Goal: Information Seeking & Learning: Learn about a topic

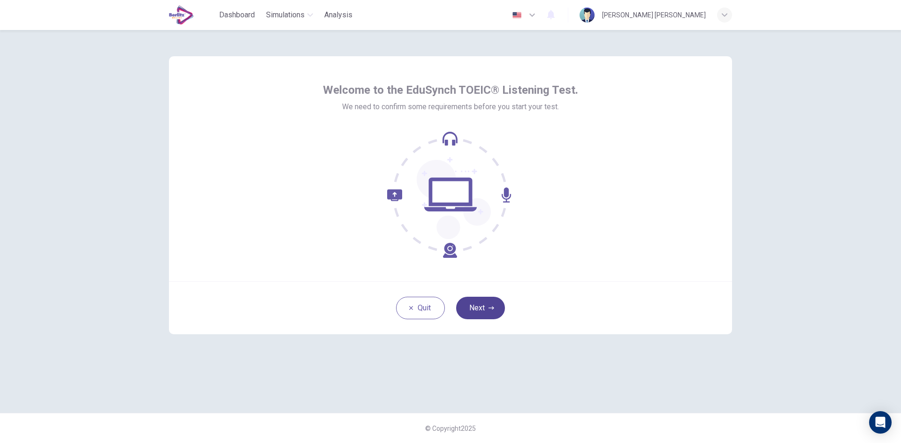
click at [484, 305] on button "Next" at bounding box center [480, 308] width 49 height 23
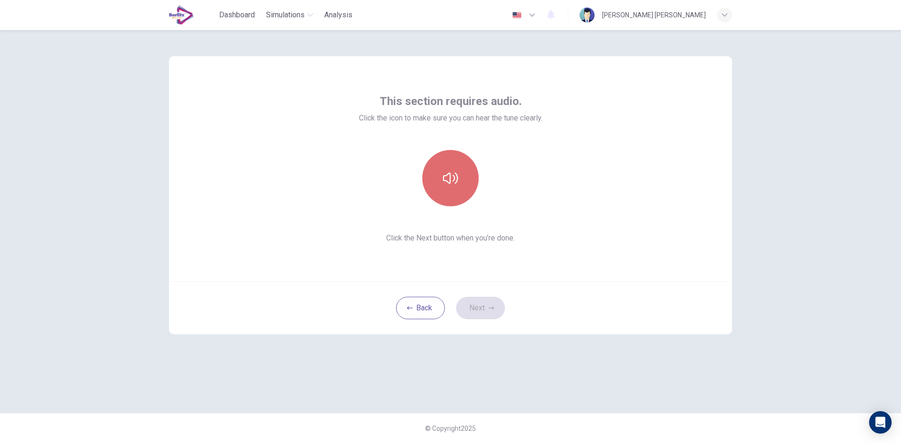
click at [451, 175] on icon "button" at bounding box center [450, 178] width 15 height 15
click at [482, 306] on button "Next" at bounding box center [480, 308] width 49 height 23
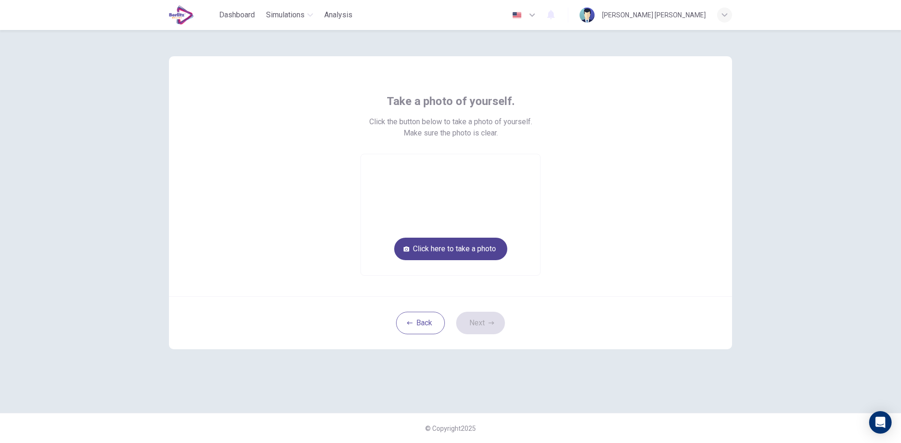
click at [455, 249] on button "Click here to take a photo" at bounding box center [450, 249] width 113 height 23
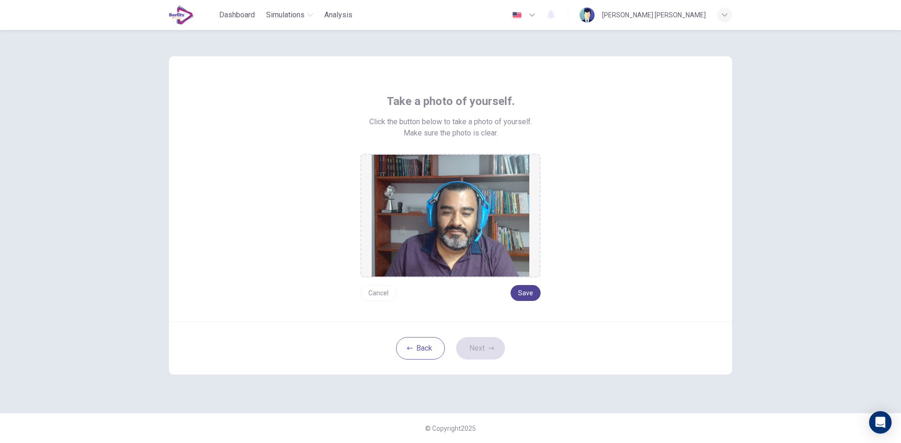
click at [525, 293] on button "Save" at bounding box center [525, 293] width 30 height 16
click at [480, 351] on button "Next" at bounding box center [480, 348] width 49 height 23
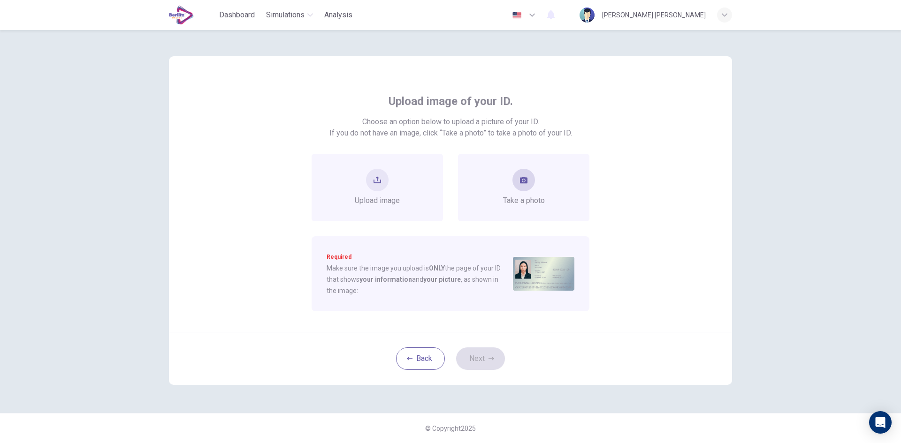
click at [518, 185] on button "take photo" at bounding box center [523, 180] width 23 height 23
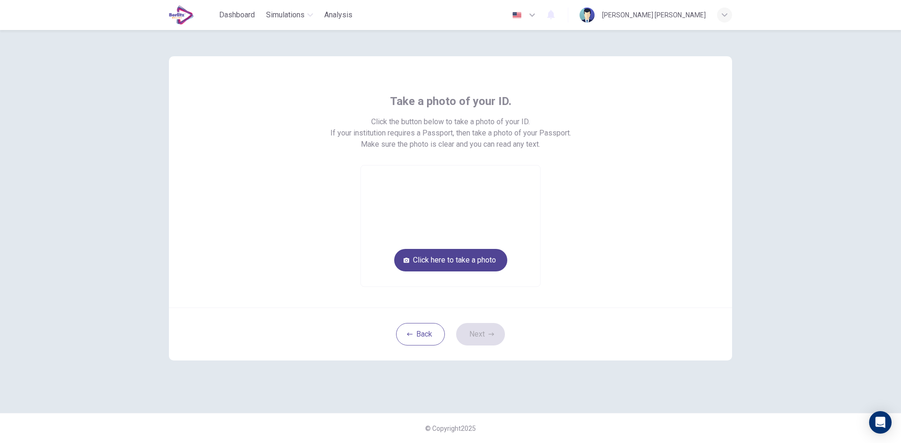
click at [496, 256] on button "Click here to take a photo" at bounding box center [450, 260] width 113 height 23
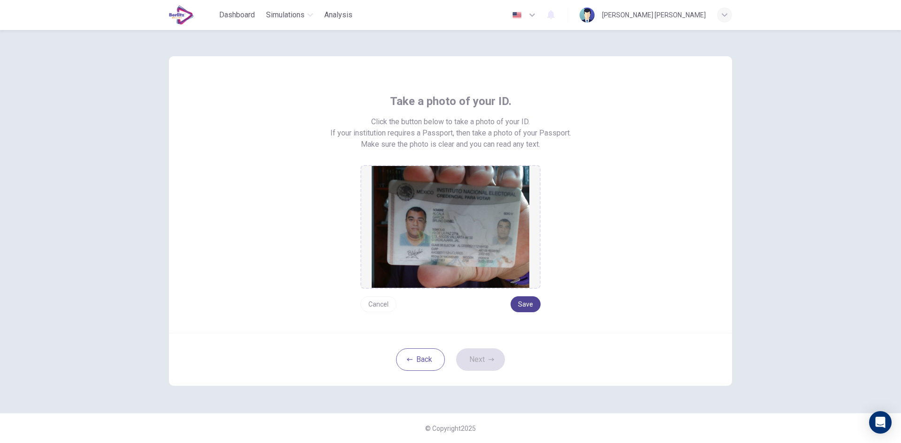
click at [521, 300] on button "Save" at bounding box center [525, 304] width 30 height 16
click at [489, 359] on icon "button" at bounding box center [491, 360] width 6 height 6
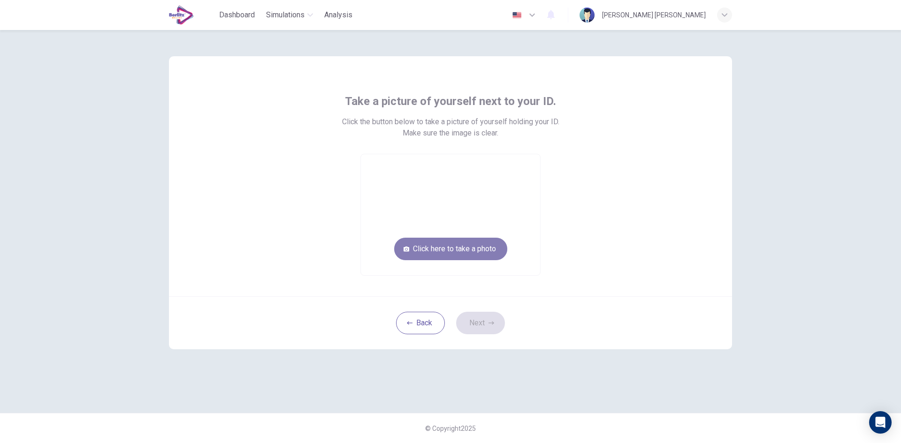
click at [448, 249] on button "Click here to take a photo" at bounding box center [450, 249] width 113 height 23
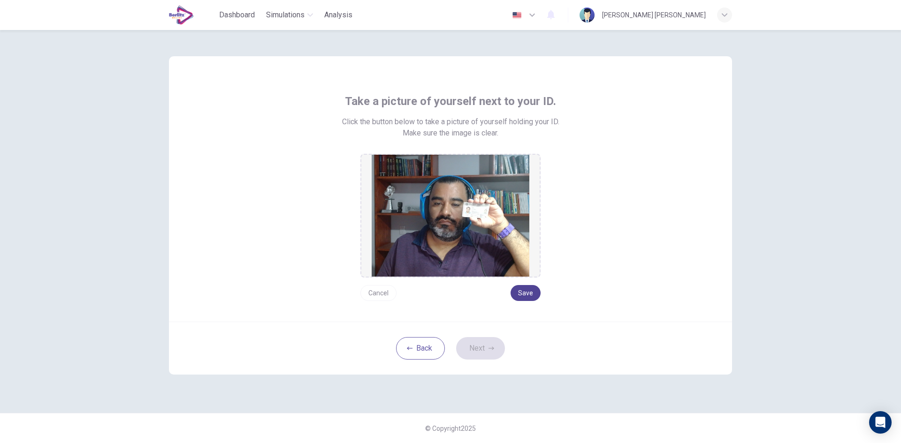
click at [527, 291] on button "Save" at bounding box center [525, 293] width 30 height 16
click at [486, 349] on button "Next" at bounding box center [480, 348] width 49 height 23
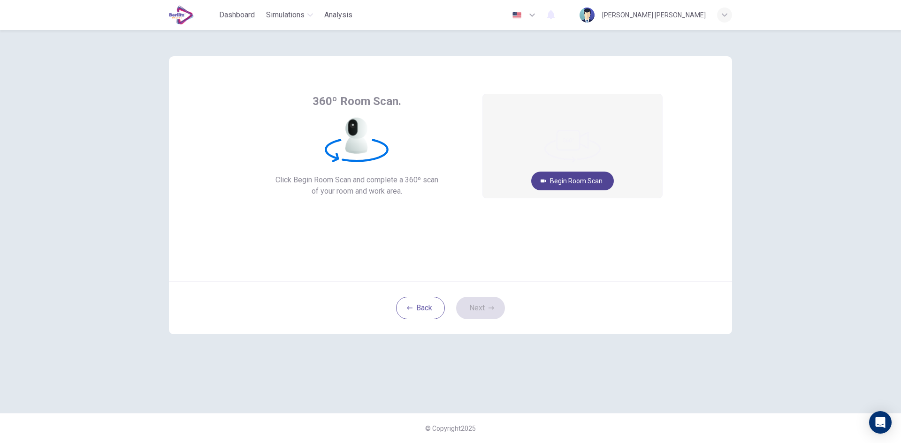
click at [571, 179] on button "Begin Room Scan" at bounding box center [572, 181] width 83 height 19
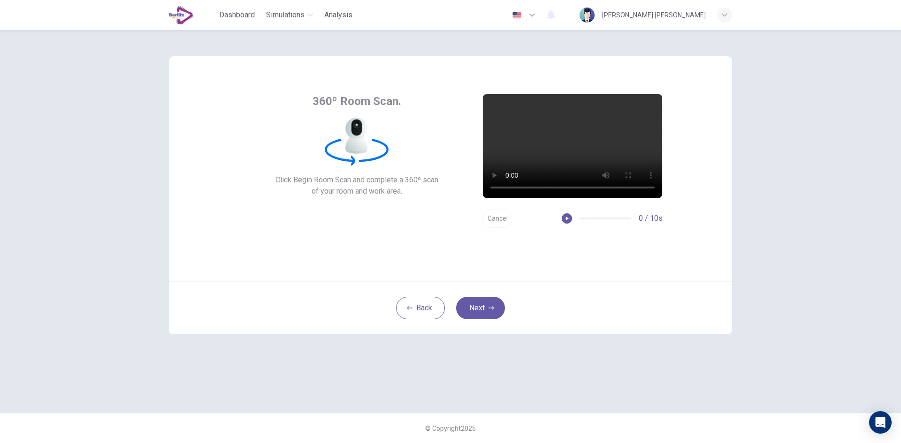
click at [496, 215] on button "Cancel" at bounding box center [497, 219] width 30 height 18
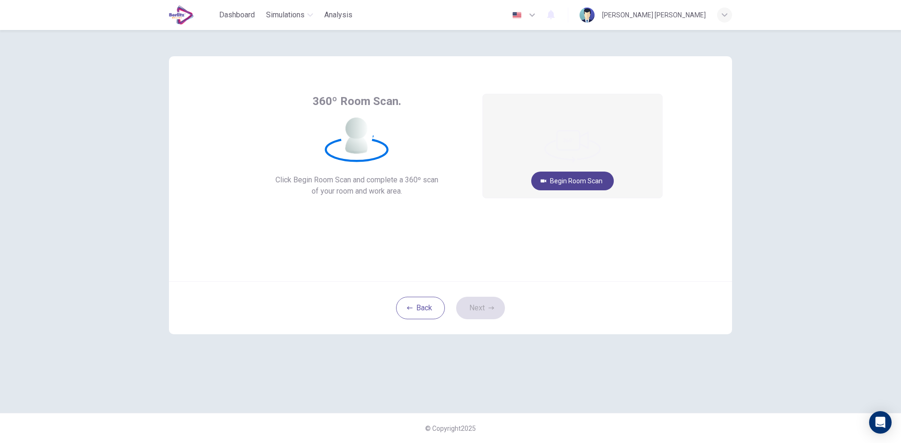
click at [585, 183] on button "Begin Room Scan" at bounding box center [572, 181] width 83 height 19
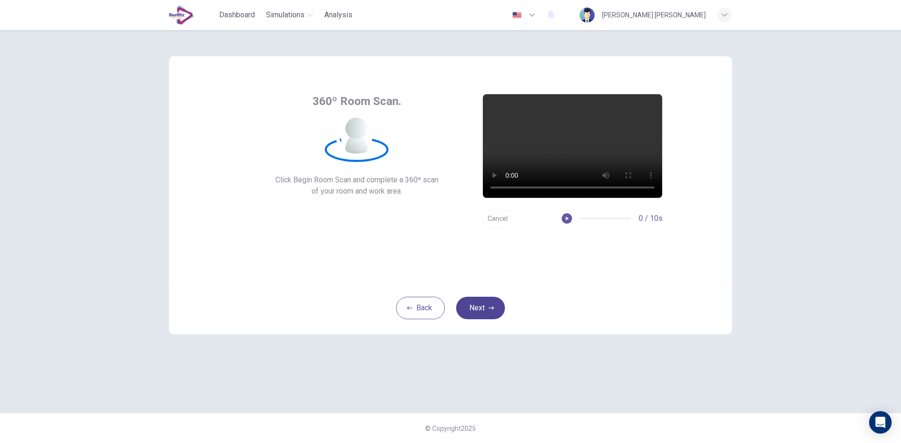
click at [473, 311] on button "Next" at bounding box center [480, 308] width 49 height 23
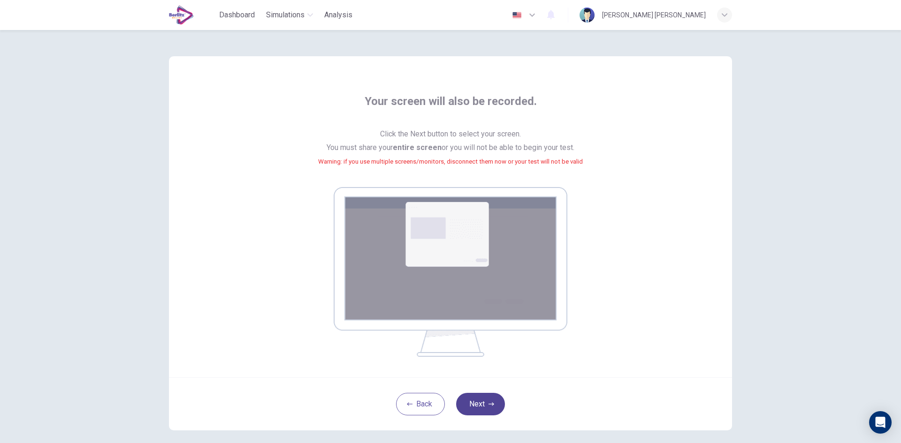
click at [485, 403] on button "Next" at bounding box center [480, 404] width 49 height 23
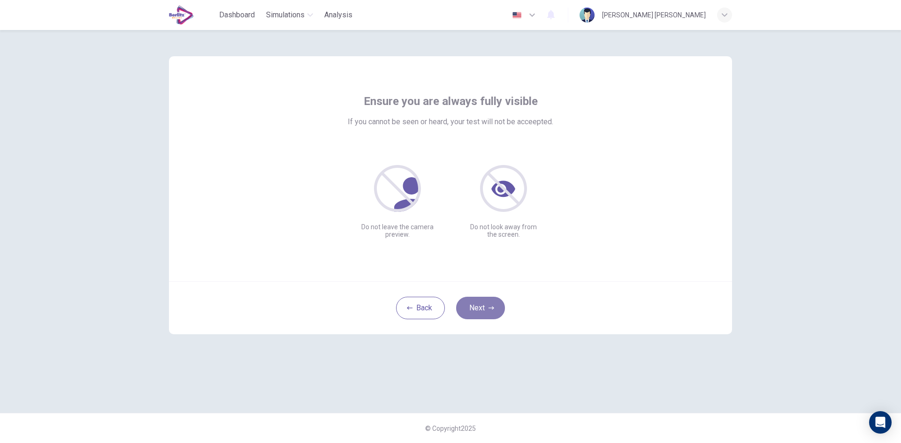
click at [481, 308] on button "Next" at bounding box center [480, 308] width 49 height 23
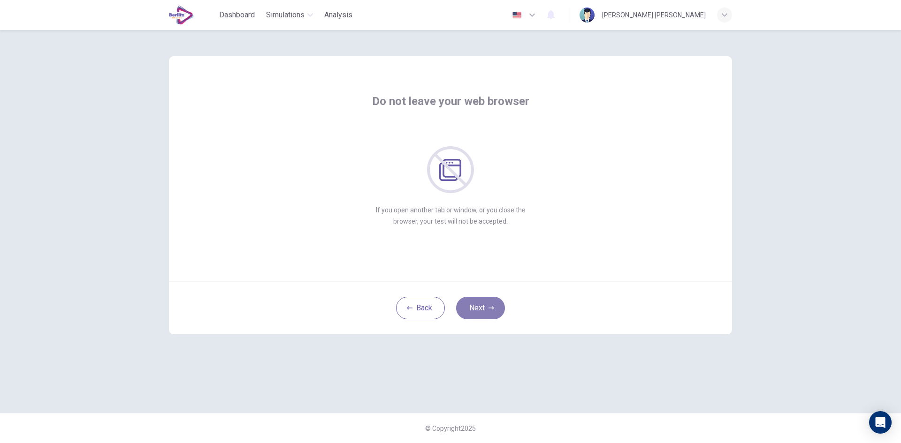
click at [479, 304] on button "Next" at bounding box center [480, 308] width 49 height 23
click at [479, 306] on button "Next" at bounding box center [480, 308] width 49 height 23
click at [478, 307] on button "Next" at bounding box center [480, 308] width 49 height 23
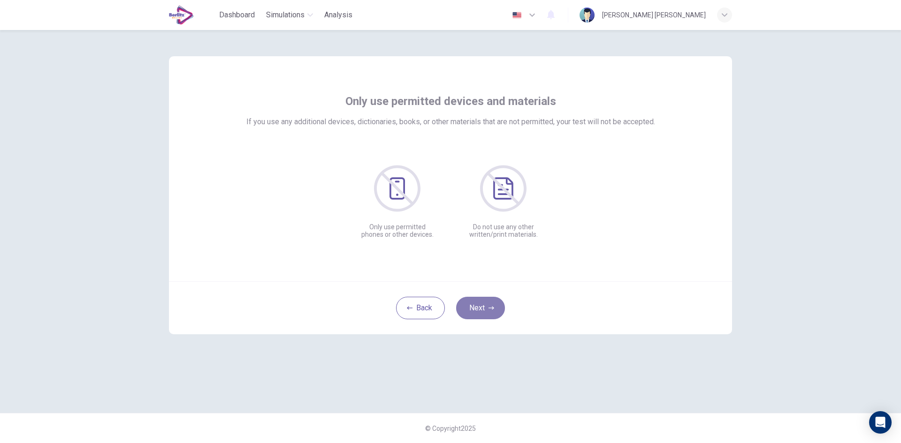
click at [486, 305] on button "Next" at bounding box center [480, 308] width 49 height 23
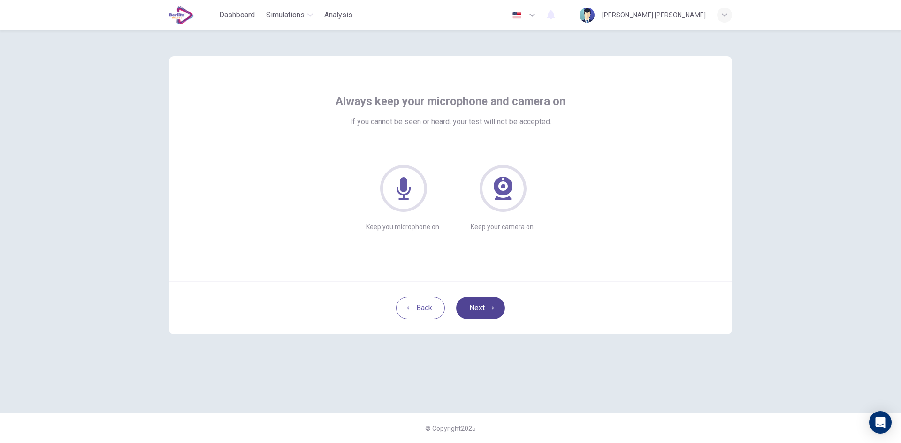
click at [484, 305] on button "Next" at bounding box center [480, 308] width 49 height 23
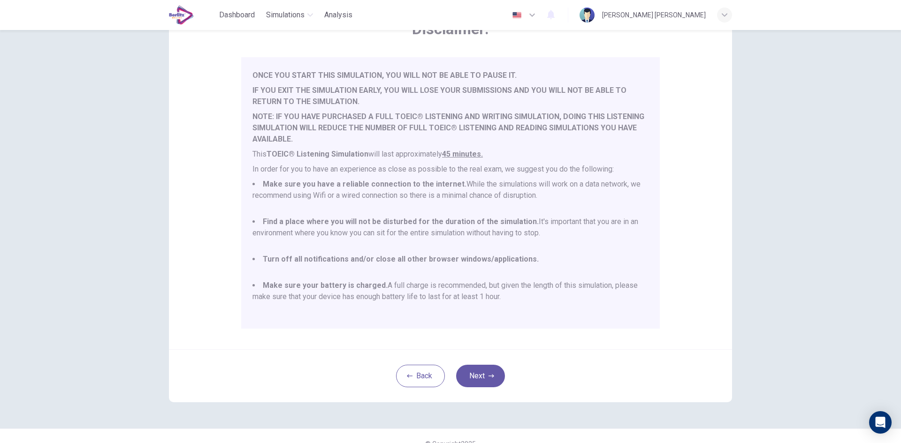
scroll to position [78, 0]
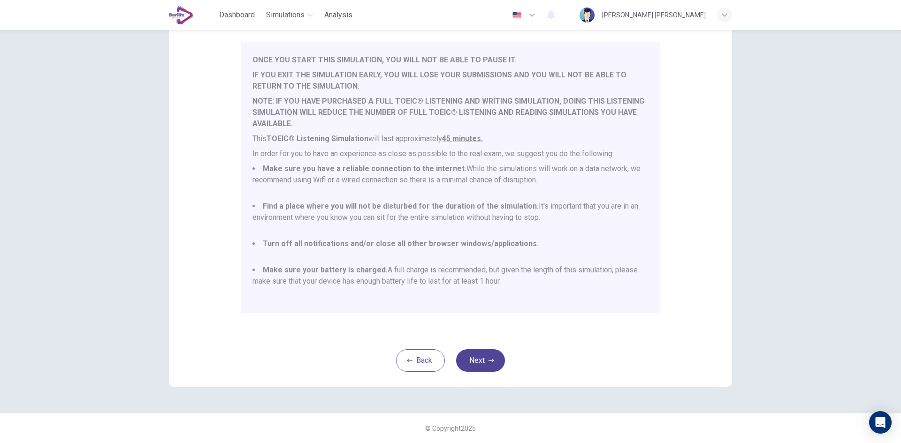
click at [490, 364] on button "Next" at bounding box center [480, 360] width 49 height 23
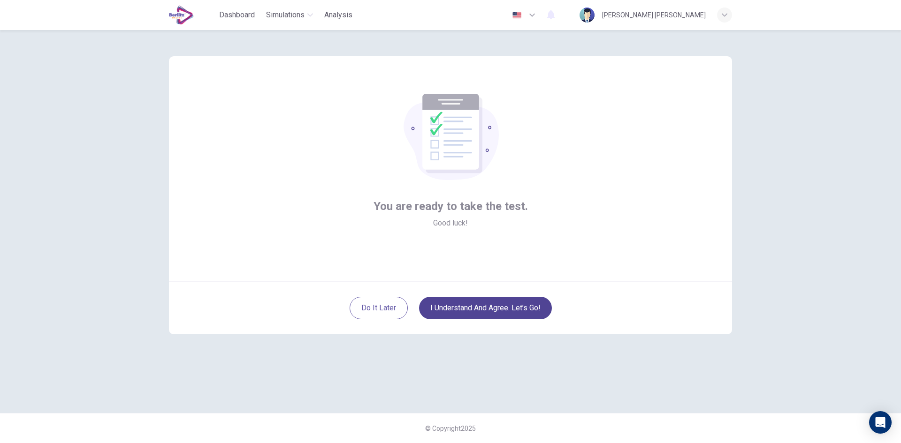
scroll to position [0, 0]
click at [490, 304] on button "I understand and agree. Let’s go!" at bounding box center [485, 308] width 133 height 23
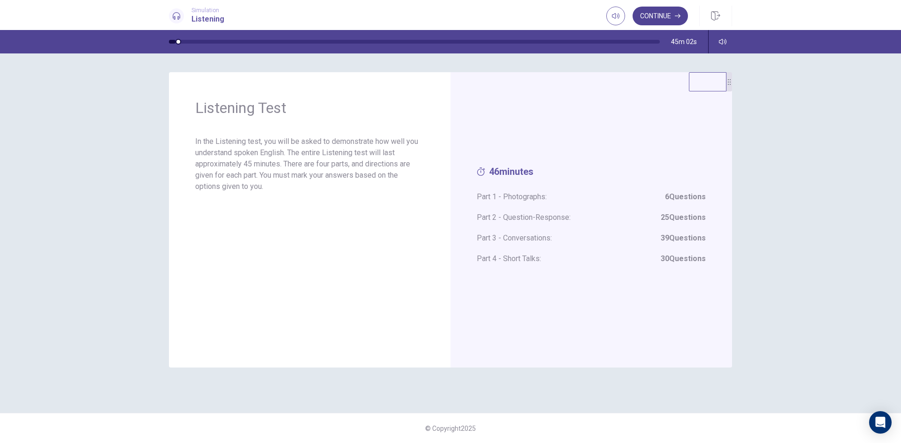
click at [669, 14] on button "Continue" at bounding box center [659, 16] width 55 height 19
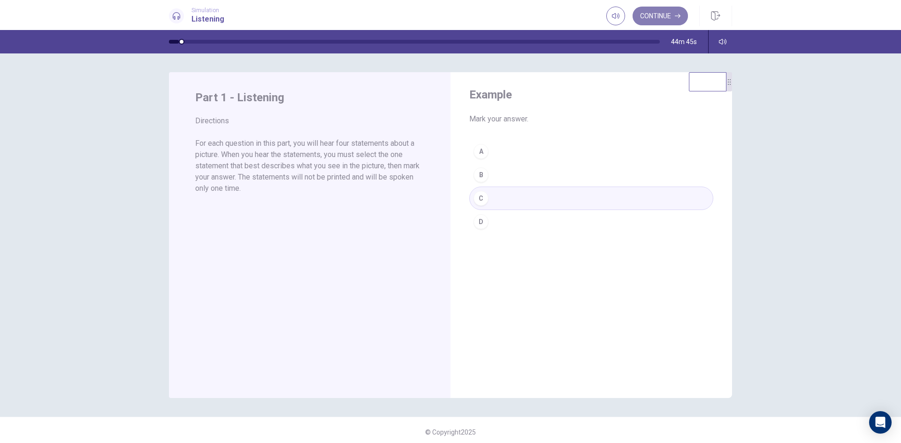
click at [673, 15] on button "Continue" at bounding box center [659, 16] width 55 height 19
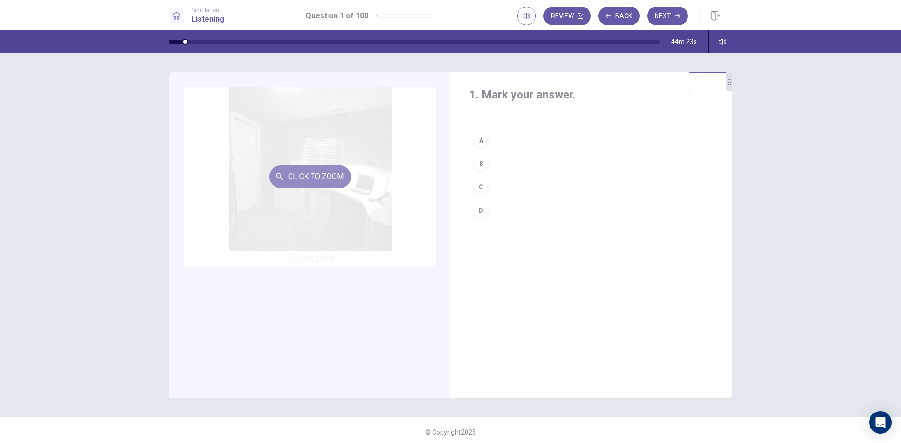
click at [308, 176] on button "Click to Zoom" at bounding box center [310, 177] width 82 height 23
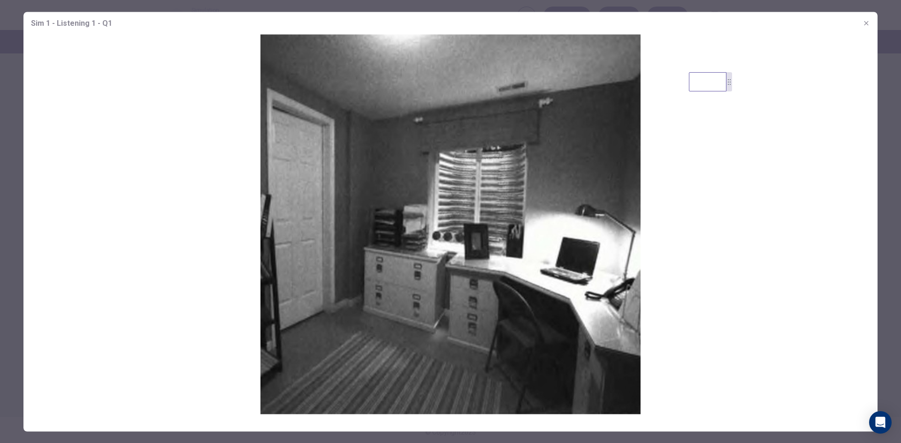
click at [865, 23] on icon "button" at bounding box center [866, 23] width 8 height 8
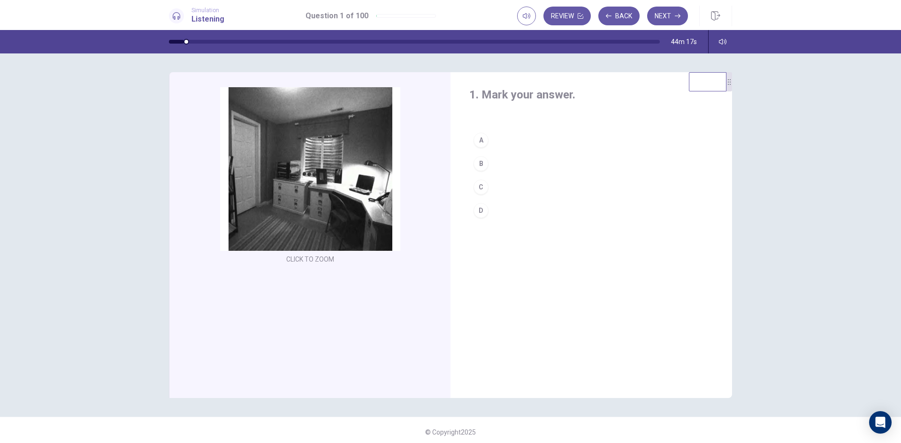
click at [481, 189] on div "C" at bounding box center [480, 187] width 15 height 15
click at [668, 16] on button "Next" at bounding box center [667, 16] width 41 height 19
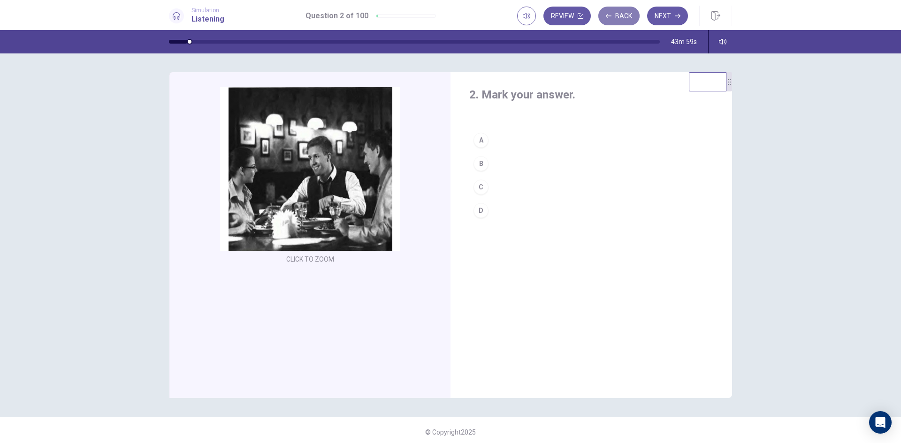
click at [610, 19] on button "Back" at bounding box center [618, 16] width 41 height 19
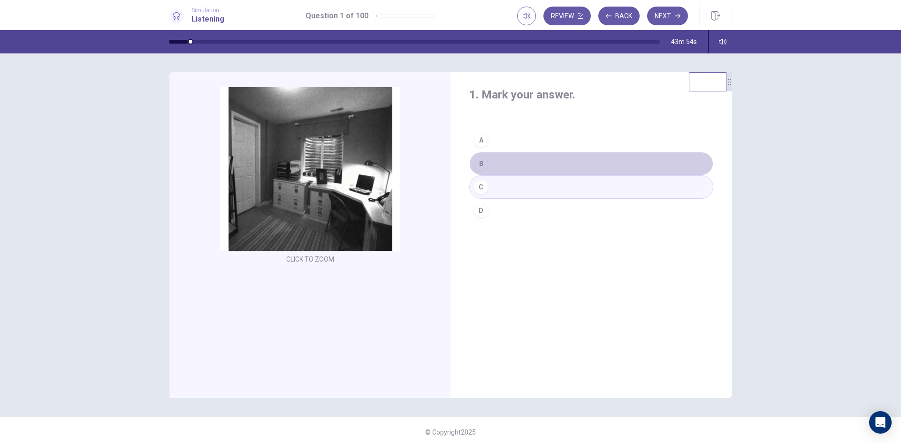
click at [494, 166] on button "B" at bounding box center [591, 163] width 244 height 23
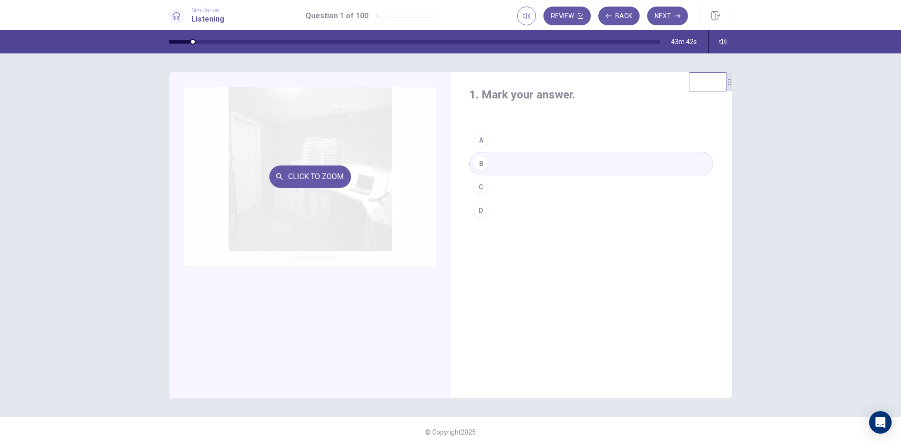
click at [232, 180] on div "Click to Zoom" at bounding box center [309, 176] width 251 height 179
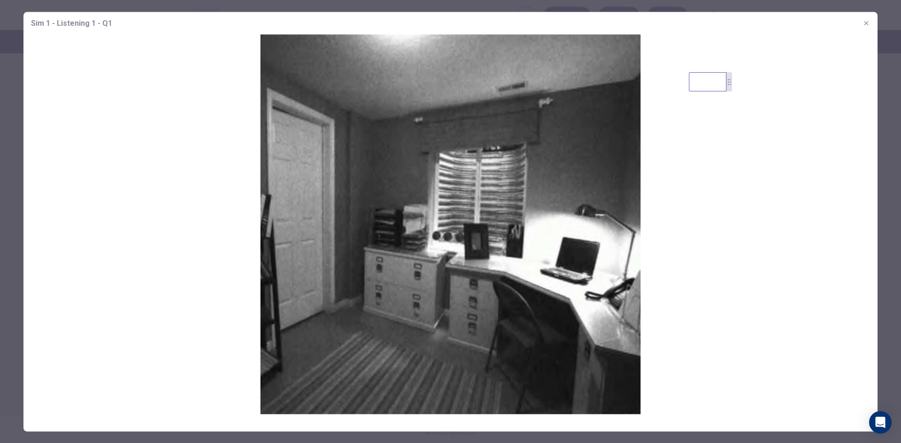
click at [867, 23] on icon "button" at bounding box center [866, 23] width 8 height 8
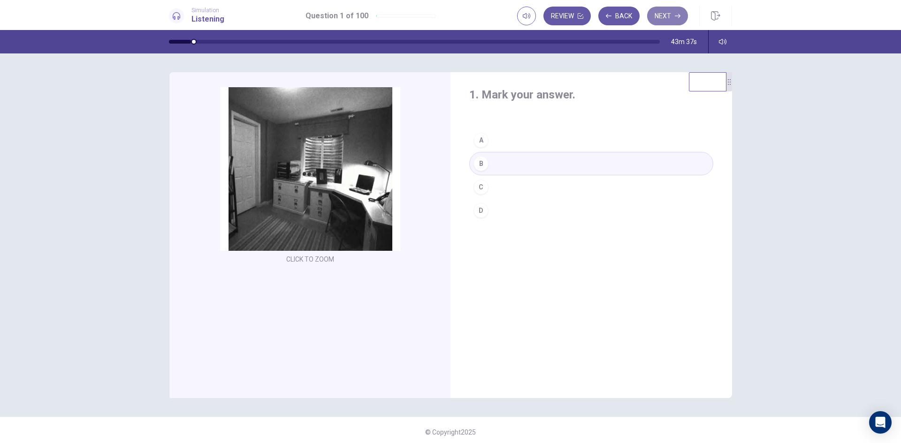
click at [667, 17] on button "Next" at bounding box center [667, 16] width 41 height 19
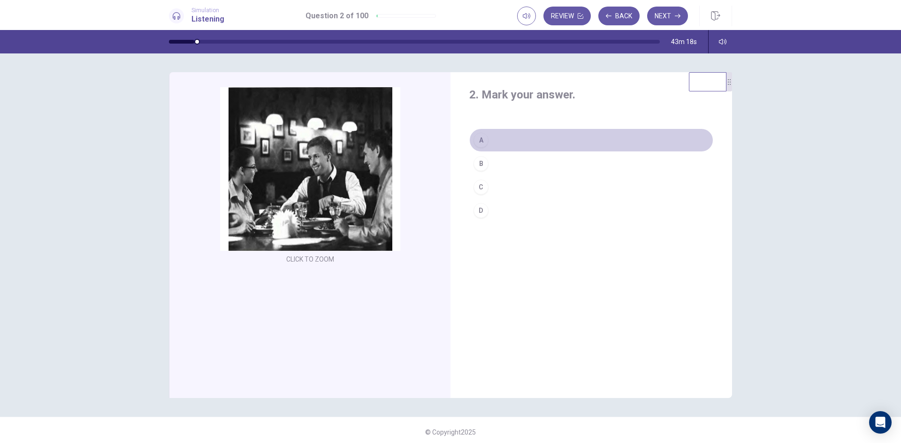
click at [478, 139] on div "A" at bounding box center [480, 140] width 15 height 15
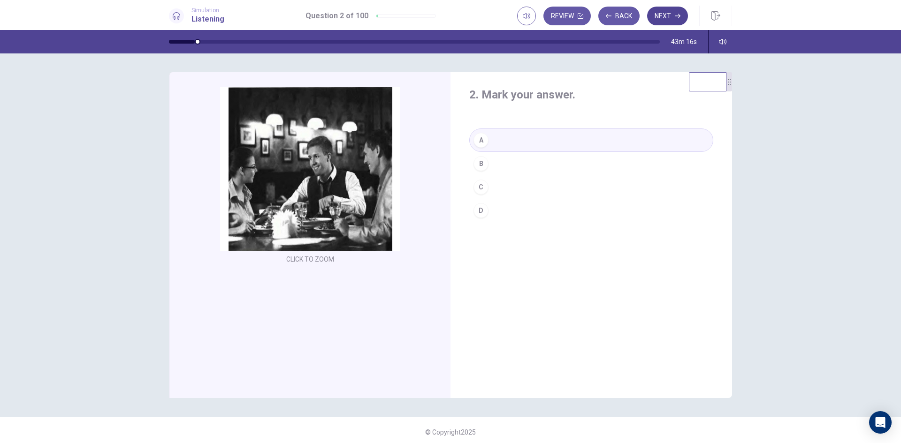
click at [663, 19] on button "Next" at bounding box center [667, 16] width 41 height 19
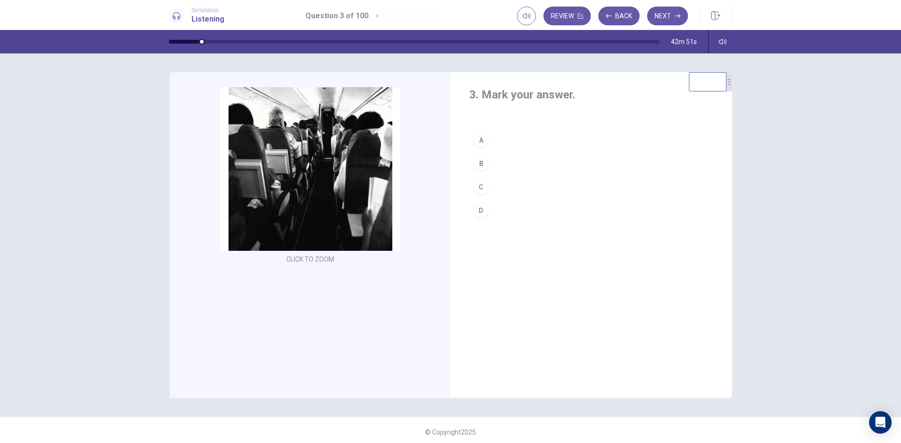
click at [482, 211] on div "D" at bounding box center [480, 210] width 15 height 15
click at [669, 15] on button "Next" at bounding box center [667, 16] width 41 height 19
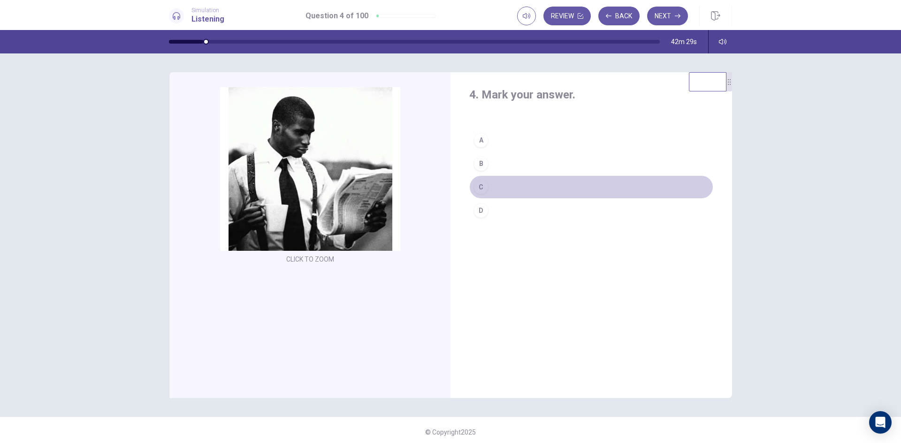
click at [480, 185] on div "C" at bounding box center [480, 187] width 15 height 15
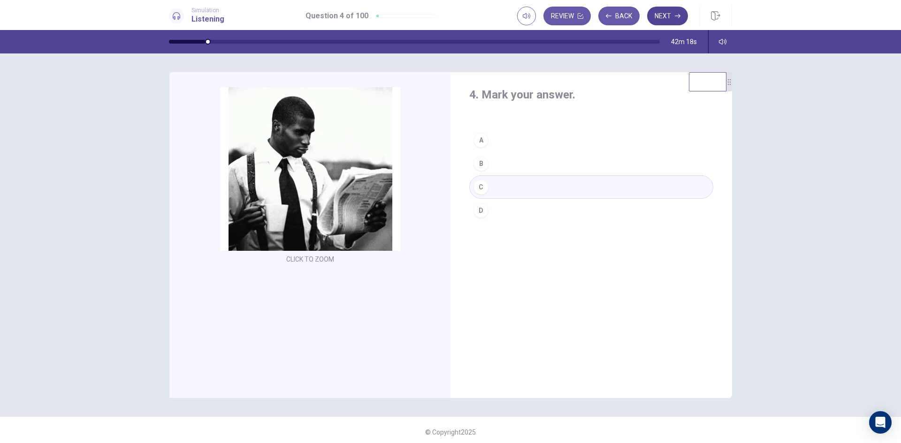
click at [666, 15] on button "Next" at bounding box center [667, 16] width 41 height 19
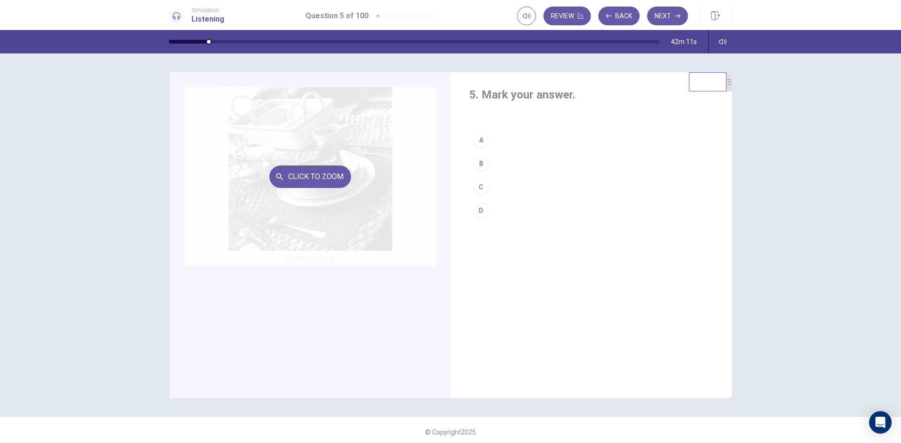
click at [365, 166] on div "Click to Zoom" at bounding box center [309, 176] width 251 height 179
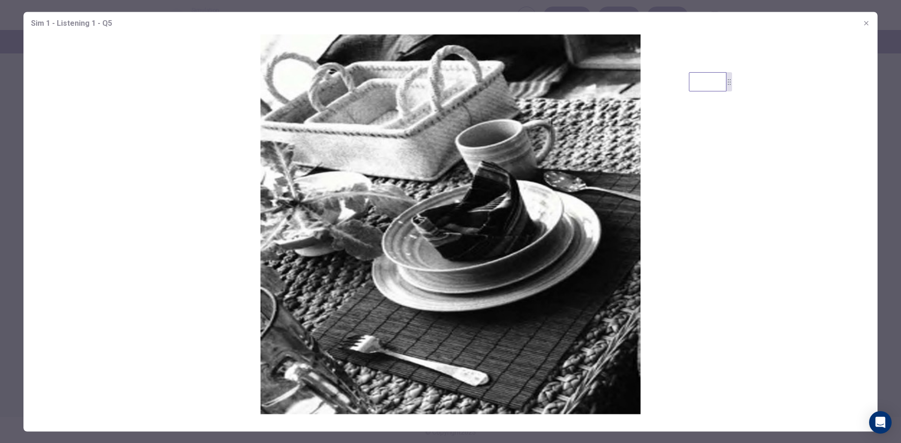
click at [869, 19] on button "button" at bounding box center [865, 22] width 15 height 15
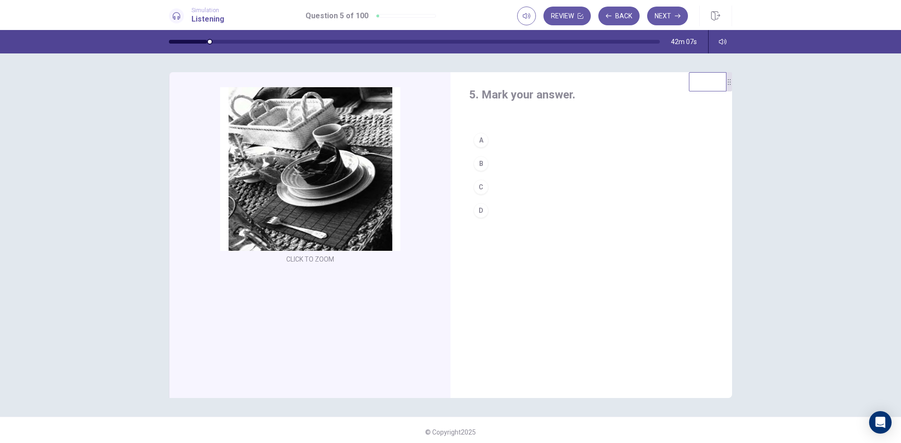
click at [482, 139] on div "A" at bounding box center [480, 140] width 15 height 15
click at [675, 22] on button "Next" at bounding box center [667, 16] width 41 height 19
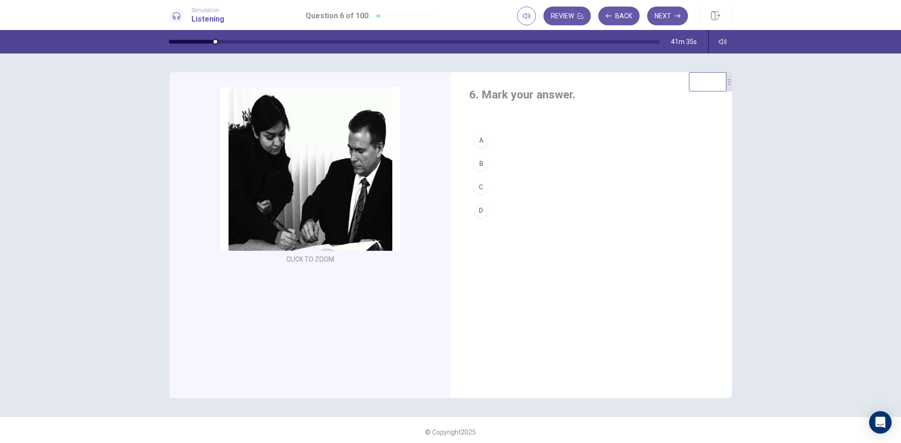
click at [483, 183] on div "C" at bounding box center [480, 187] width 15 height 15
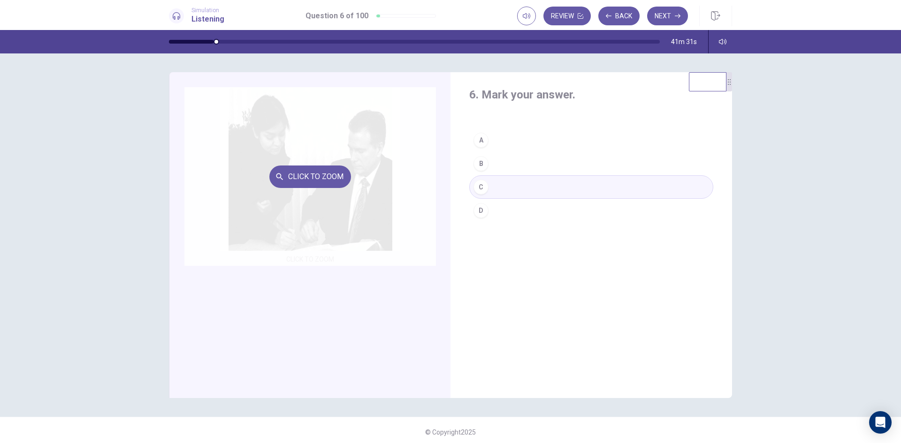
click at [332, 197] on div "Click to Zoom" at bounding box center [309, 176] width 251 height 179
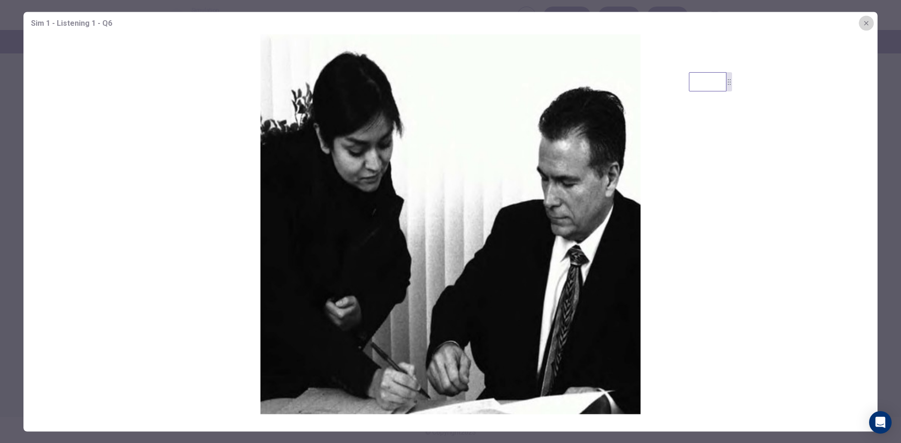
click at [865, 26] on icon "button" at bounding box center [866, 23] width 8 height 8
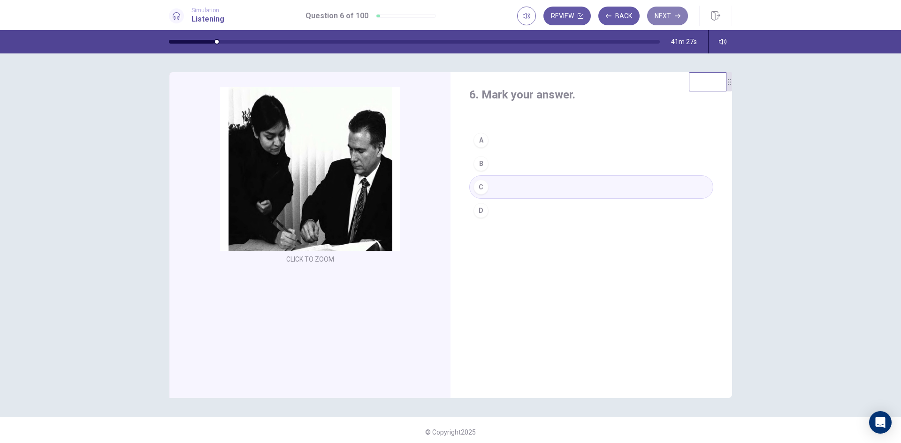
click at [675, 15] on icon "button" at bounding box center [678, 16] width 6 height 6
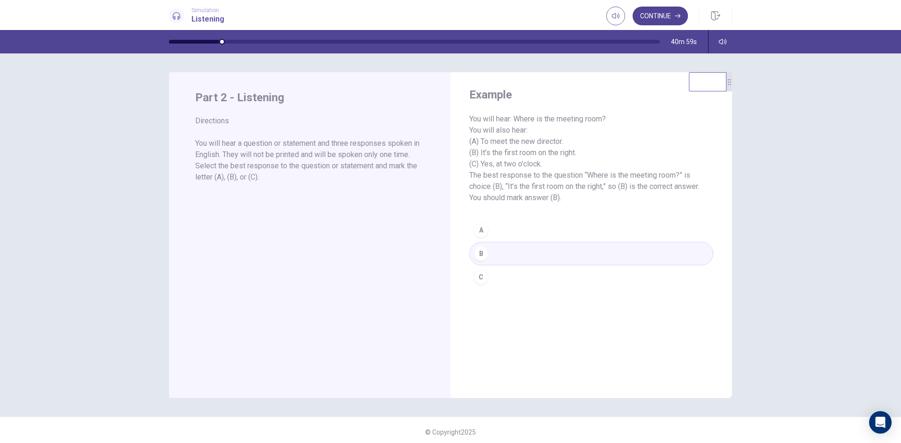
click at [672, 17] on button "Continue" at bounding box center [659, 16] width 55 height 19
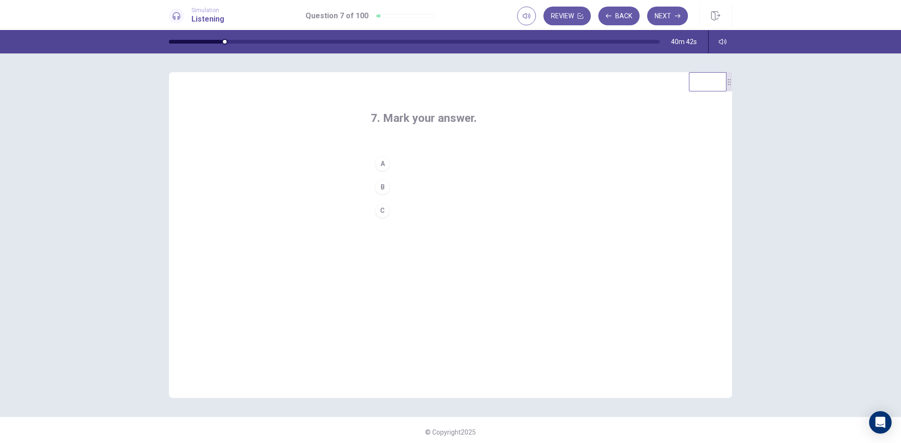
click at [378, 210] on div "C" at bounding box center [382, 210] width 15 height 15
click at [658, 16] on button "Next" at bounding box center [667, 16] width 41 height 19
click at [378, 163] on div "A" at bounding box center [382, 163] width 15 height 15
click at [677, 16] on icon "button" at bounding box center [678, 16] width 6 height 6
click at [379, 164] on div "A" at bounding box center [382, 163] width 15 height 15
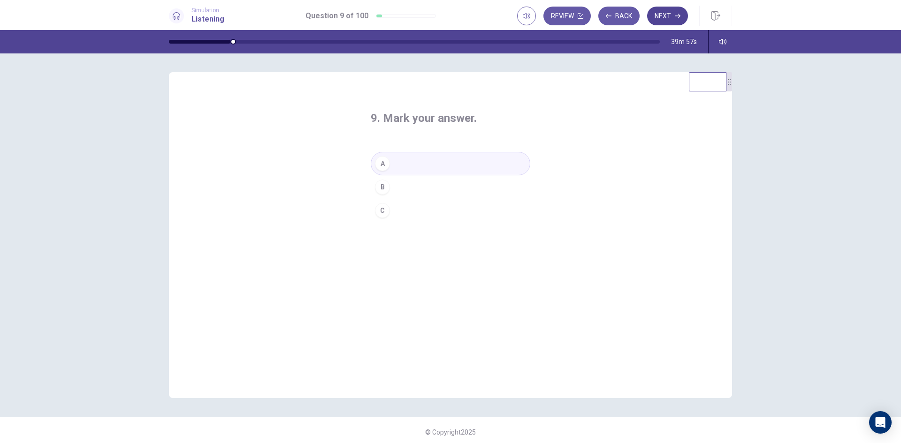
click at [674, 14] on button "Next" at bounding box center [667, 16] width 41 height 19
click at [379, 188] on div "B" at bounding box center [382, 187] width 15 height 15
click at [662, 13] on button "Next" at bounding box center [667, 16] width 41 height 19
click at [378, 185] on div "B" at bounding box center [382, 187] width 15 height 15
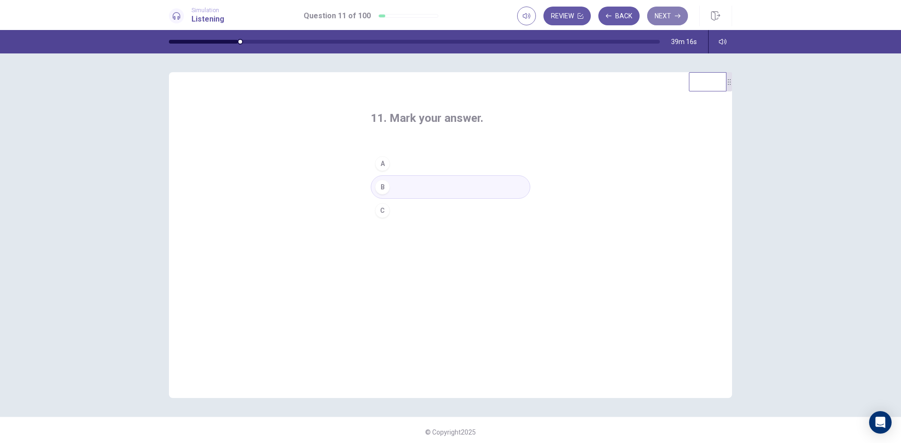
click at [677, 15] on icon "button" at bounding box center [678, 16] width 6 height 6
click at [382, 213] on div "C" at bounding box center [382, 210] width 15 height 15
click at [662, 16] on button "Next" at bounding box center [667, 16] width 41 height 19
click at [381, 165] on div "A" at bounding box center [382, 163] width 15 height 15
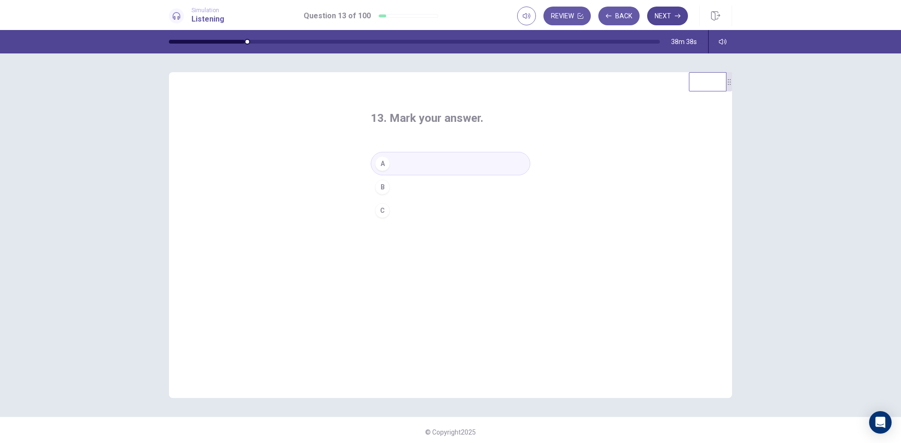
click at [658, 15] on button "Next" at bounding box center [667, 16] width 41 height 19
click at [378, 210] on div "C" at bounding box center [382, 210] width 15 height 15
click at [674, 11] on button "Next" at bounding box center [667, 16] width 41 height 19
click at [384, 190] on div "B" at bounding box center [382, 187] width 15 height 15
click at [418, 167] on button "A" at bounding box center [451, 163] width 160 height 23
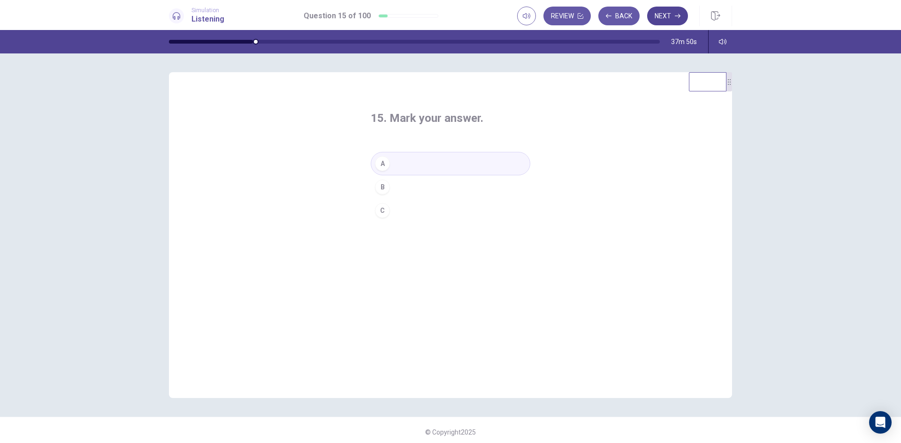
click at [674, 11] on button "Next" at bounding box center [667, 16] width 41 height 19
click at [384, 160] on div "A" at bounding box center [382, 163] width 15 height 15
click at [667, 15] on button "Next" at bounding box center [667, 16] width 41 height 19
click at [380, 187] on div "B" at bounding box center [382, 187] width 15 height 15
click at [656, 18] on button "Next" at bounding box center [667, 16] width 41 height 19
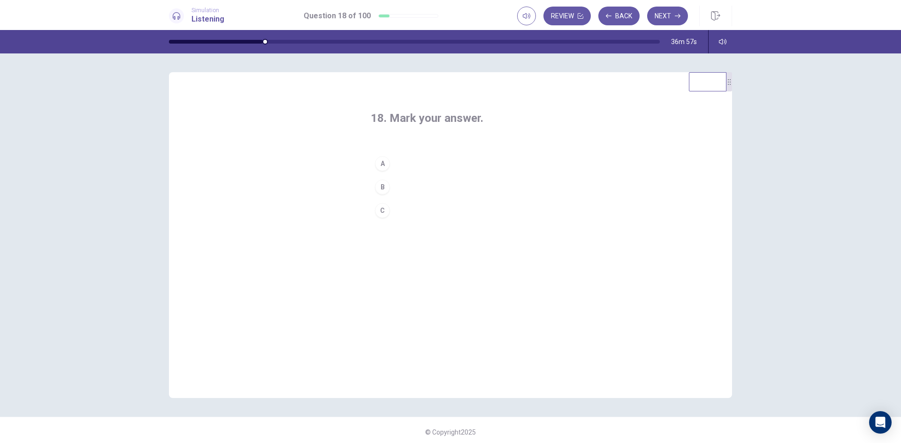
click at [383, 207] on div "C" at bounding box center [382, 210] width 15 height 15
click at [673, 17] on button "Next" at bounding box center [667, 16] width 41 height 19
click at [378, 211] on div "C" at bounding box center [382, 210] width 15 height 15
click at [669, 13] on button "Next" at bounding box center [667, 16] width 41 height 19
click at [379, 164] on div "A" at bounding box center [382, 163] width 15 height 15
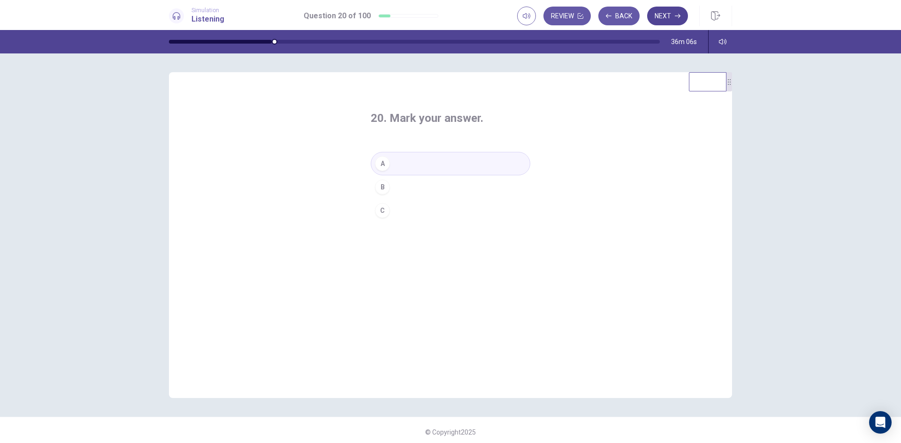
click at [665, 15] on button "Next" at bounding box center [667, 16] width 41 height 19
click at [384, 186] on div "B" at bounding box center [382, 187] width 15 height 15
click at [670, 13] on button "Next" at bounding box center [667, 16] width 41 height 19
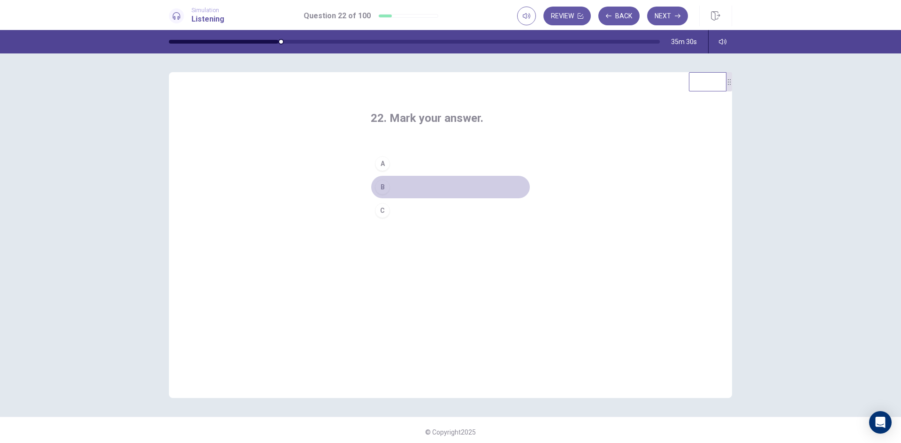
click at [382, 186] on div "B" at bounding box center [382, 187] width 15 height 15
click at [669, 18] on button "Next" at bounding box center [667, 16] width 41 height 19
click at [380, 210] on div "C" at bounding box center [382, 210] width 15 height 15
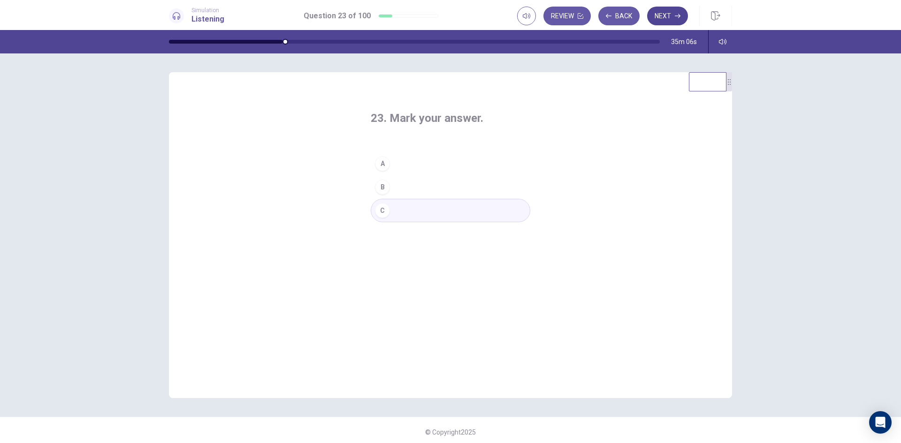
click at [664, 14] on button "Next" at bounding box center [667, 16] width 41 height 19
click at [384, 187] on div "B" at bounding box center [382, 187] width 15 height 15
click at [663, 15] on button "Next" at bounding box center [667, 16] width 41 height 19
click at [382, 210] on div "C" at bounding box center [382, 210] width 15 height 15
click at [676, 15] on icon "button" at bounding box center [678, 16] width 6 height 6
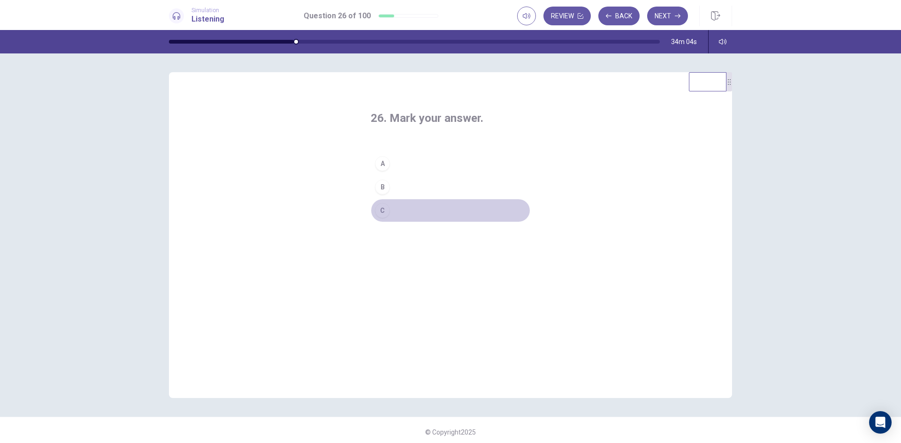
click at [383, 211] on div "C" at bounding box center [382, 210] width 15 height 15
click at [669, 9] on button "Next" at bounding box center [667, 16] width 41 height 19
click at [381, 213] on div "C" at bounding box center [382, 210] width 15 height 15
click at [675, 11] on button "Next" at bounding box center [667, 16] width 41 height 19
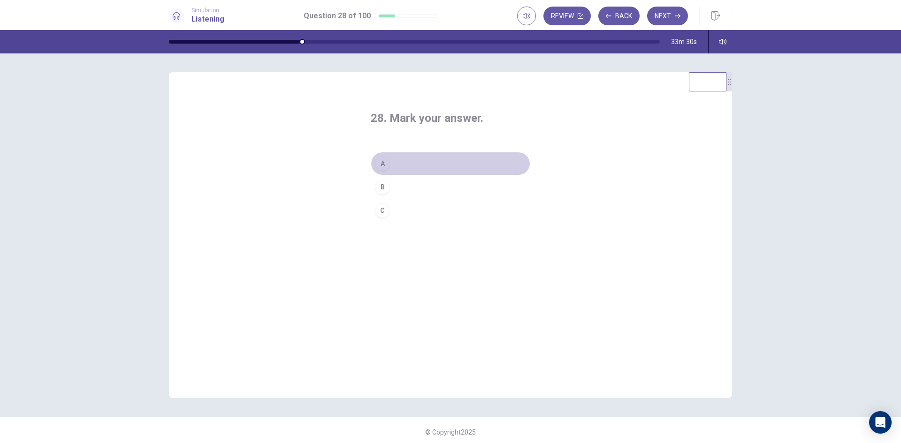
click at [385, 165] on div "A" at bounding box center [382, 163] width 15 height 15
click at [654, 18] on button "Next" at bounding box center [667, 16] width 41 height 19
click at [382, 186] on div "B" at bounding box center [382, 187] width 15 height 15
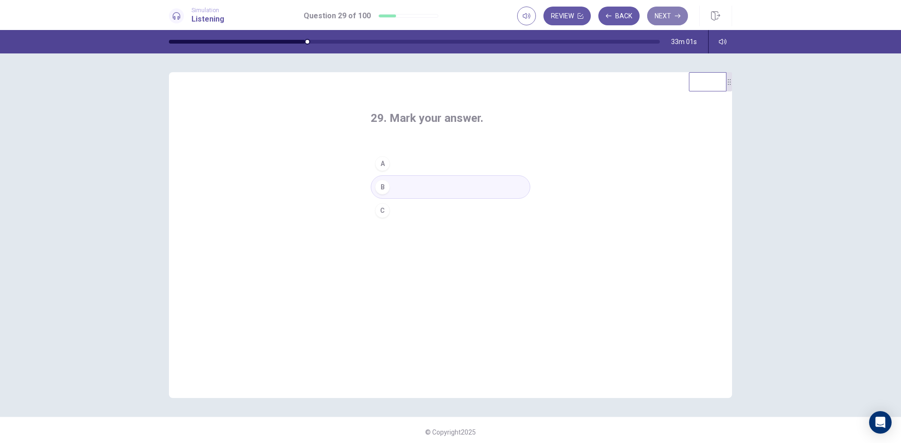
click at [656, 14] on button "Next" at bounding box center [667, 16] width 41 height 19
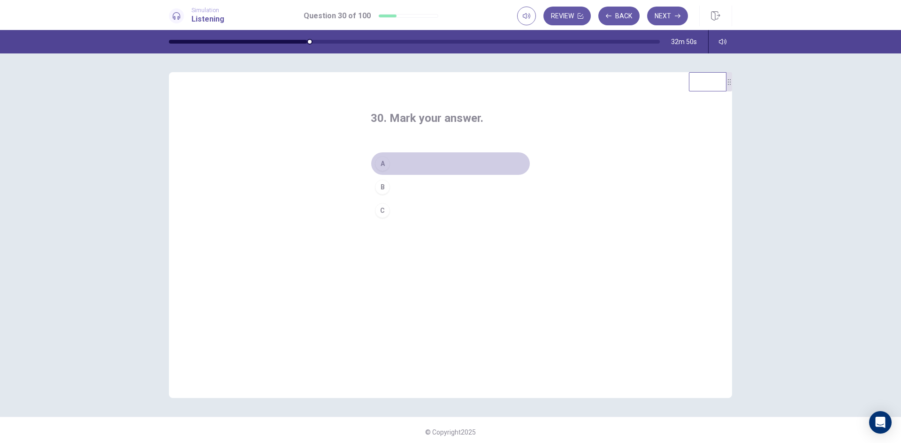
click at [381, 164] on div "A" at bounding box center [382, 163] width 15 height 15
click at [665, 16] on button "Next" at bounding box center [667, 16] width 41 height 19
click at [379, 207] on div "C" at bounding box center [382, 210] width 15 height 15
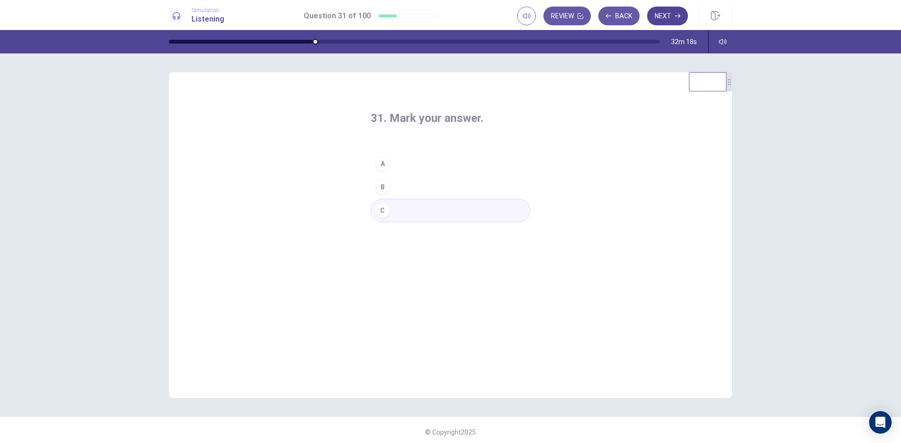
click at [661, 12] on button "Next" at bounding box center [667, 16] width 41 height 19
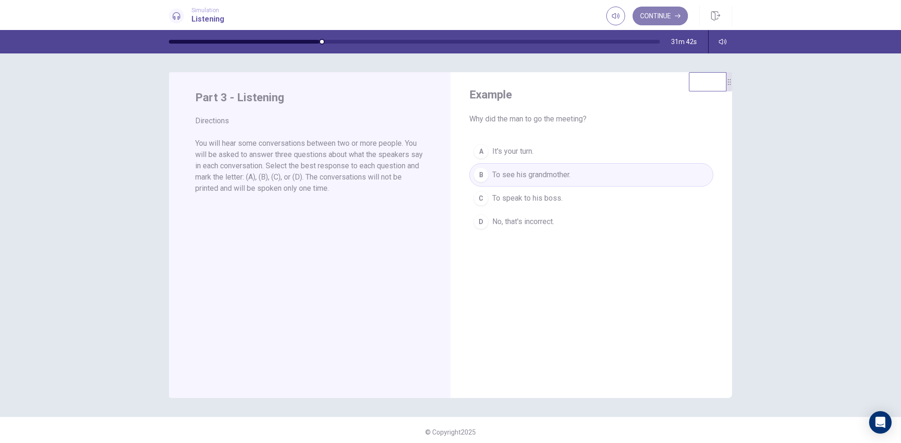
click at [660, 14] on button "Continue" at bounding box center [659, 16] width 55 height 19
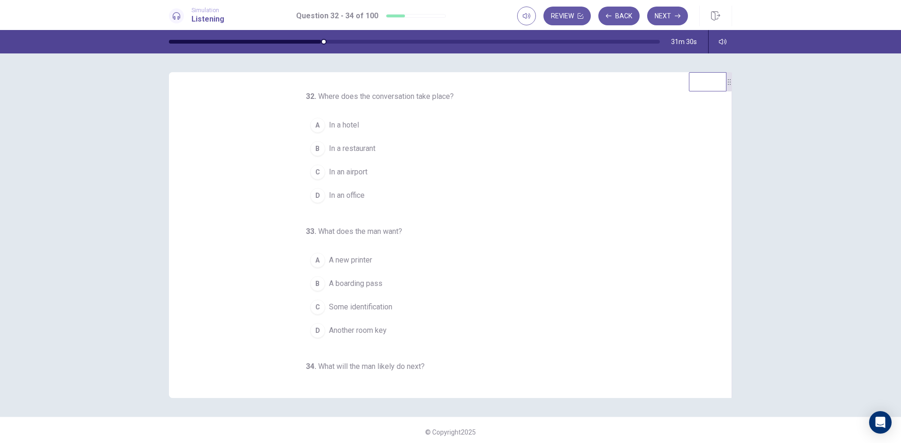
click at [311, 174] on div "C" at bounding box center [317, 172] width 15 height 15
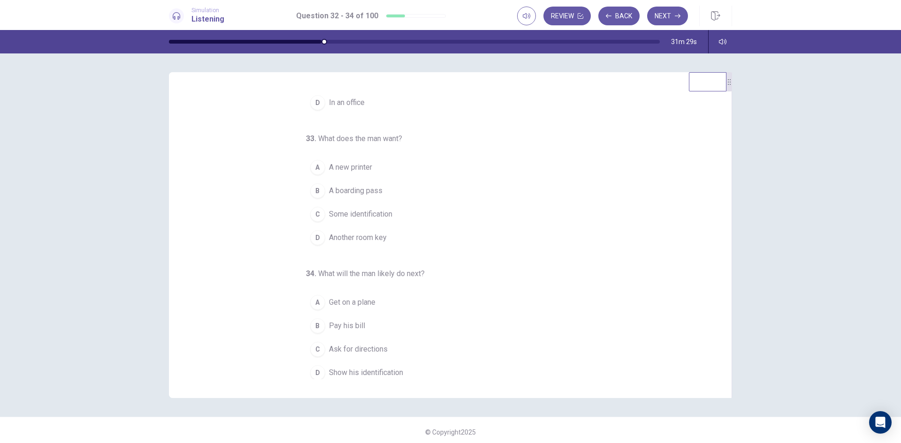
scroll to position [98, 0]
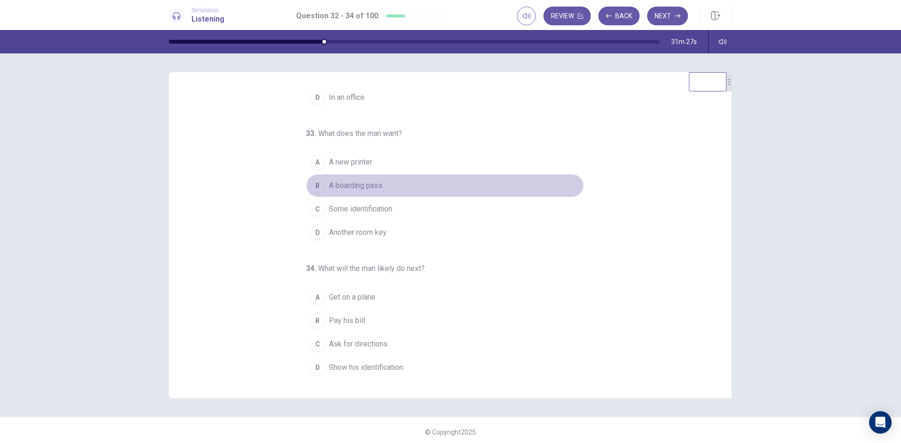
click at [315, 185] on div "B" at bounding box center [317, 185] width 15 height 15
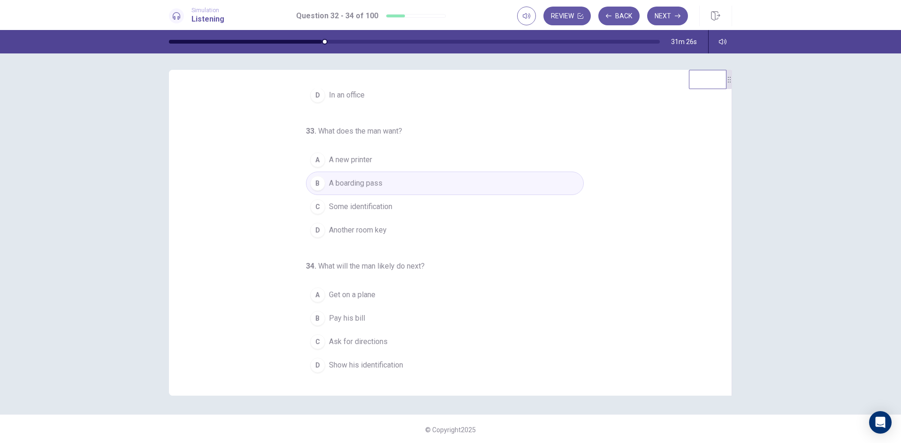
scroll to position [4, 0]
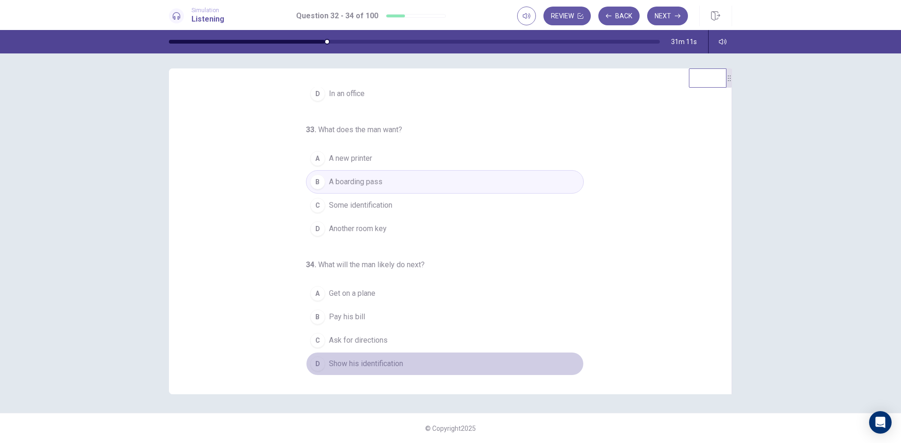
click at [319, 364] on div "D" at bounding box center [317, 364] width 15 height 15
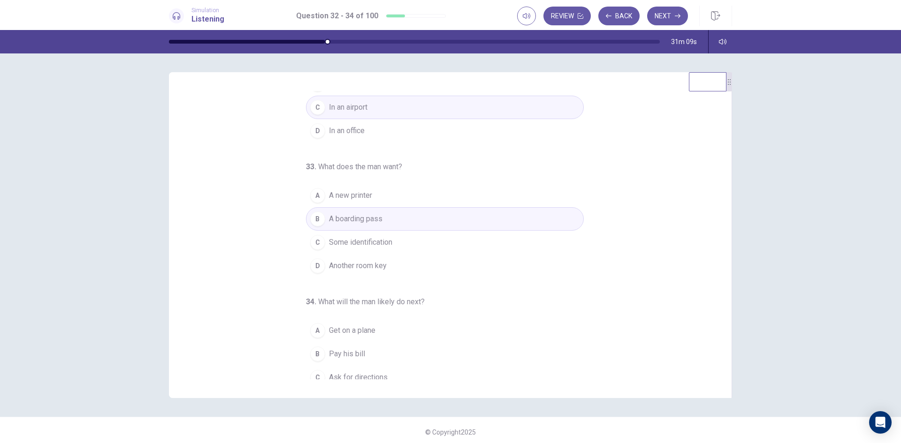
scroll to position [98, 0]
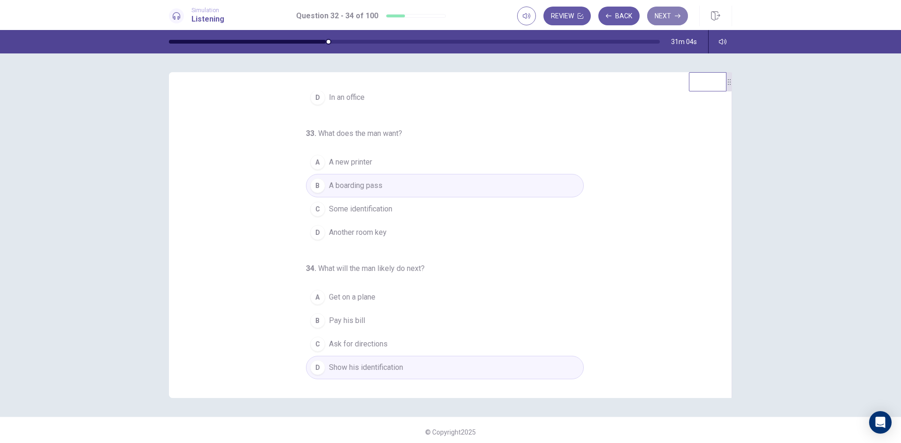
click at [675, 14] on icon "button" at bounding box center [678, 16] width 6 height 6
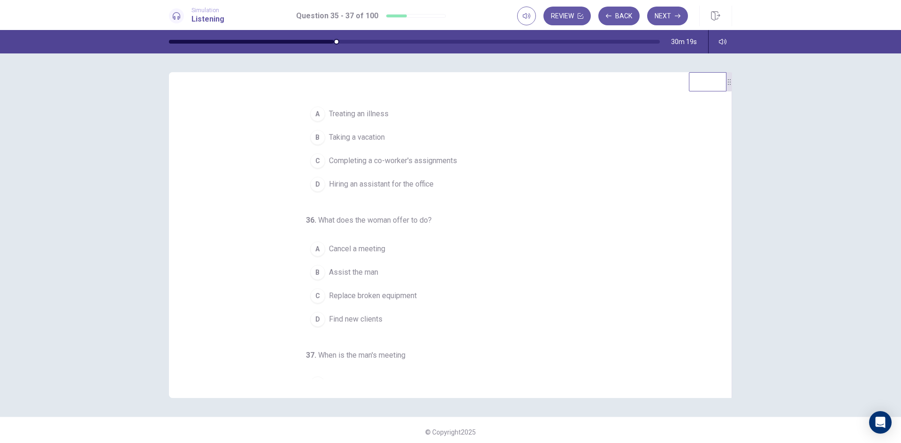
scroll to position [0, 0]
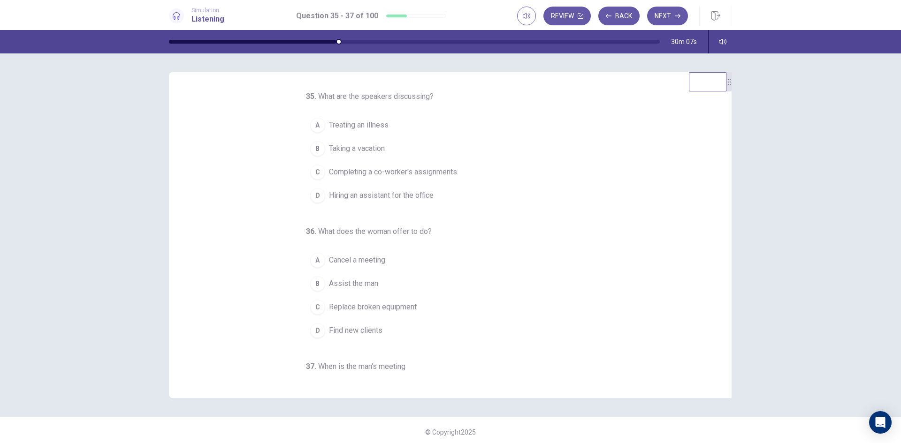
click at [329, 172] on span "Completing a co-worker's assignments" at bounding box center [393, 172] width 128 height 11
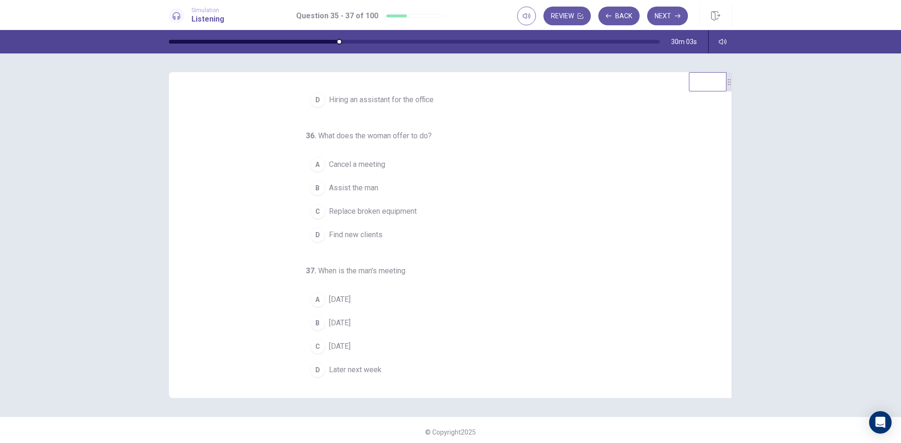
scroll to position [98, 0]
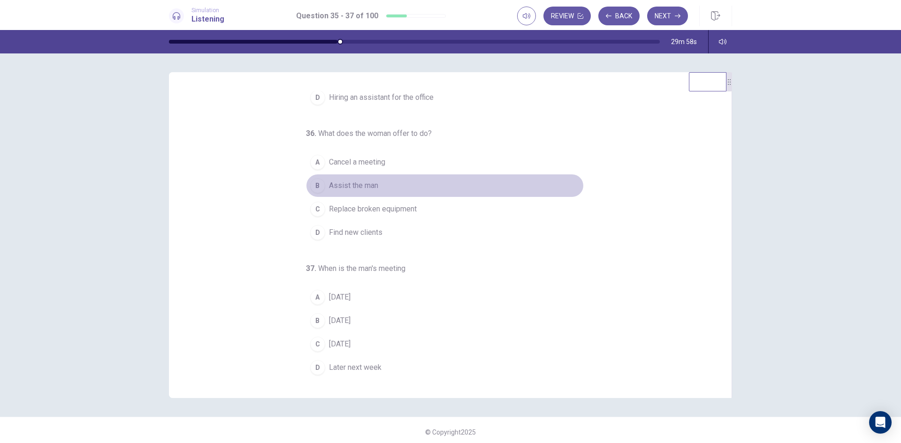
click at [322, 187] on button "B Assist the man" at bounding box center [445, 185] width 278 height 23
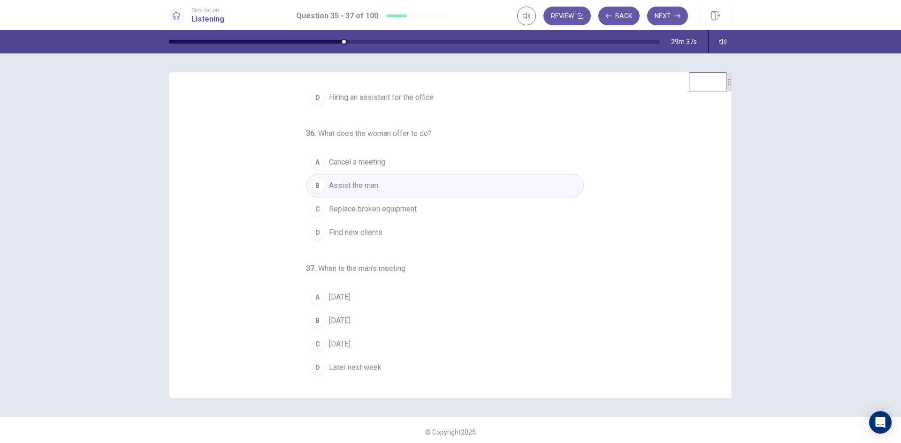
scroll to position [4, 0]
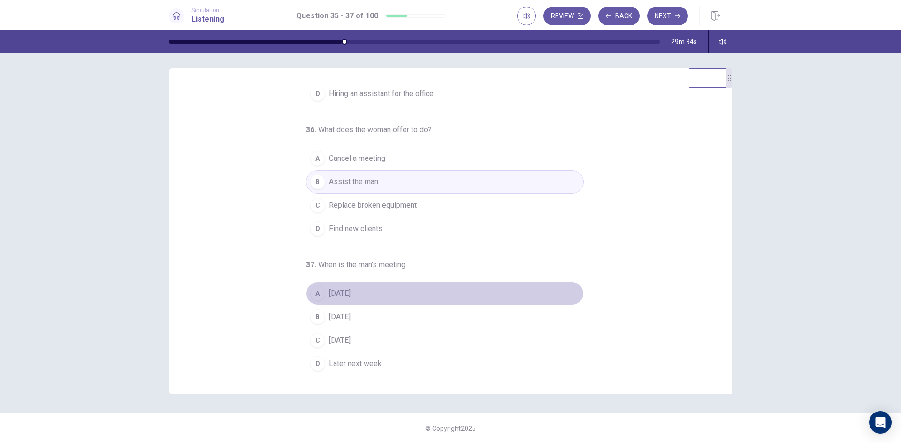
click at [315, 291] on div "A" at bounding box center [317, 293] width 15 height 15
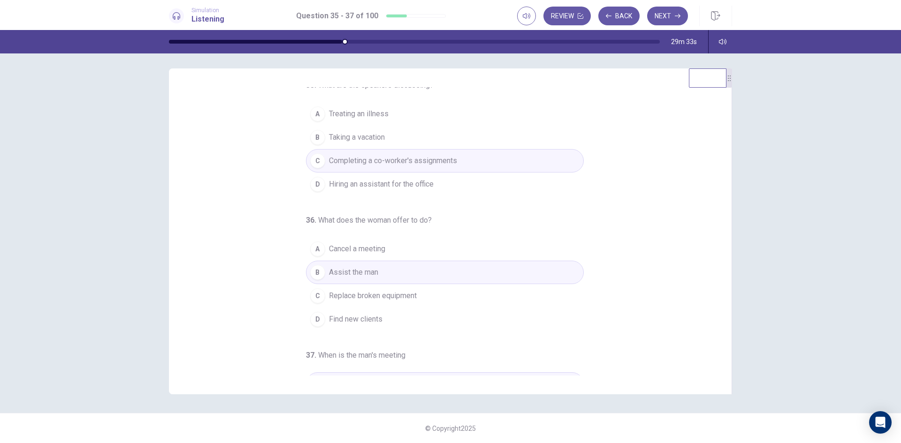
scroll to position [0, 0]
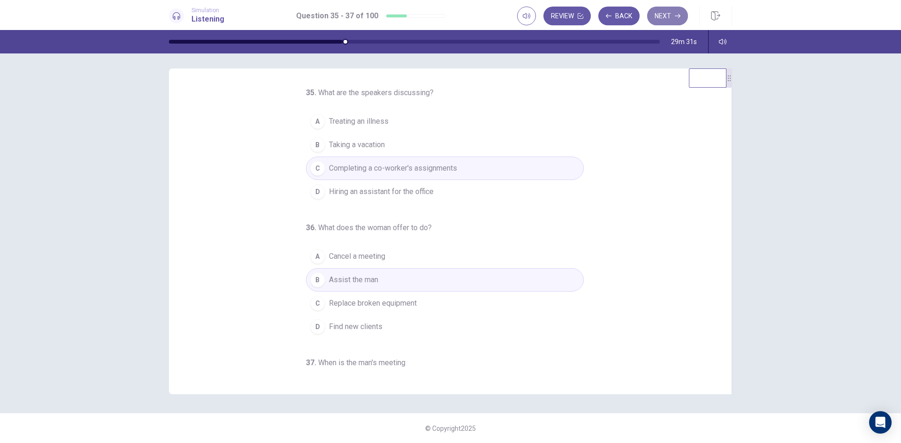
click at [667, 18] on button "Next" at bounding box center [667, 16] width 41 height 19
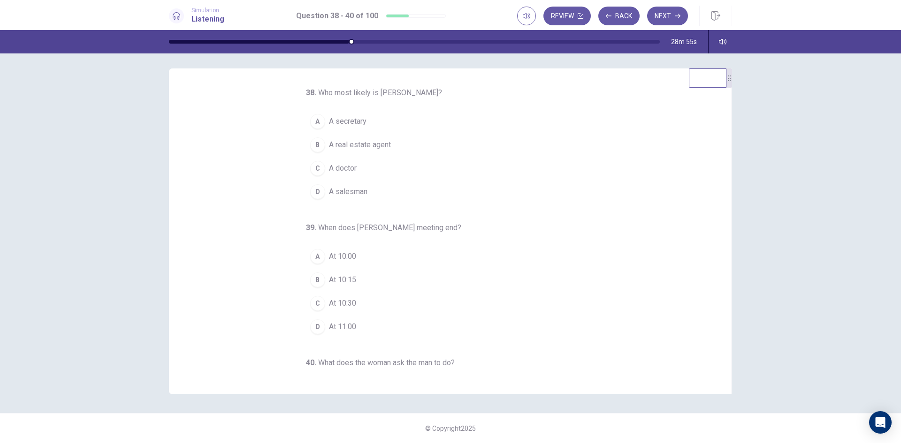
click at [314, 303] on div "C" at bounding box center [317, 303] width 15 height 15
click at [310, 146] on div "B" at bounding box center [317, 144] width 15 height 15
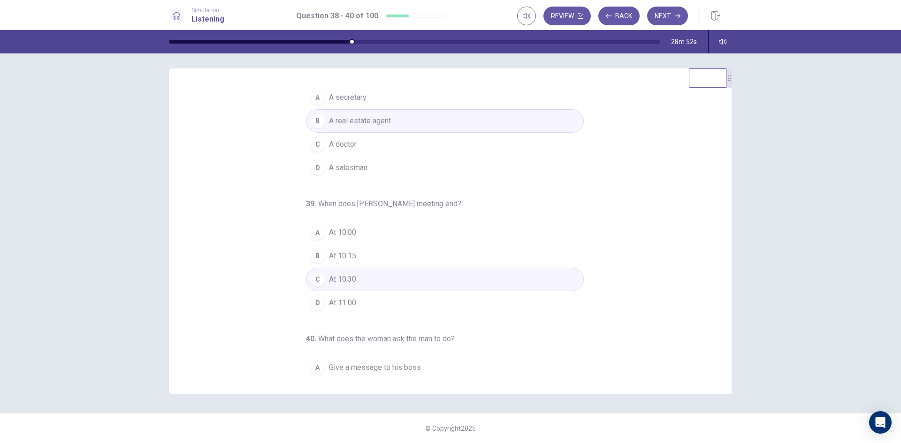
scroll to position [98, 0]
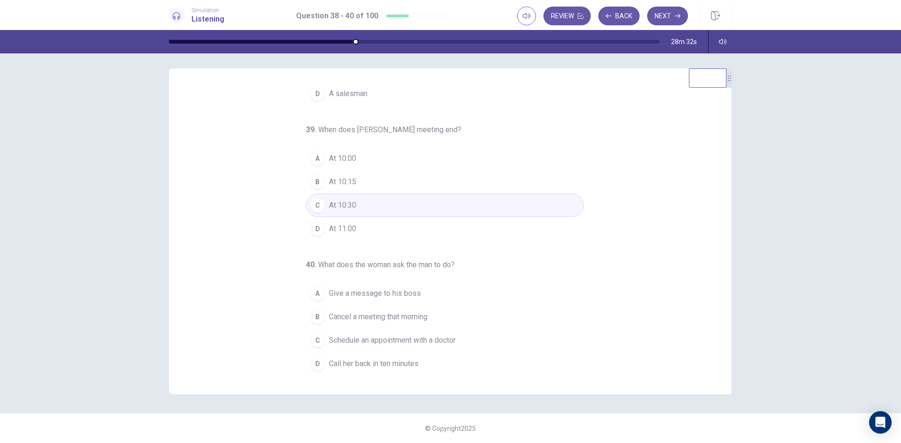
click at [329, 294] on span "Give a message to his boss" at bounding box center [375, 293] width 92 height 11
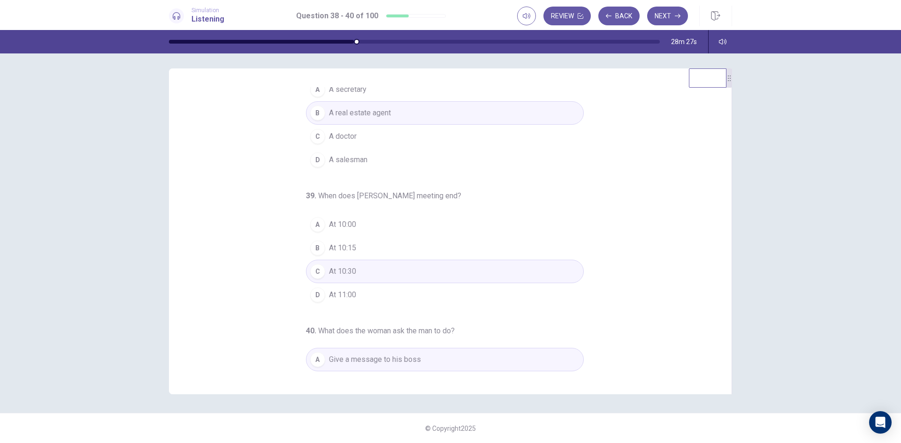
scroll to position [0, 0]
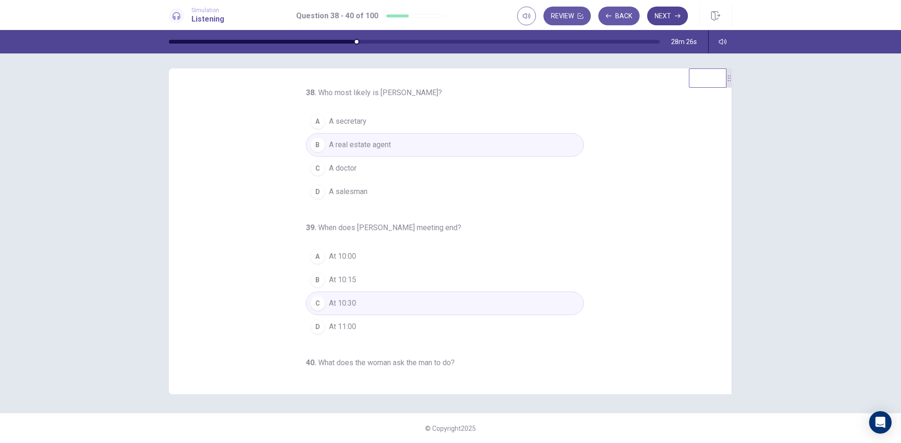
click at [677, 15] on icon "button" at bounding box center [678, 16] width 6 height 6
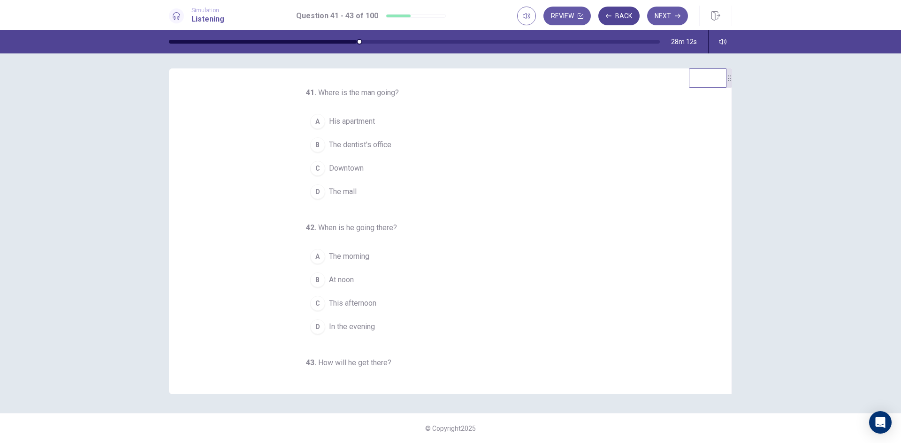
click at [621, 15] on button "Back" at bounding box center [618, 16] width 41 height 19
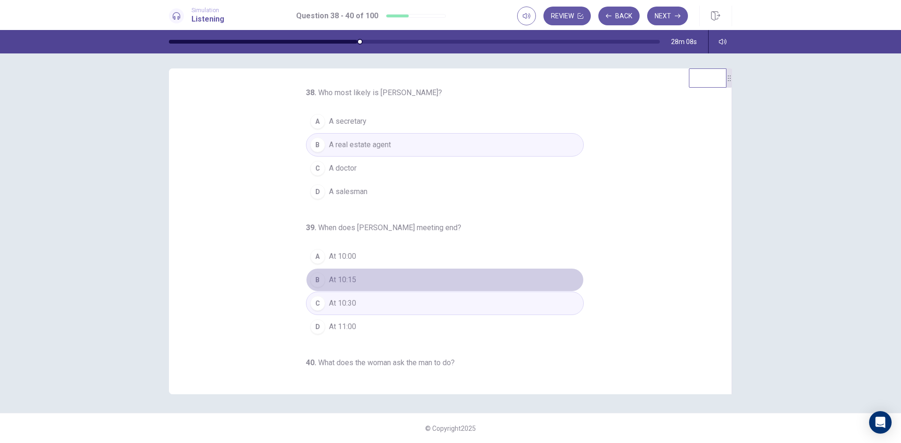
click at [349, 277] on span "At 10:15" at bounding box center [342, 279] width 27 height 11
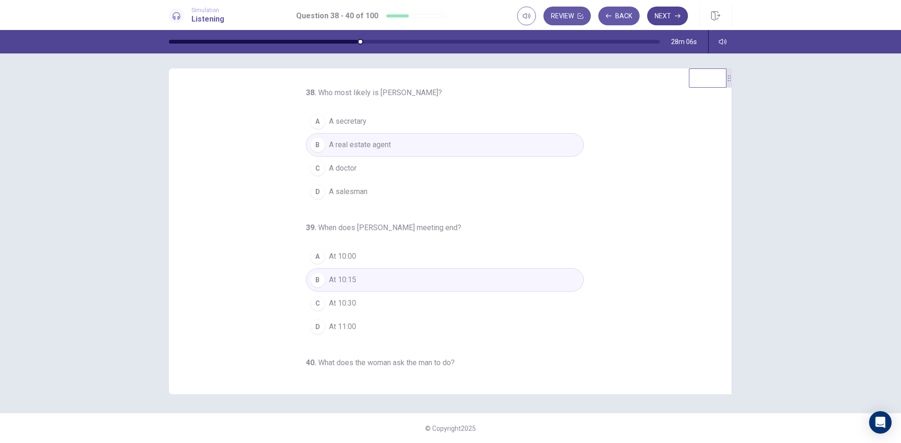
click at [672, 16] on button "Next" at bounding box center [667, 16] width 41 height 19
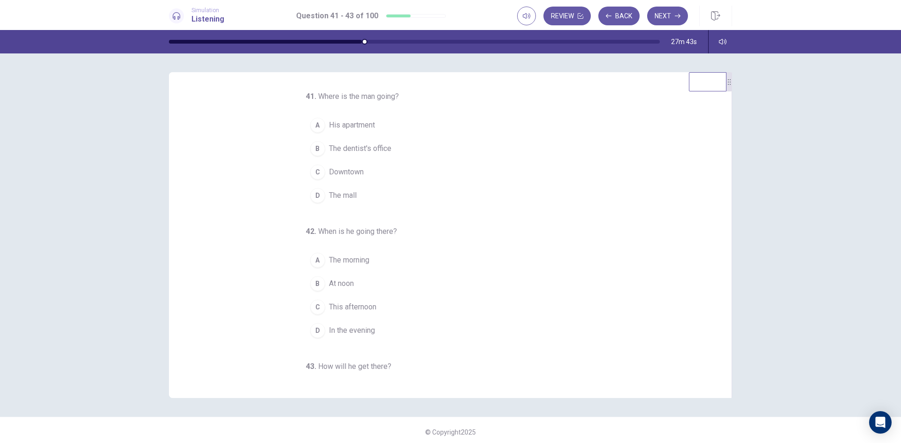
click at [312, 147] on div "B" at bounding box center [317, 148] width 15 height 15
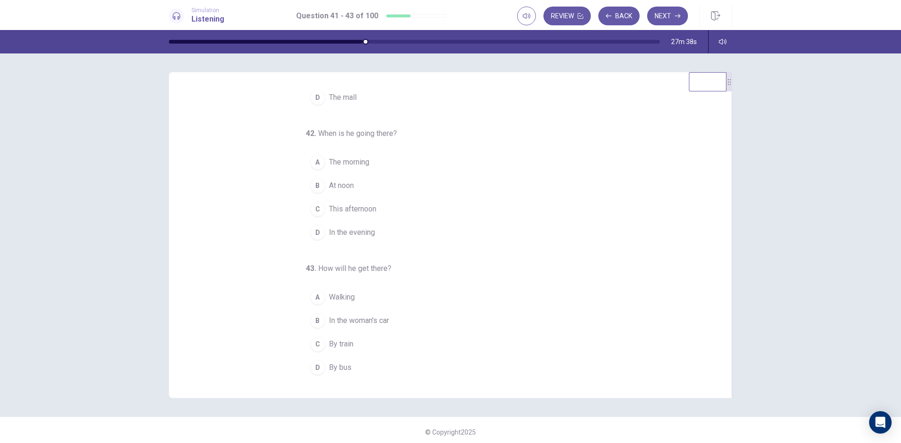
click at [315, 211] on div "C" at bounding box center [317, 209] width 15 height 15
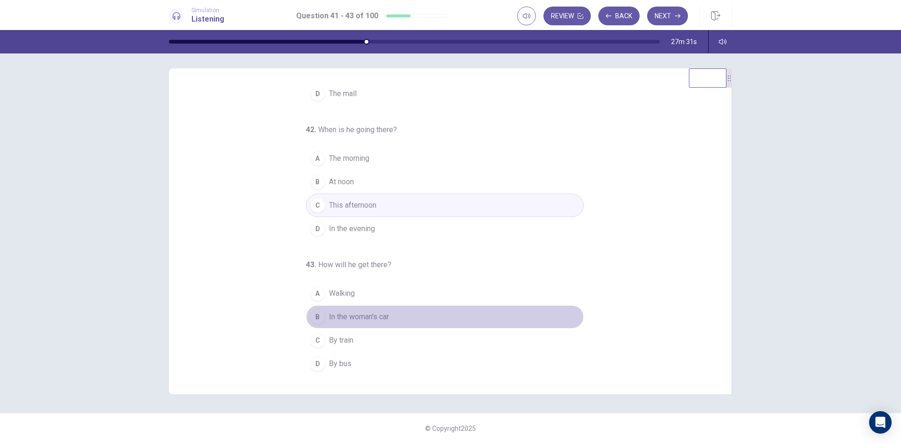
click at [317, 318] on div "B" at bounding box center [317, 317] width 15 height 15
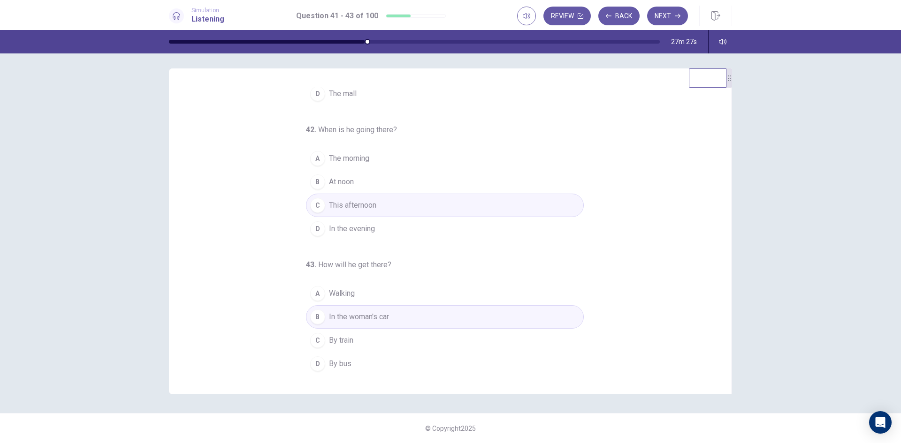
click at [318, 364] on div "D" at bounding box center [317, 364] width 15 height 15
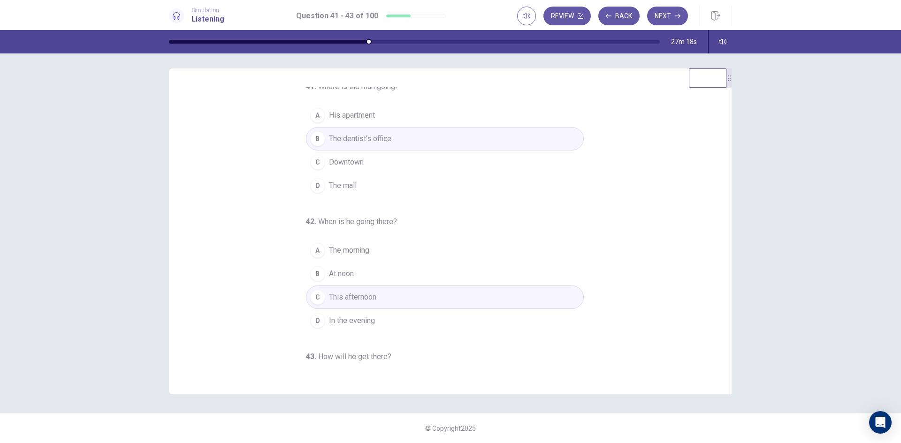
scroll to position [0, 0]
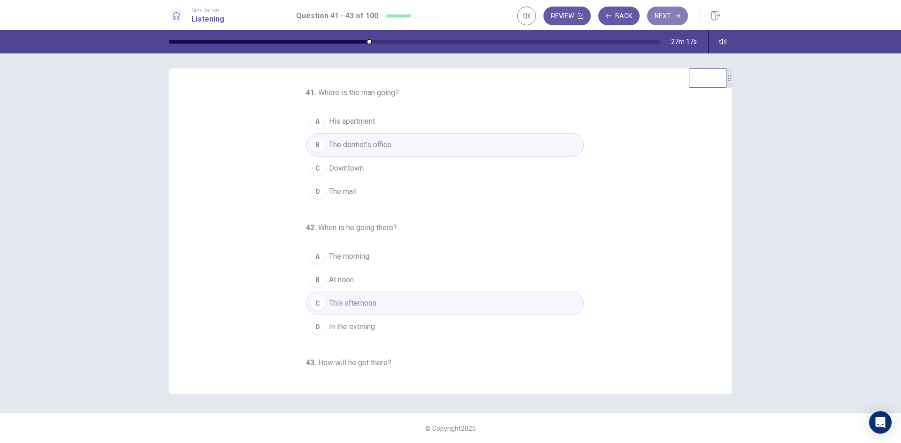
click at [665, 17] on button "Next" at bounding box center [667, 16] width 41 height 19
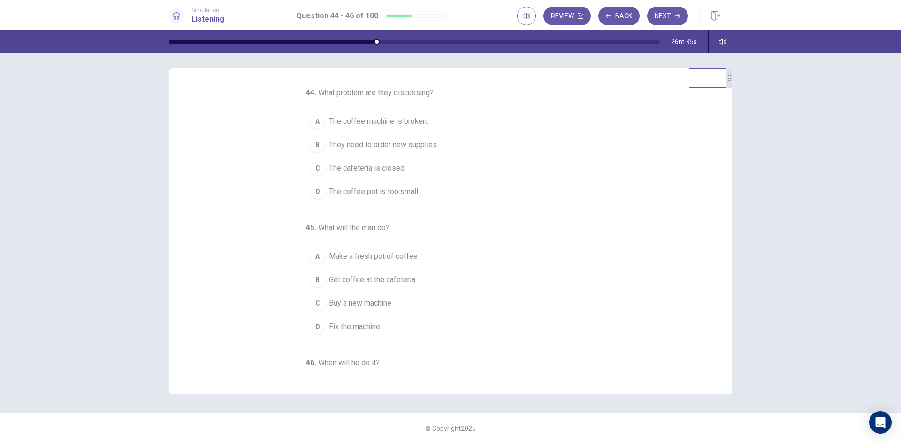
click at [365, 118] on span "The coffee machine is broken." at bounding box center [378, 121] width 99 height 11
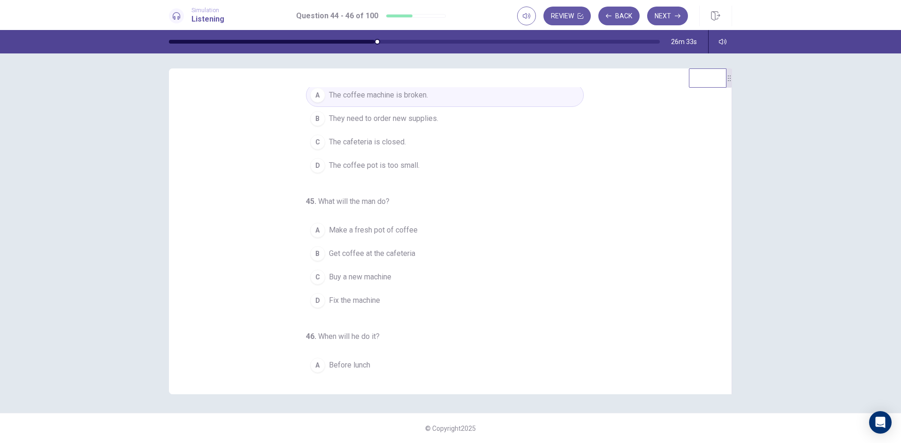
scroll to position [98, 0]
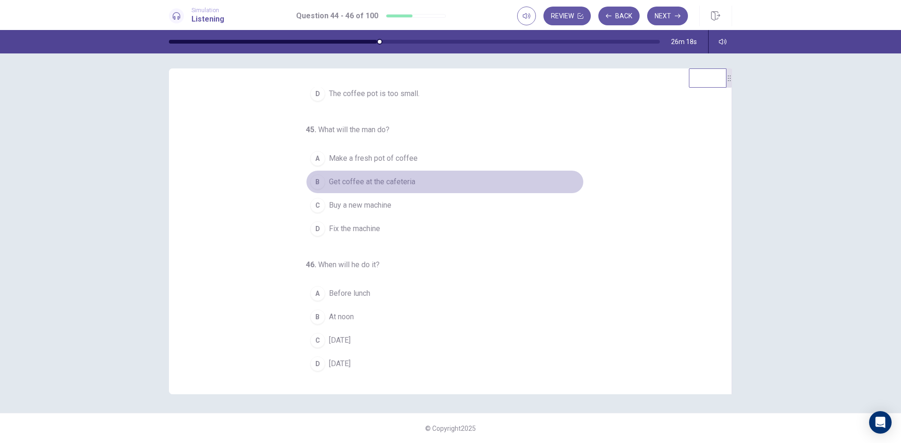
click at [317, 184] on div "B" at bounding box center [317, 182] width 15 height 15
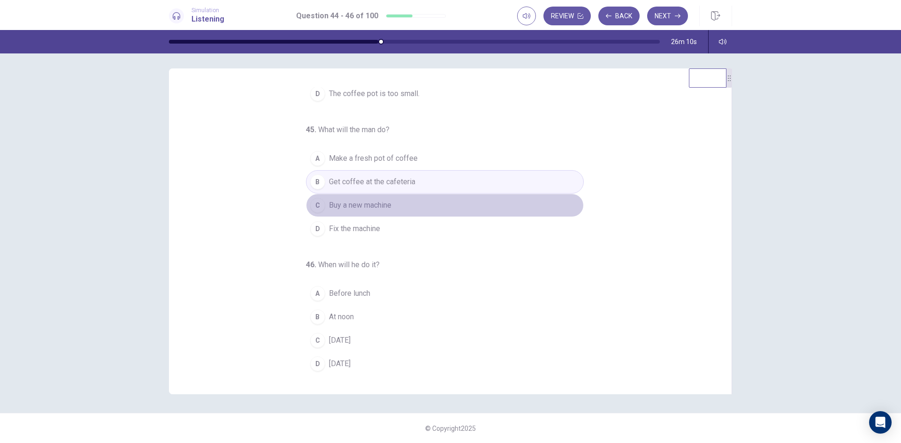
click at [312, 205] on div "C" at bounding box center [317, 205] width 15 height 15
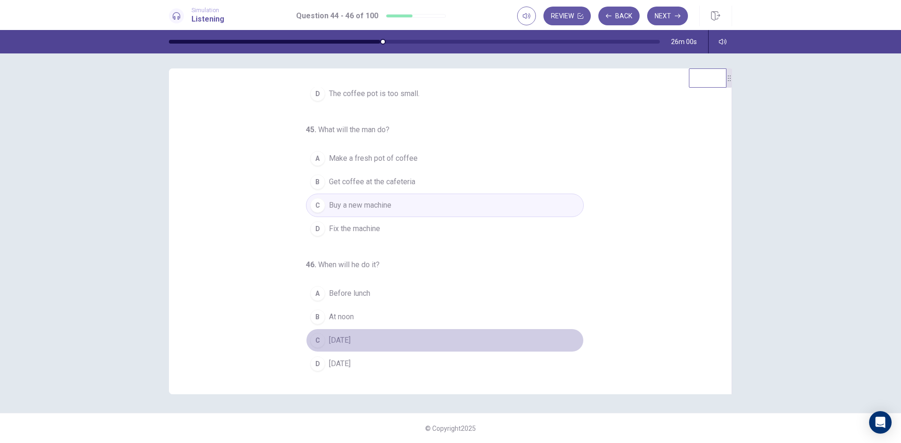
click at [312, 338] on div "C" at bounding box center [317, 340] width 15 height 15
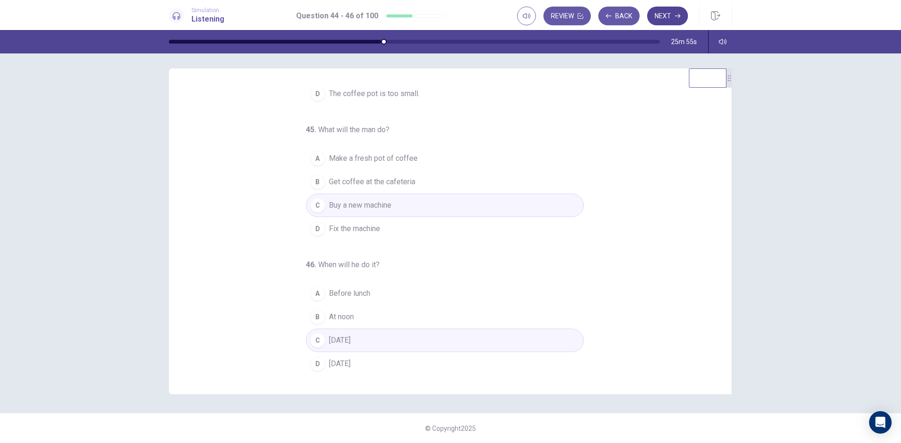
click at [682, 14] on button "Next" at bounding box center [667, 16] width 41 height 19
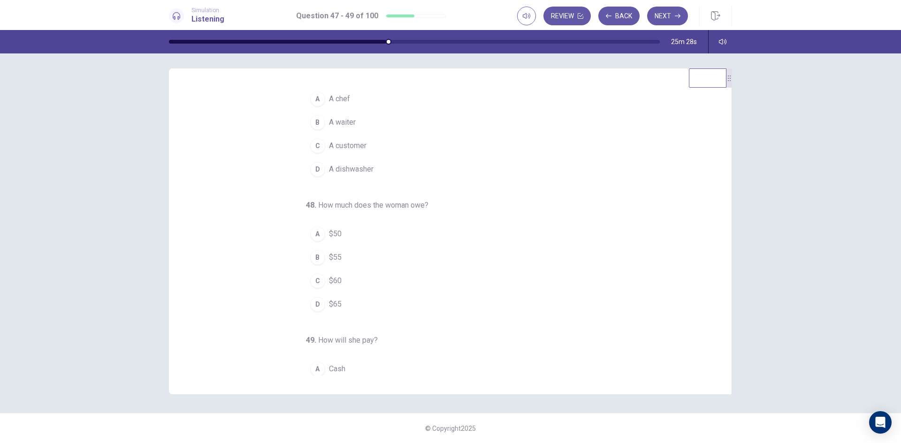
scroll to position [0, 0]
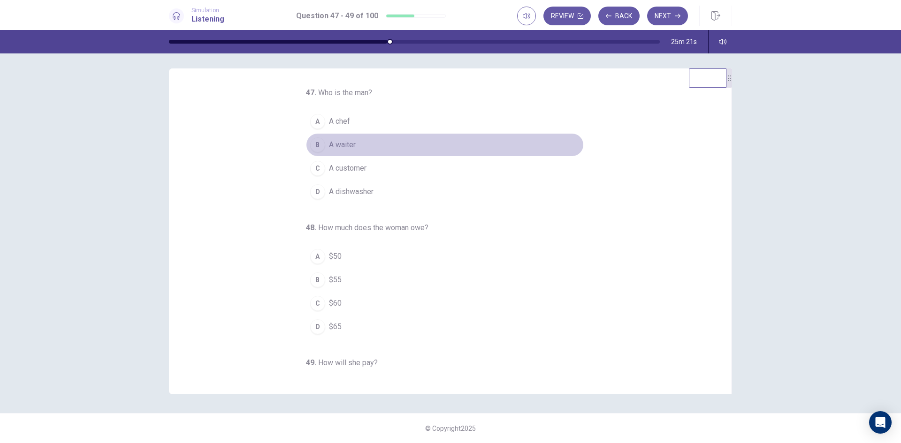
click at [312, 143] on div "B" at bounding box center [317, 144] width 15 height 15
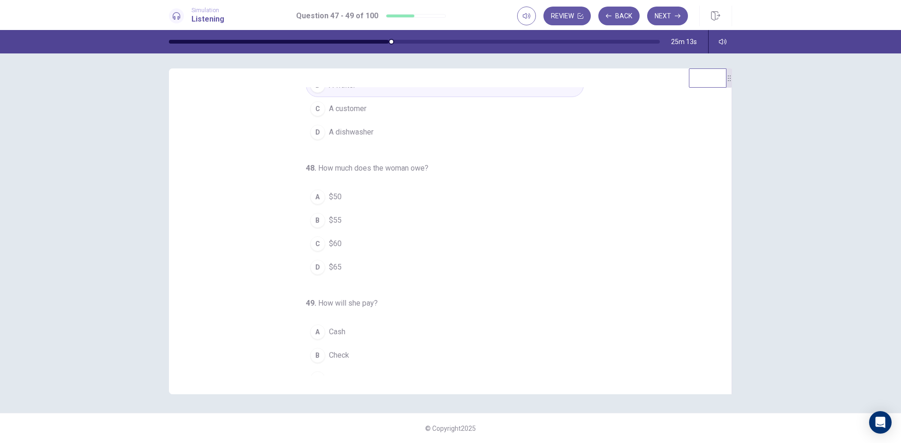
scroll to position [94, 0]
click at [329, 233] on span "$65" at bounding box center [335, 233] width 13 height 11
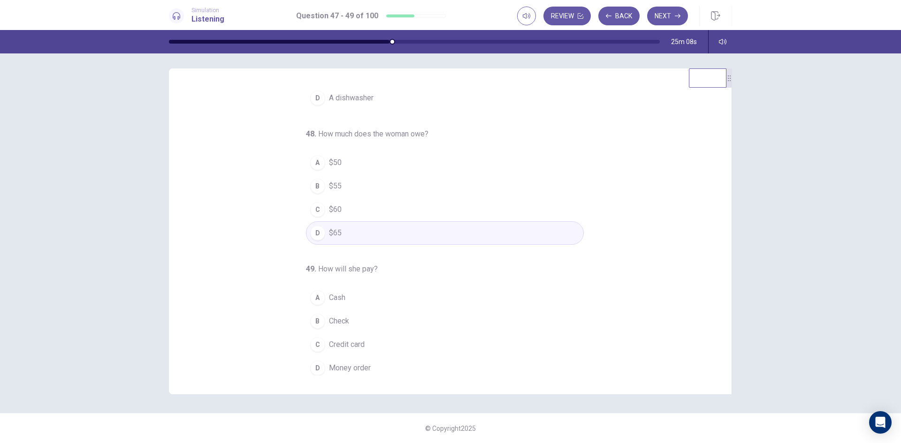
scroll to position [98, 0]
click at [329, 293] on span "Cash" at bounding box center [337, 293] width 16 height 11
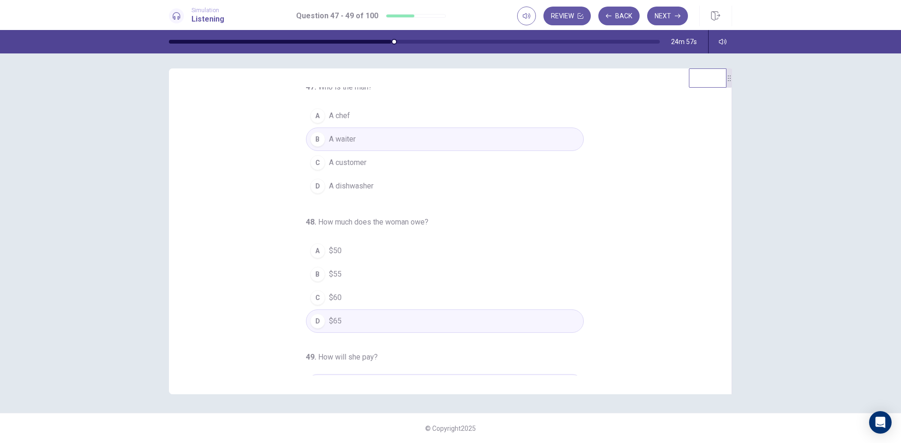
scroll to position [0, 0]
click at [671, 15] on button "Next" at bounding box center [667, 16] width 41 height 19
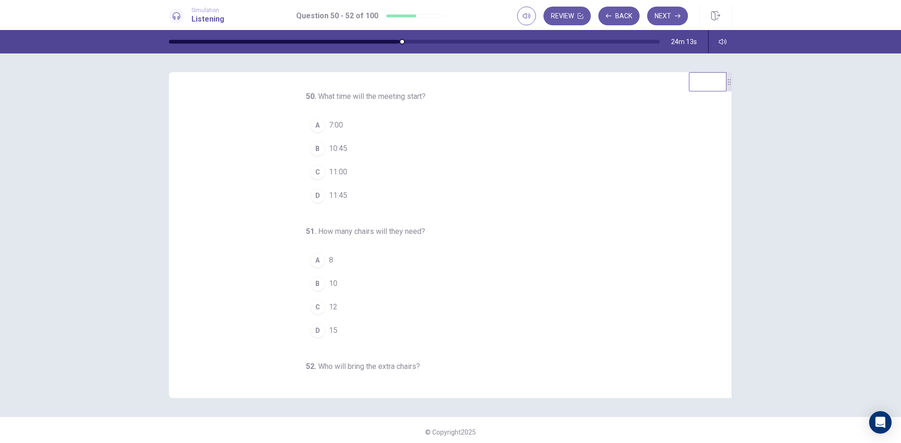
click at [322, 171] on button "C 11:00" at bounding box center [445, 171] width 278 height 23
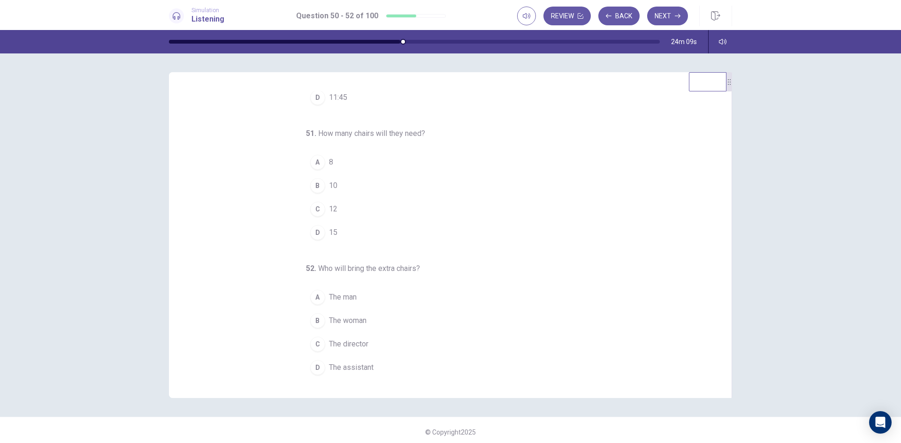
scroll to position [4, 0]
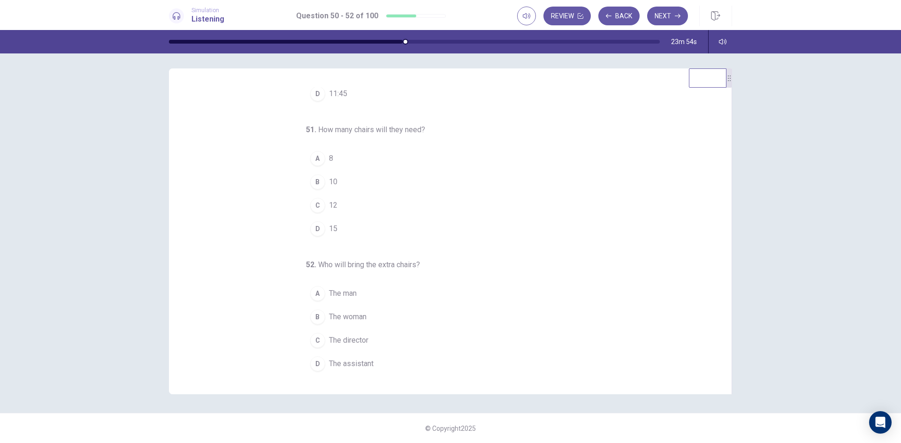
click at [313, 228] on div "D" at bounding box center [317, 228] width 15 height 15
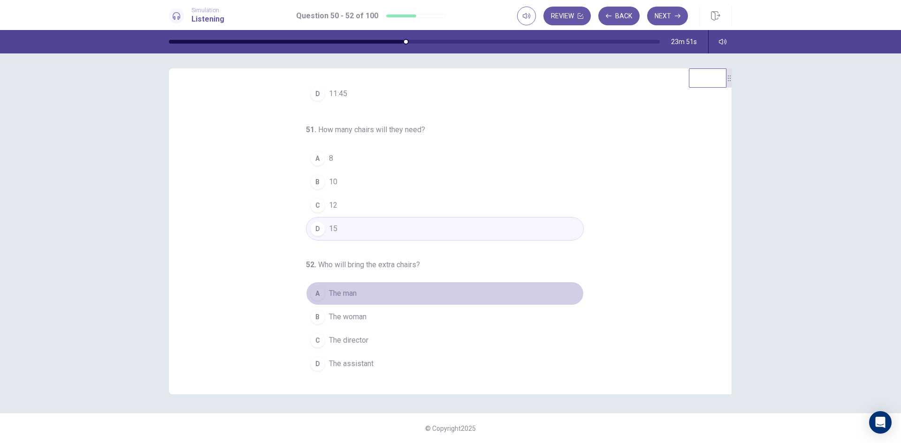
click at [329, 293] on span "The man" at bounding box center [343, 293] width 28 height 11
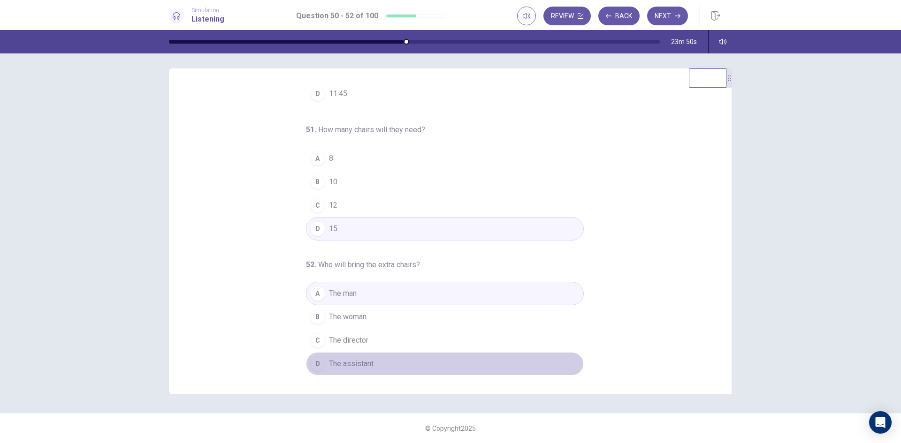
click at [340, 365] on span "The assistant" at bounding box center [351, 363] width 45 height 11
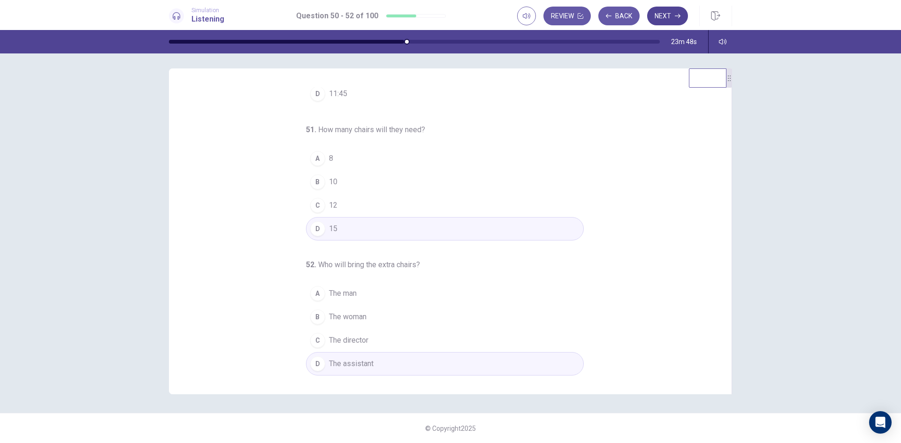
click at [662, 13] on button "Next" at bounding box center [667, 16] width 41 height 19
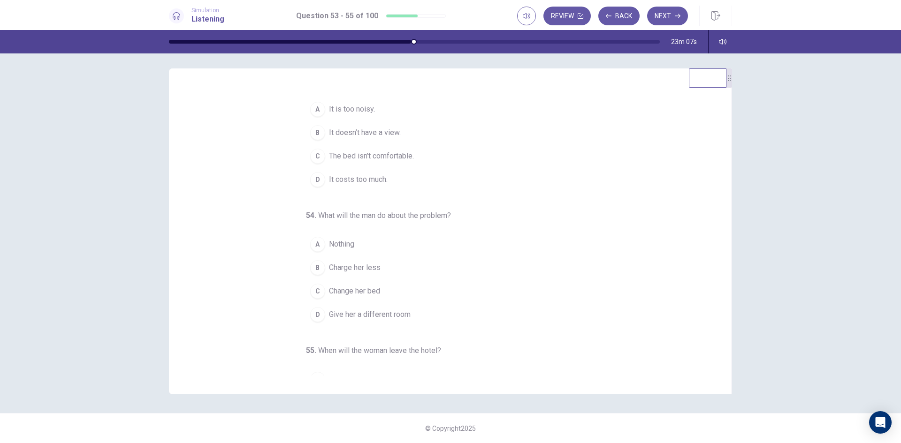
scroll to position [0, 0]
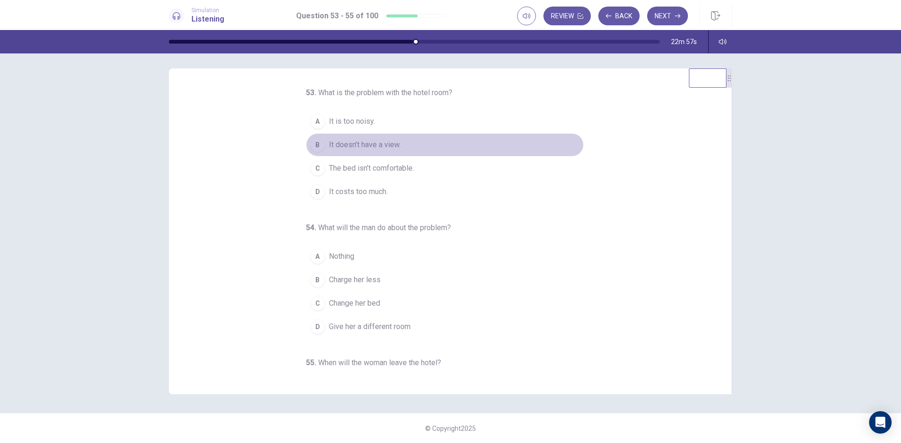
click at [331, 144] on span "It doesn’t have a view." at bounding box center [365, 144] width 72 height 11
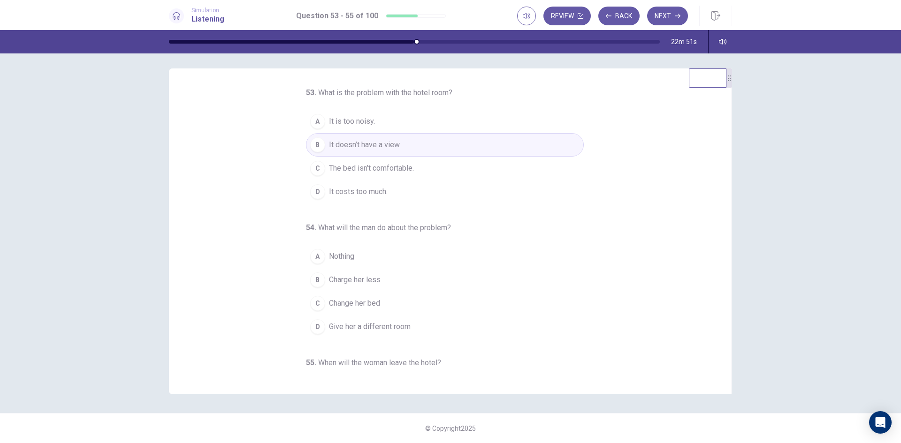
click at [337, 122] on span "It is too noisy." at bounding box center [352, 121] width 46 height 11
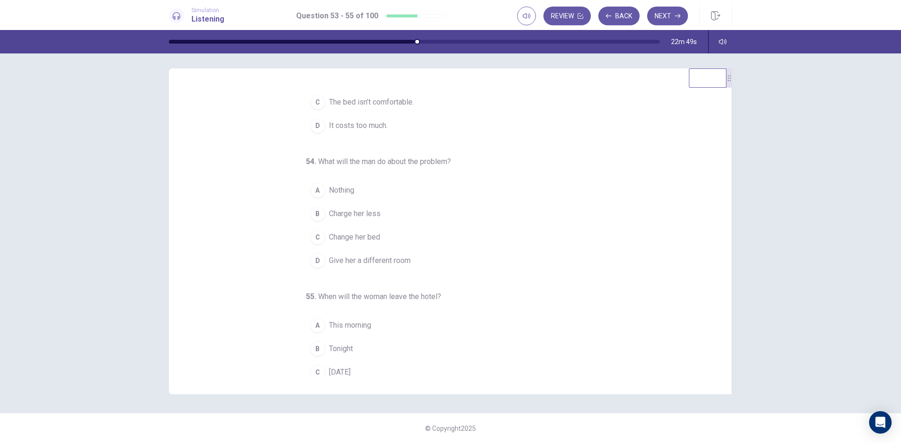
scroll to position [94, 0]
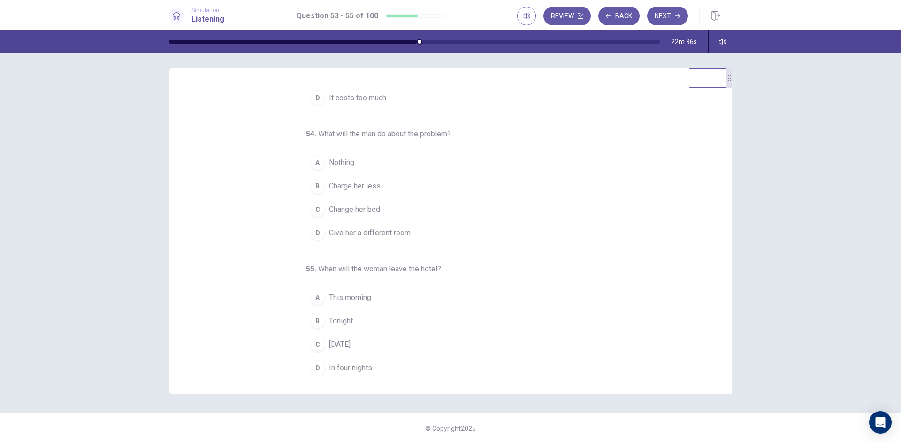
click at [313, 183] on div "B" at bounding box center [317, 186] width 15 height 15
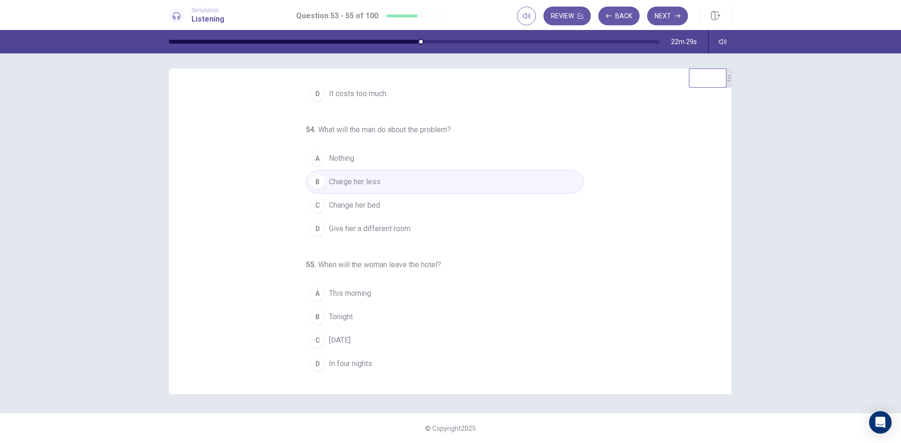
click at [318, 340] on div "C" at bounding box center [317, 340] width 15 height 15
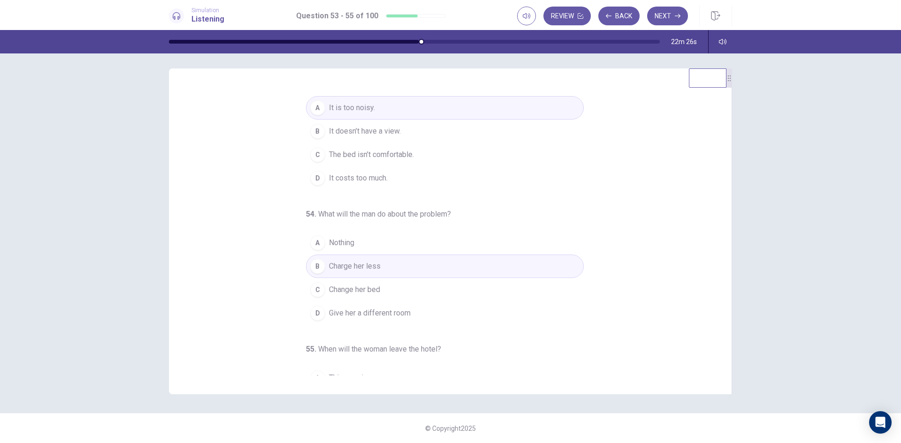
scroll to position [0, 0]
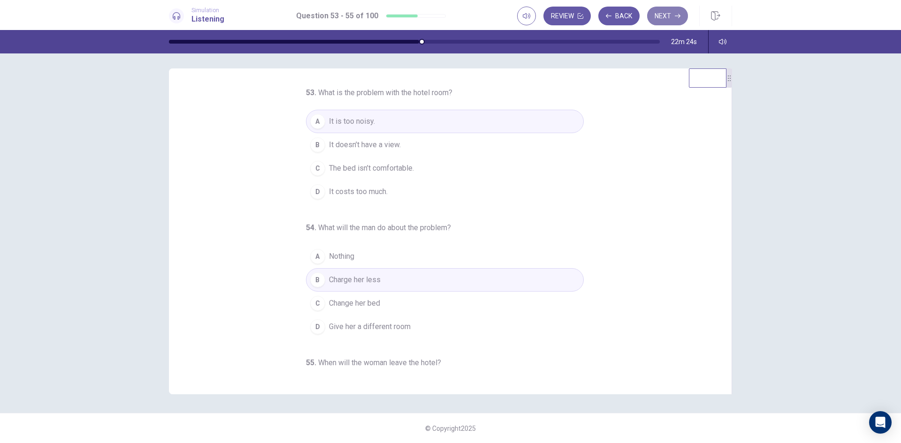
click at [669, 18] on button "Next" at bounding box center [667, 16] width 41 height 19
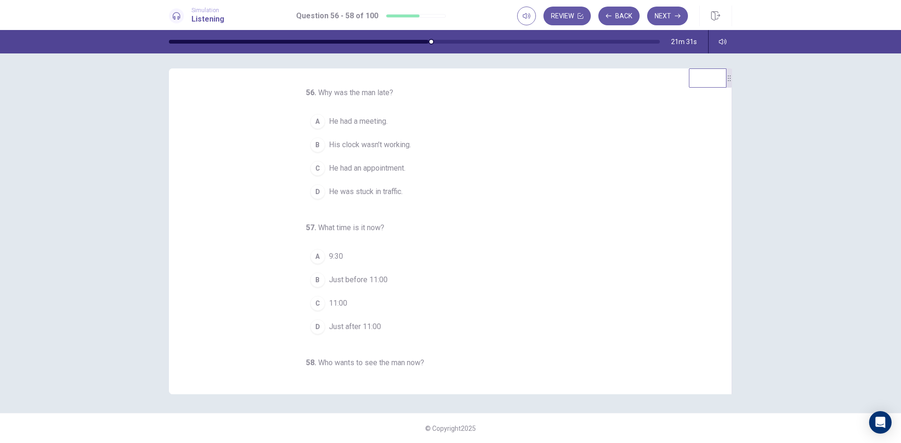
click at [345, 282] on span "Just before 11:00" at bounding box center [358, 279] width 59 height 11
click at [334, 146] on span "His clock wasn’t working." at bounding box center [370, 144] width 82 height 11
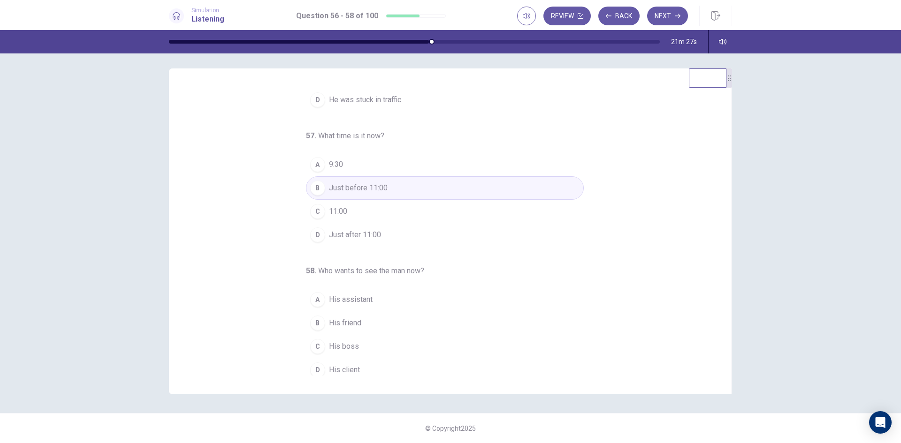
scroll to position [98, 0]
click at [314, 367] on div "D" at bounding box center [317, 364] width 15 height 15
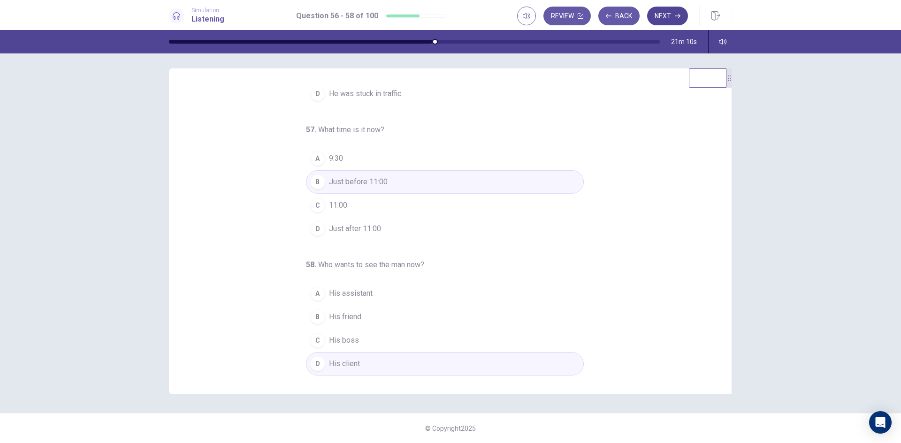
click at [663, 16] on button "Next" at bounding box center [667, 16] width 41 height 19
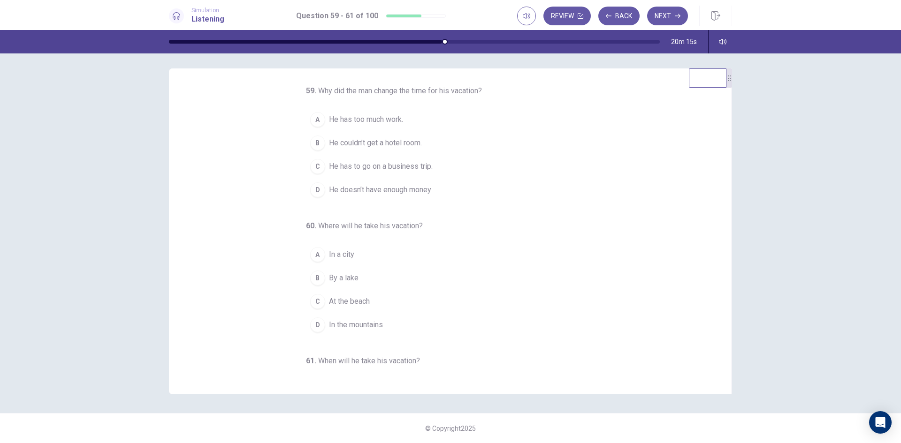
scroll to position [0, 0]
click at [348, 151] on span "He couldn’t get a hotel room." at bounding box center [375, 144] width 93 height 11
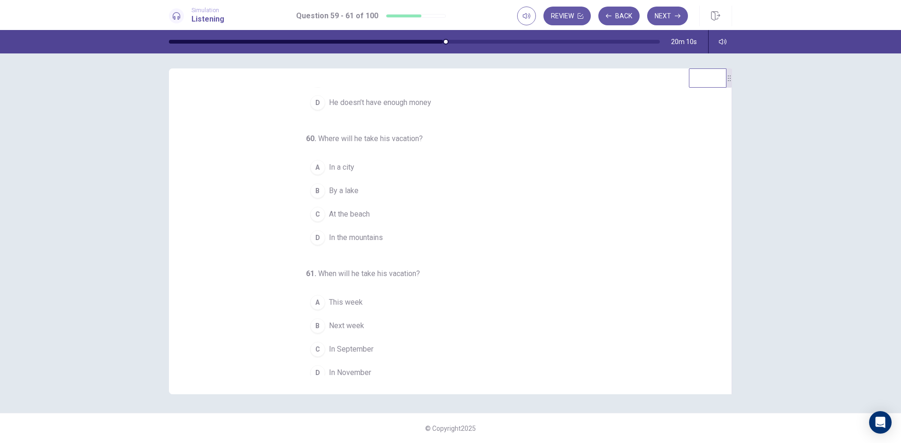
scroll to position [109, 0]
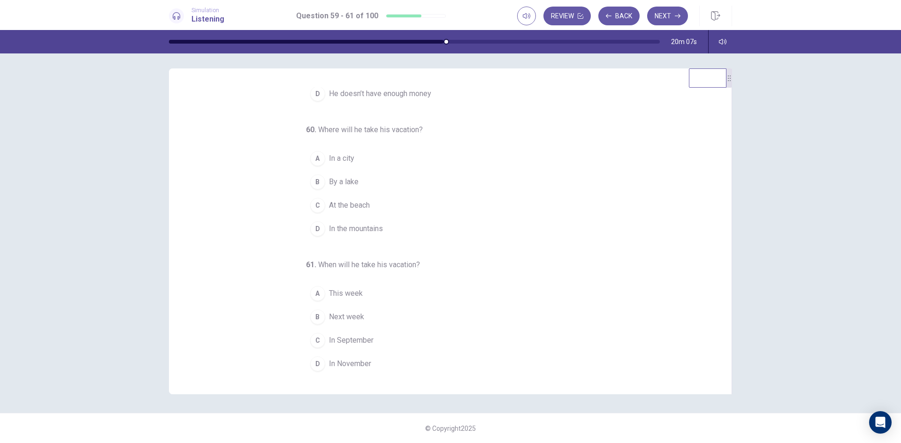
click at [339, 228] on span "In the mountains" at bounding box center [356, 228] width 54 height 11
click at [342, 338] on span "In September" at bounding box center [351, 340] width 45 height 11
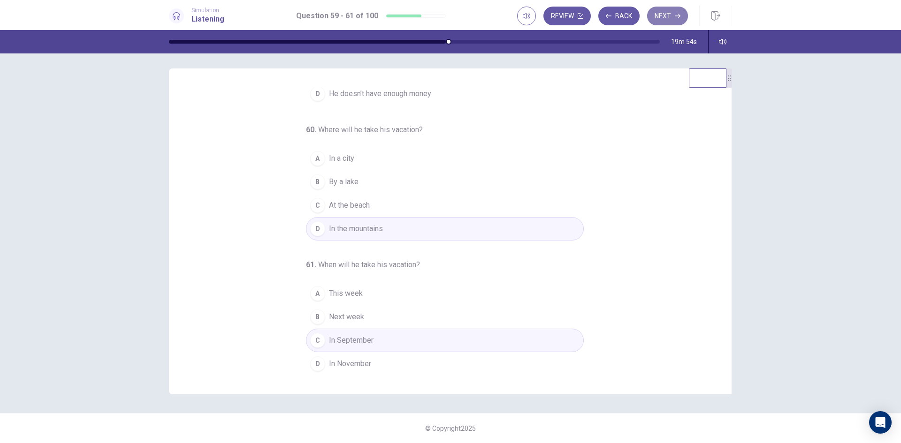
click at [672, 14] on button "Next" at bounding box center [667, 16] width 41 height 19
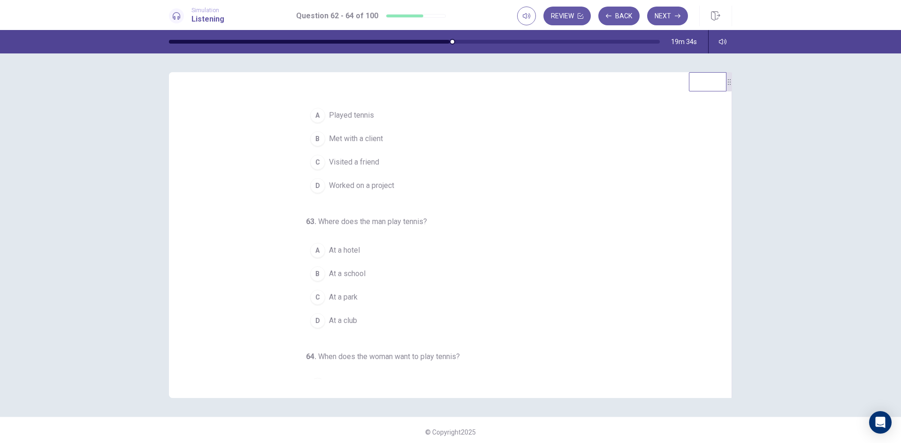
scroll to position [0, 0]
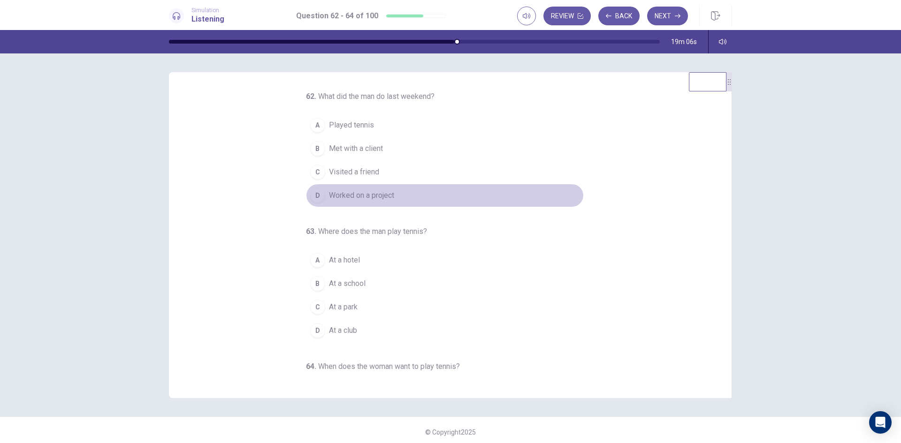
click at [348, 196] on span "Worked on a project" at bounding box center [361, 195] width 65 height 11
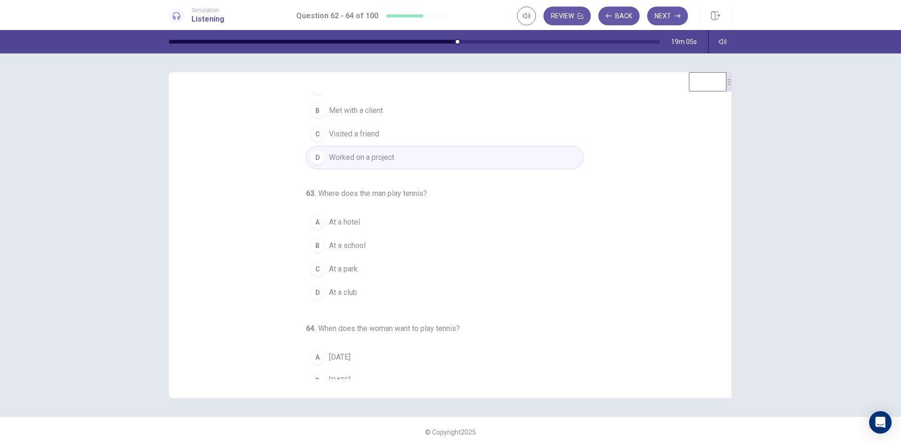
scroll to position [98, 0]
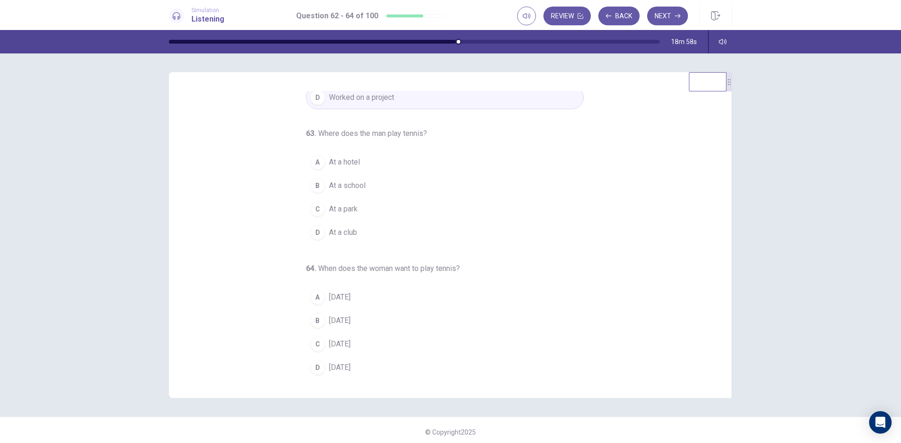
click at [323, 161] on button "A At a hotel" at bounding box center [445, 162] width 278 height 23
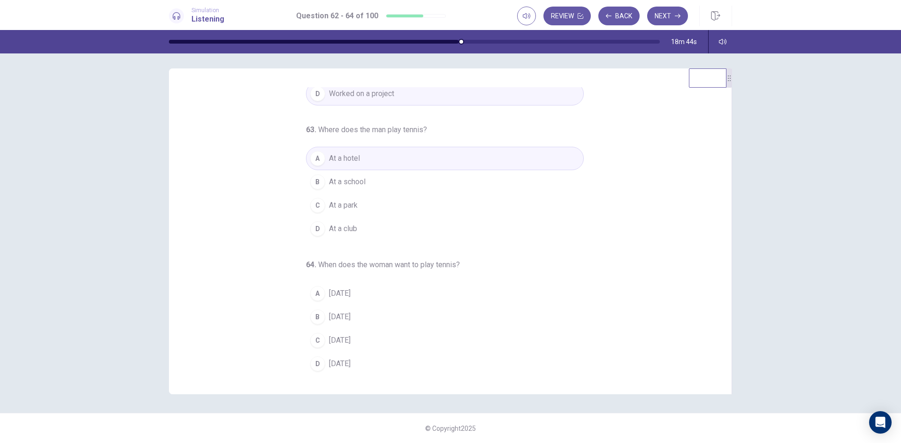
click at [336, 364] on span "Saturday" at bounding box center [340, 363] width 22 height 11
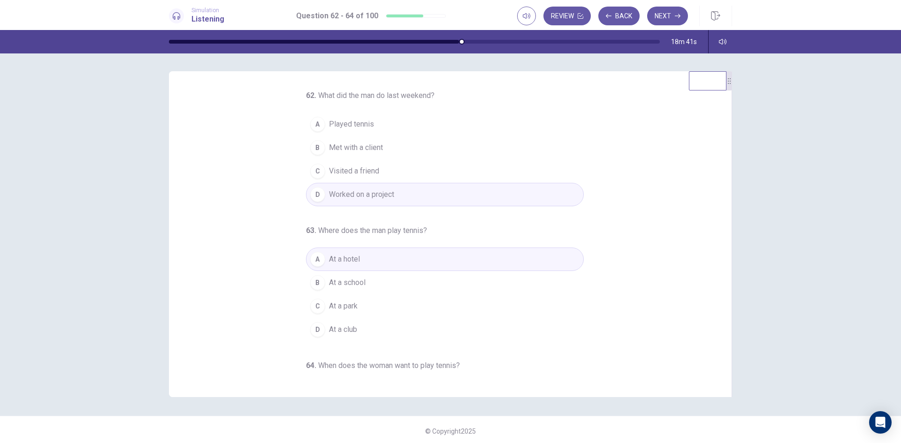
scroll to position [0, 0]
click at [666, 23] on button "Next" at bounding box center [667, 16] width 41 height 19
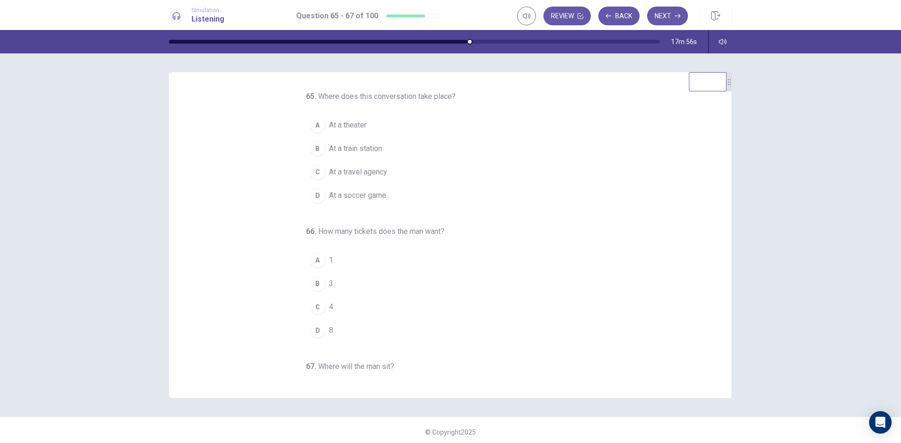
click at [339, 124] on span "At a theater" at bounding box center [348, 125] width 38 height 11
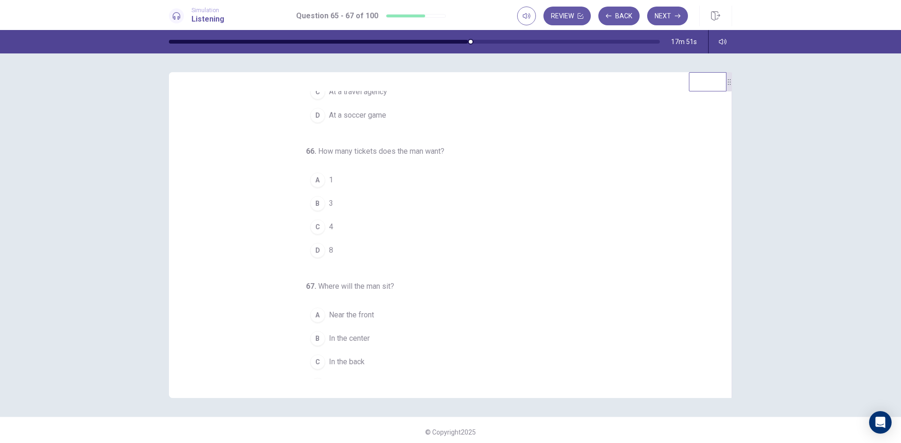
scroll to position [98, 0]
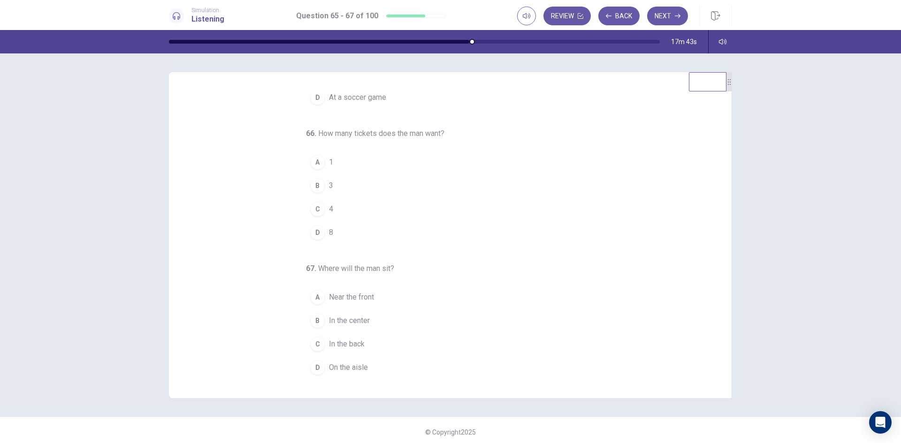
click at [310, 186] on div "B" at bounding box center [317, 185] width 15 height 15
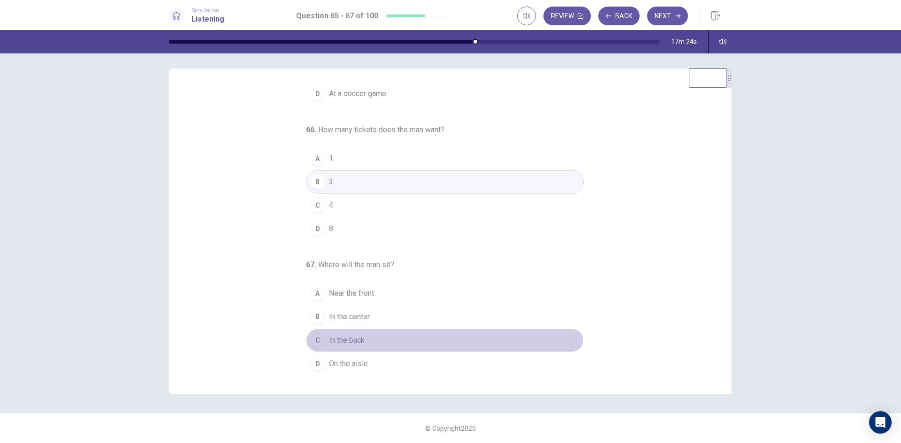
click at [315, 338] on div "C" at bounding box center [317, 340] width 15 height 15
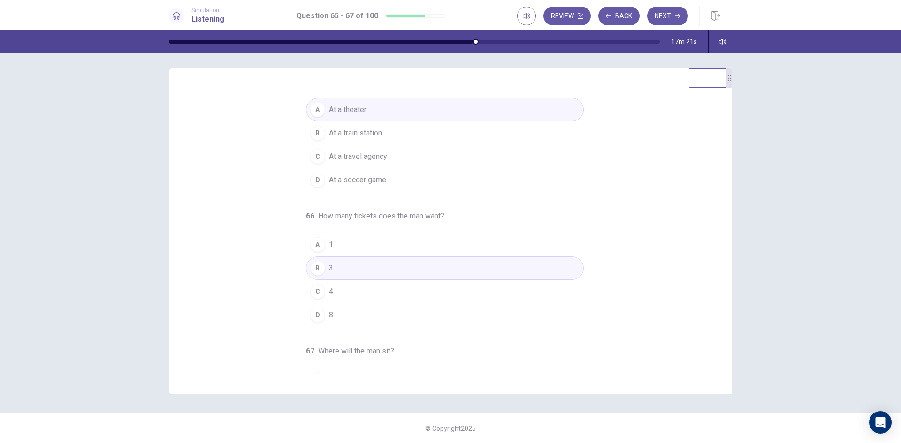
scroll to position [0, 0]
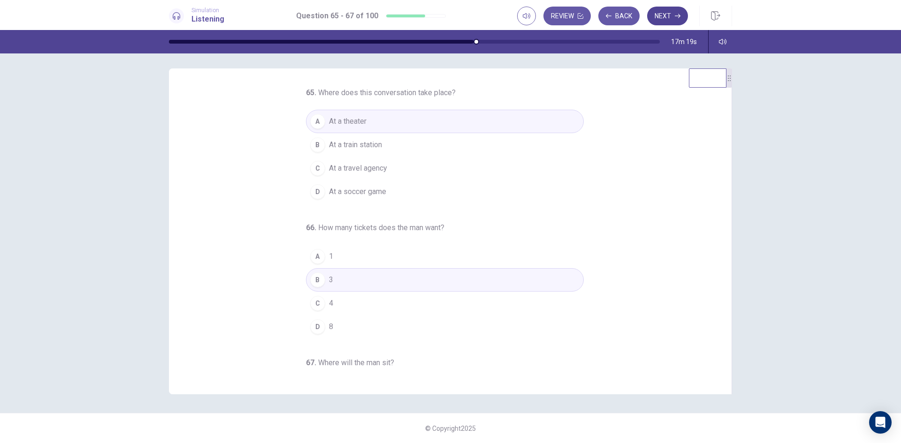
click at [668, 16] on button "Next" at bounding box center [667, 16] width 41 height 19
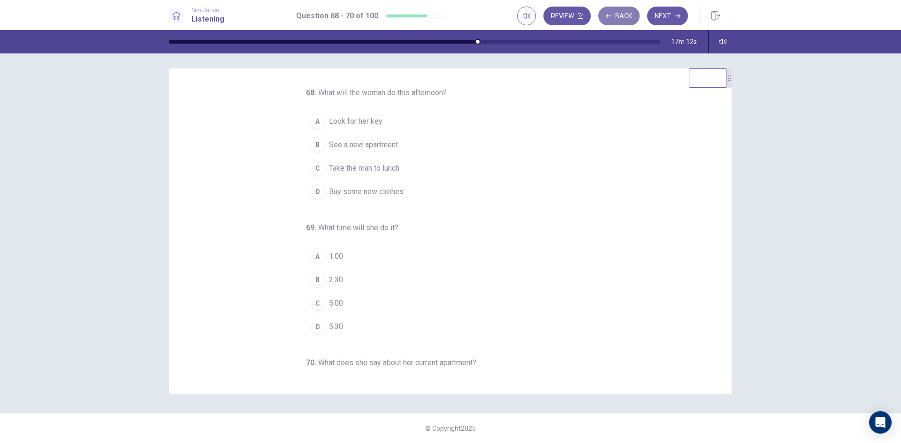
click at [612, 7] on button "Back" at bounding box center [618, 16] width 41 height 19
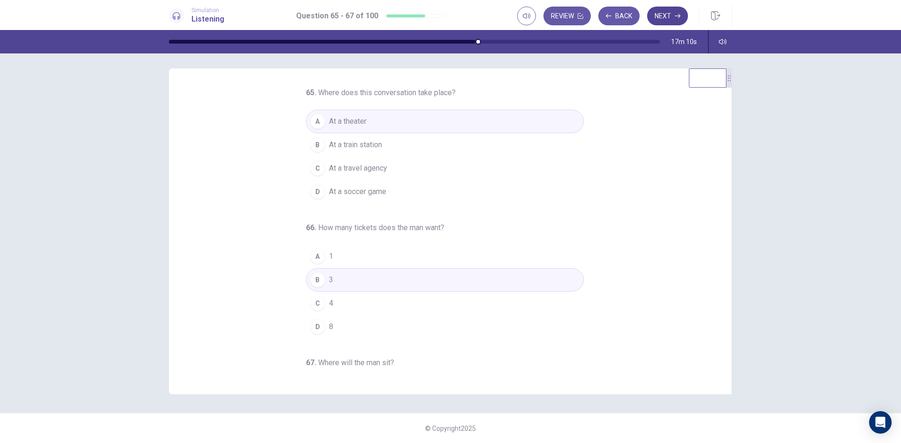
click at [653, 14] on button "Next" at bounding box center [667, 16] width 41 height 19
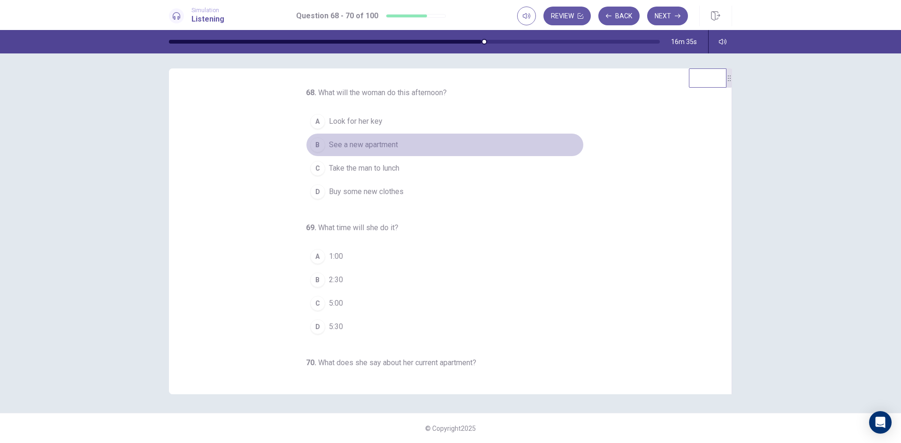
click at [352, 145] on span "See a new apartment" at bounding box center [363, 144] width 69 height 11
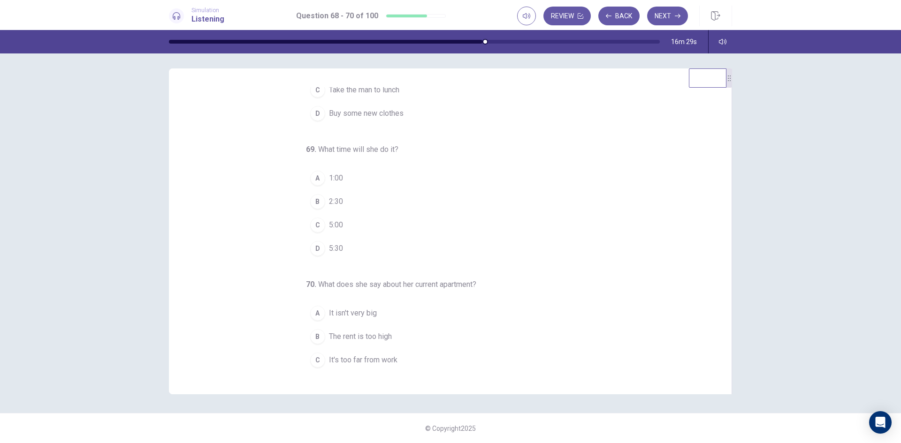
scroll to position [98, 0]
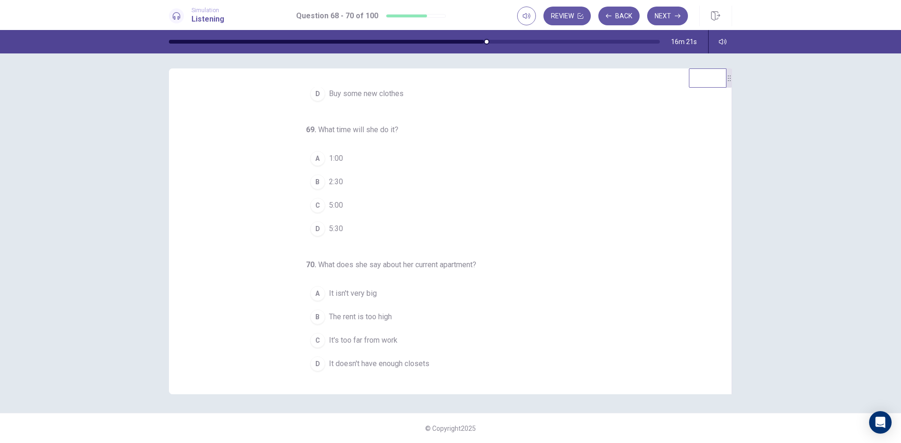
click at [329, 339] on span "It's too far from work" at bounding box center [363, 340] width 68 height 11
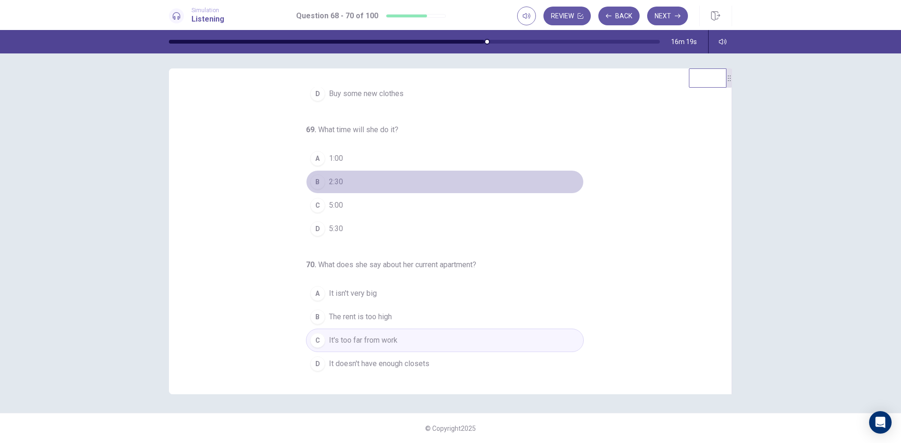
click at [331, 180] on span "2:30" at bounding box center [336, 181] width 14 height 11
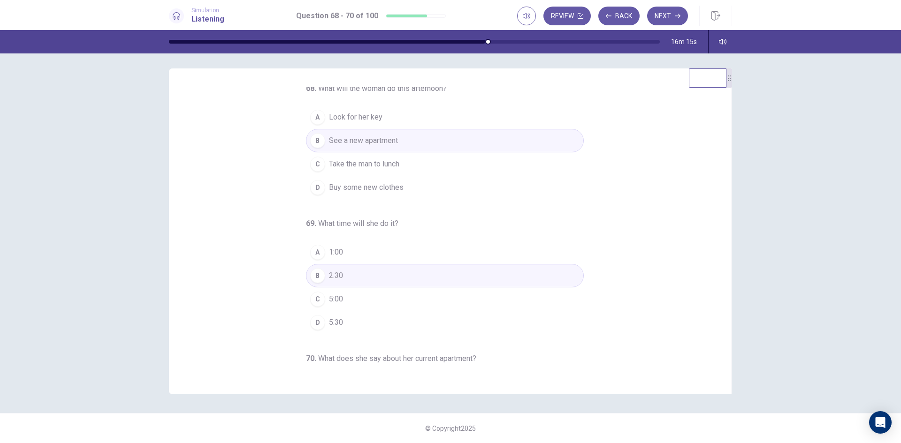
scroll to position [0, 0]
click at [666, 17] on button "Next" at bounding box center [667, 16] width 41 height 19
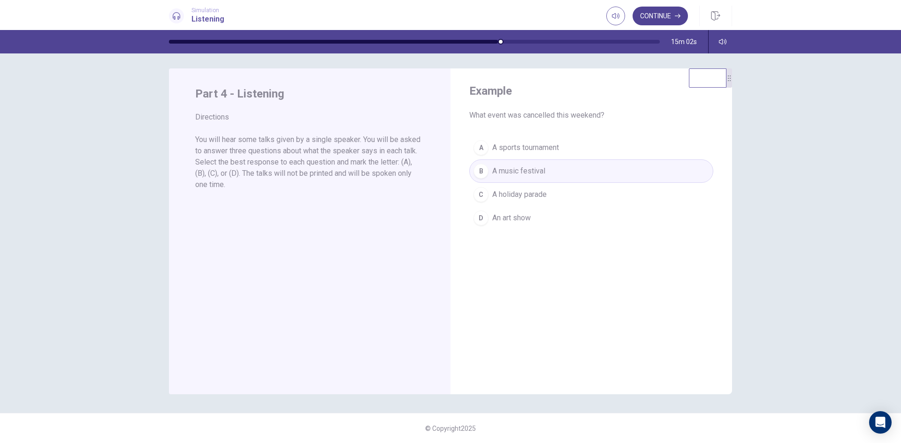
click at [659, 15] on button "Continue" at bounding box center [659, 16] width 55 height 19
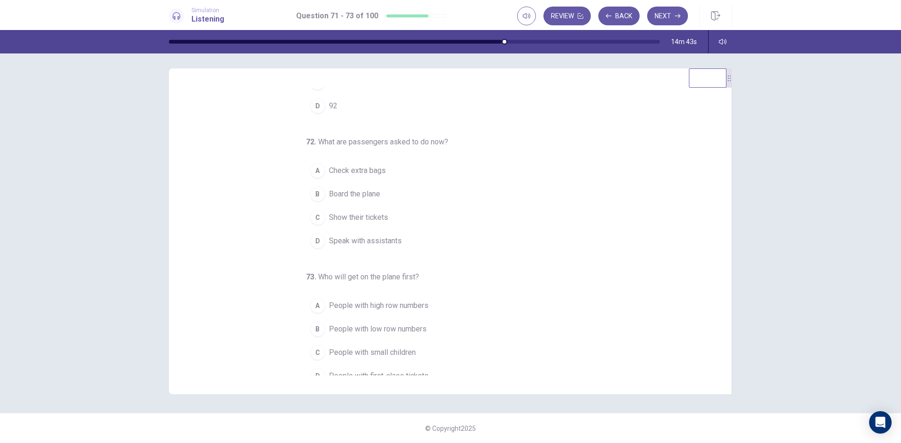
scroll to position [98, 0]
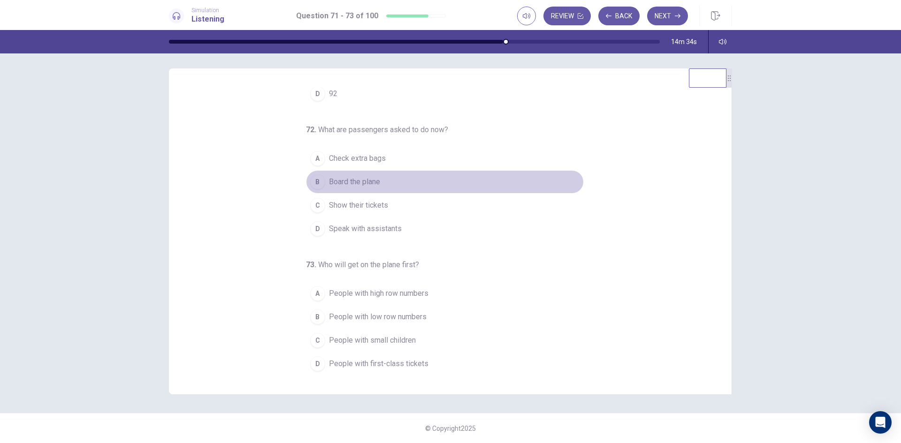
click at [313, 183] on div "B" at bounding box center [317, 182] width 15 height 15
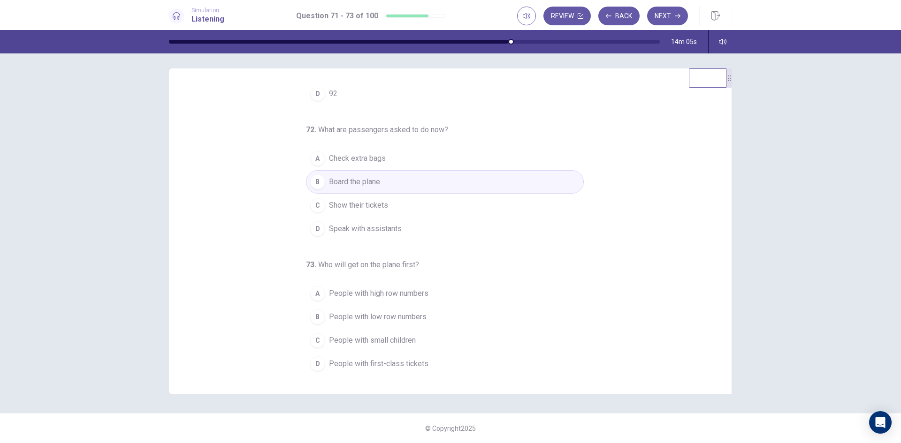
click at [318, 340] on div "C" at bounding box center [317, 340] width 15 height 15
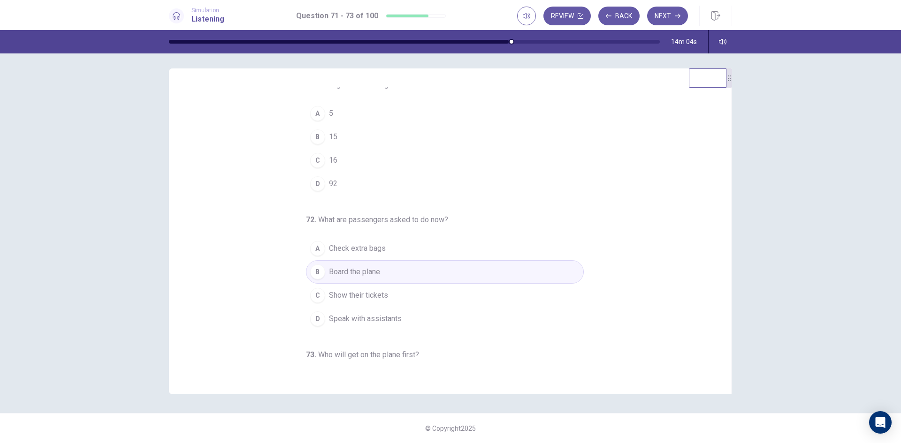
scroll to position [0, 0]
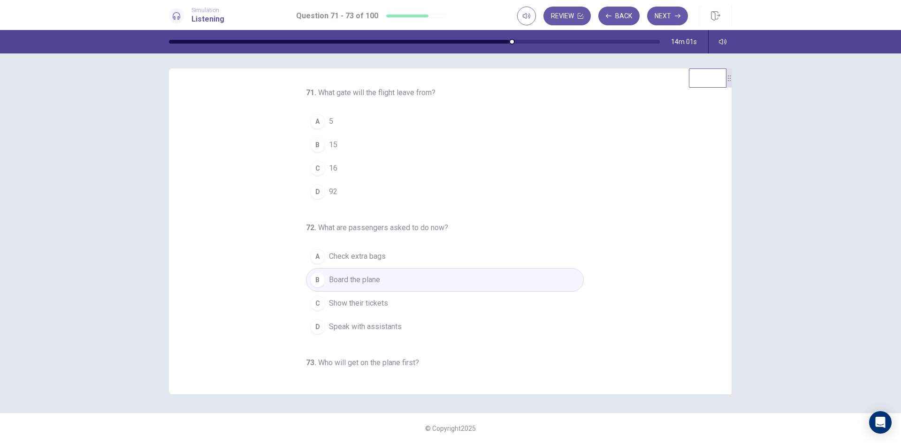
click at [314, 120] on div "A" at bounding box center [317, 121] width 15 height 15
click at [678, 15] on icon "button" at bounding box center [678, 16] width 6 height 6
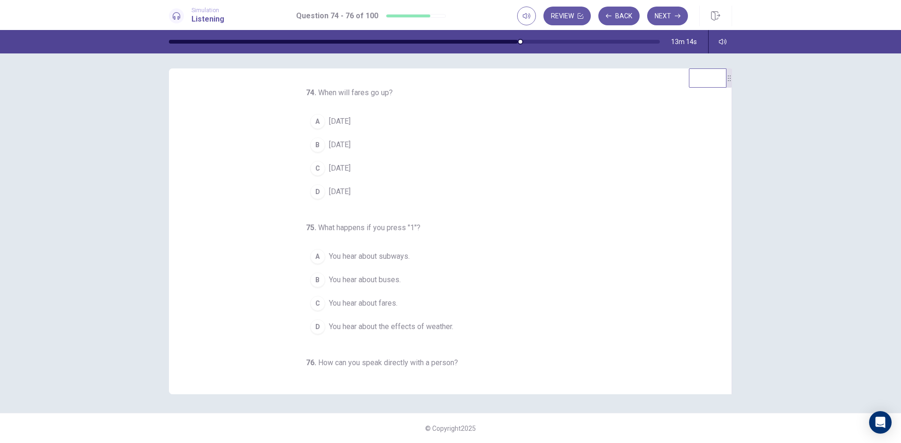
click at [313, 121] on div "A" at bounding box center [317, 121] width 15 height 15
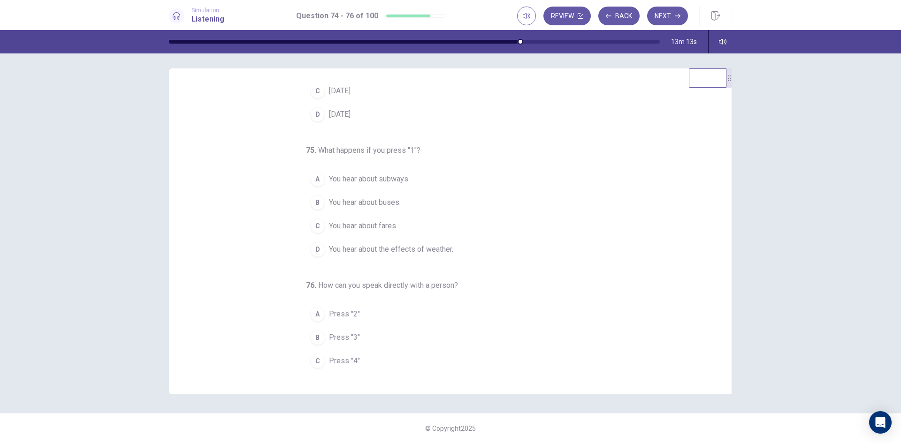
scroll to position [98, 0]
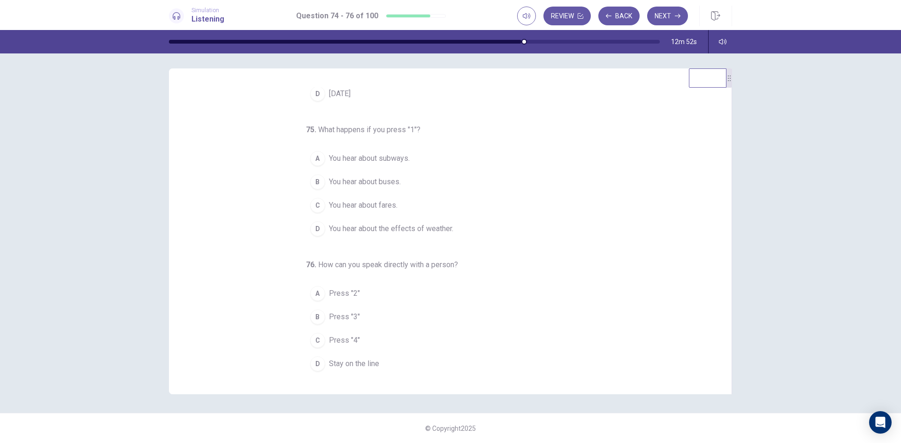
click at [314, 180] on div "B" at bounding box center [317, 182] width 15 height 15
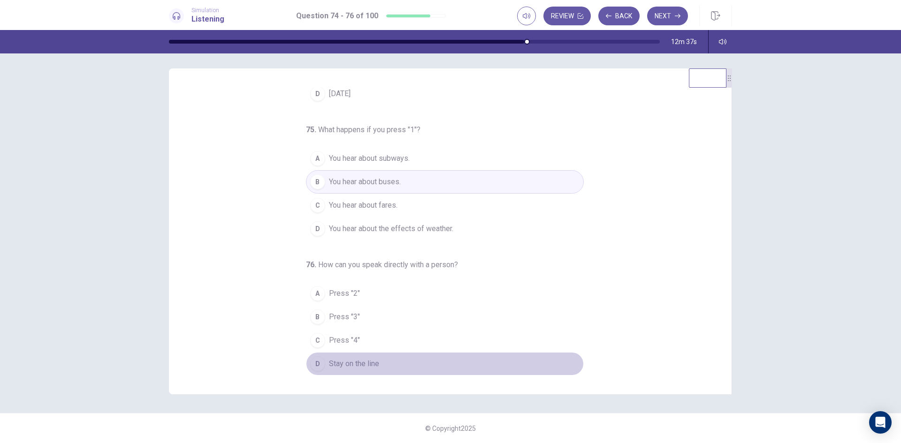
click at [317, 364] on div "D" at bounding box center [317, 364] width 15 height 15
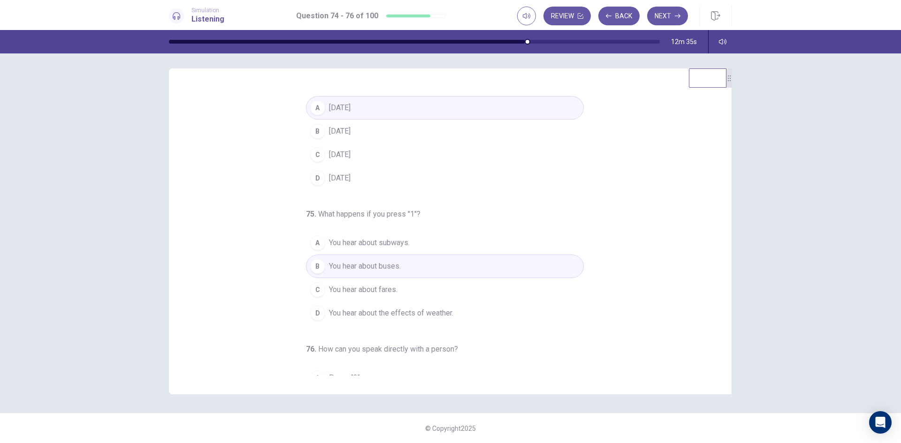
scroll to position [0, 0]
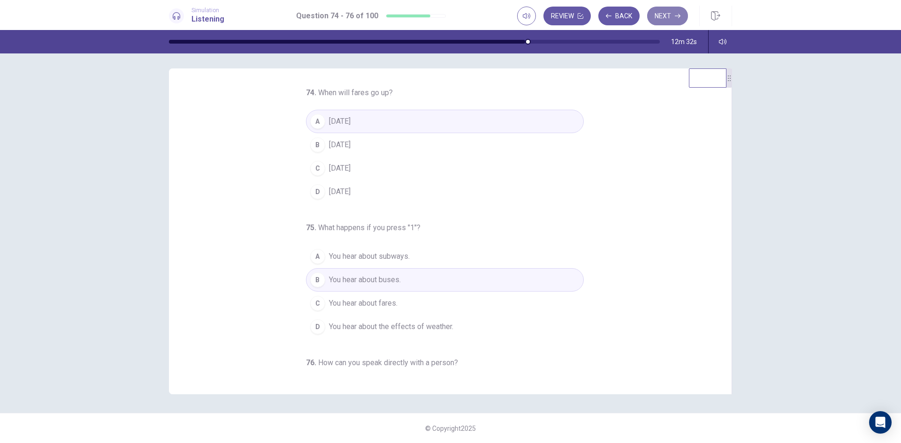
click at [672, 11] on button "Next" at bounding box center [667, 16] width 41 height 19
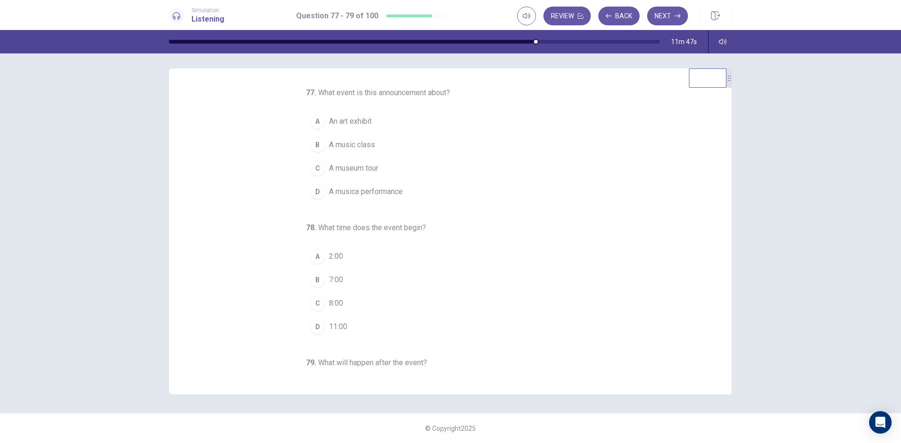
click at [317, 168] on div "C" at bounding box center [317, 168] width 15 height 15
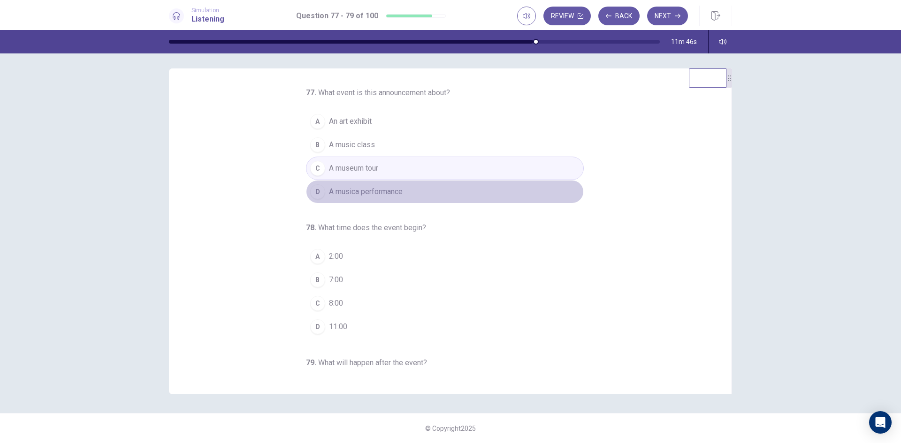
click at [319, 194] on div "D" at bounding box center [317, 191] width 15 height 15
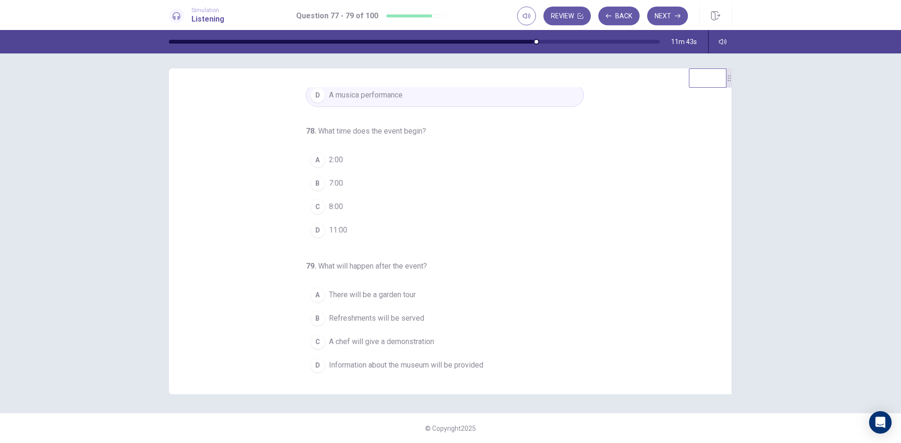
scroll to position [98, 0]
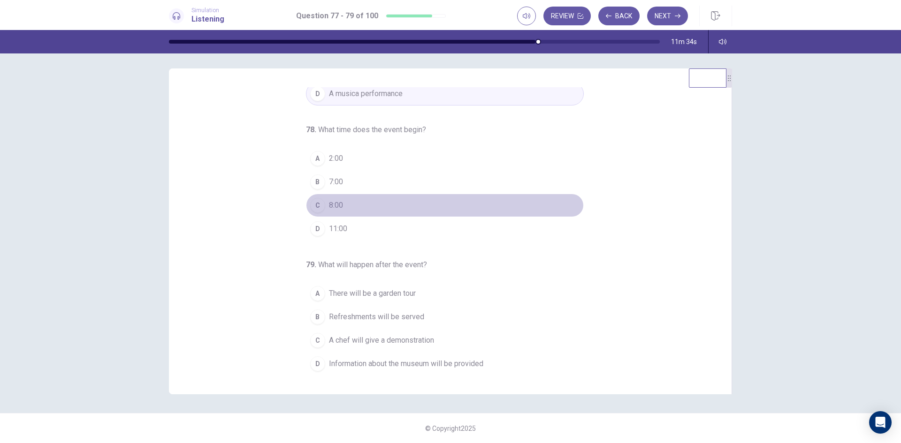
click at [315, 205] on div "C" at bounding box center [317, 205] width 15 height 15
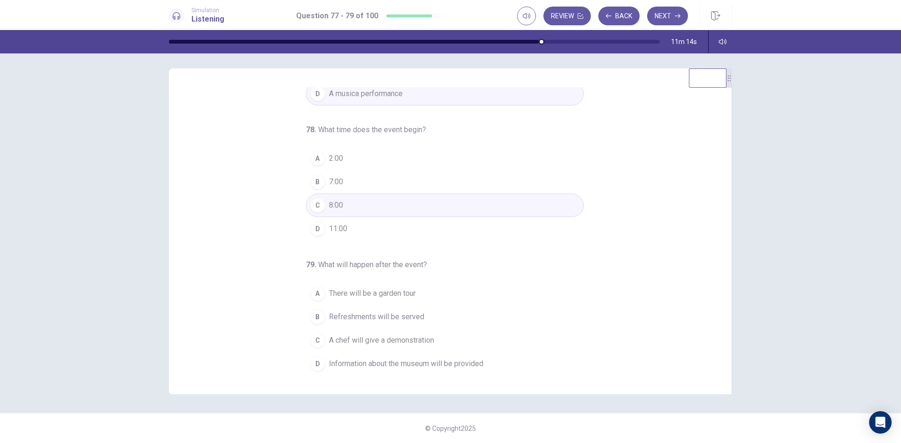
click at [331, 314] on span "Refreshments will be served" at bounding box center [376, 316] width 95 height 11
click at [663, 15] on button "Next" at bounding box center [667, 16] width 41 height 19
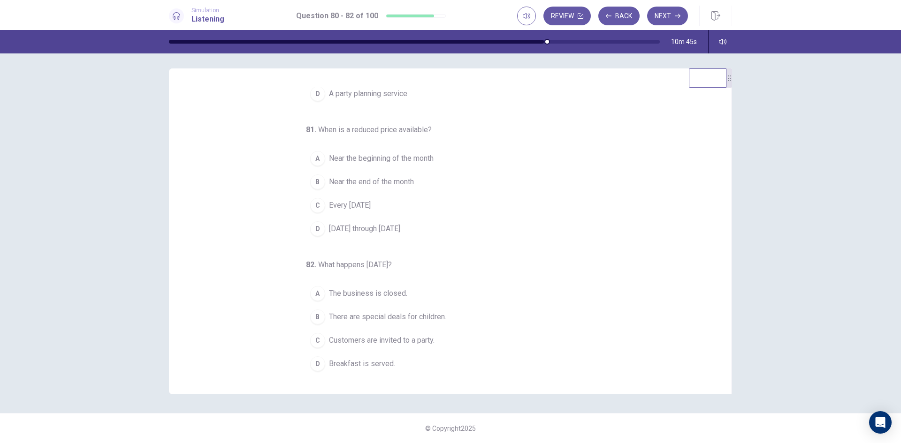
scroll to position [0, 0]
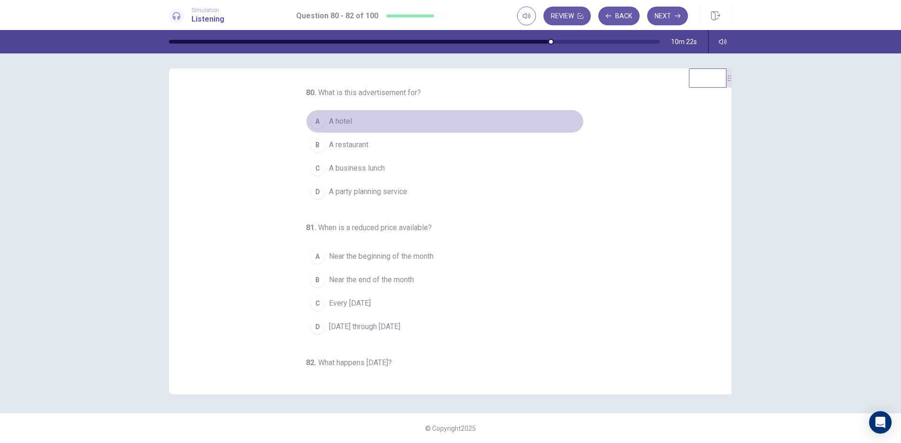
click at [336, 120] on span "A hotel" at bounding box center [340, 121] width 23 height 11
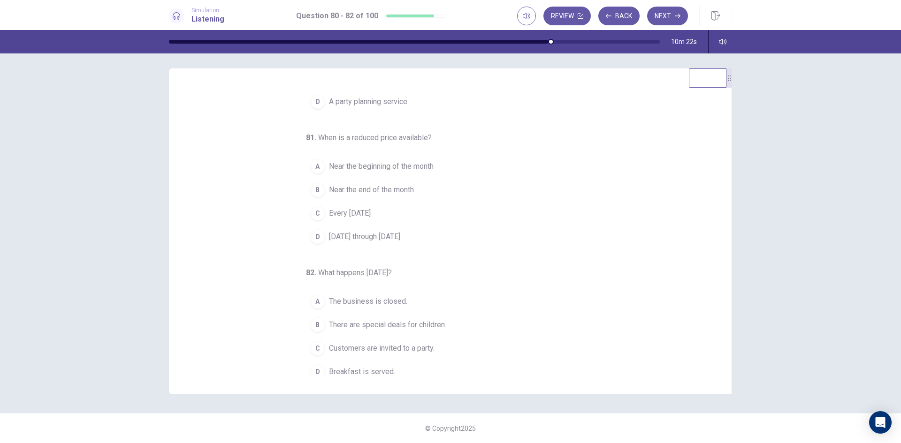
scroll to position [98, 0]
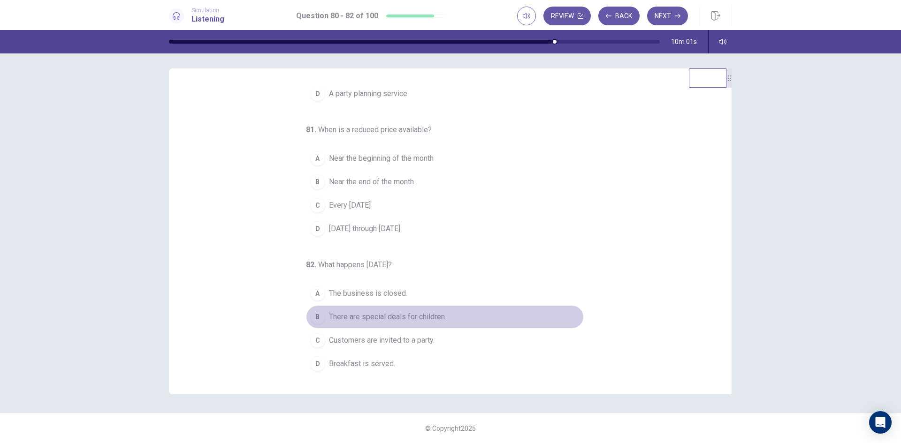
click at [335, 317] on span "There are special deals for children." at bounding box center [387, 316] width 117 height 11
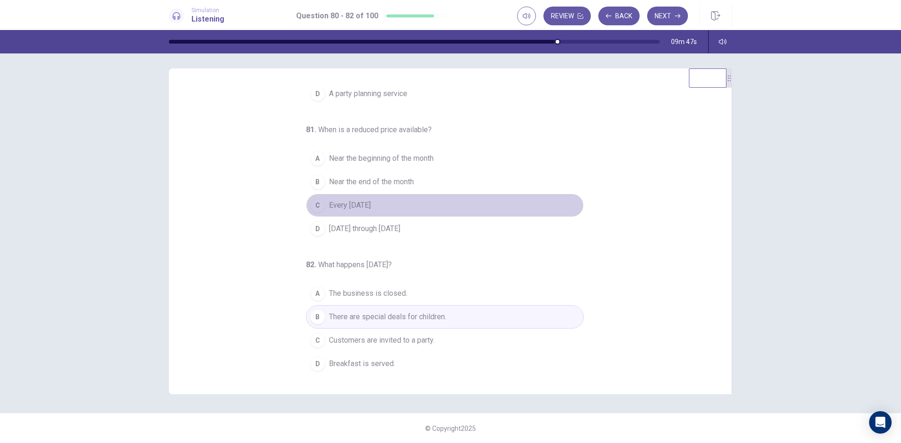
click at [338, 206] on span "Every Wednesday" at bounding box center [350, 205] width 42 height 11
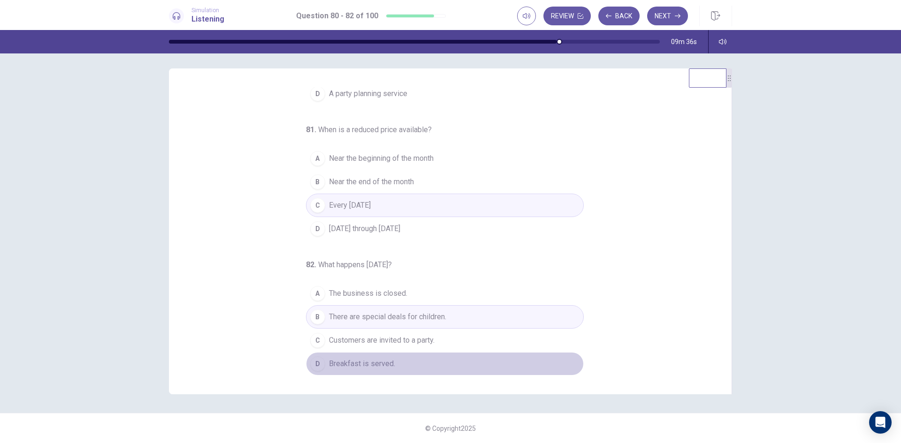
click at [343, 362] on span "Breakfast is served." at bounding box center [362, 363] width 66 height 11
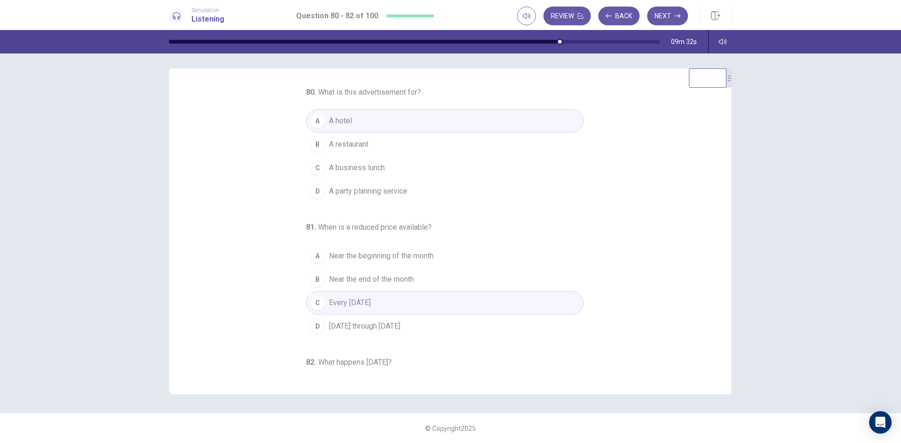
scroll to position [0, 0]
click at [661, 14] on button "Next" at bounding box center [667, 16] width 41 height 19
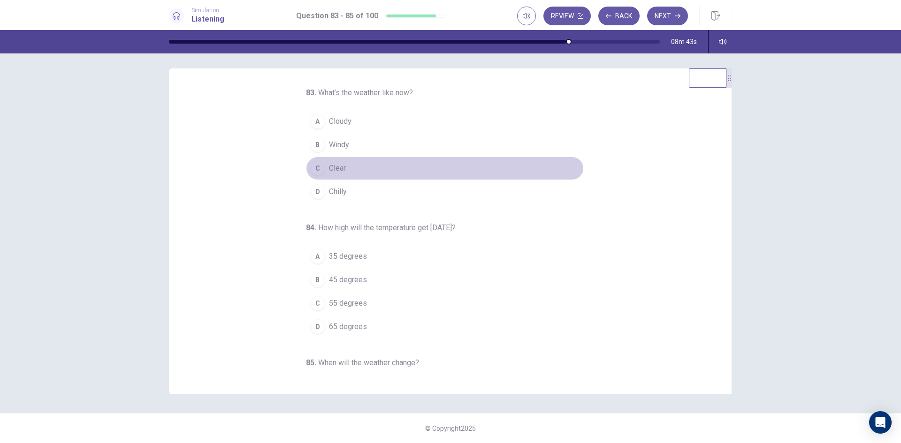
click at [329, 167] on span "Clear" at bounding box center [337, 168] width 17 height 11
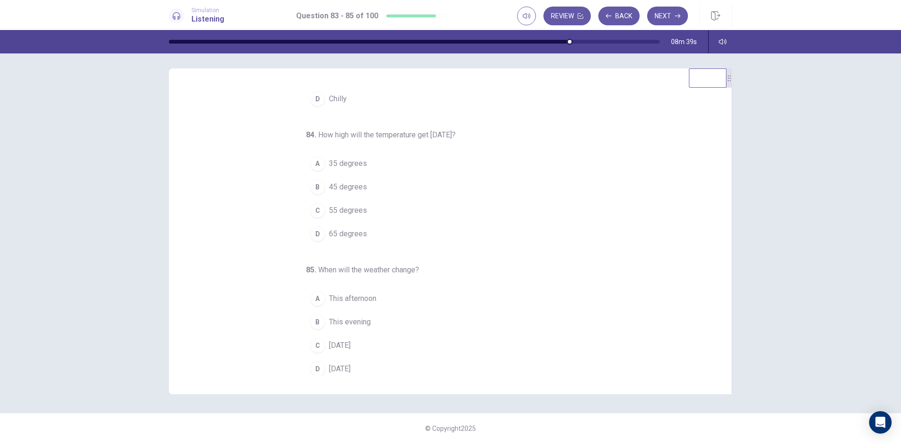
scroll to position [98, 0]
click at [315, 314] on div "B" at bounding box center [317, 317] width 15 height 15
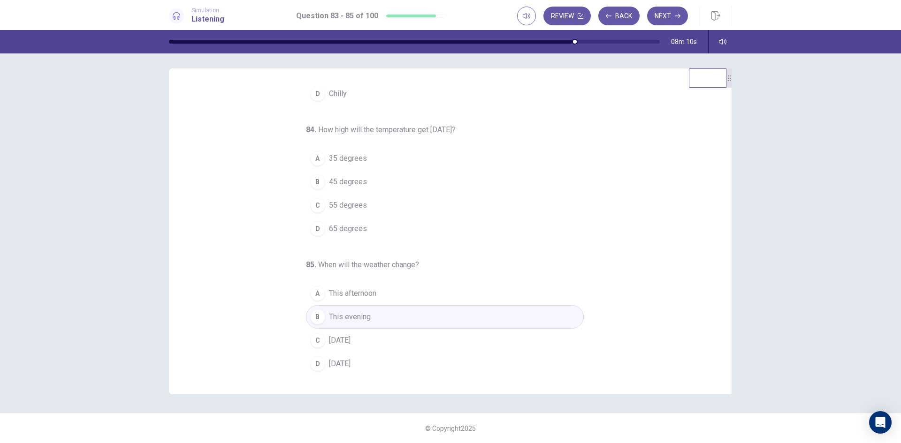
click at [316, 206] on div "C" at bounding box center [317, 205] width 15 height 15
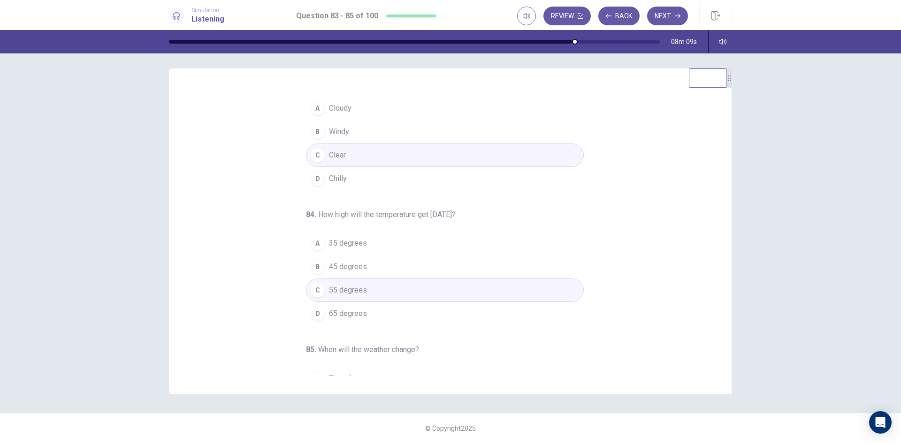
scroll to position [0, 0]
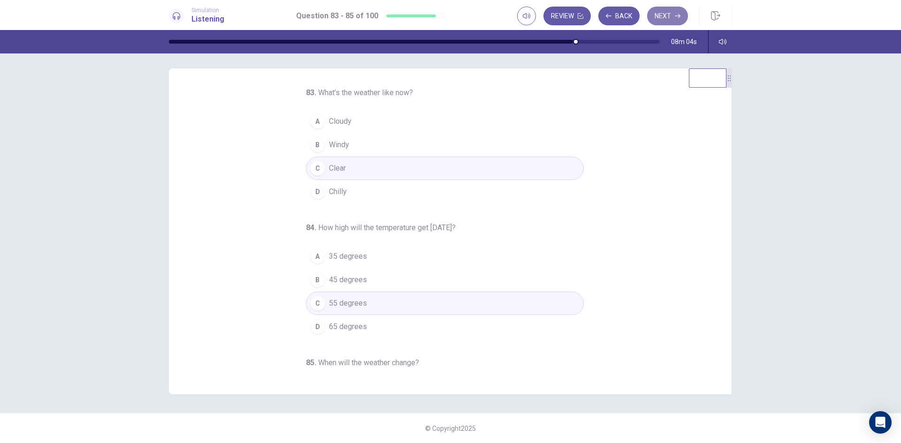
click at [658, 16] on button "Next" at bounding box center [667, 16] width 41 height 19
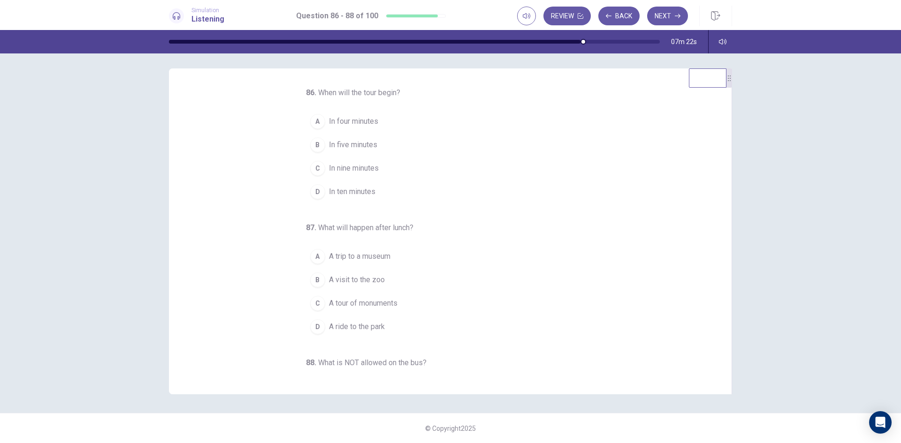
click at [311, 192] on div "D" at bounding box center [317, 191] width 15 height 15
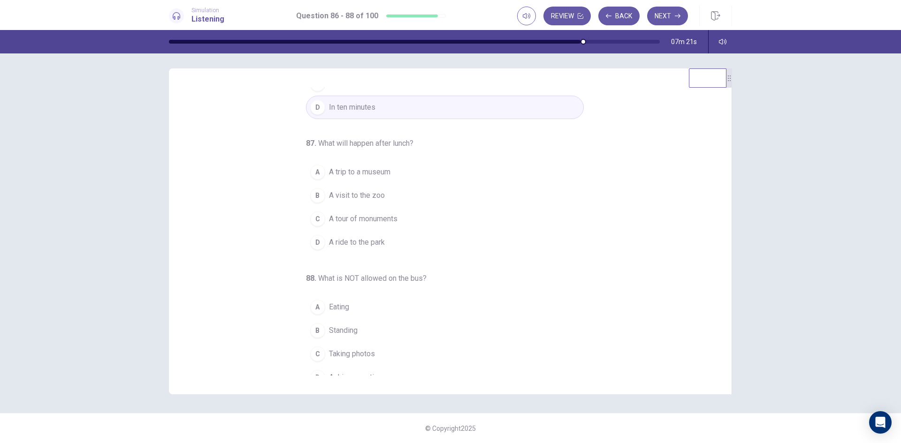
scroll to position [98, 0]
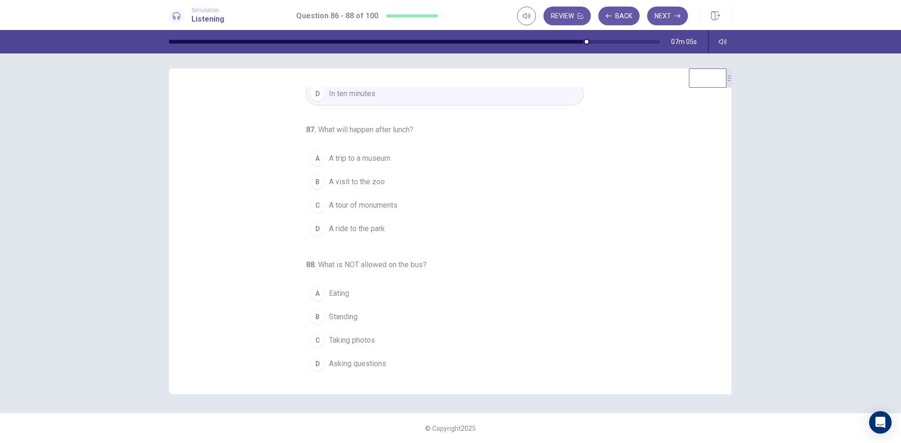
click at [342, 158] on span "A trip to a museum" at bounding box center [359, 158] width 61 height 11
click at [330, 316] on span "Standing" at bounding box center [343, 316] width 29 height 11
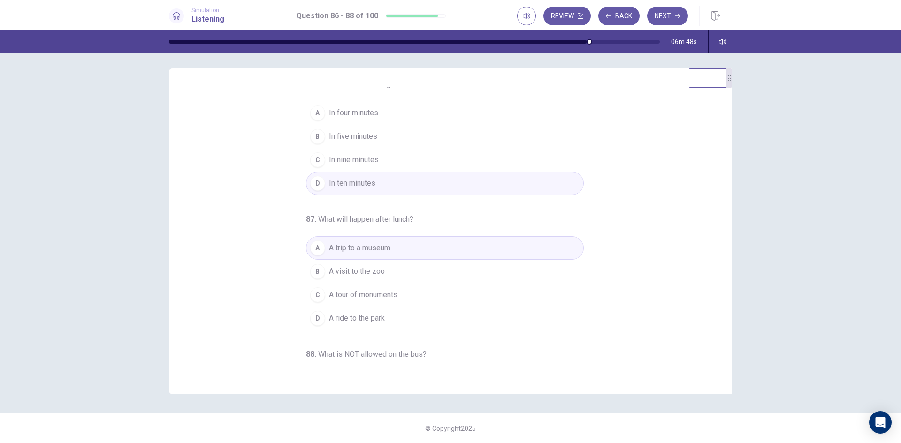
scroll to position [0, 0]
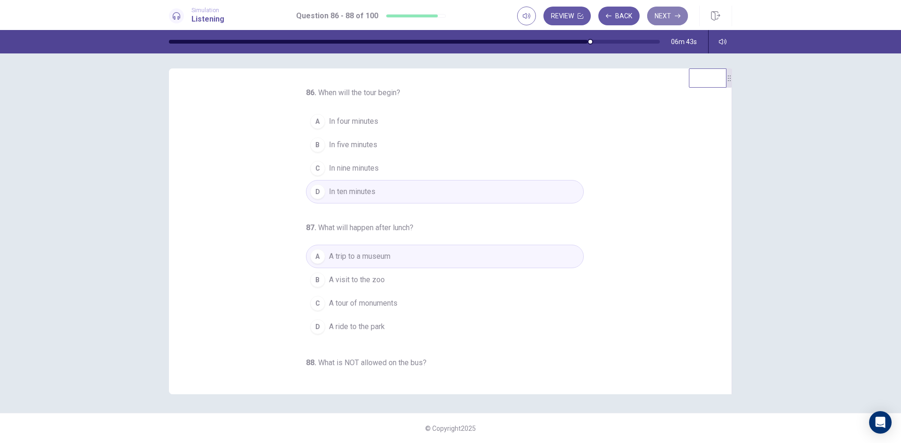
click at [672, 14] on button "Next" at bounding box center [667, 16] width 41 height 19
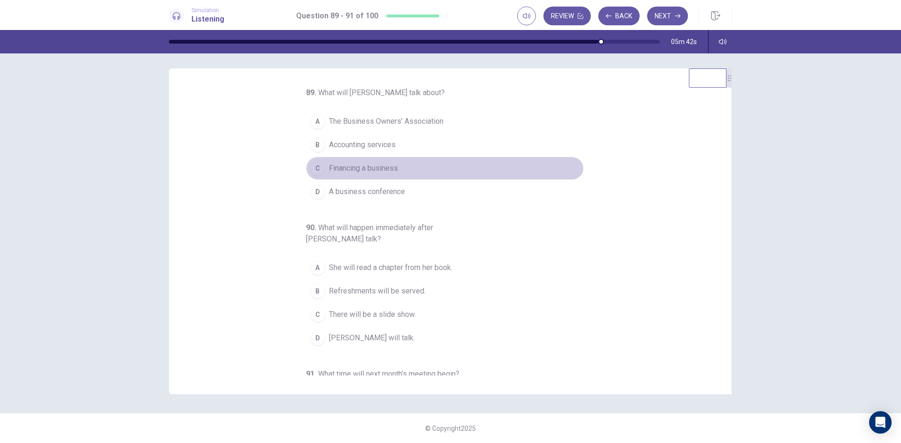
click at [312, 170] on div "C" at bounding box center [317, 168] width 15 height 15
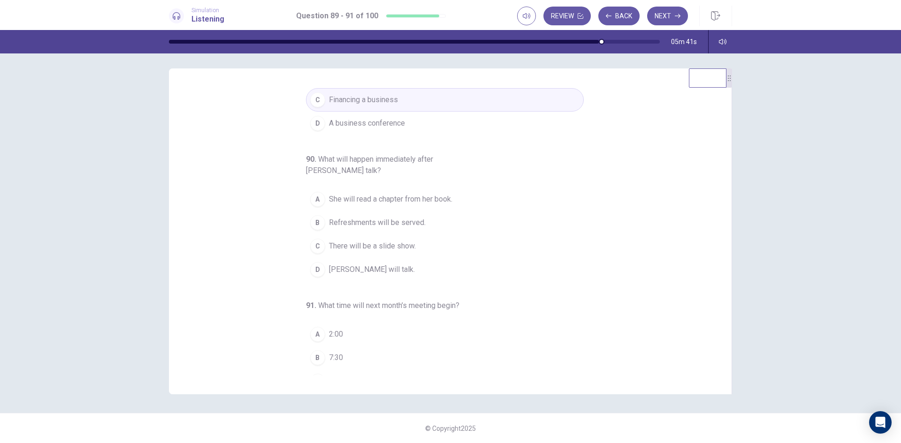
scroll to position [109, 0]
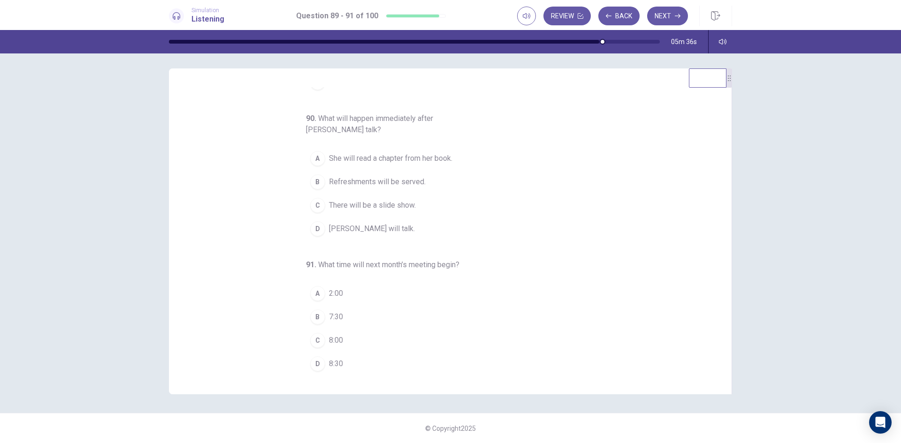
click at [334, 179] on span "Refreshments will be served." at bounding box center [377, 181] width 97 height 11
click at [321, 315] on button "B 7:30" at bounding box center [445, 316] width 278 height 23
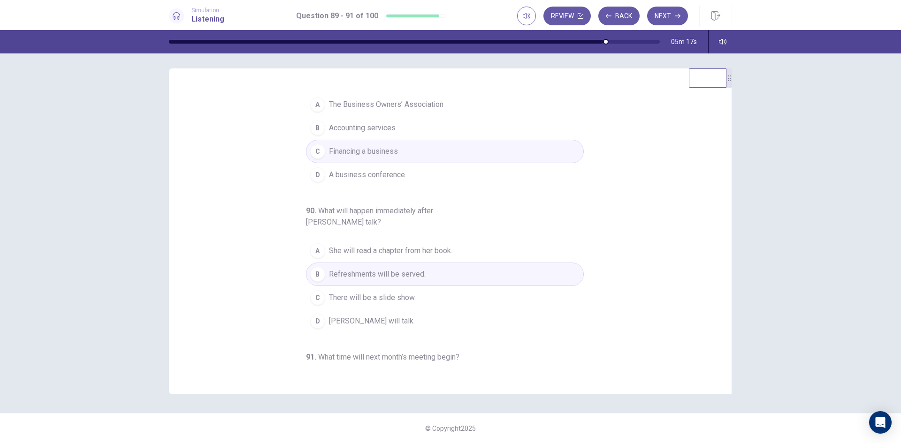
scroll to position [0, 0]
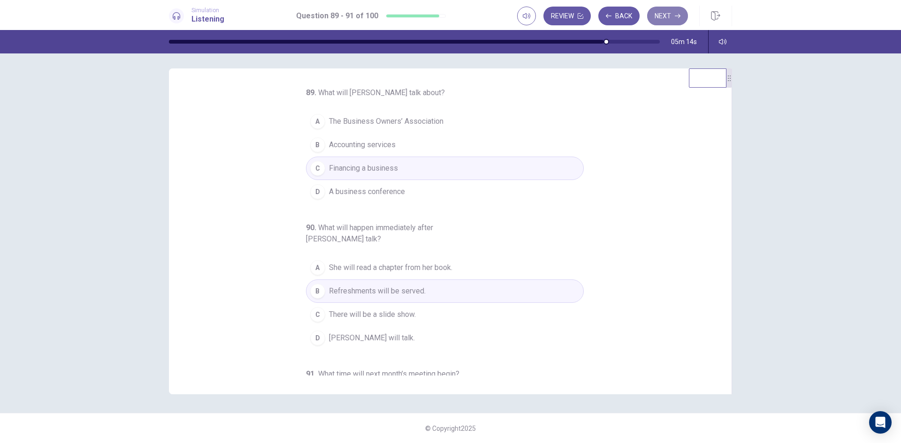
click at [669, 22] on button "Next" at bounding box center [667, 16] width 41 height 19
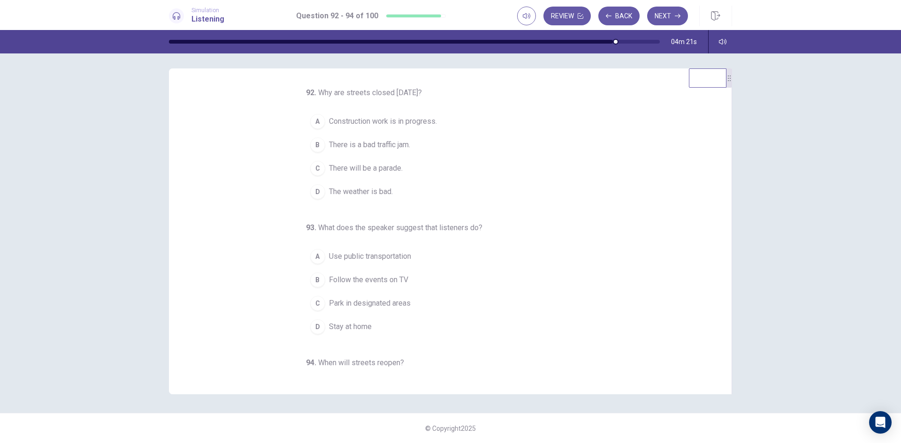
click at [329, 169] on span "There will be a parade." at bounding box center [366, 168] width 74 height 11
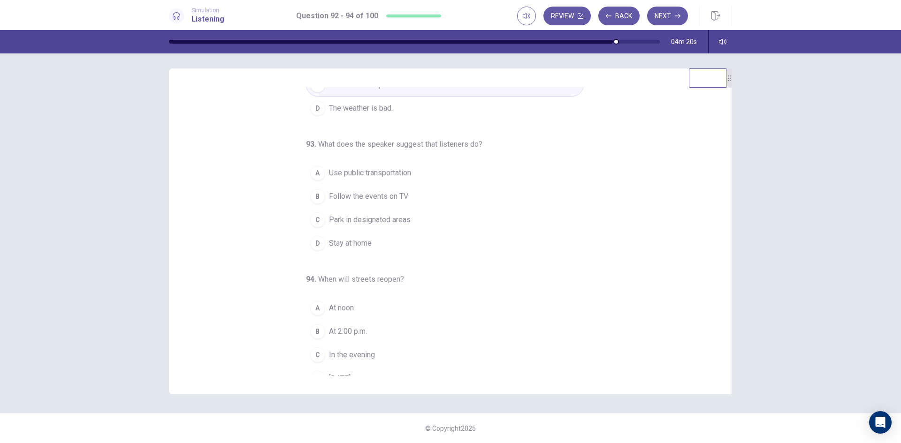
scroll to position [98, 0]
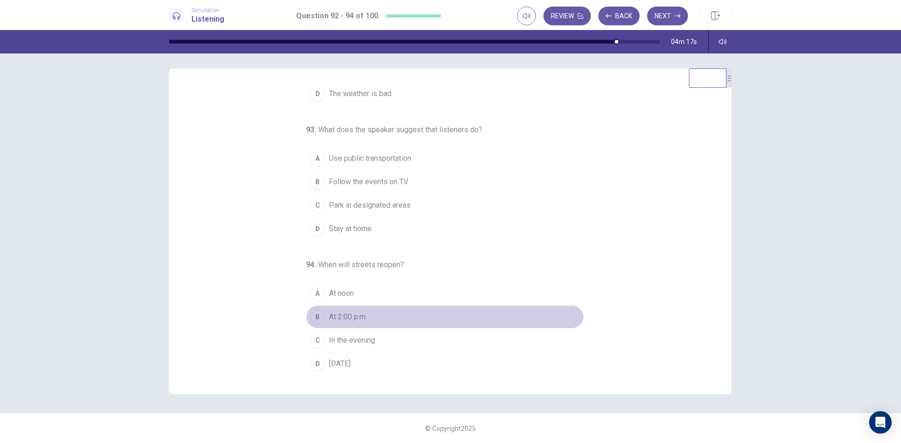
click at [349, 316] on span "At 2:00 p.m." at bounding box center [348, 316] width 38 height 11
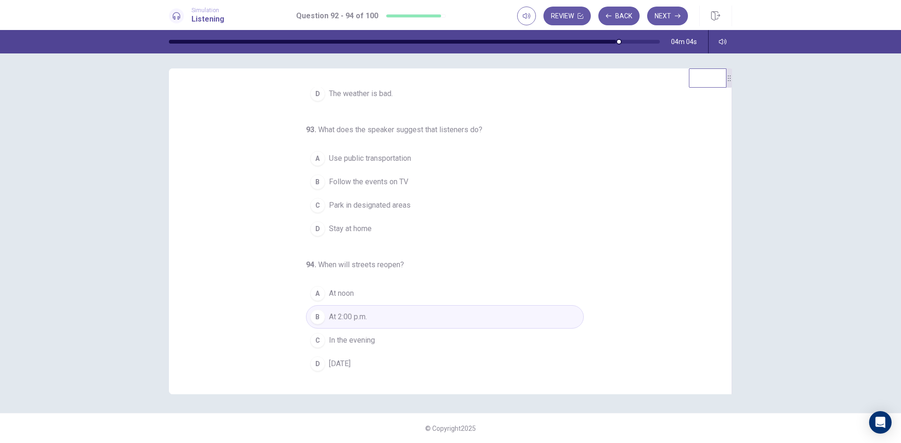
click at [332, 161] on span "Use public transportation" at bounding box center [370, 158] width 82 height 11
click at [358, 360] on button "D Tomorrow" at bounding box center [445, 363] width 278 height 23
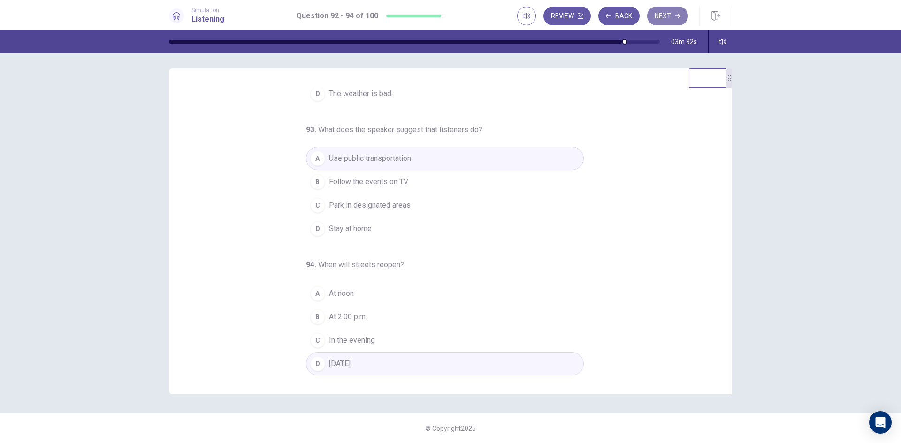
click at [665, 20] on button "Next" at bounding box center [667, 16] width 41 height 19
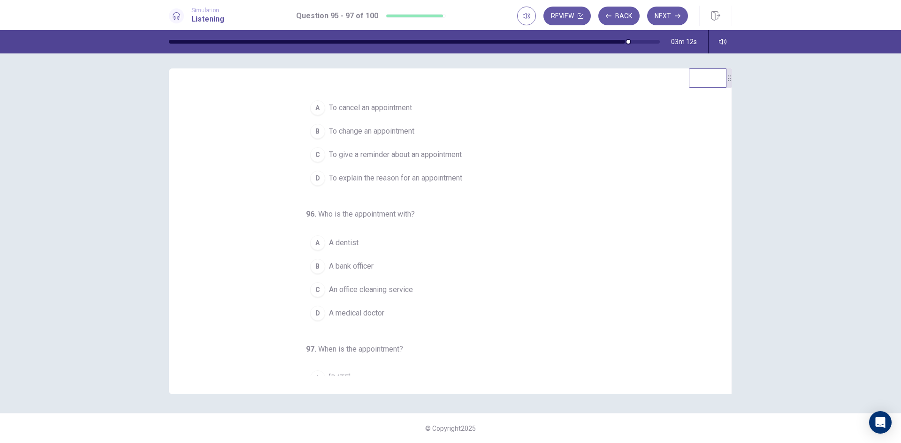
scroll to position [0, 0]
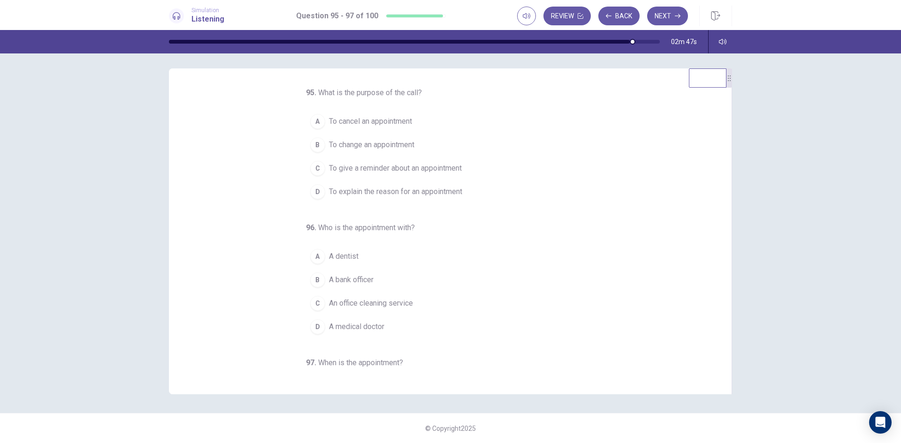
click at [349, 170] on span "To give a reminder about an appointment" at bounding box center [395, 168] width 133 height 11
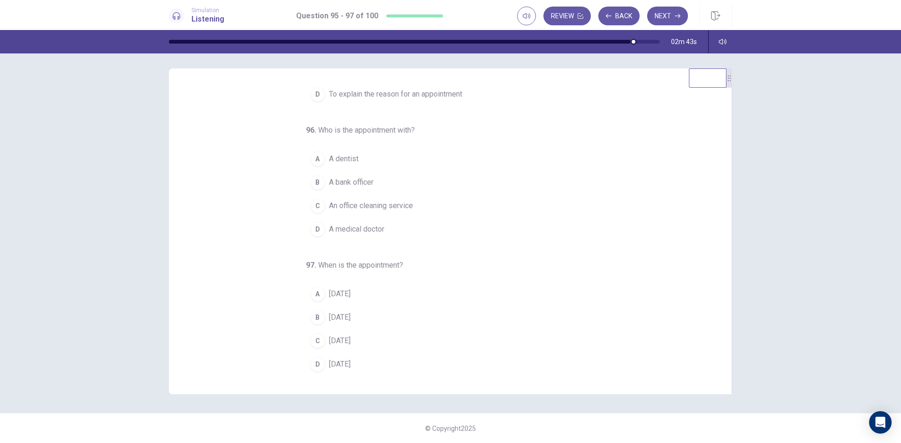
scroll to position [98, 0]
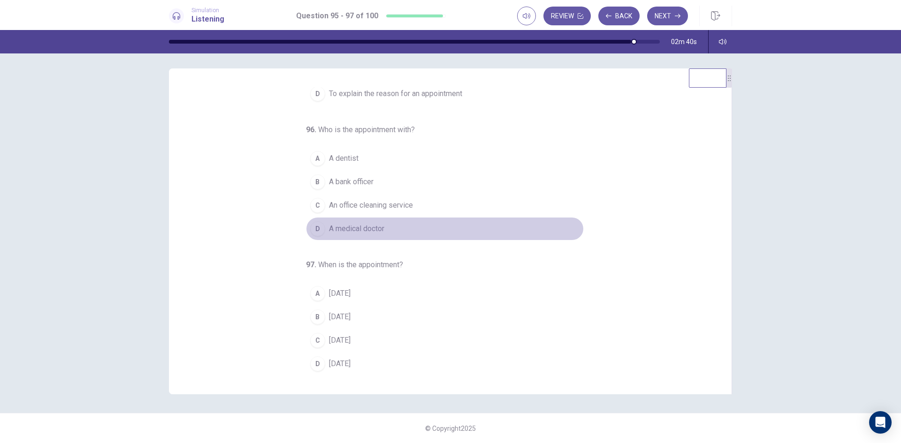
click at [362, 225] on span "A medical doctor" at bounding box center [356, 228] width 55 height 11
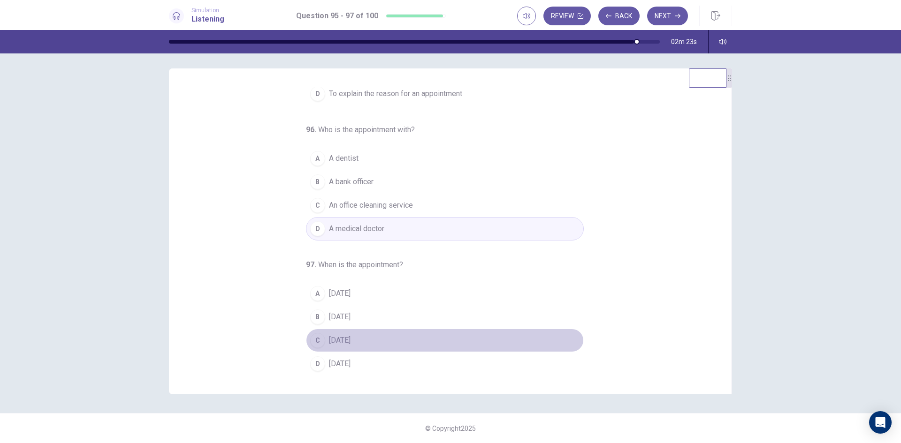
click at [317, 339] on div "C" at bounding box center [317, 340] width 15 height 15
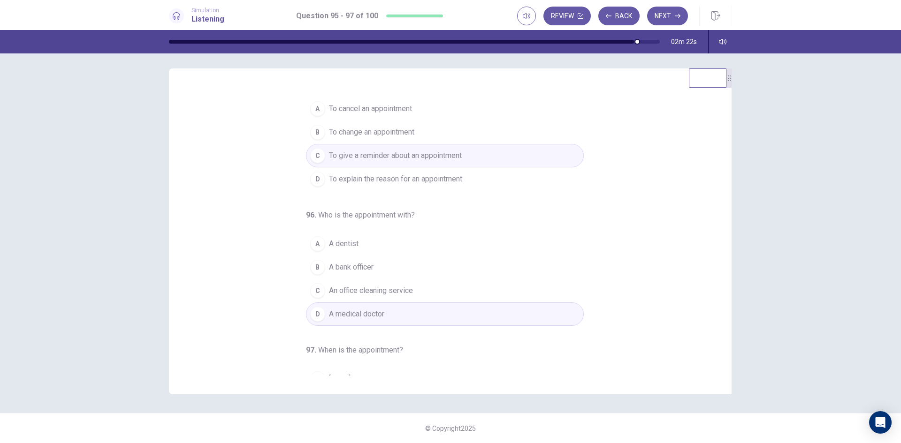
scroll to position [0, 0]
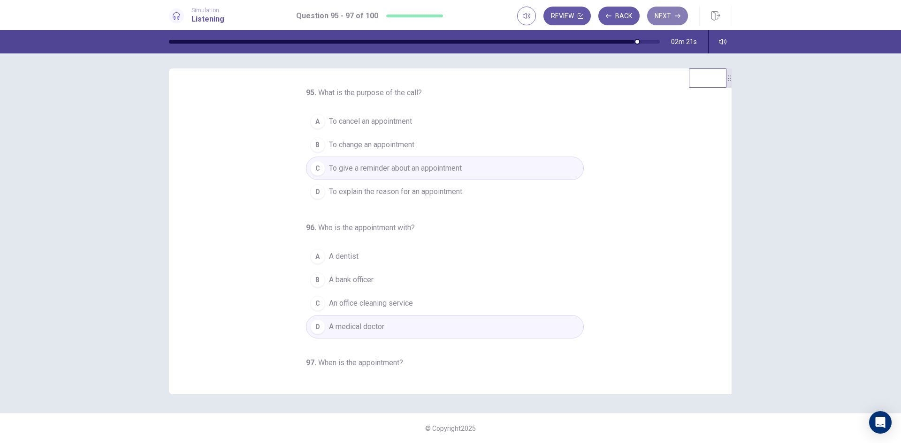
click at [681, 16] on button "Next" at bounding box center [667, 16] width 41 height 19
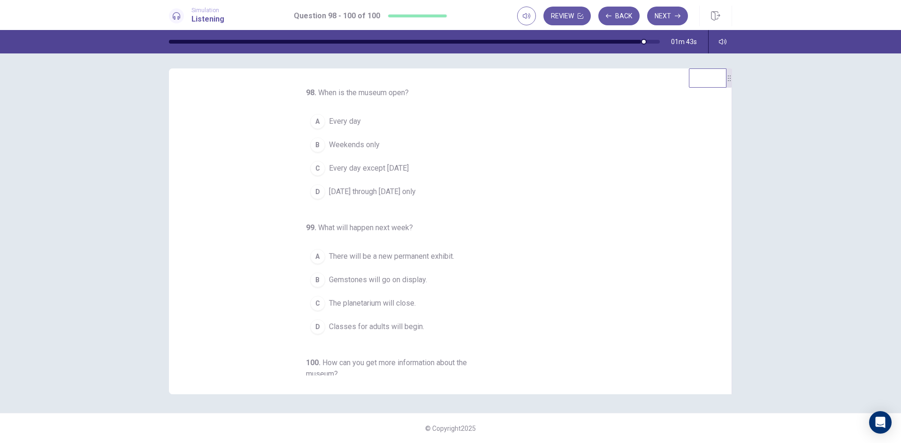
click at [350, 191] on span "Monday through Friday only" at bounding box center [372, 191] width 87 height 11
click at [316, 120] on div "A" at bounding box center [317, 121] width 15 height 15
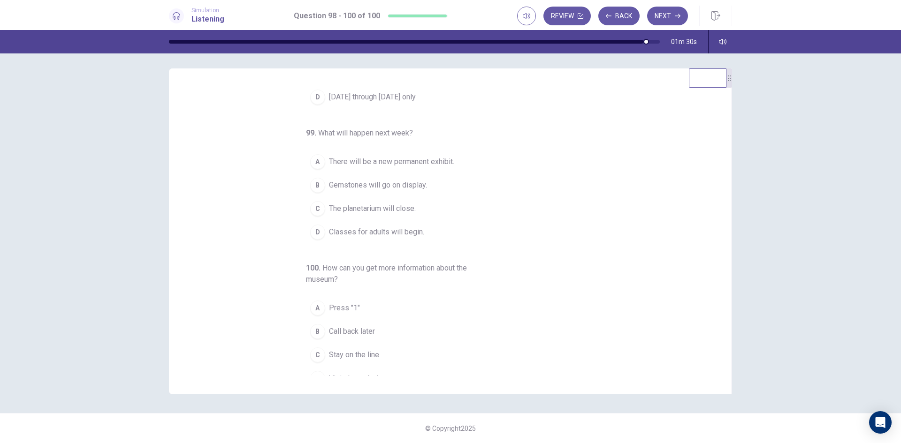
scroll to position [109, 0]
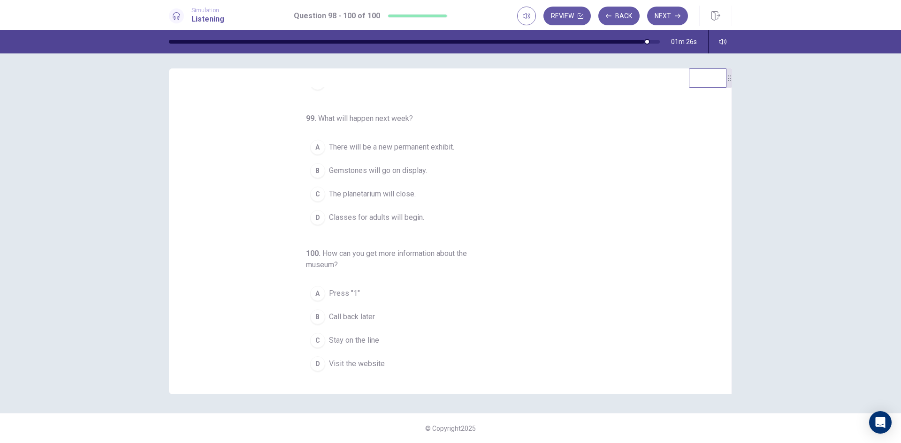
click at [353, 172] on span "Gemstones will go on display." at bounding box center [378, 170] width 98 height 11
click at [316, 338] on div "C" at bounding box center [317, 340] width 15 height 15
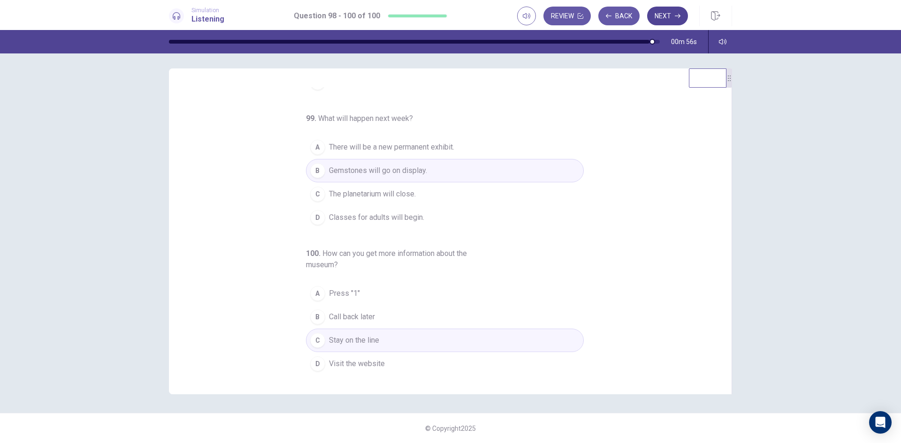
click at [672, 16] on button "Next" at bounding box center [667, 16] width 41 height 19
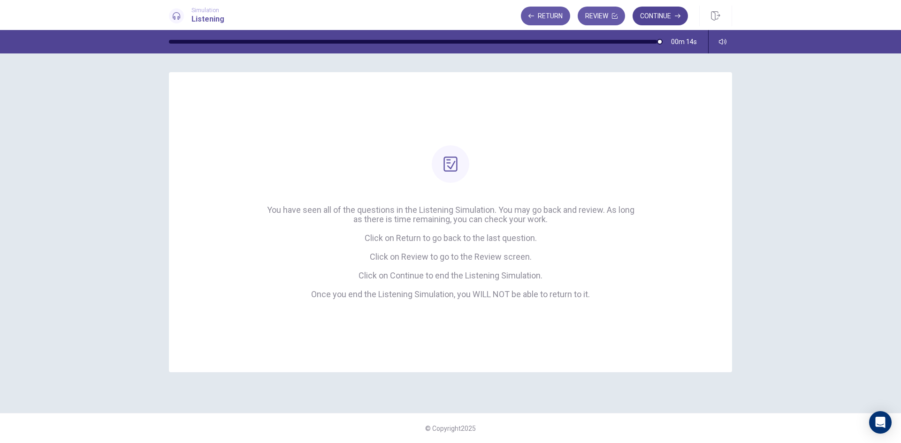
click at [673, 15] on button "Continue" at bounding box center [659, 16] width 55 height 19
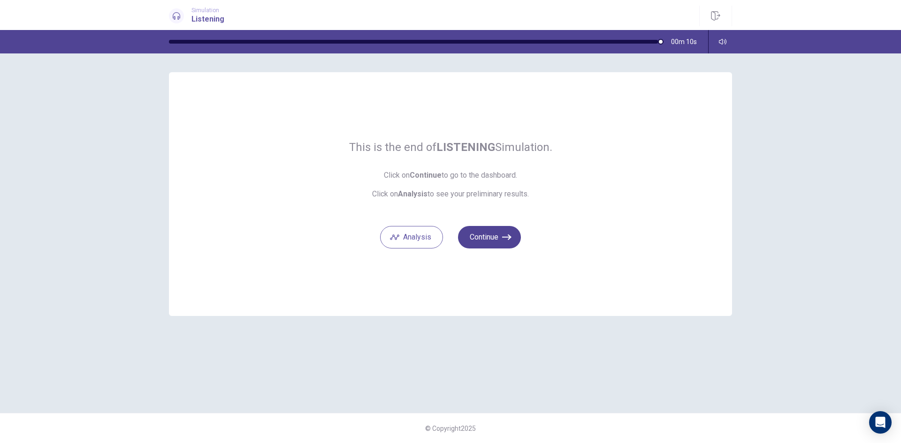
click at [501, 232] on button "Continue" at bounding box center [489, 237] width 63 height 23
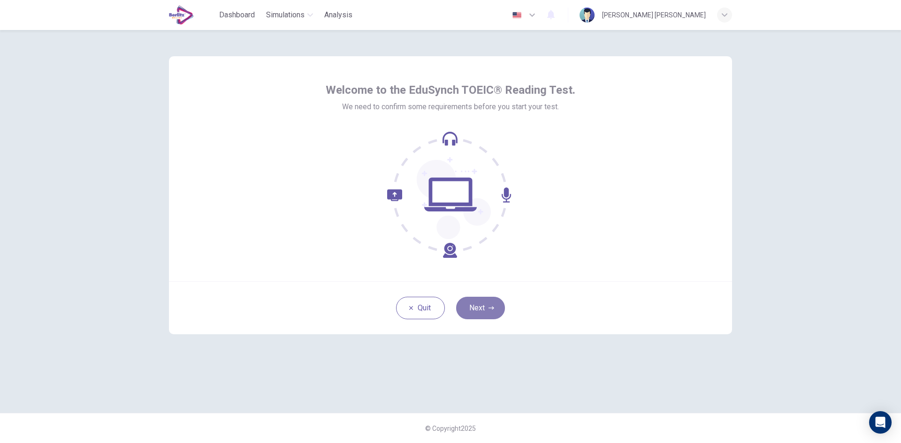
click at [488, 311] on icon "button" at bounding box center [491, 308] width 6 height 6
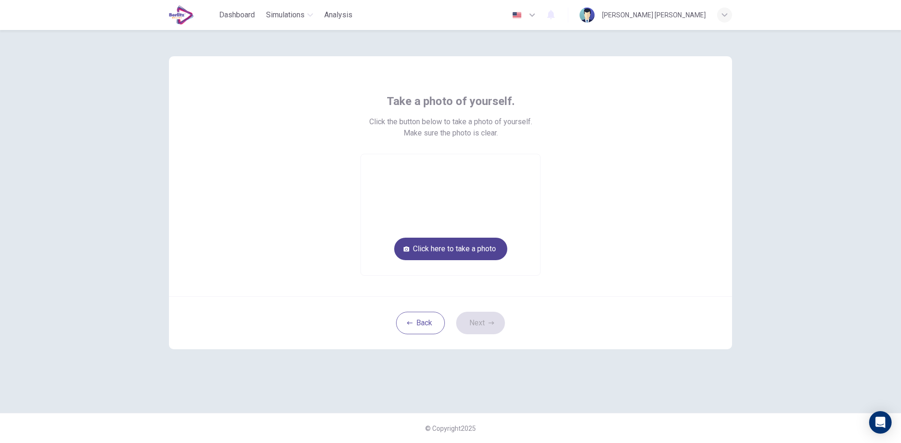
click at [483, 255] on button "Click here to take a photo" at bounding box center [450, 249] width 113 height 23
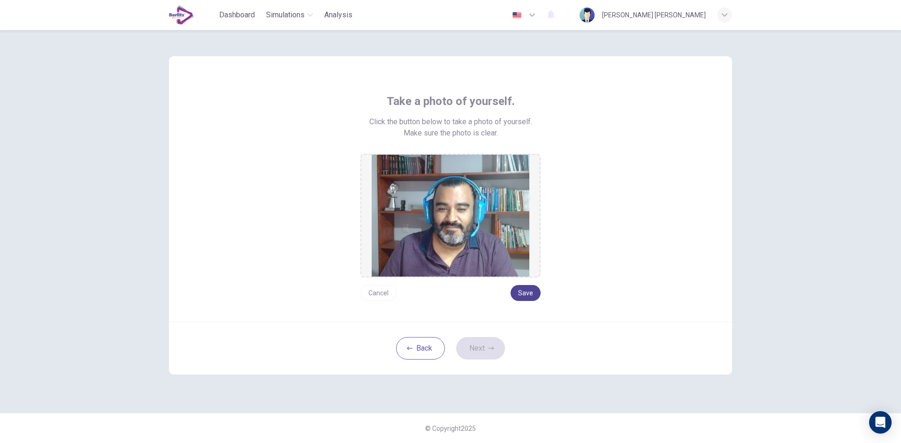
click at [521, 289] on button "Save" at bounding box center [525, 293] width 30 height 16
click at [484, 350] on button "Next" at bounding box center [480, 348] width 49 height 23
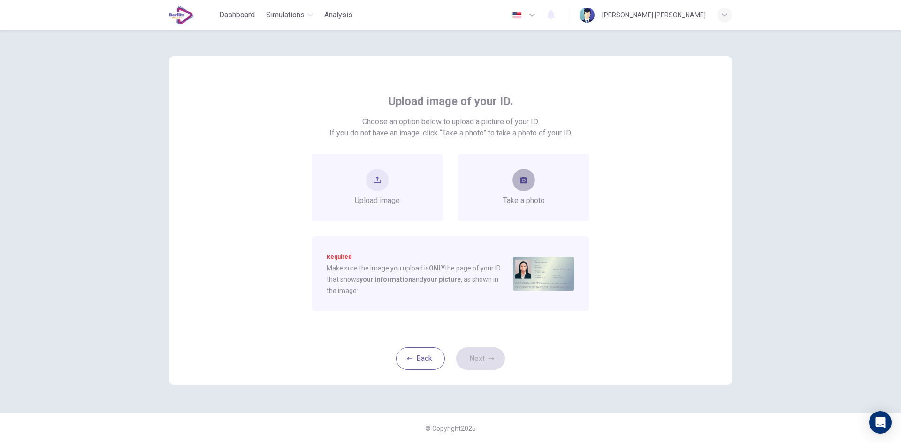
click at [520, 179] on icon "take photo" at bounding box center [524, 180] width 8 height 8
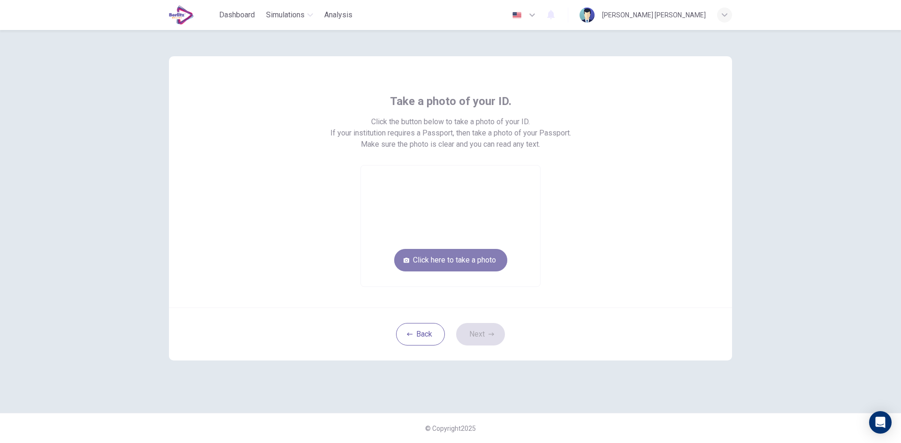
click at [487, 262] on button "Click here to take a photo" at bounding box center [450, 260] width 113 height 23
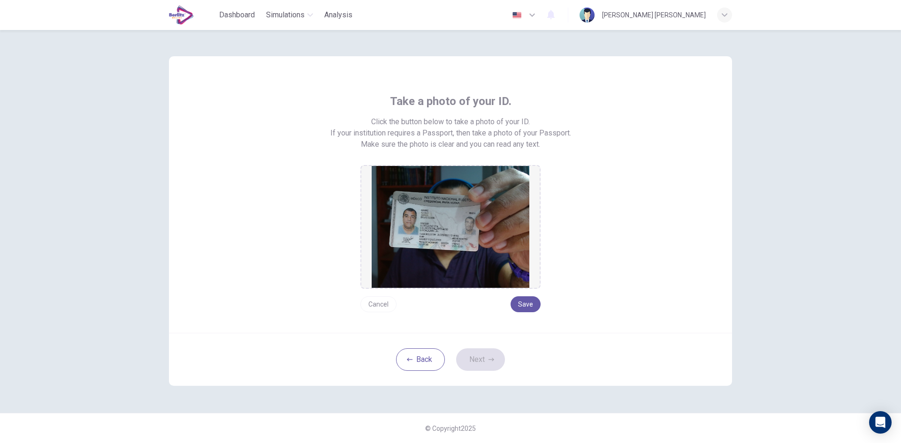
drag, startPoint x: 488, startPoint y: 288, endPoint x: 489, endPoint y: 277, distance: 11.3
click at [489, 277] on div at bounding box center [450, 227] width 180 height 124
click at [517, 304] on button "Save" at bounding box center [525, 304] width 30 height 16
click at [483, 361] on button "Next" at bounding box center [480, 360] width 49 height 23
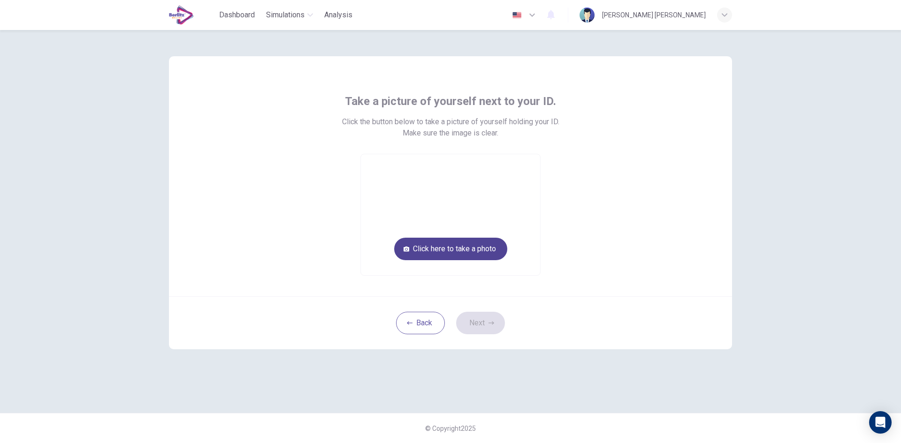
click at [476, 247] on button "Click here to take a photo" at bounding box center [450, 249] width 113 height 23
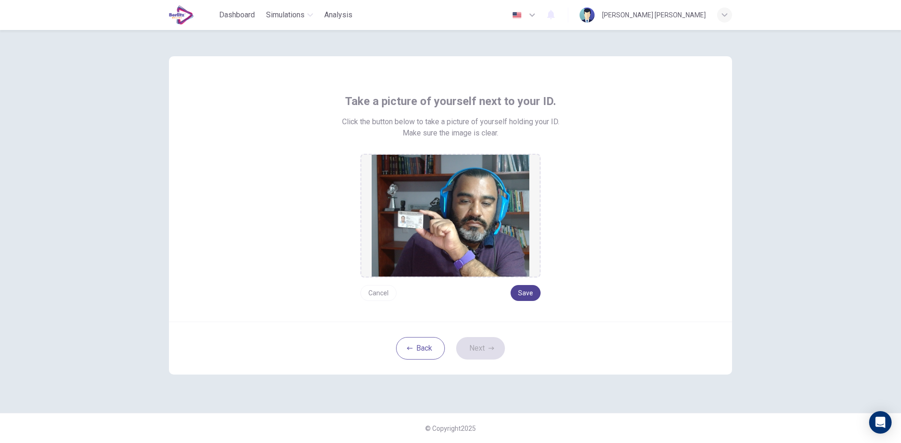
click at [519, 291] on button "Save" at bounding box center [525, 293] width 30 height 16
click at [488, 345] on button "Next" at bounding box center [480, 348] width 49 height 23
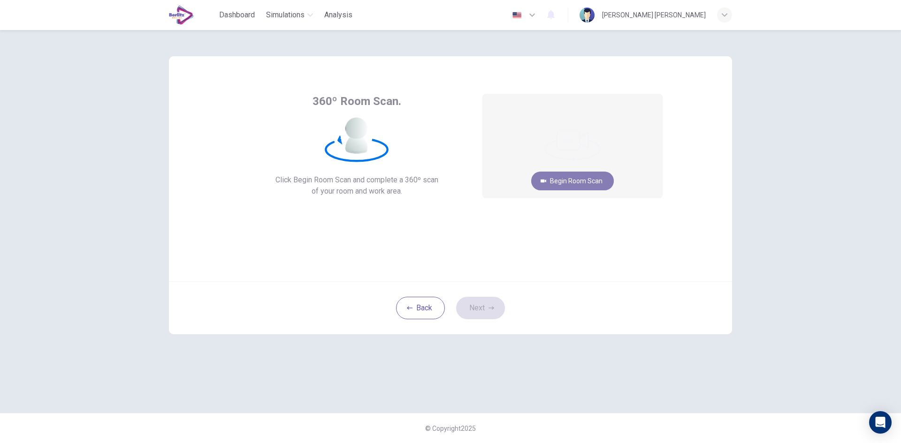
click at [564, 179] on button "Begin Room Scan" at bounding box center [572, 181] width 83 height 19
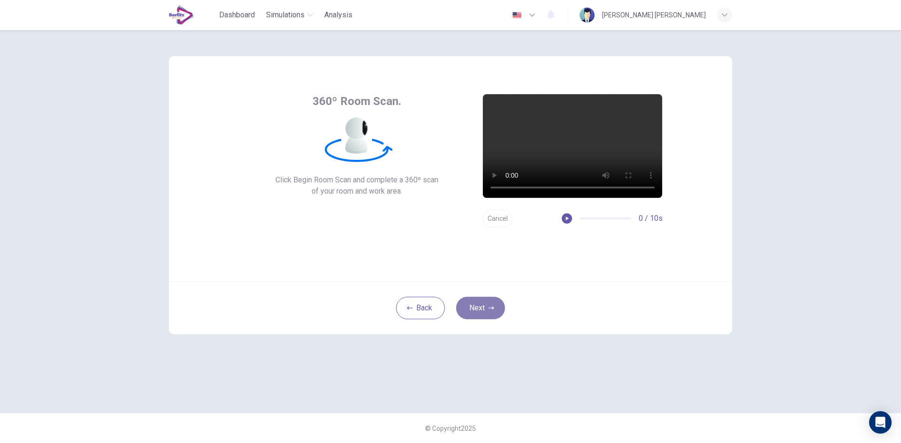
click at [482, 308] on button "Next" at bounding box center [480, 308] width 49 height 23
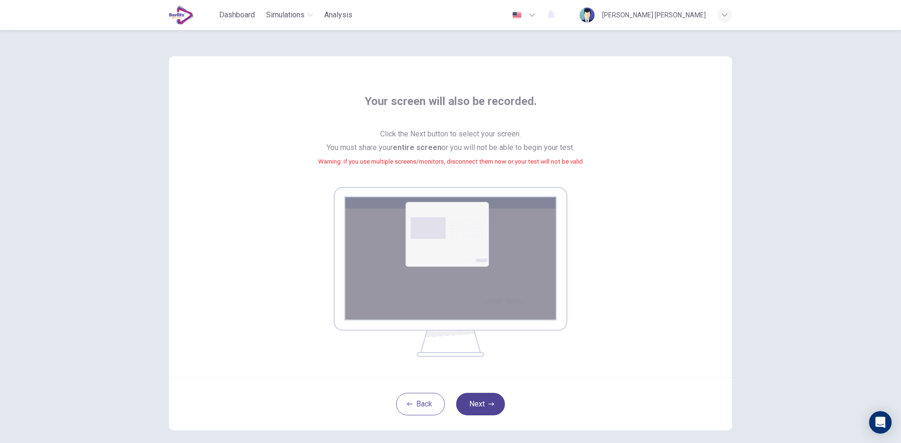
click at [476, 399] on button "Next" at bounding box center [480, 404] width 49 height 23
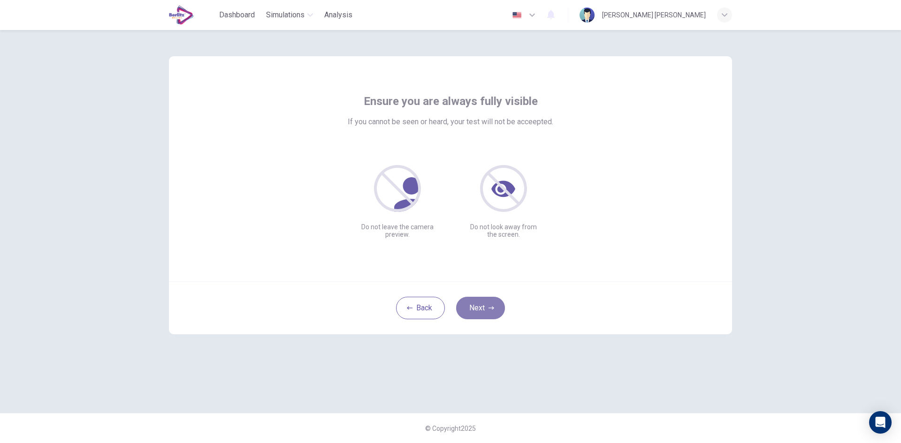
click at [473, 311] on button "Next" at bounding box center [480, 308] width 49 height 23
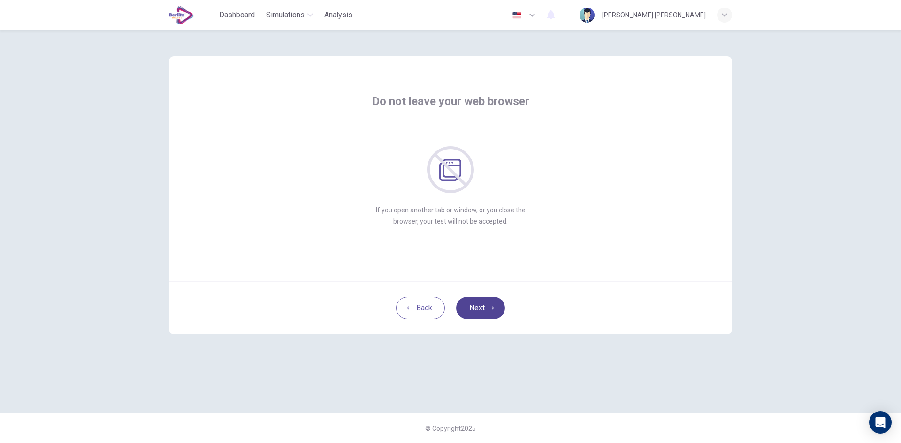
click at [491, 303] on button "Next" at bounding box center [480, 308] width 49 height 23
click at [486, 303] on button "Next" at bounding box center [480, 308] width 49 height 23
click at [493, 303] on button "Next" at bounding box center [480, 308] width 49 height 23
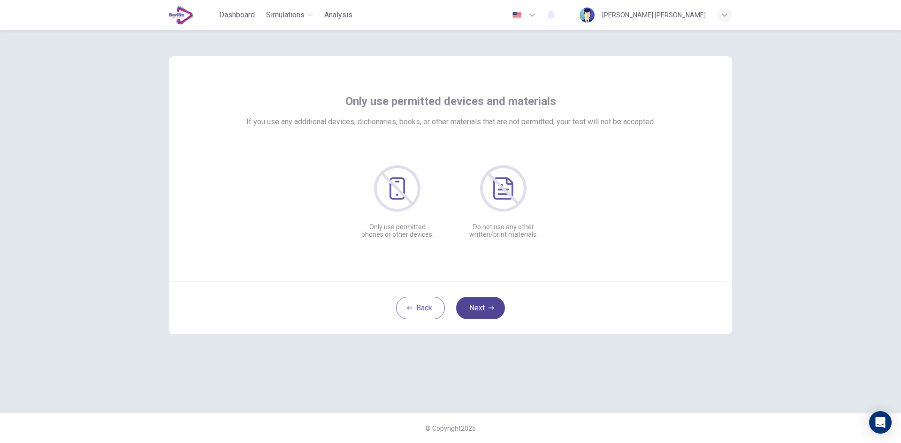
click at [483, 310] on button "Next" at bounding box center [480, 308] width 49 height 23
click at [495, 304] on button "Next" at bounding box center [480, 308] width 49 height 23
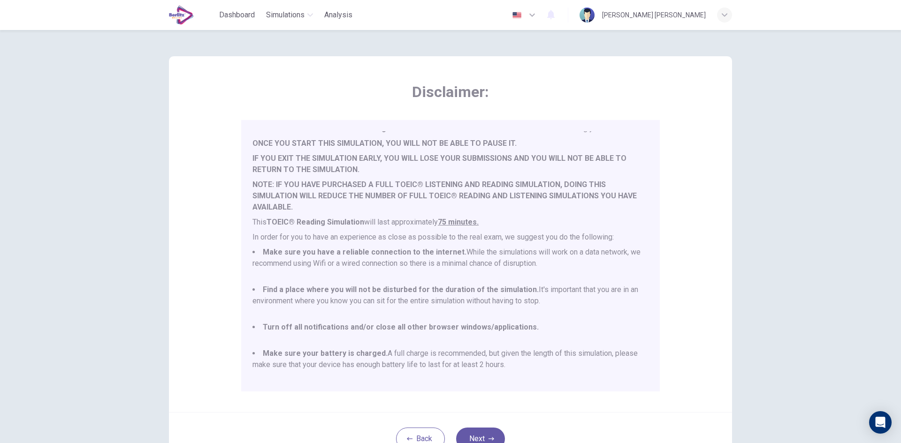
scroll to position [25, 0]
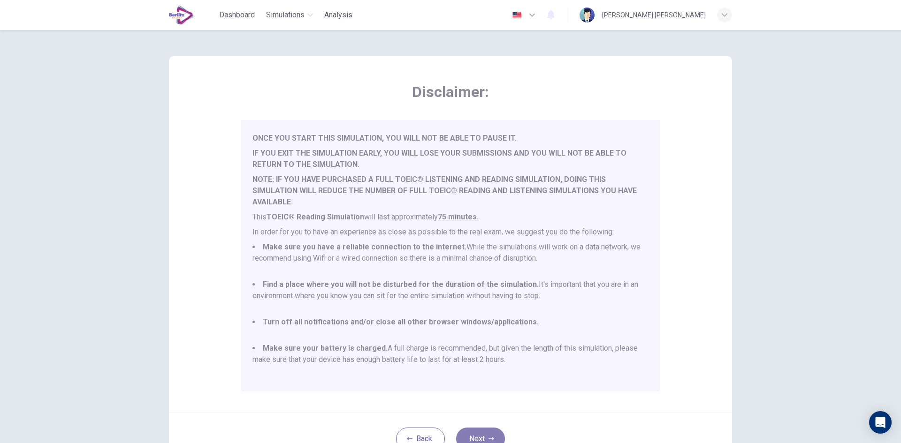
click at [484, 433] on button "Next" at bounding box center [480, 439] width 49 height 23
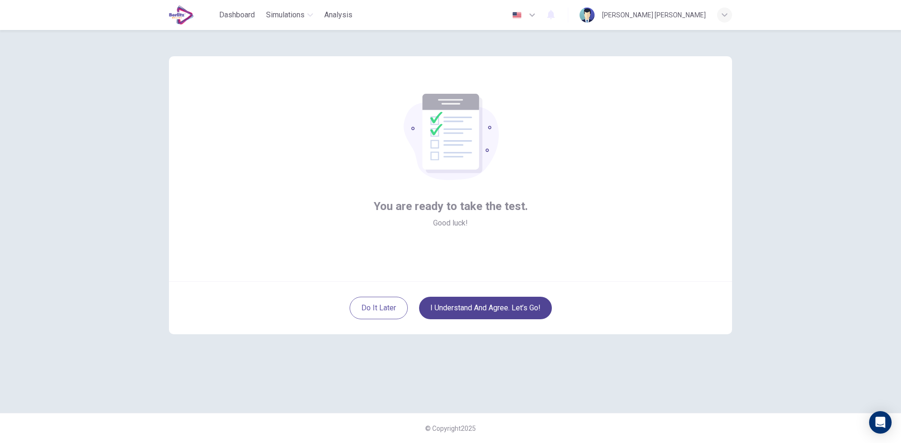
click at [505, 312] on button "I understand and agree. Let’s go!" at bounding box center [485, 308] width 133 height 23
click at [478, 312] on button "I understand and agree. Let’s go!" at bounding box center [485, 308] width 133 height 23
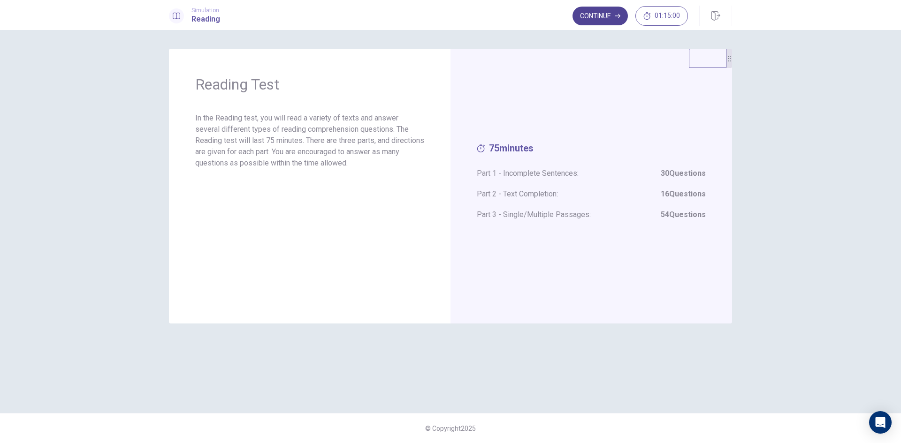
click at [596, 19] on button "Continue" at bounding box center [599, 16] width 55 height 19
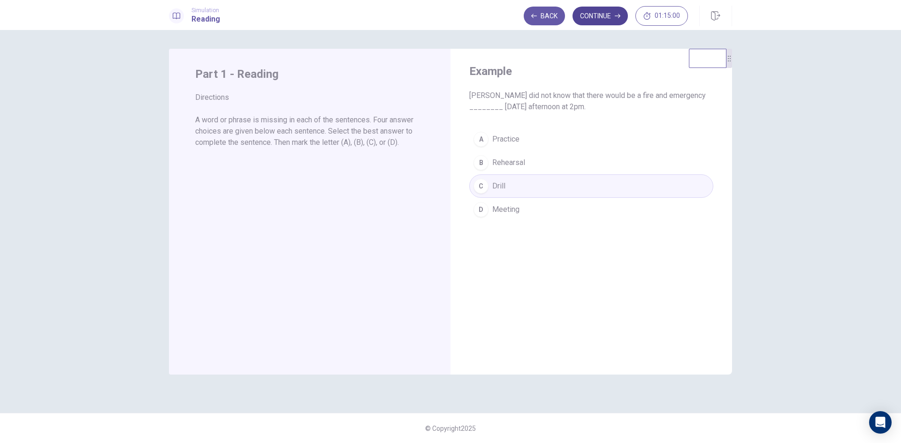
click at [606, 18] on button "Continue" at bounding box center [599, 16] width 55 height 19
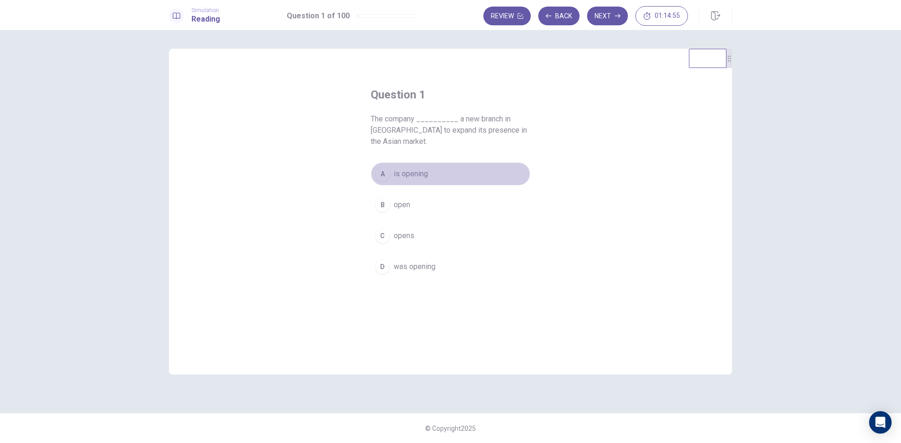
click at [381, 174] on div "A" at bounding box center [382, 174] width 15 height 15
click at [614, 17] on button "Next" at bounding box center [607, 16] width 41 height 19
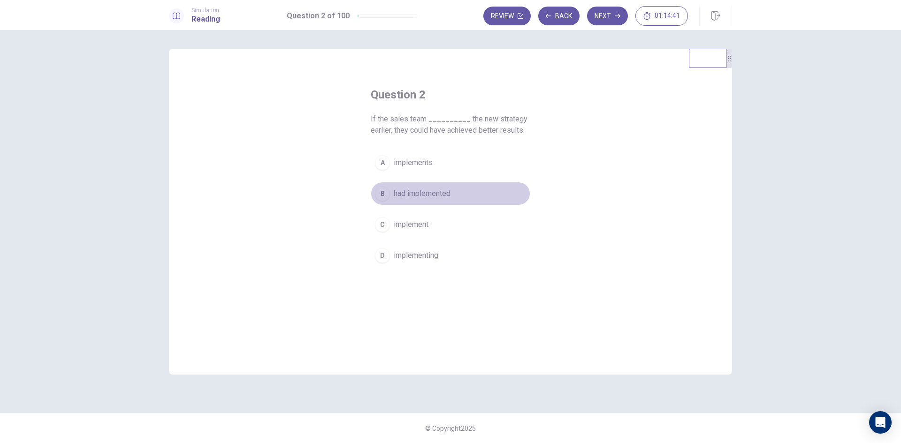
click at [398, 192] on span "had implemented" at bounding box center [422, 193] width 57 height 11
click at [608, 14] on button "Next" at bounding box center [607, 16] width 41 height 19
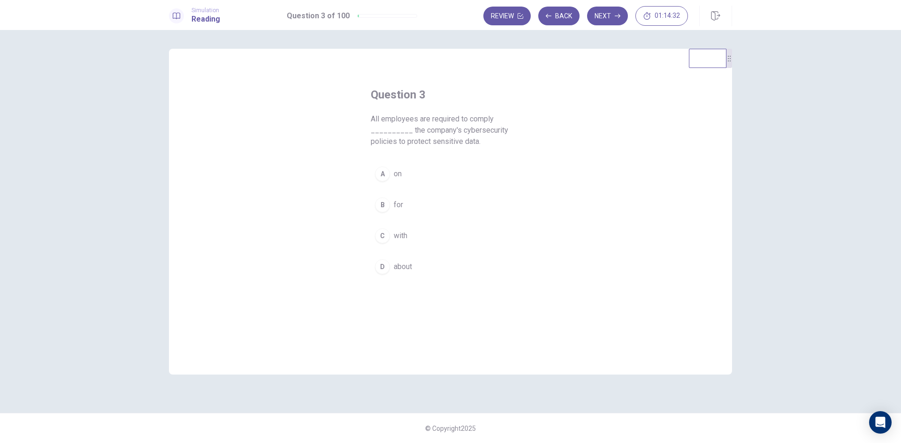
click at [403, 238] on span "with" at bounding box center [401, 235] width 14 height 11
click at [612, 17] on button "Next" at bounding box center [607, 16] width 41 height 19
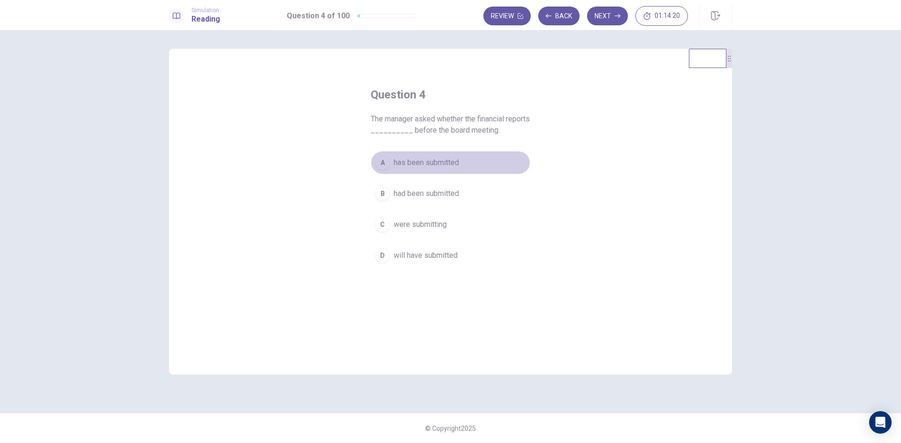
click at [433, 161] on span "has been submitted" at bounding box center [426, 162] width 65 height 11
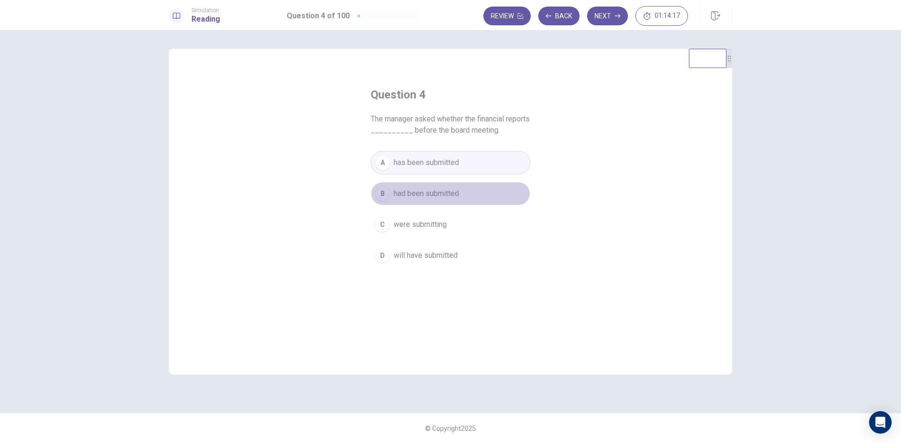
click at [422, 191] on span "had been submitted" at bounding box center [426, 193] width 65 height 11
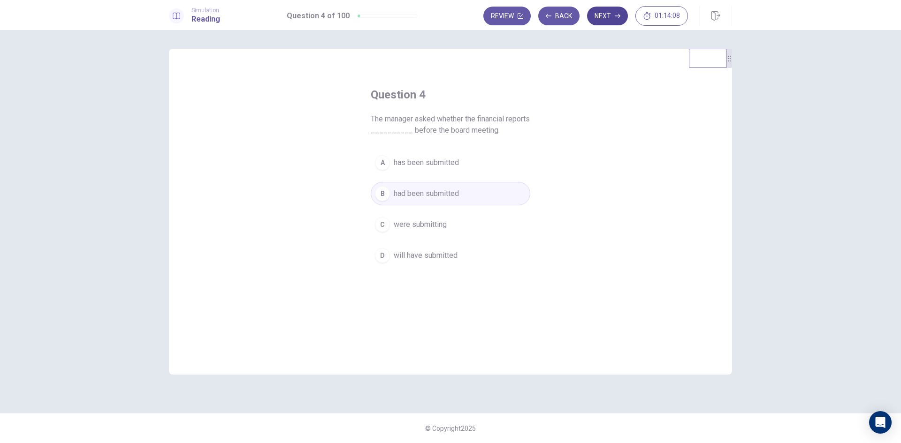
click at [613, 18] on button "Next" at bounding box center [607, 16] width 41 height 19
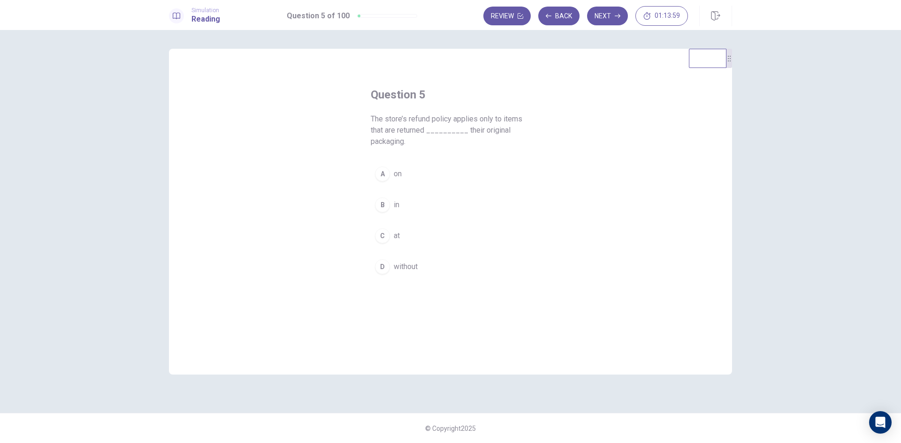
click at [384, 201] on div "B" at bounding box center [382, 205] width 15 height 15
click at [618, 18] on icon "button" at bounding box center [618, 16] width 6 height 4
click at [400, 171] on span "boost" at bounding box center [403, 173] width 19 height 11
click at [606, 19] on button "Next" at bounding box center [607, 16] width 41 height 19
click at [403, 190] on span "due to" at bounding box center [404, 193] width 21 height 11
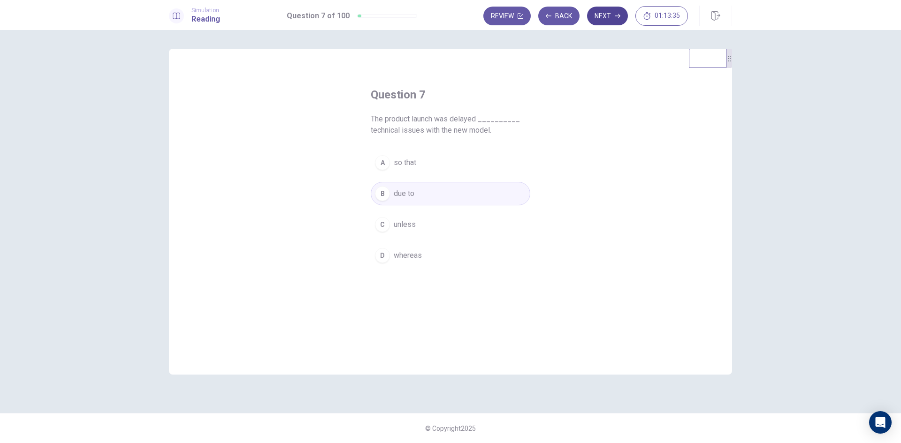
click at [607, 13] on button "Next" at bounding box center [607, 16] width 41 height 19
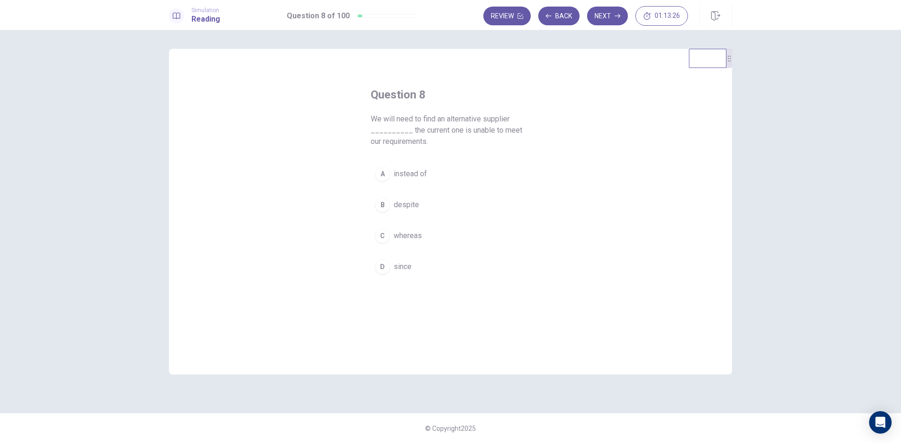
click at [403, 269] on span "since" at bounding box center [403, 266] width 18 height 11
click at [619, 12] on button "Next" at bounding box center [607, 16] width 41 height 19
click at [412, 236] on span "therefore" at bounding box center [409, 235] width 30 height 11
click at [608, 19] on button "Next" at bounding box center [607, 16] width 41 height 19
click at [408, 253] on span "whose" at bounding box center [405, 255] width 22 height 11
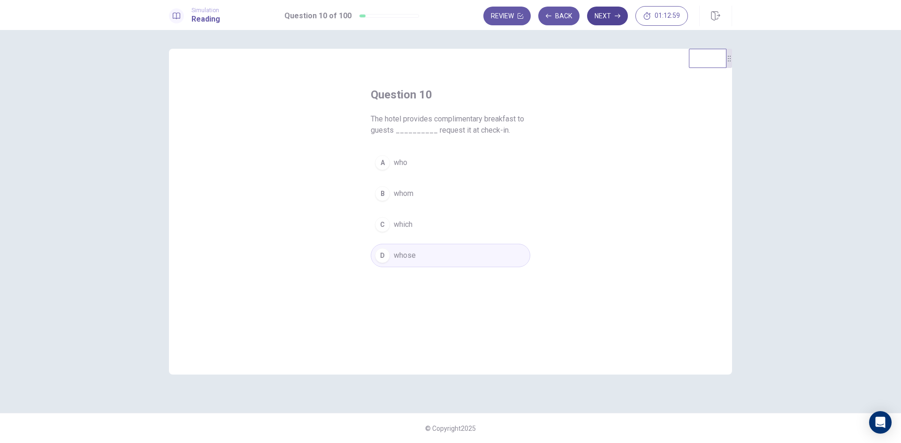
click at [615, 16] on icon "button" at bounding box center [618, 16] width 6 height 6
click at [405, 252] on span "responsible" at bounding box center [413, 255] width 39 height 11
click at [409, 167] on span "responsibly" at bounding box center [413, 162] width 39 height 11
click at [601, 20] on button "Next" at bounding box center [607, 16] width 41 height 19
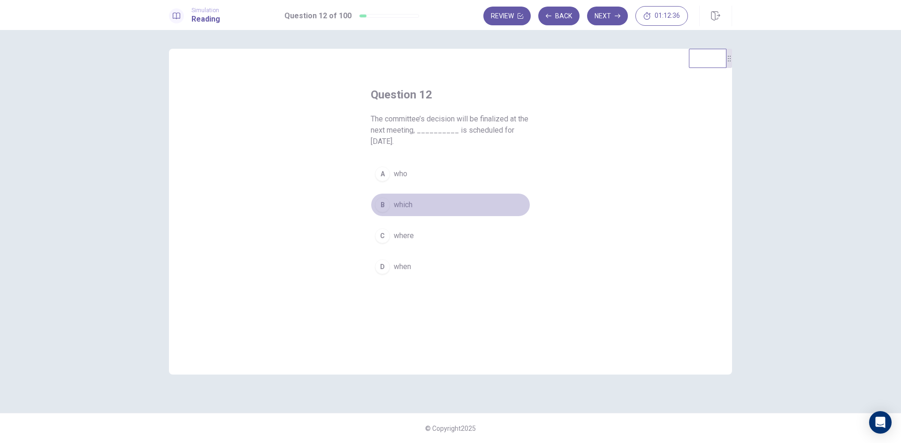
click at [402, 199] on span "which" at bounding box center [403, 204] width 19 height 11
click at [608, 17] on button "Next" at bounding box center [607, 16] width 41 height 19
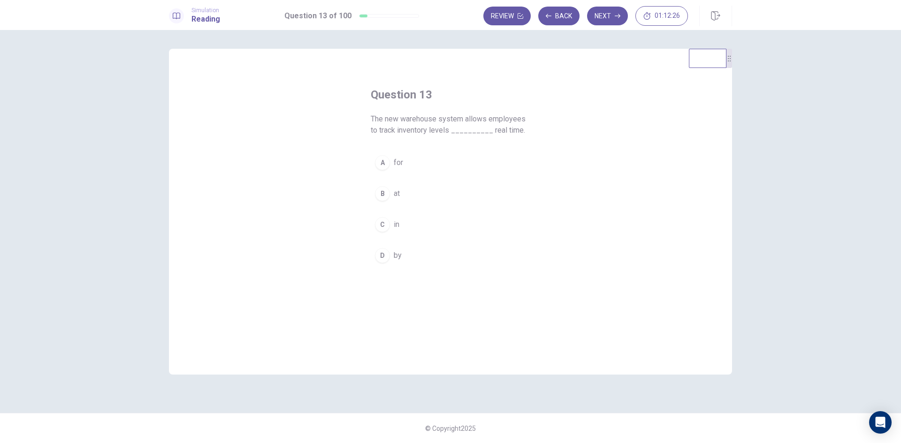
click at [386, 222] on div "C" at bounding box center [382, 224] width 15 height 15
click at [609, 14] on button "Next" at bounding box center [607, 16] width 41 height 19
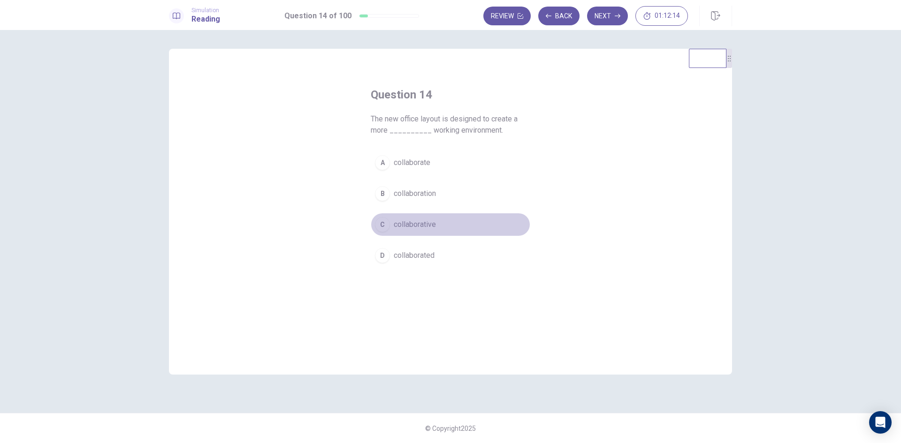
click at [412, 225] on span "collaborative" at bounding box center [415, 224] width 42 height 11
click at [604, 17] on button "Next" at bounding box center [607, 16] width 41 height 19
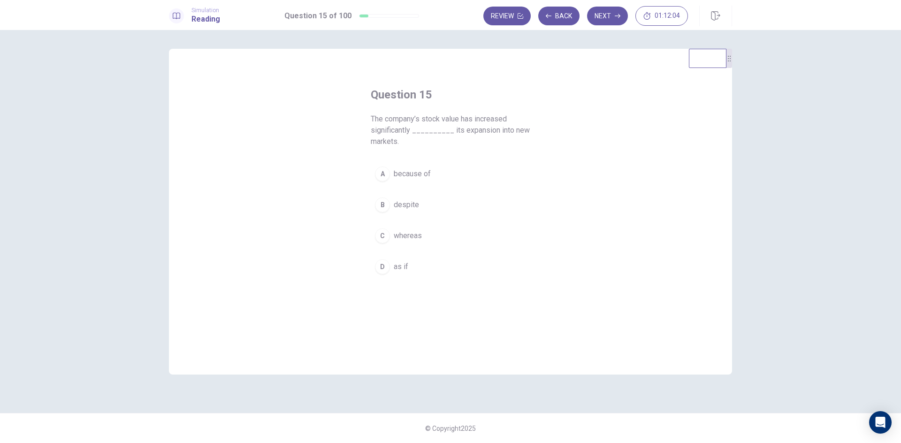
click at [416, 175] on span "because of" at bounding box center [412, 173] width 37 height 11
click at [604, 15] on button "Next" at bounding box center [607, 16] width 41 height 19
click at [386, 193] on div "B" at bounding box center [382, 193] width 15 height 15
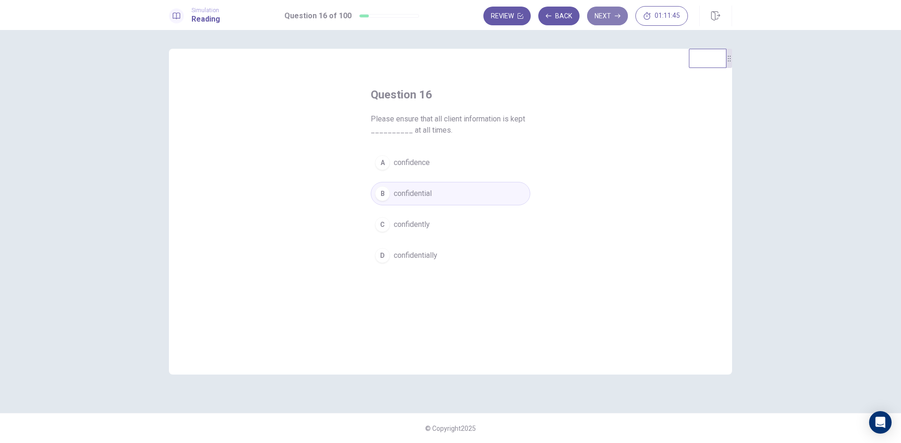
click at [617, 13] on icon "button" at bounding box center [618, 16] width 6 height 6
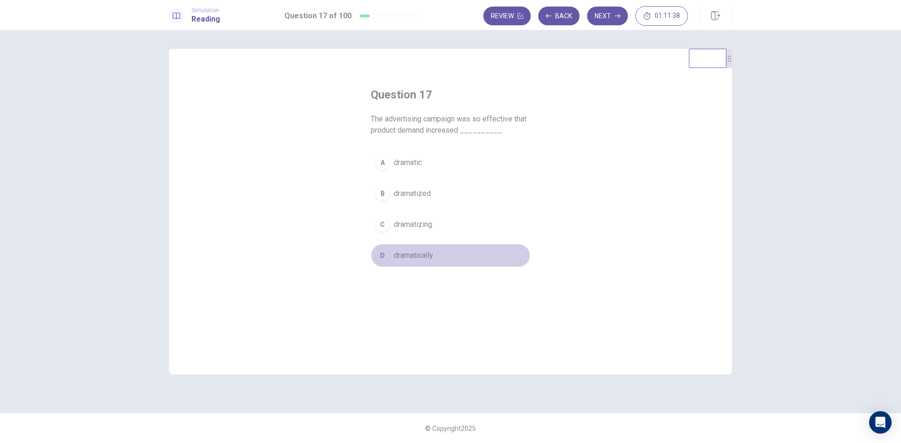
click at [384, 255] on div "D" at bounding box center [382, 255] width 15 height 15
click at [605, 17] on button "Next" at bounding box center [607, 16] width 41 height 19
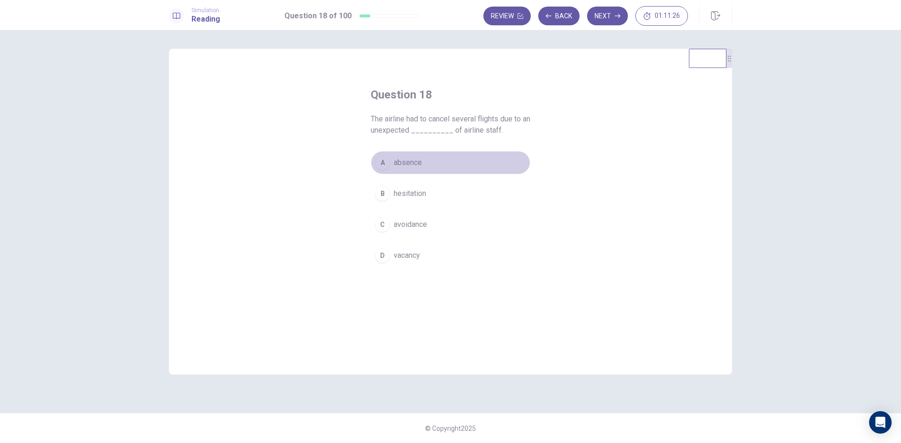
click at [385, 163] on div "A" at bounding box center [382, 162] width 15 height 15
click at [619, 15] on icon "button" at bounding box center [618, 16] width 6 height 4
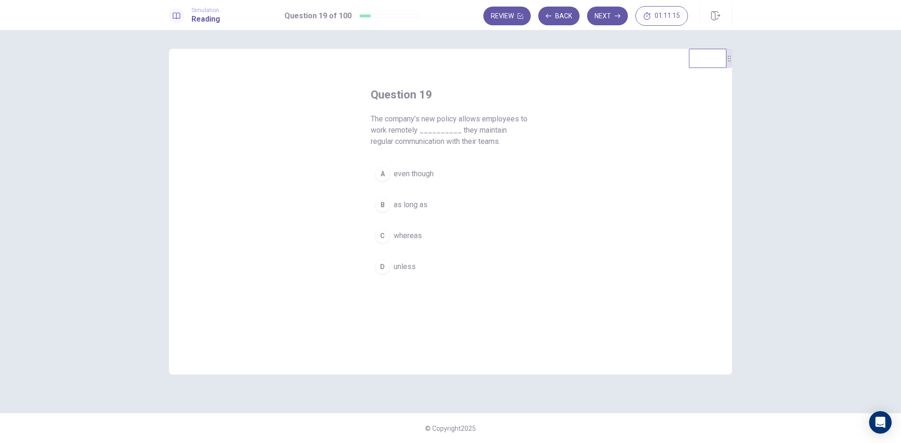
click at [398, 204] on span "as long as" at bounding box center [411, 204] width 34 height 11
click at [616, 15] on icon "button" at bounding box center [618, 16] width 6 height 6
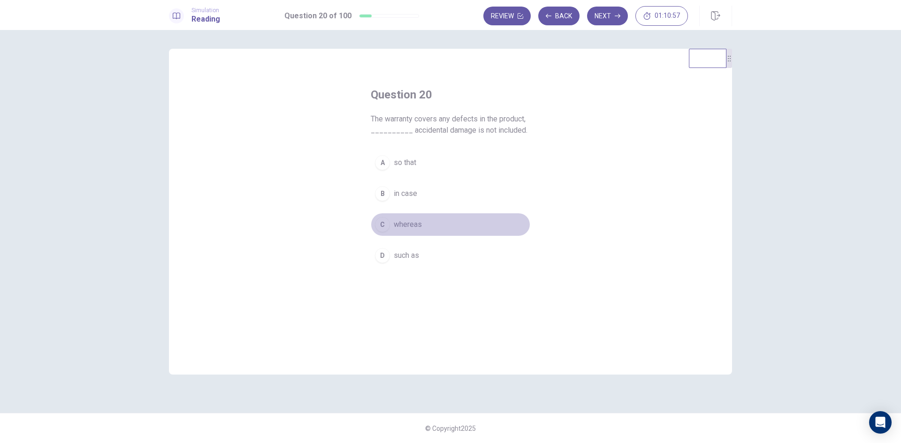
click at [411, 224] on span "whereas" at bounding box center [408, 224] width 28 height 11
click at [608, 21] on button "Next" at bounding box center [607, 16] width 41 height 19
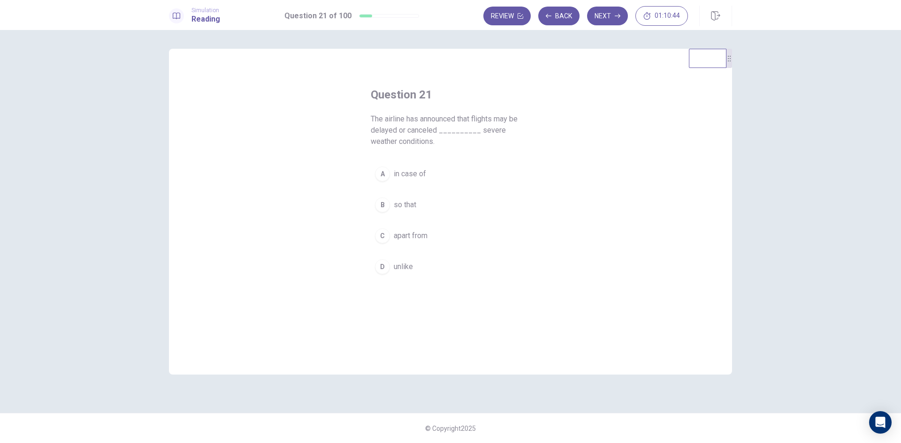
click at [406, 173] on span "in case of" at bounding box center [410, 173] width 32 height 11
click at [615, 19] on button "Next" at bounding box center [607, 16] width 41 height 19
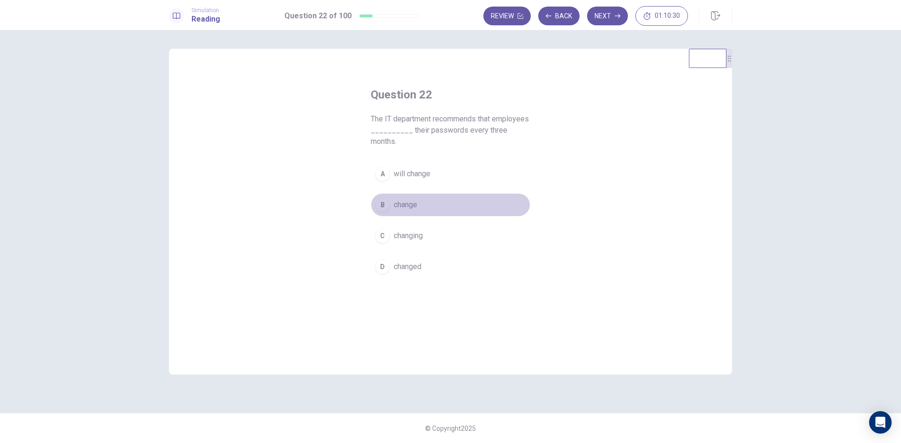
click at [386, 205] on div "B" at bounding box center [382, 205] width 15 height 15
click at [601, 16] on button "Next" at bounding box center [607, 16] width 41 height 19
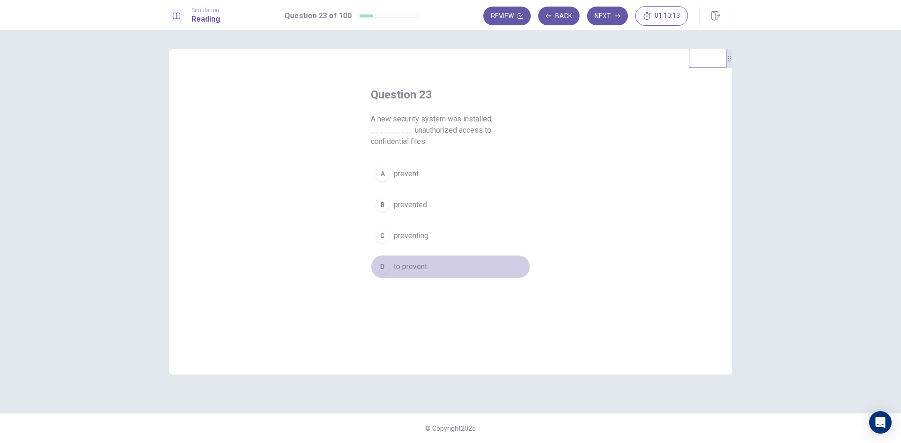
click at [410, 261] on span "to prevent" at bounding box center [410, 266] width 33 height 11
click at [620, 14] on button "Next" at bounding box center [607, 16] width 41 height 19
click at [415, 265] on span "immediately" at bounding box center [414, 266] width 40 height 11
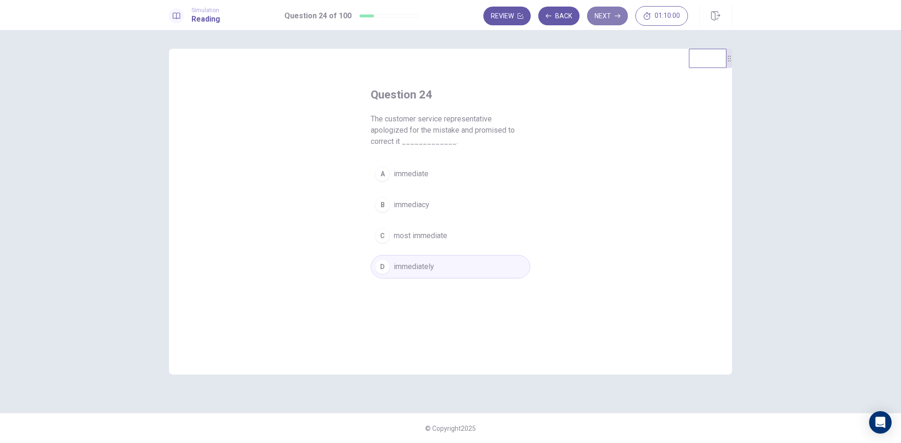
click at [609, 15] on button "Next" at bounding box center [607, 16] width 41 height 19
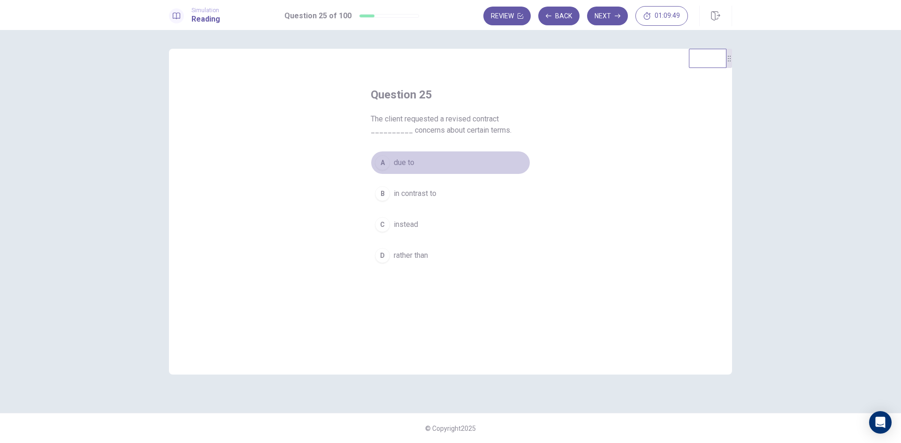
click at [402, 162] on span "due to" at bounding box center [404, 162] width 21 height 11
click at [600, 17] on button "Next" at bounding box center [607, 16] width 41 height 19
click at [403, 164] on span "was" at bounding box center [401, 162] width 14 height 11
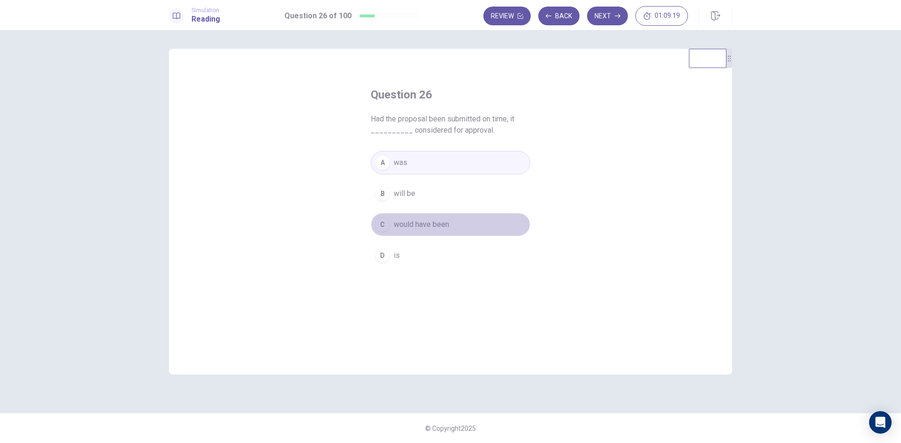
click at [406, 224] on span "would have been" at bounding box center [421, 224] width 55 height 11
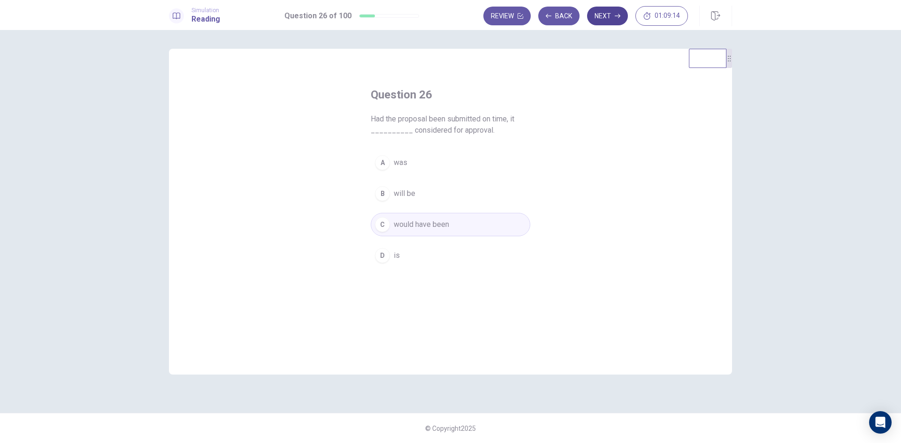
click at [619, 14] on icon "button" at bounding box center [618, 16] width 6 height 6
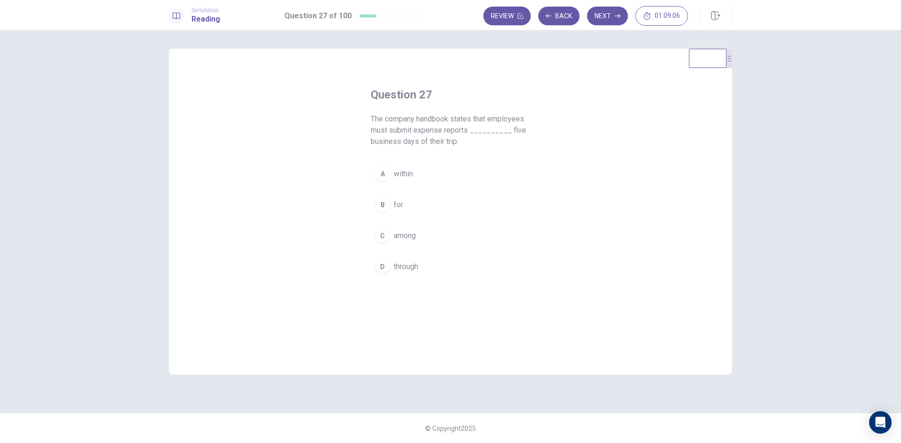
click at [397, 175] on span "within" at bounding box center [403, 173] width 19 height 11
click at [617, 15] on icon "button" at bounding box center [618, 16] width 6 height 6
click at [386, 163] on div "A" at bounding box center [382, 162] width 15 height 15
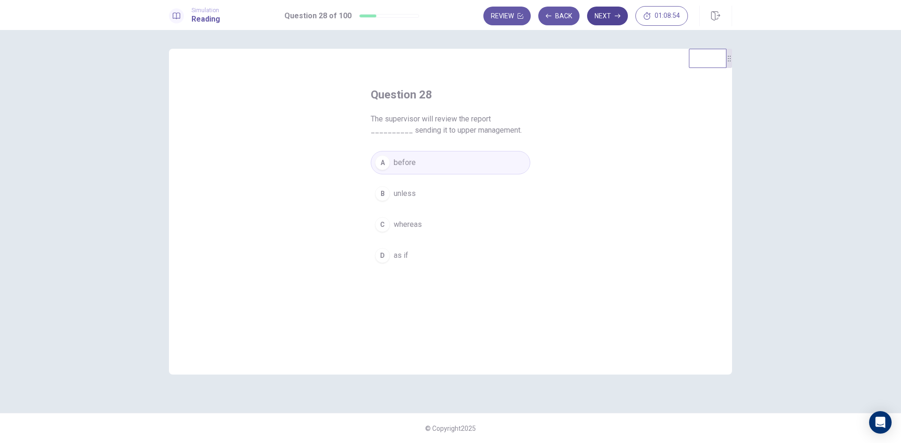
click at [619, 20] on button "Next" at bounding box center [607, 16] width 41 height 19
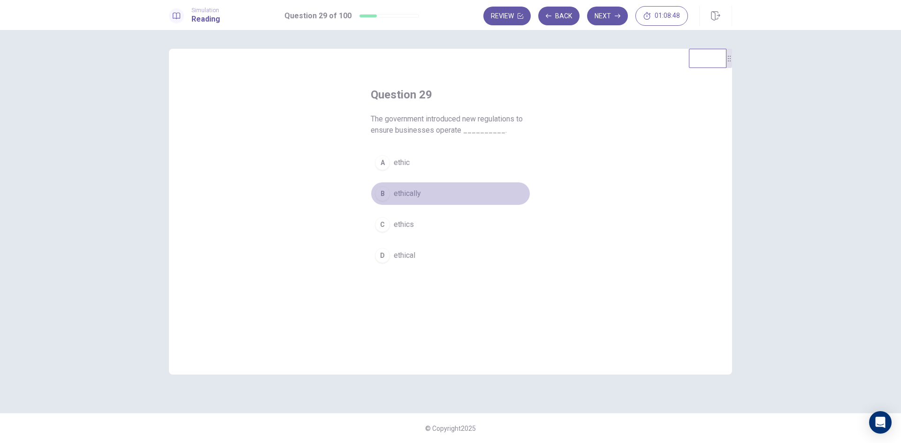
click at [384, 192] on div "B" at bounding box center [382, 193] width 15 height 15
click at [621, 17] on button "Next" at bounding box center [607, 16] width 41 height 19
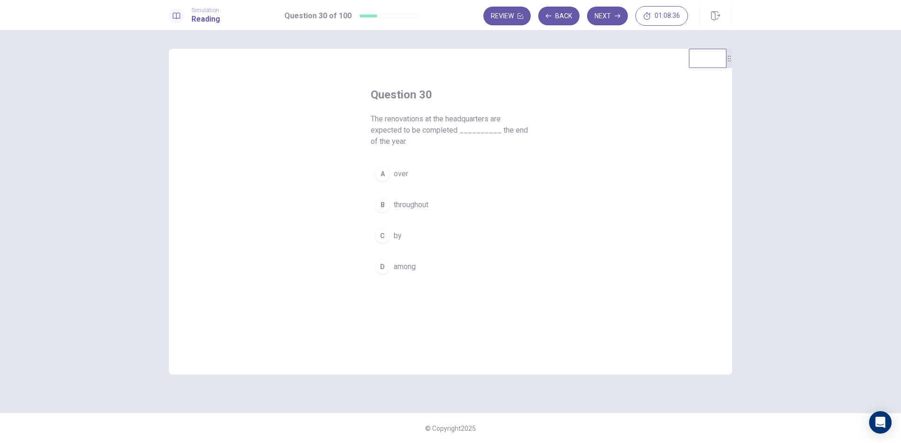
click at [382, 230] on div "C" at bounding box center [382, 235] width 15 height 15
click at [603, 18] on button "Next" at bounding box center [607, 16] width 41 height 19
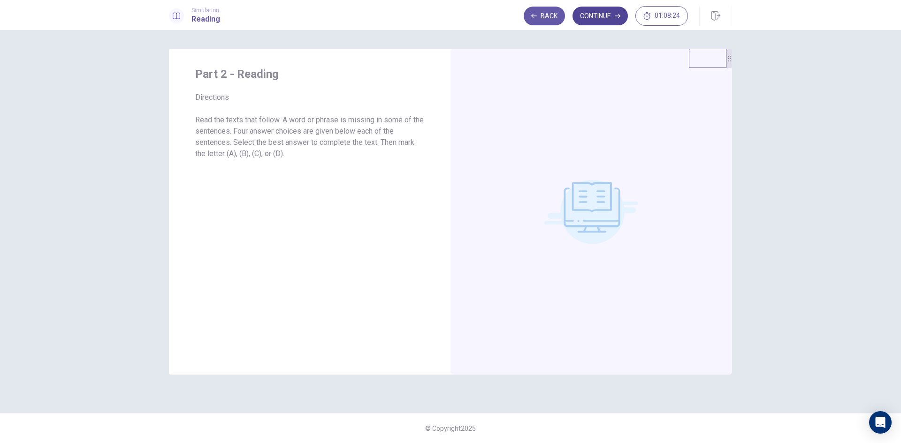
click at [615, 18] on icon "button" at bounding box center [618, 16] width 6 height 6
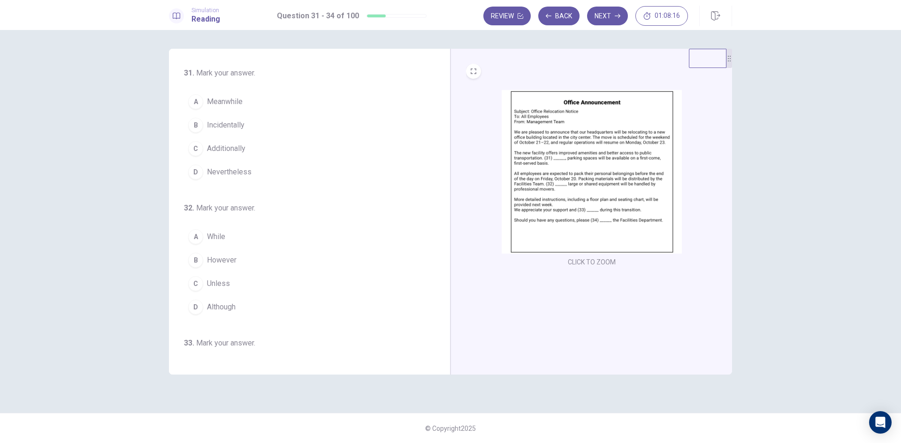
click at [593, 221] on img at bounding box center [591, 172] width 180 height 164
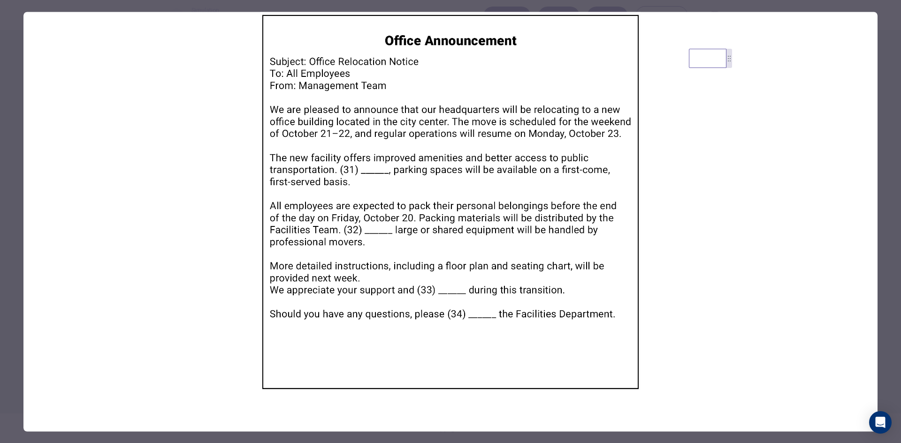
click at [665, 165] on img at bounding box center [450, 202] width 854 height 380
click at [762, 110] on img at bounding box center [450, 202] width 854 height 380
click at [810, 95] on img at bounding box center [450, 202] width 854 height 380
click at [714, 66] on video at bounding box center [708, 58] width 38 height 19
click at [29, 23] on img at bounding box center [450, 202] width 854 height 380
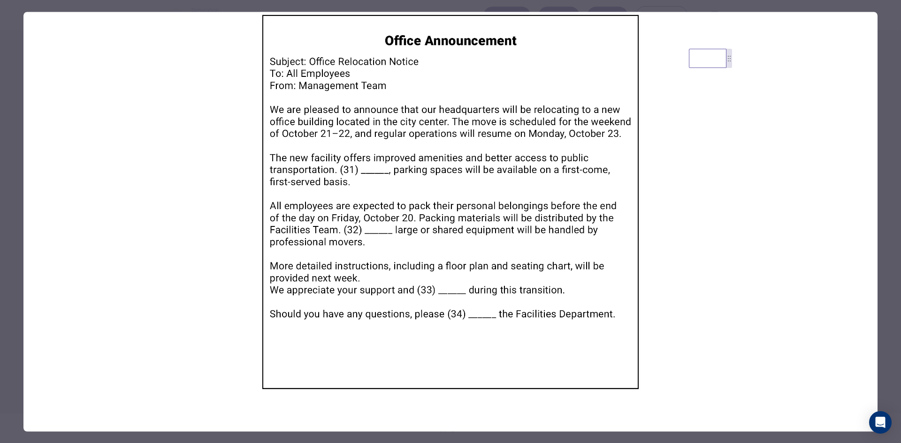
click at [35, 44] on img at bounding box center [450, 202] width 854 height 380
click at [4, 137] on div at bounding box center [450, 221] width 901 height 443
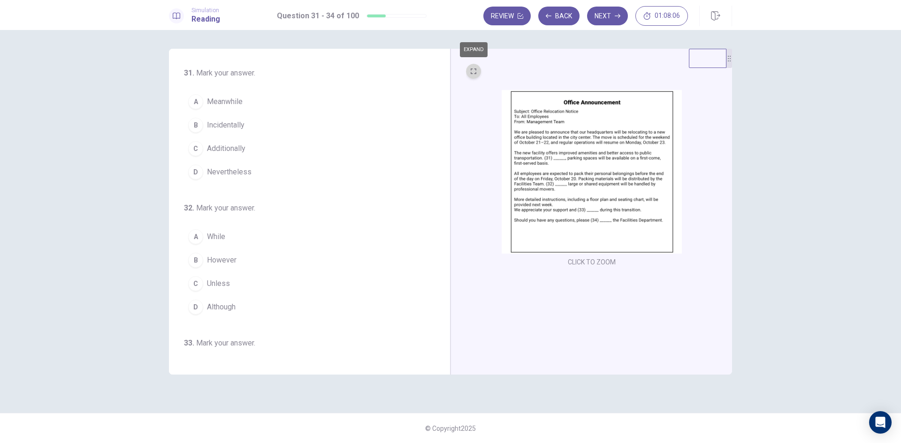
click at [471, 71] on icon "EXPAND" at bounding box center [474, 71] width 6 height 6
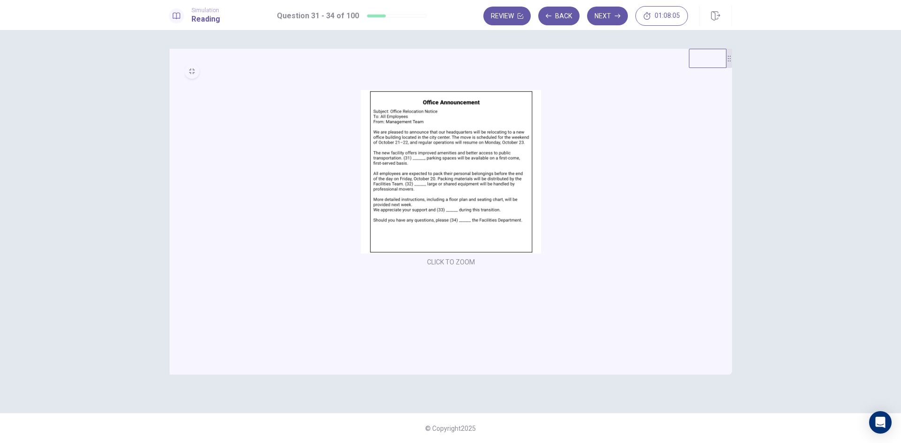
click at [193, 75] on button "MINIMIZE" at bounding box center [191, 71] width 15 height 15
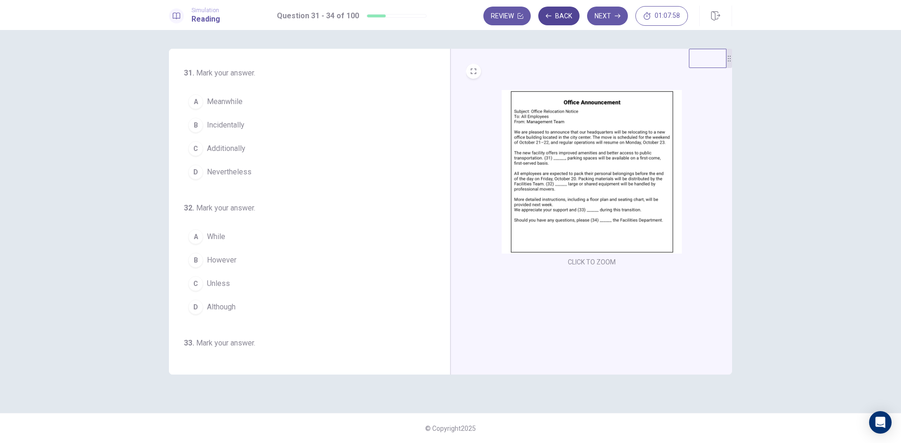
click at [557, 18] on button "Back" at bounding box center [558, 16] width 41 height 19
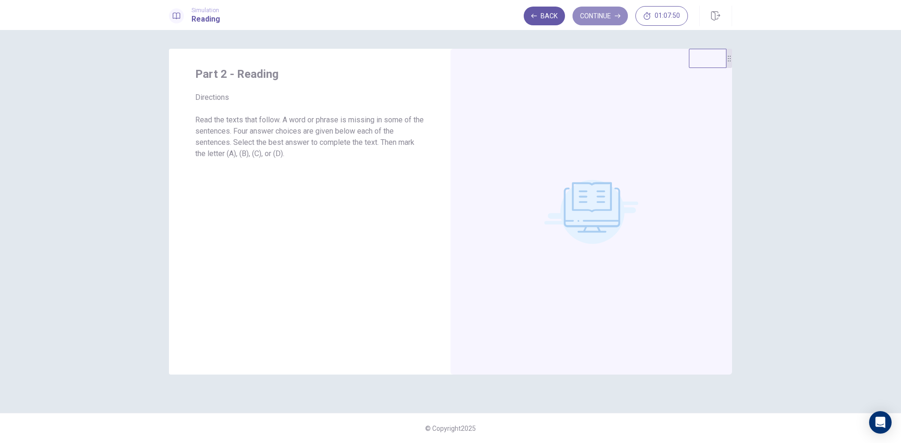
click at [613, 13] on button "Continue" at bounding box center [599, 16] width 55 height 19
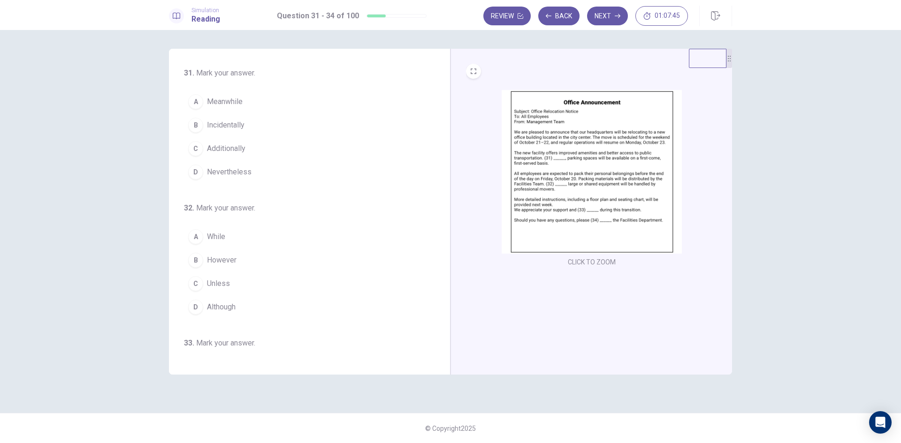
click at [592, 188] on img at bounding box center [591, 172] width 180 height 164
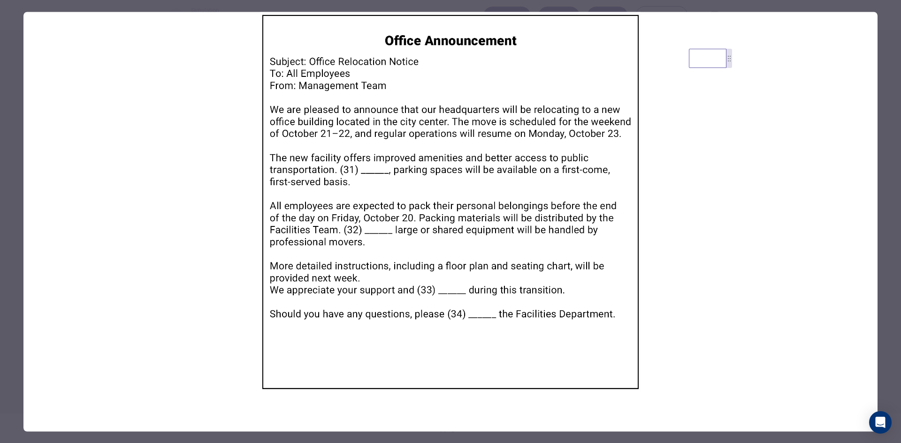
click at [19, 94] on div at bounding box center [450, 221] width 901 height 443
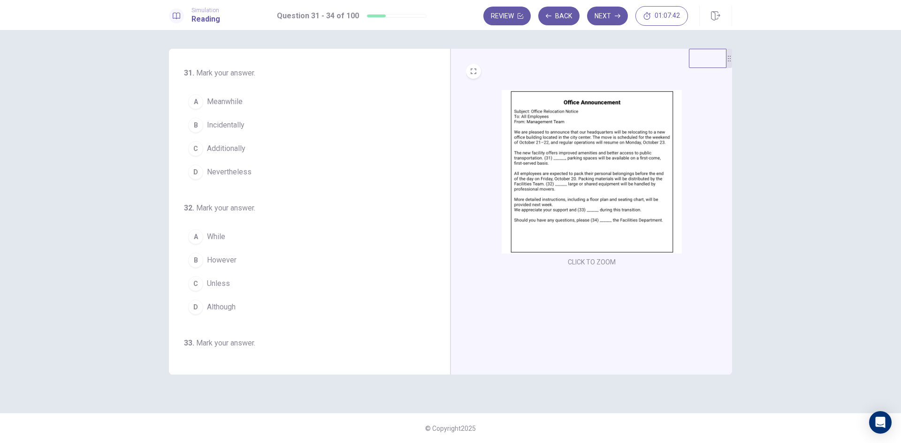
click at [546, 184] on img at bounding box center [591, 172] width 180 height 164
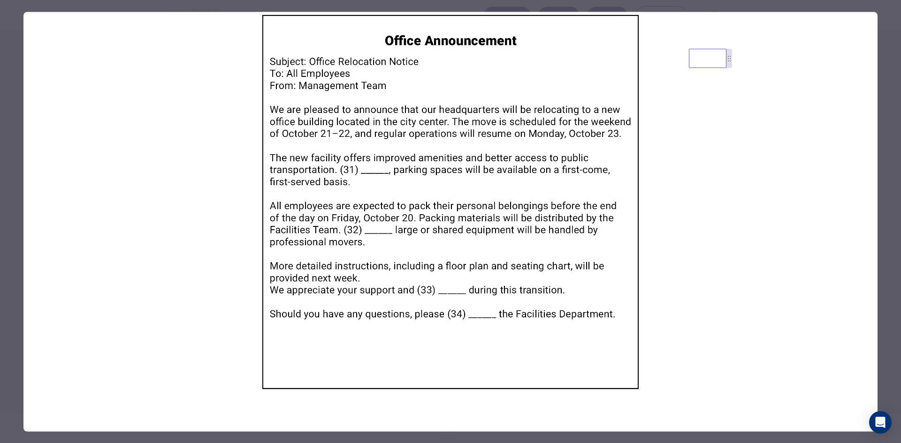
click at [10, 86] on div at bounding box center [450, 221] width 901 height 443
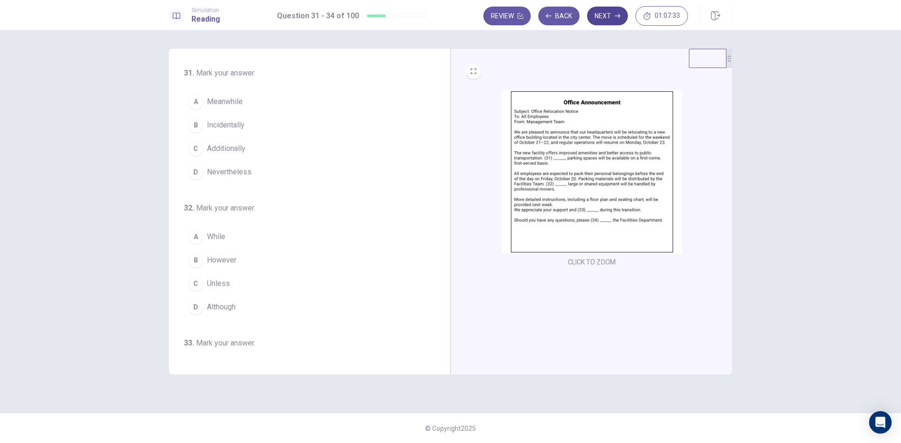
click at [613, 21] on button "Next" at bounding box center [607, 16] width 41 height 19
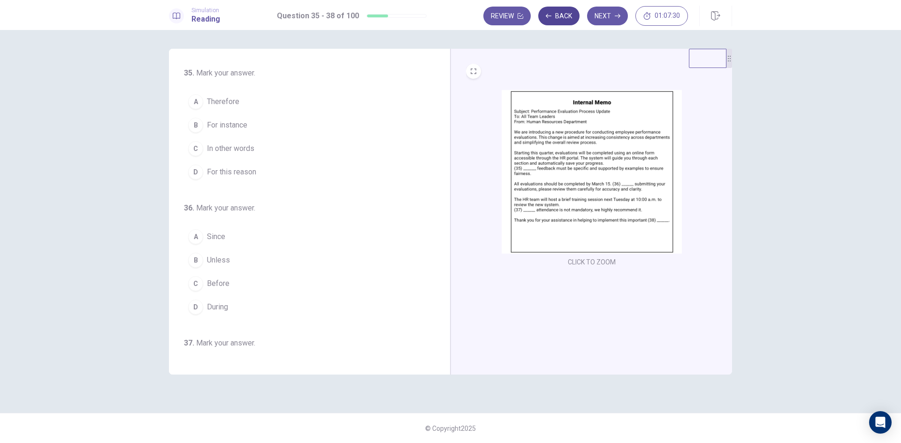
click at [559, 16] on button "Back" at bounding box center [558, 16] width 41 height 19
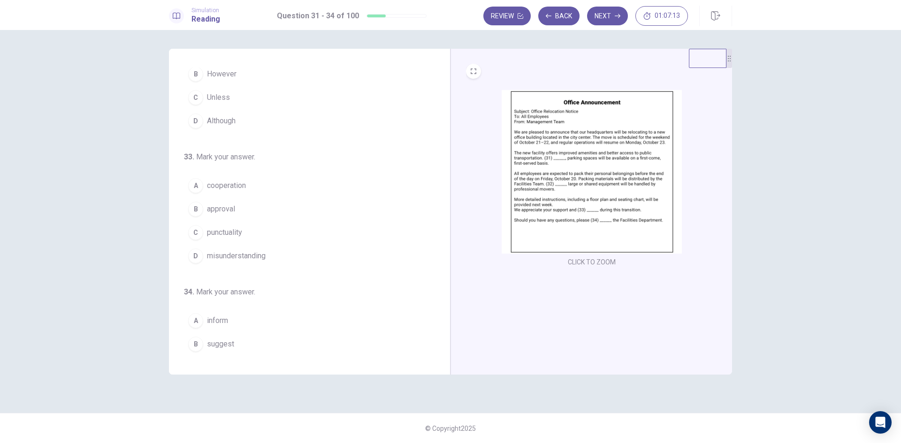
scroll to position [233, 0]
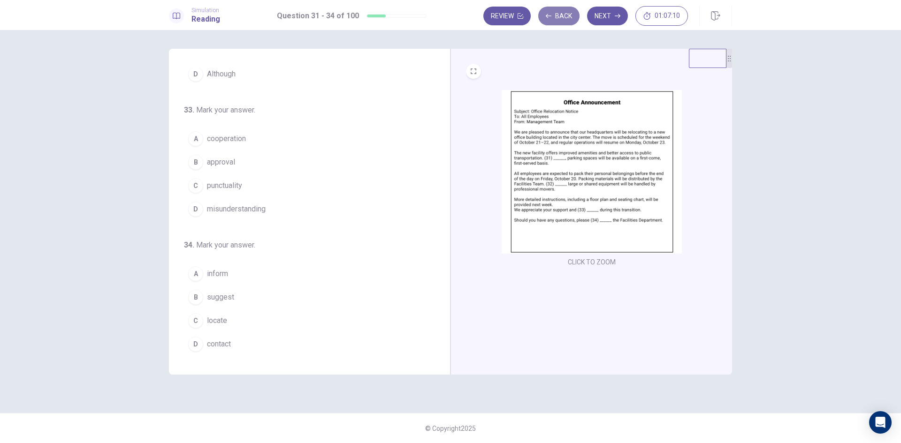
click at [563, 13] on button "Back" at bounding box center [558, 16] width 41 height 19
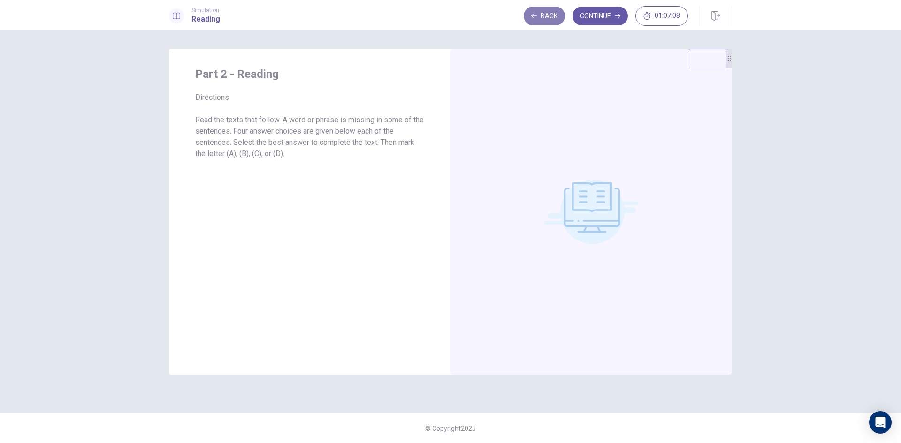
click at [541, 16] on button "Back" at bounding box center [544, 16] width 41 height 19
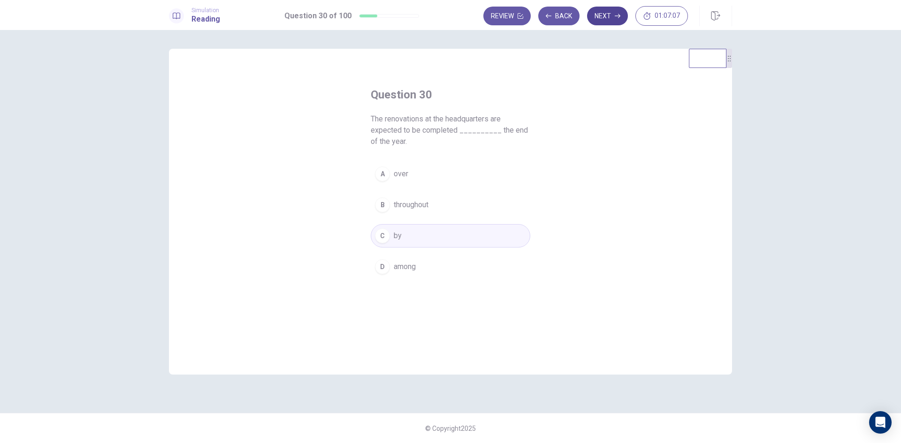
click at [611, 15] on button "Next" at bounding box center [607, 16] width 41 height 19
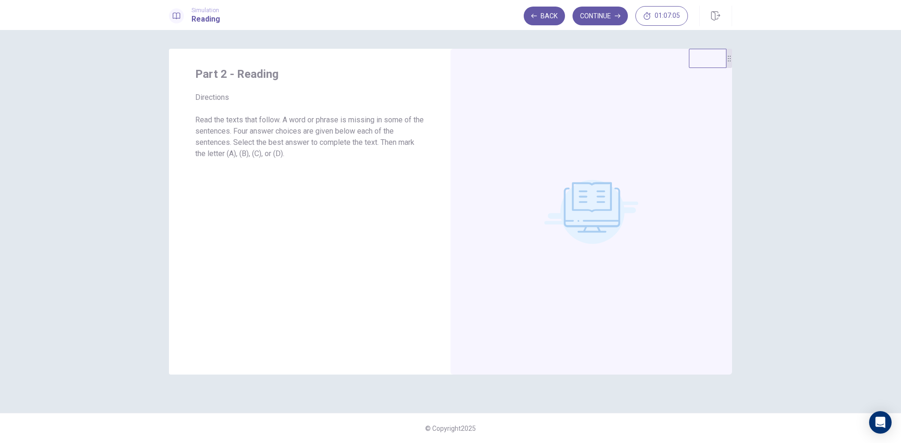
click at [605, 211] on circle at bounding box center [592, 212] width 64 height 64
click at [600, 207] on circle at bounding box center [592, 212] width 64 height 64
click at [599, 206] on circle at bounding box center [592, 212] width 64 height 64
click at [599, 205] on circle at bounding box center [592, 212] width 64 height 64
click at [593, 204] on circle at bounding box center [592, 212] width 64 height 64
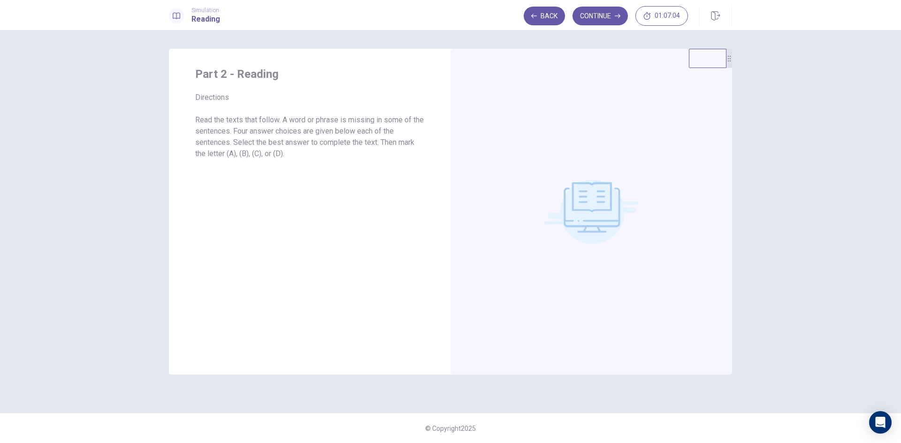
click at [577, 201] on circle at bounding box center [592, 212] width 64 height 64
click at [566, 198] on circle at bounding box center [592, 212] width 64 height 64
drag, startPoint x: 728, startPoint y: 62, endPoint x: 880, endPoint y: 63, distance: 152.0
click at [880, 63] on div "Part 2 - Reading Directions Read the texts that follow. A word or phrase is mis…" at bounding box center [450, 236] width 901 height 413
click at [615, 17] on icon "button" at bounding box center [618, 16] width 6 height 6
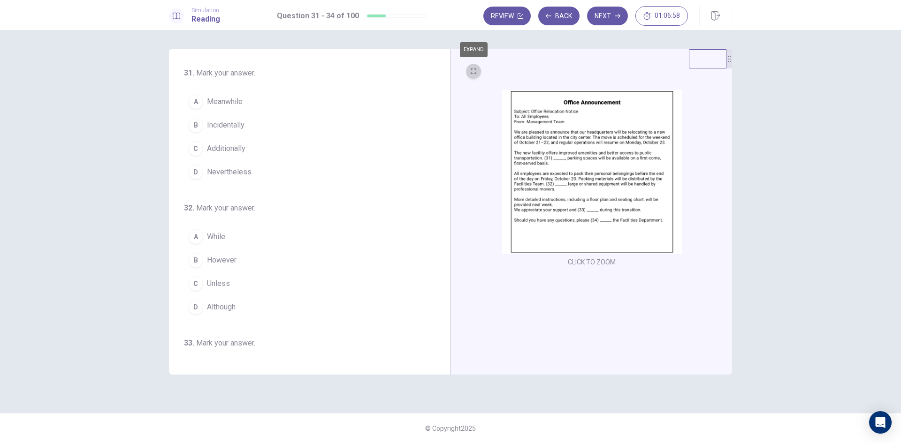
click at [473, 73] on icon "EXPAND" at bounding box center [474, 71] width 6 height 6
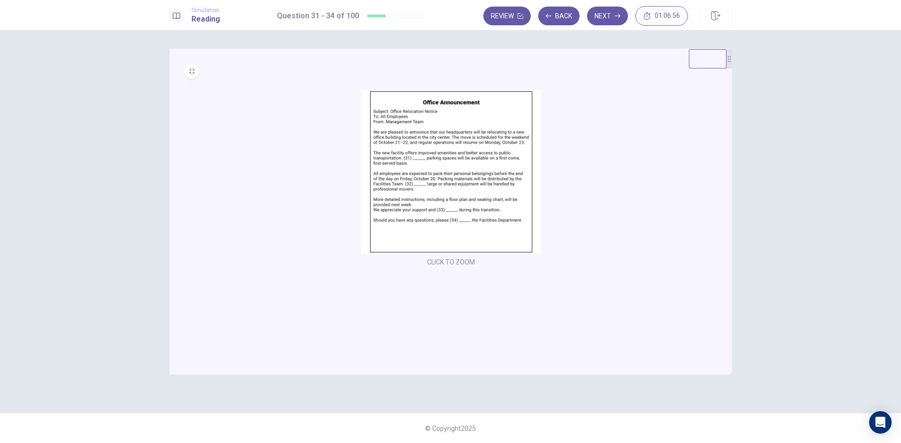
click at [447, 161] on img at bounding box center [451, 172] width 180 height 164
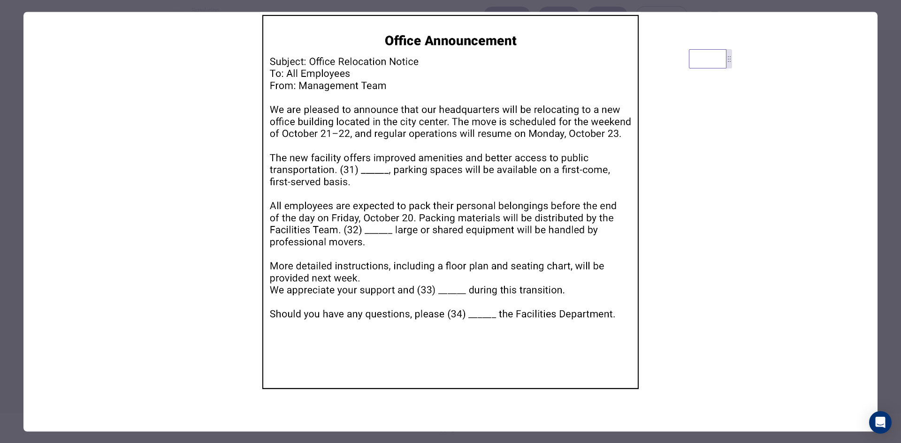
click at [10, 43] on div at bounding box center [450, 221] width 901 height 443
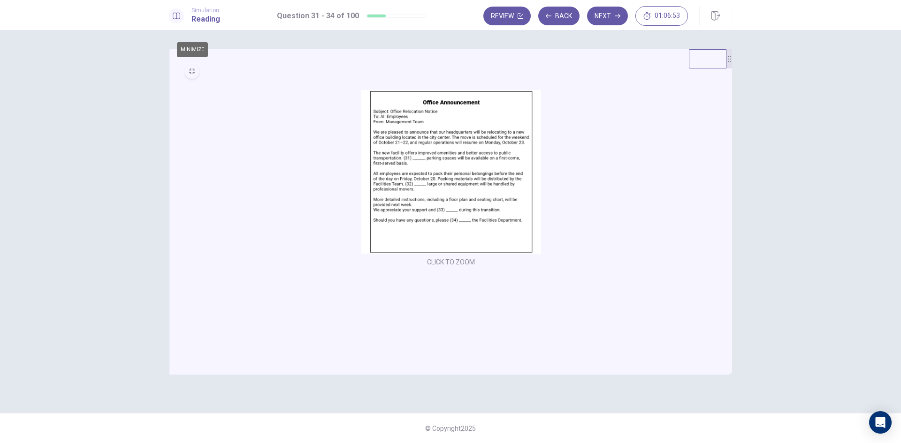
click at [194, 74] on button "MINIMIZE" at bounding box center [191, 71] width 15 height 15
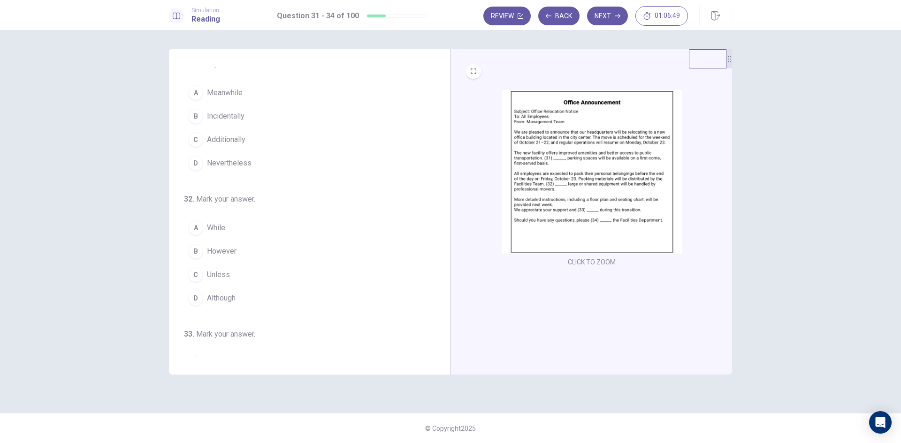
scroll to position [0, 0]
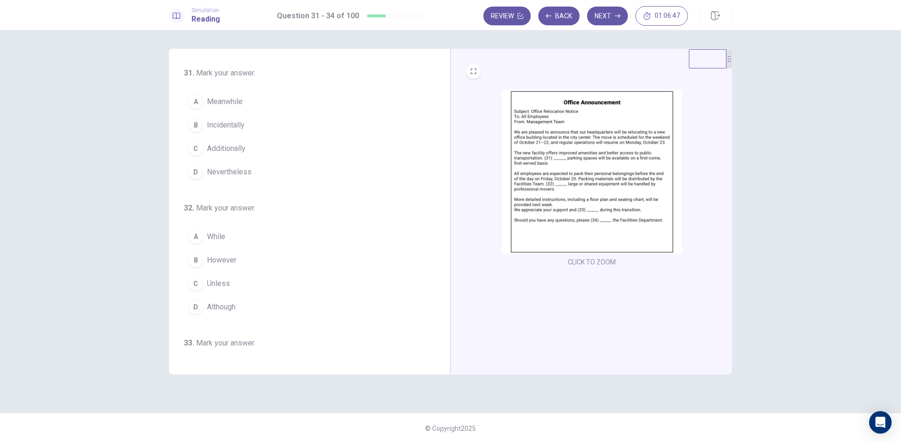
click at [605, 14] on button "Next" at bounding box center [607, 16] width 41 height 19
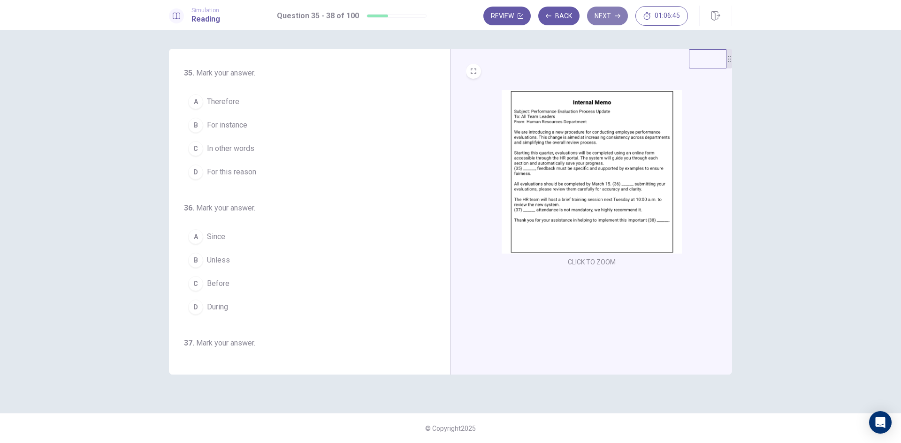
click at [608, 17] on button "Next" at bounding box center [607, 16] width 41 height 19
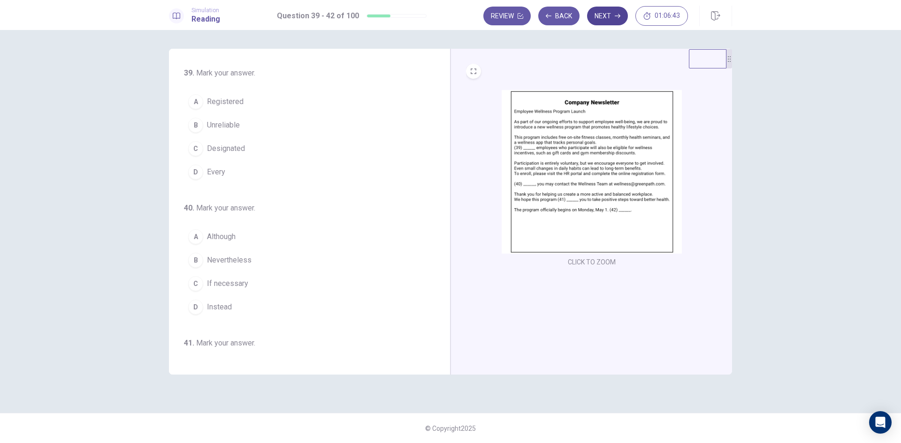
click at [619, 12] on button "Next" at bounding box center [607, 16] width 41 height 19
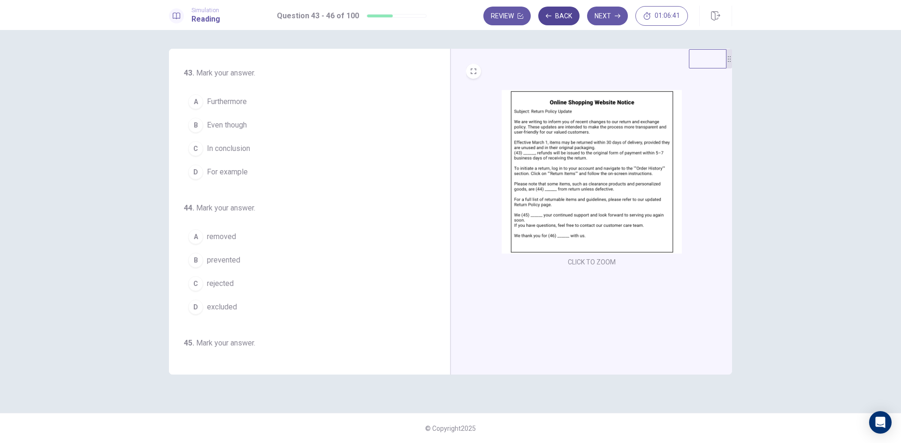
click at [561, 13] on button "Back" at bounding box center [558, 16] width 41 height 19
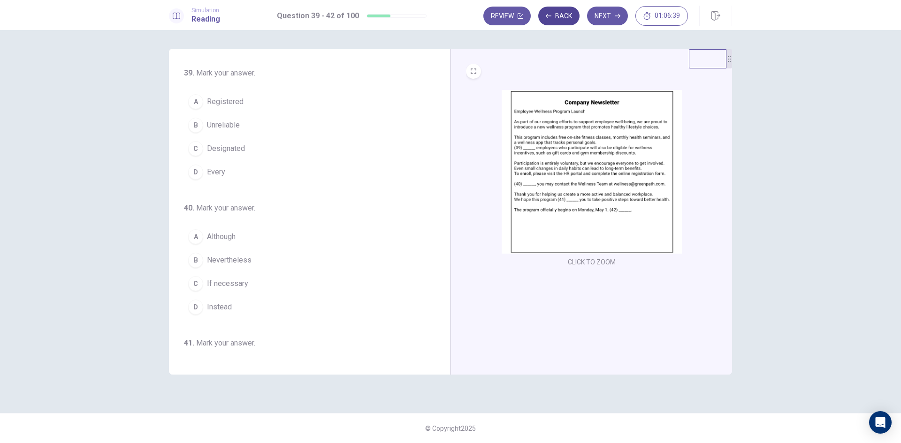
click at [560, 13] on button "Back" at bounding box center [558, 16] width 41 height 19
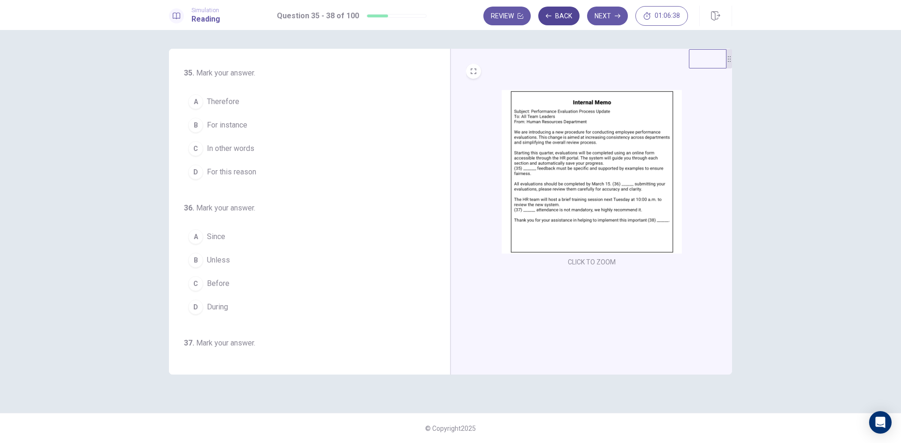
click at [560, 13] on button "Back" at bounding box center [558, 16] width 41 height 19
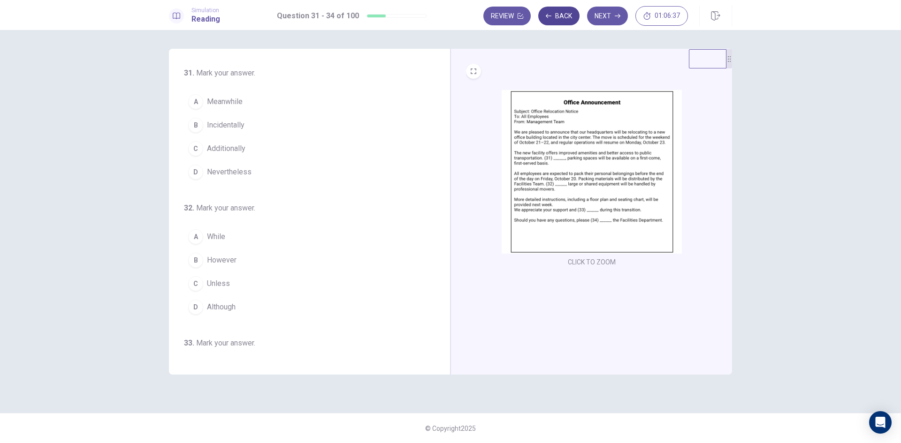
click at [560, 13] on button "Back" at bounding box center [558, 16] width 41 height 19
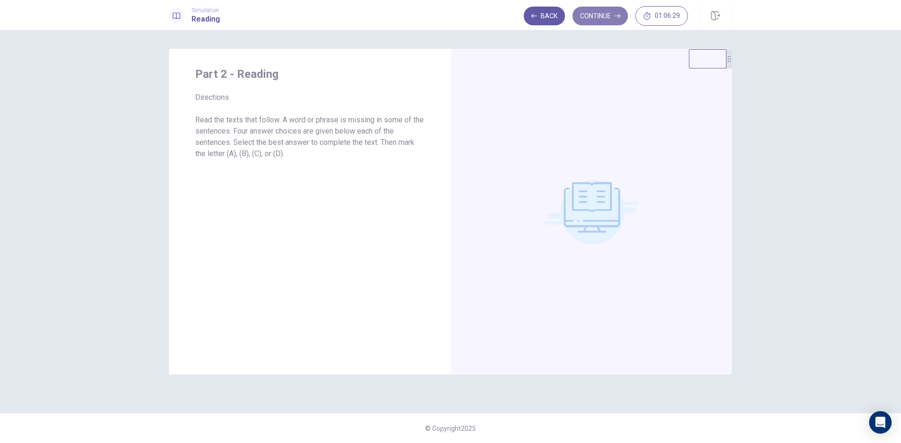
click at [597, 17] on button "Continue" at bounding box center [599, 16] width 55 height 19
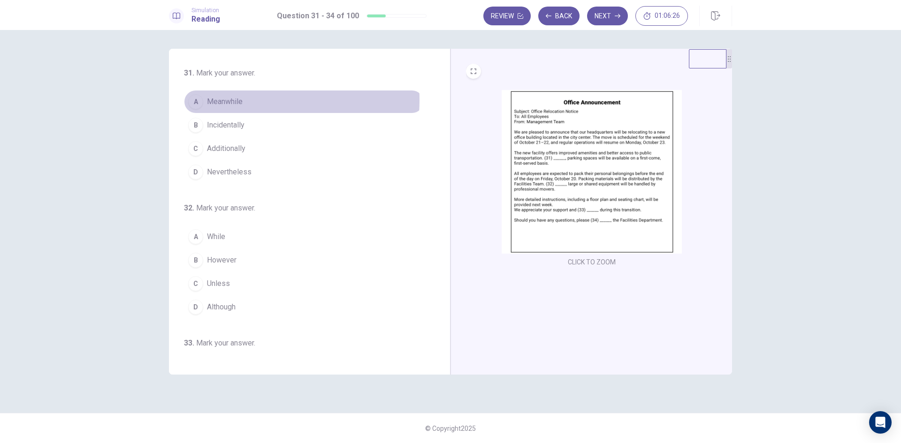
click at [232, 100] on span "Meanwhile" at bounding box center [225, 101] width 36 height 11
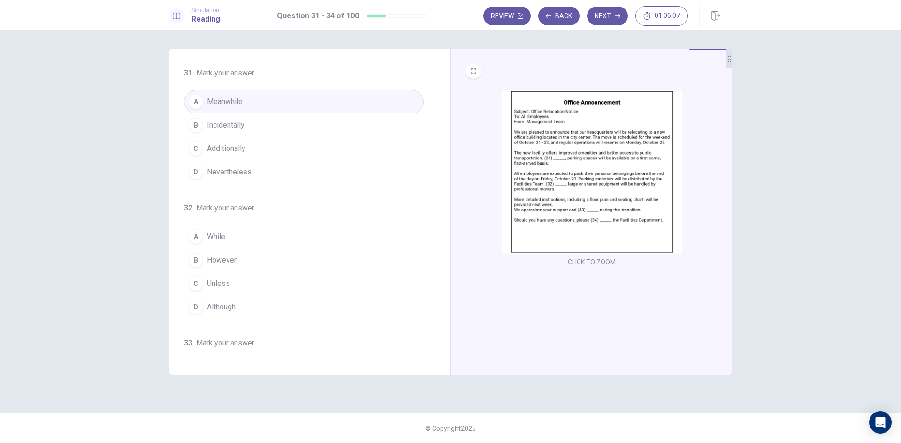
click at [230, 260] on span "However" at bounding box center [222, 260] width 30 height 11
click at [251, 100] on button "A Meanwhile" at bounding box center [304, 101] width 240 height 23
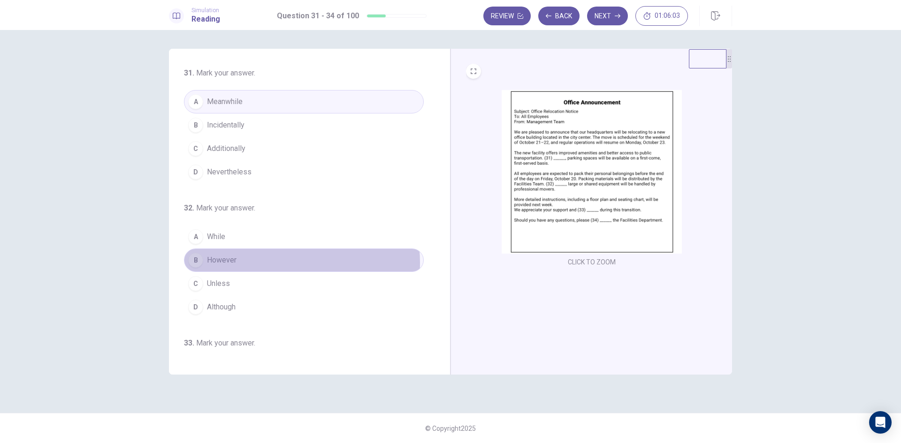
click at [284, 263] on button "B However" at bounding box center [304, 260] width 240 height 23
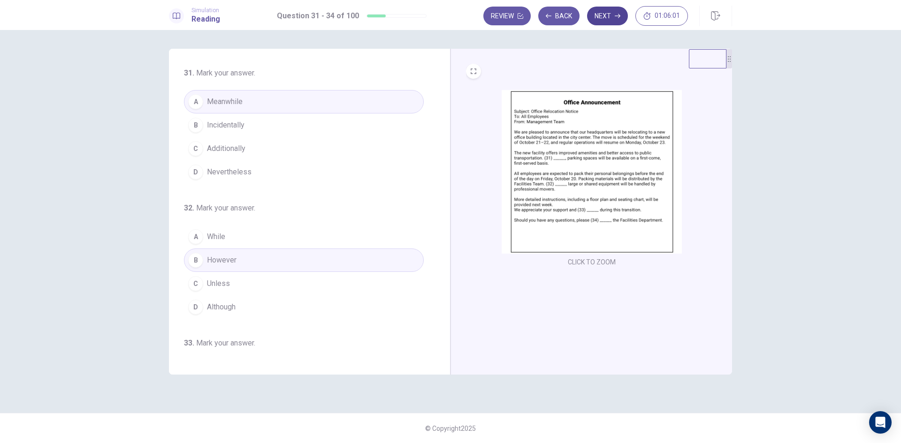
click at [605, 18] on button "Next" at bounding box center [607, 16] width 41 height 19
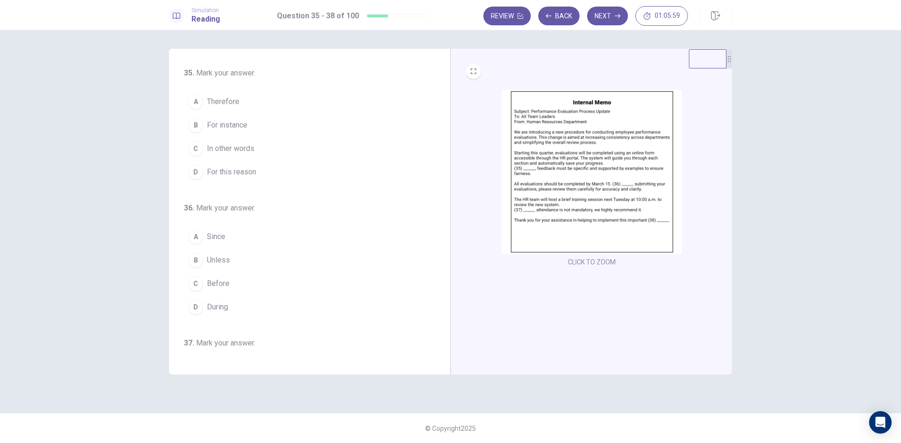
click at [589, 195] on img at bounding box center [591, 172] width 180 height 164
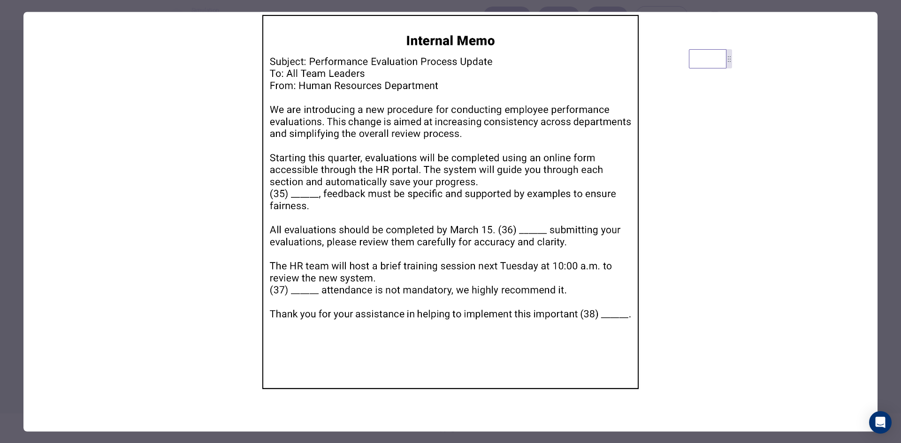
click at [13, 69] on div at bounding box center [450, 221] width 901 height 443
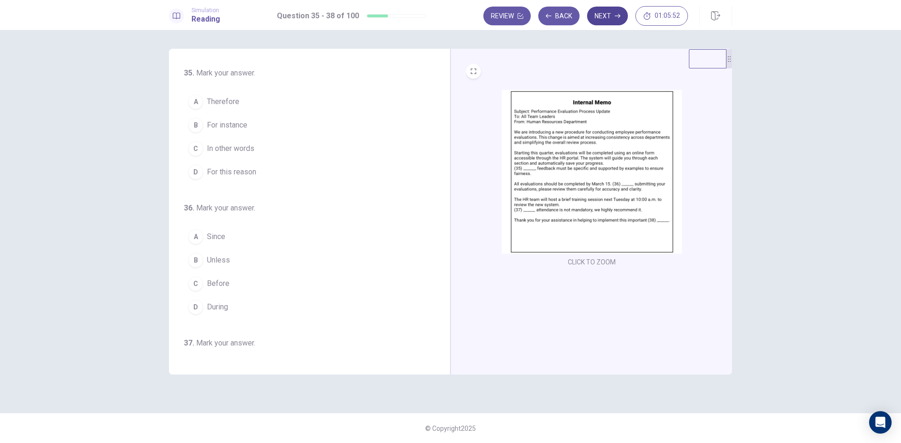
click at [603, 15] on button "Next" at bounding box center [607, 16] width 41 height 19
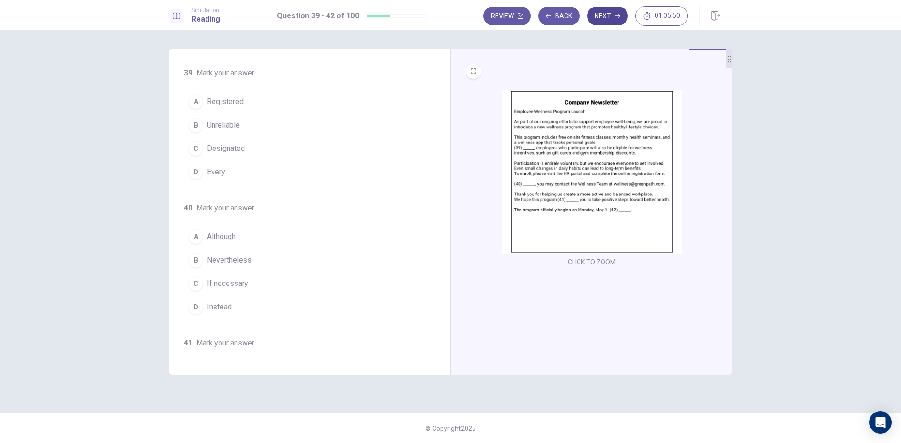
click at [608, 17] on button "Next" at bounding box center [607, 16] width 41 height 19
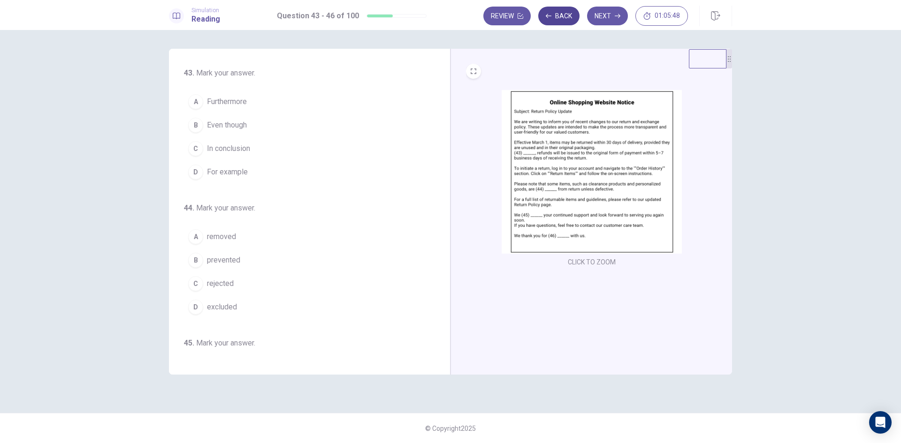
click at [552, 18] on button "Back" at bounding box center [558, 16] width 41 height 19
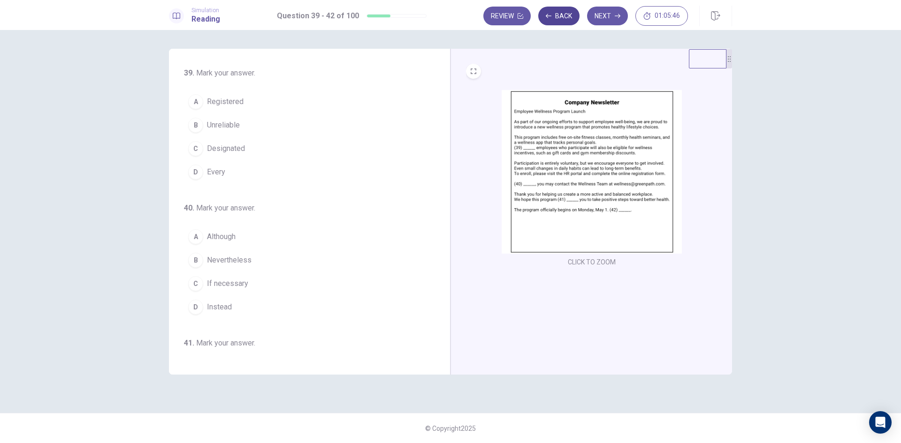
click at [552, 18] on button "Back" at bounding box center [558, 16] width 41 height 19
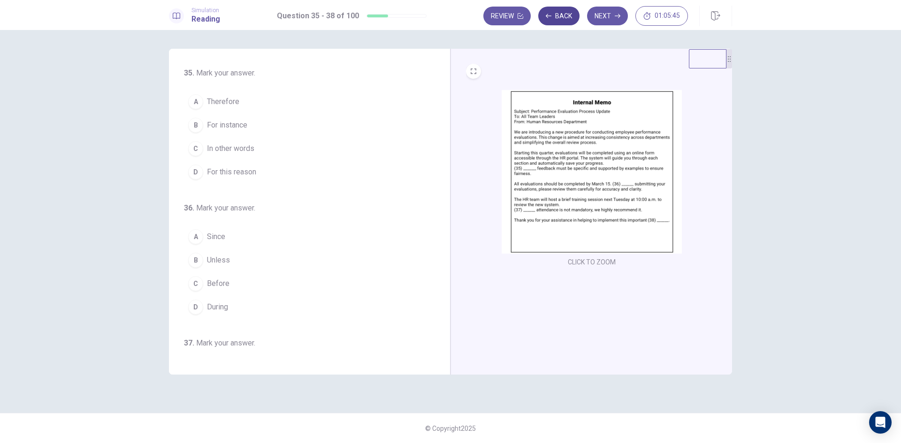
click at [552, 18] on button "Back" at bounding box center [558, 16] width 41 height 19
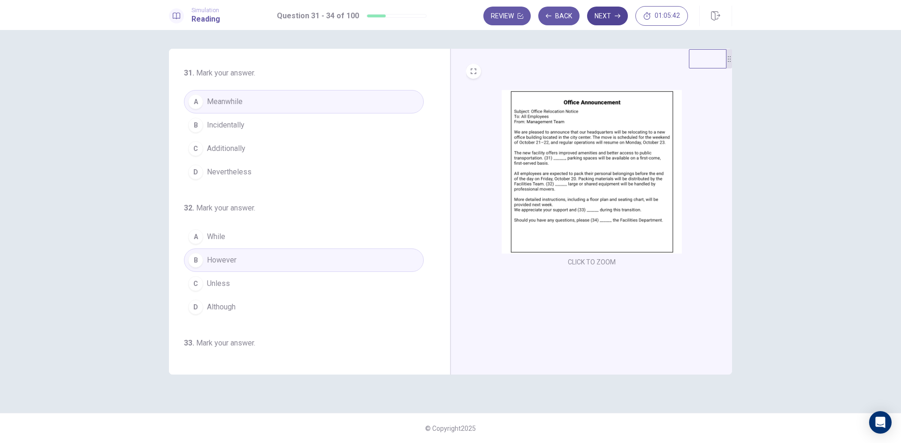
click at [613, 25] on button "Next" at bounding box center [607, 16] width 41 height 19
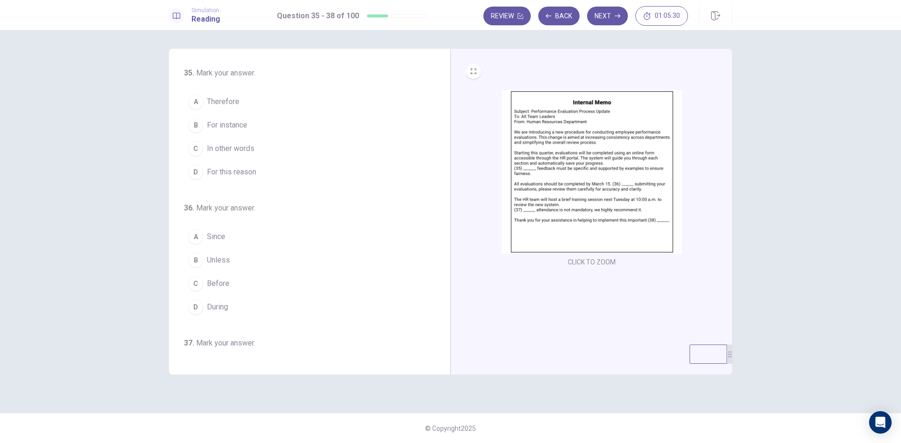
drag, startPoint x: 730, startPoint y: 62, endPoint x: 732, endPoint y: 358, distance: 295.6
click at [732, 357] on icon at bounding box center [730, 355] width 6 height 6
click at [609, 182] on img at bounding box center [591, 172] width 180 height 164
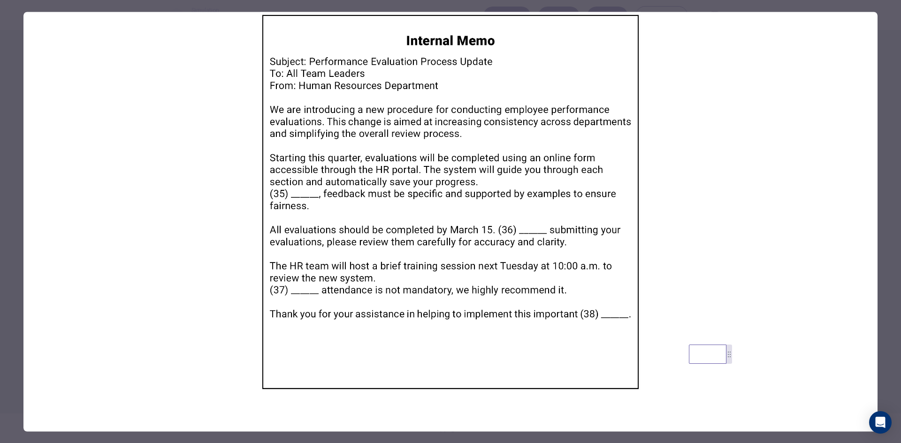
click at [609, 182] on img at bounding box center [450, 202] width 854 height 380
click at [459, 210] on img at bounding box center [450, 202] width 854 height 380
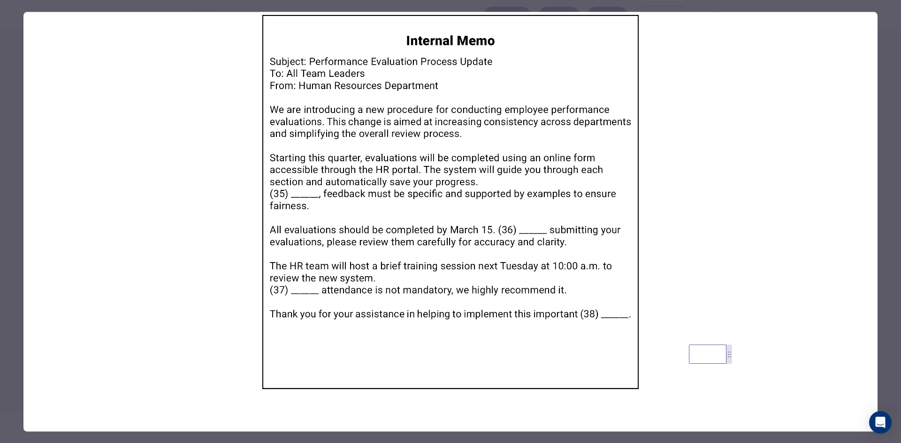
click at [453, 181] on img at bounding box center [450, 202] width 854 height 380
click at [104, 6] on div at bounding box center [450, 221] width 901 height 443
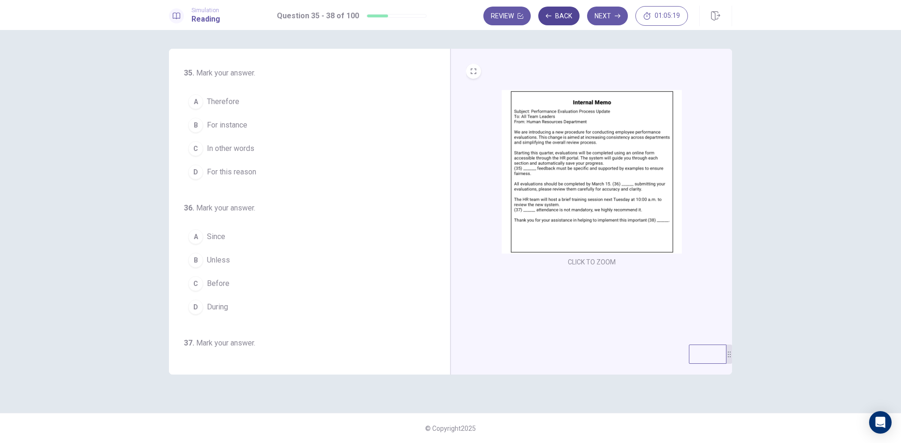
click at [547, 14] on icon "button" at bounding box center [549, 16] width 6 height 6
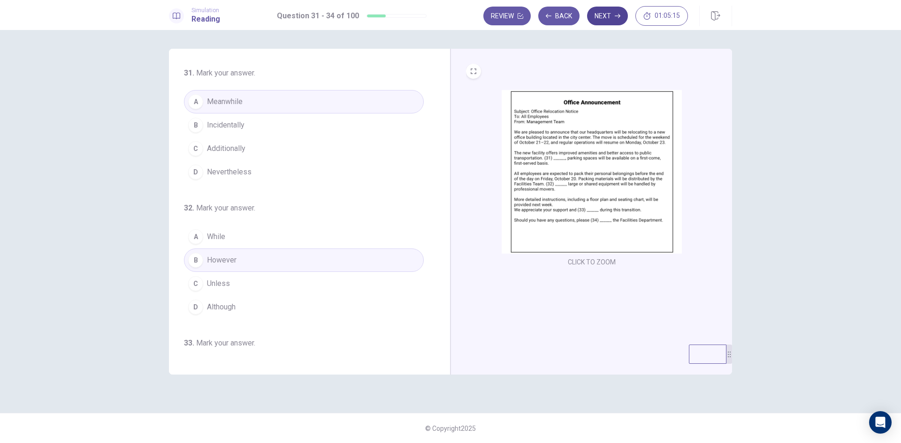
click at [620, 19] on button "Next" at bounding box center [607, 16] width 41 height 19
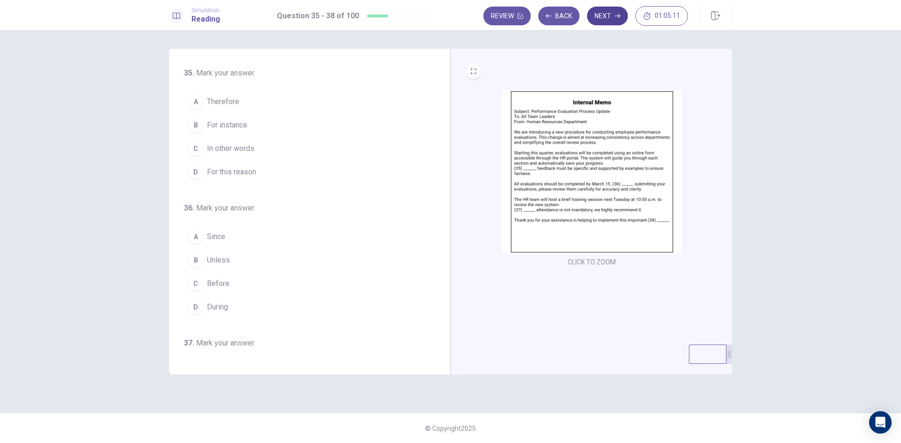
click at [601, 15] on button "Next" at bounding box center [607, 16] width 41 height 19
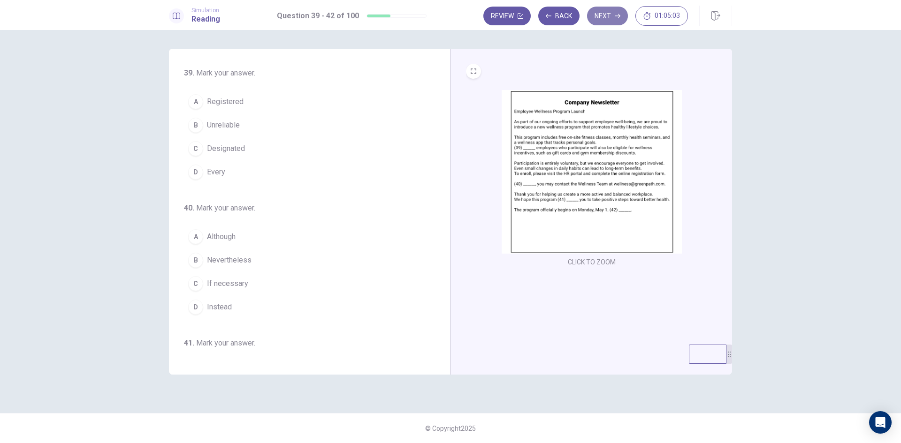
click at [616, 16] on icon "button" at bounding box center [618, 16] width 6 height 4
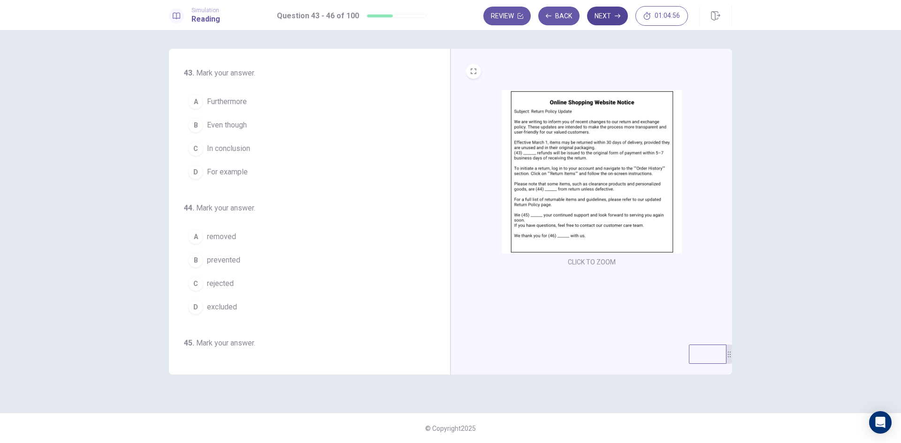
click at [601, 15] on button "Next" at bounding box center [607, 16] width 41 height 19
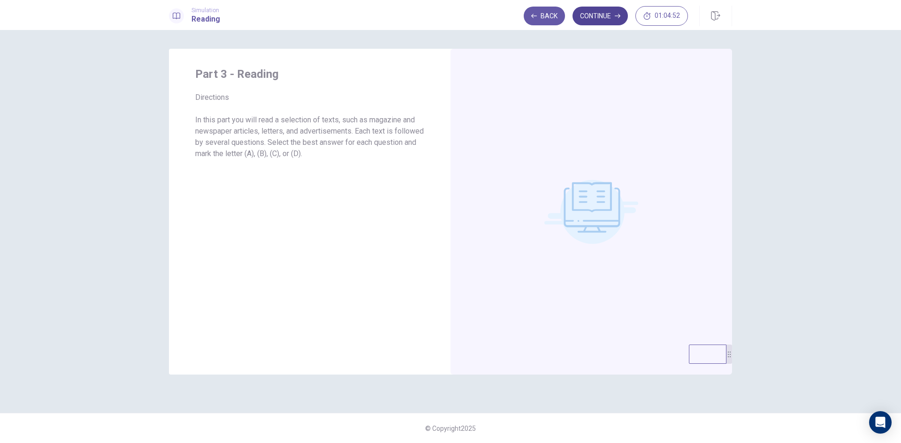
click at [601, 13] on button "Continue" at bounding box center [599, 16] width 55 height 19
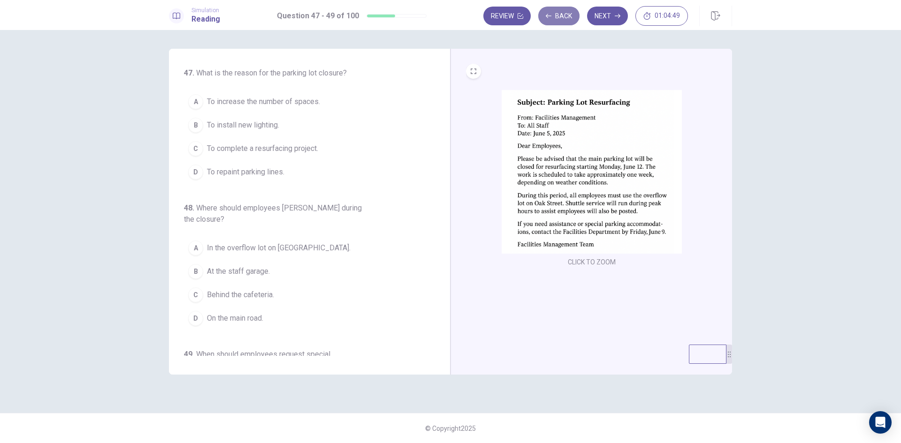
click at [558, 14] on button "Back" at bounding box center [558, 16] width 41 height 19
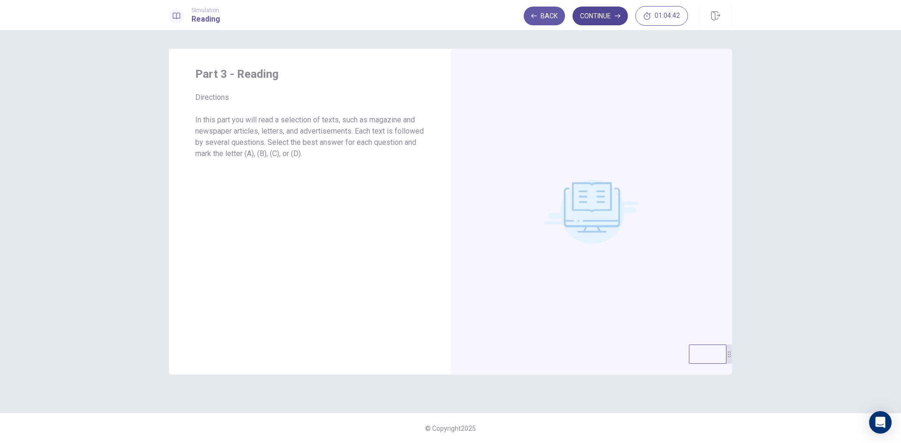
click at [617, 20] on button "Continue" at bounding box center [599, 16] width 55 height 19
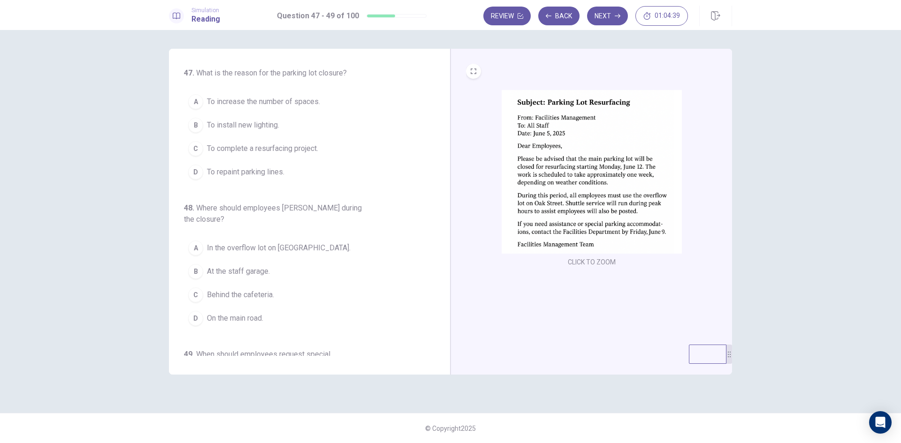
click at [652, 196] on img at bounding box center [591, 172] width 180 height 164
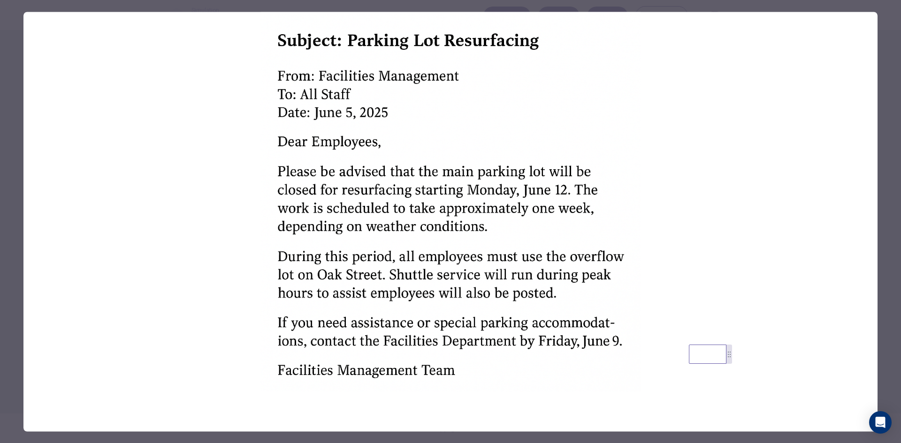
click at [11, 65] on div at bounding box center [450, 221] width 901 height 443
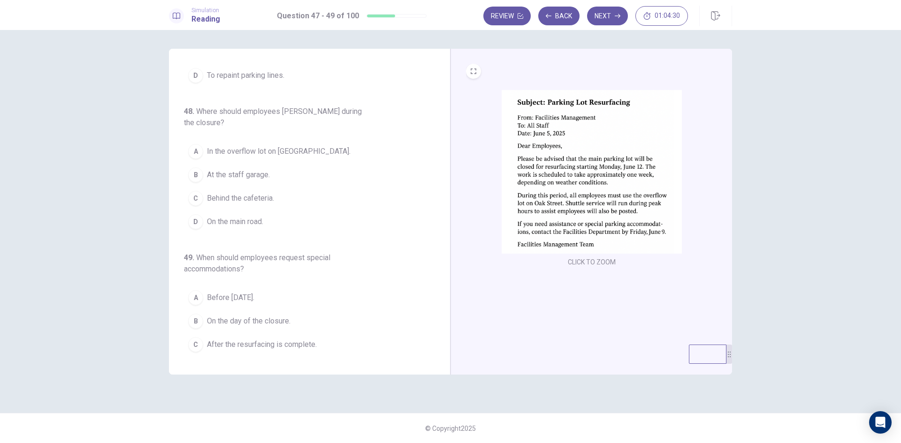
scroll to position [109, 0]
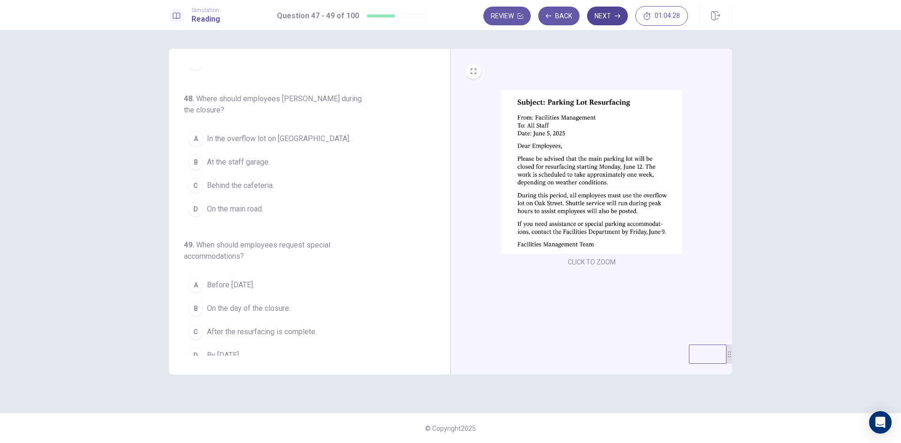
click at [605, 12] on button "Next" at bounding box center [607, 16] width 41 height 19
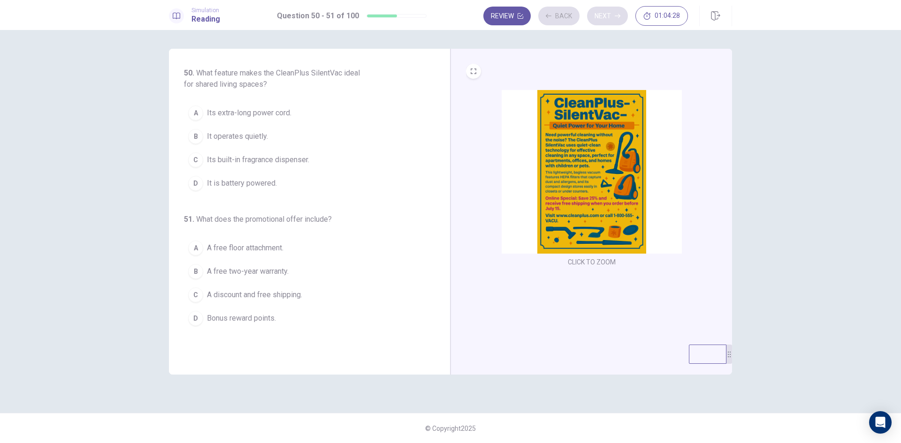
scroll to position [0, 0]
click at [533, 172] on img at bounding box center [591, 172] width 180 height 164
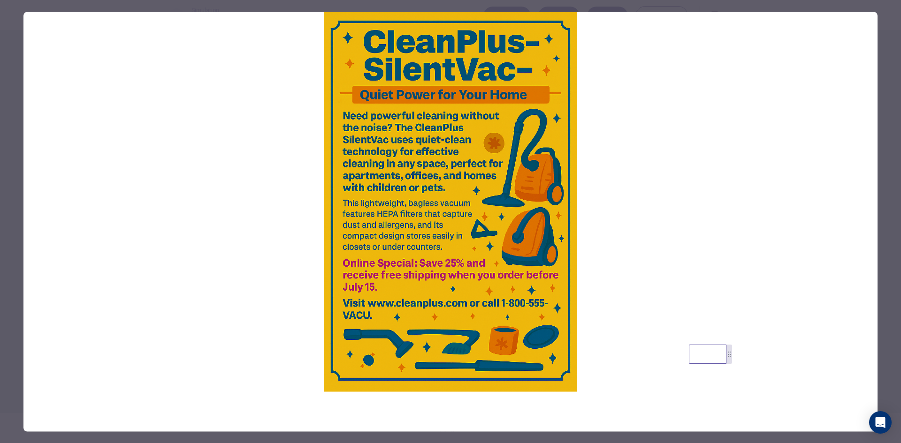
click at [17, 54] on div at bounding box center [450, 221] width 901 height 443
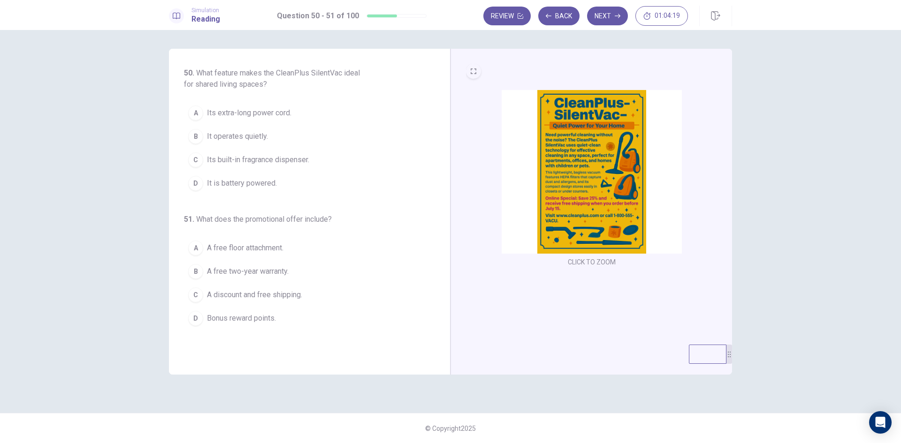
click at [470, 76] on button "EXPAND" at bounding box center [473, 71] width 15 height 15
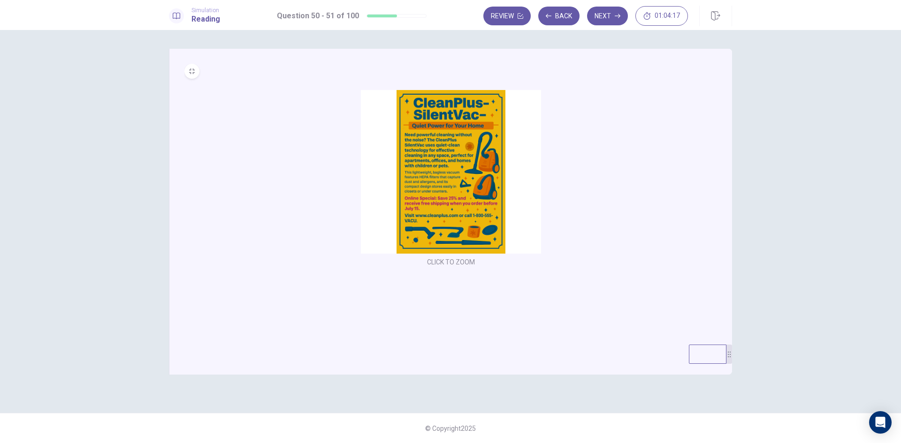
click at [422, 185] on img at bounding box center [451, 172] width 180 height 164
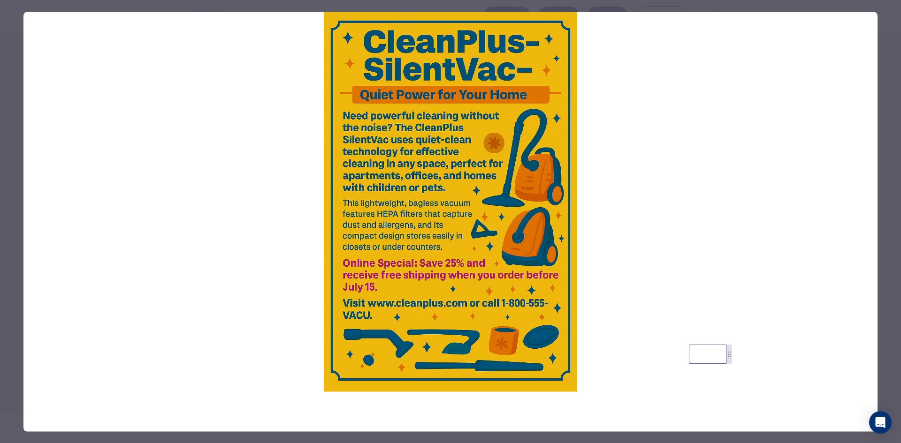
click at [0, 69] on div at bounding box center [450, 221] width 901 height 443
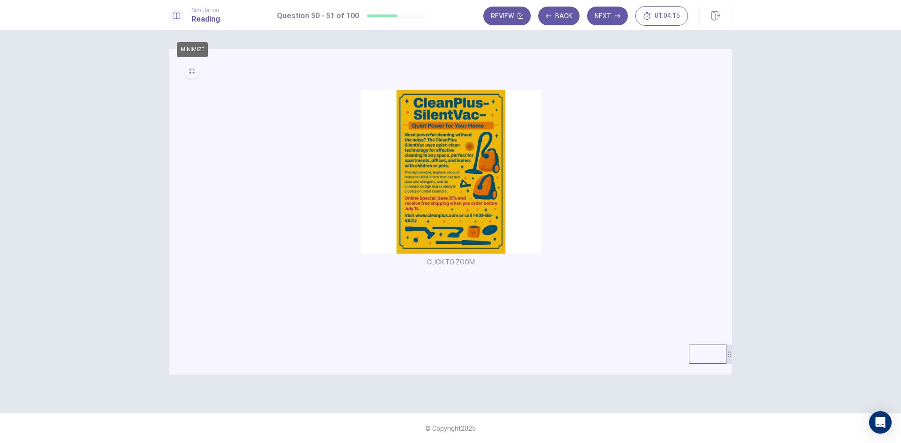
click at [192, 72] on icon "MINIMIZE" at bounding box center [192, 71] width 6 height 6
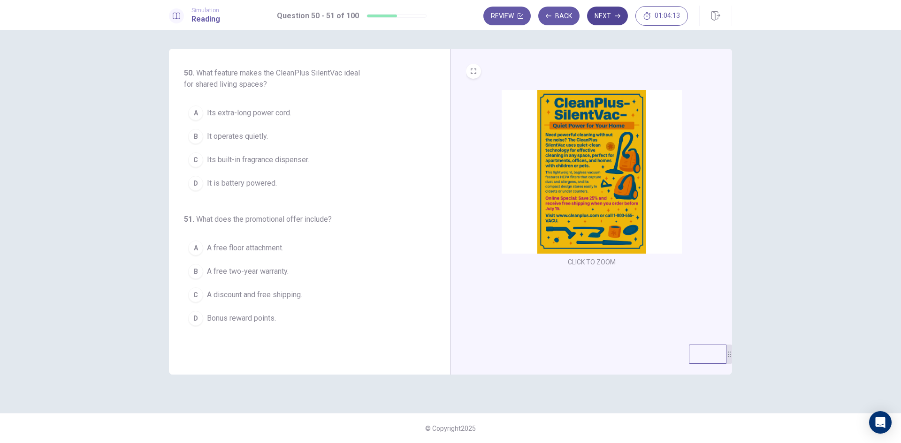
click at [607, 15] on button "Next" at bounding box center [607, 16] width 41 height 19
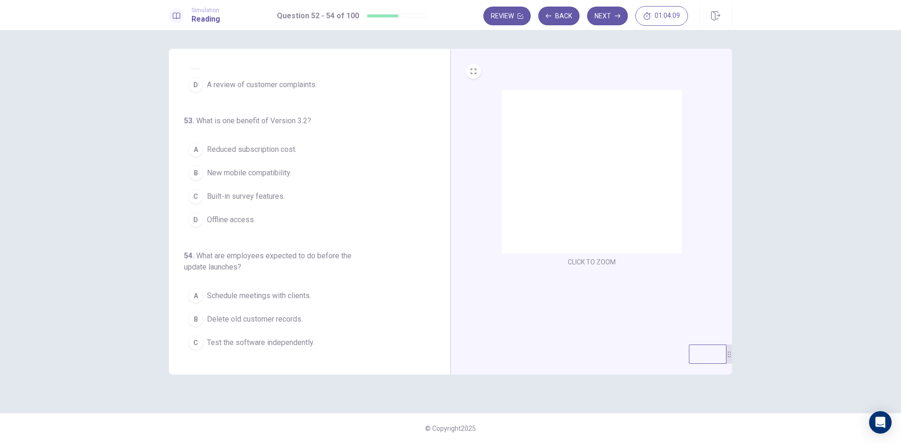
scroll to position [109, 0]
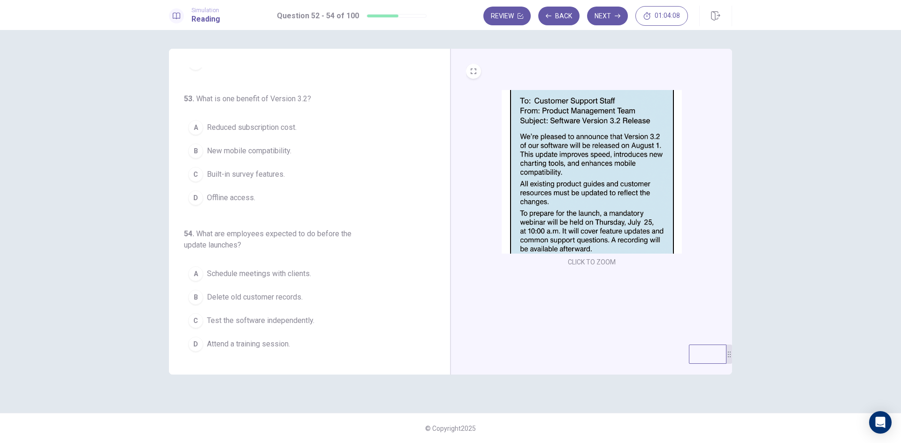
click at [577, 174] on img at bounding box center [591, 172] width 180 height 164
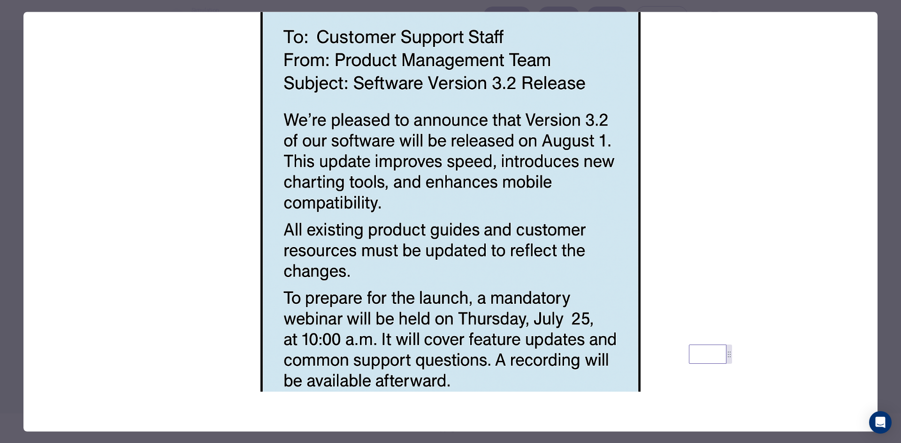
click at [19, 163] on div at bounding box center [450, 221] width 901 height 443
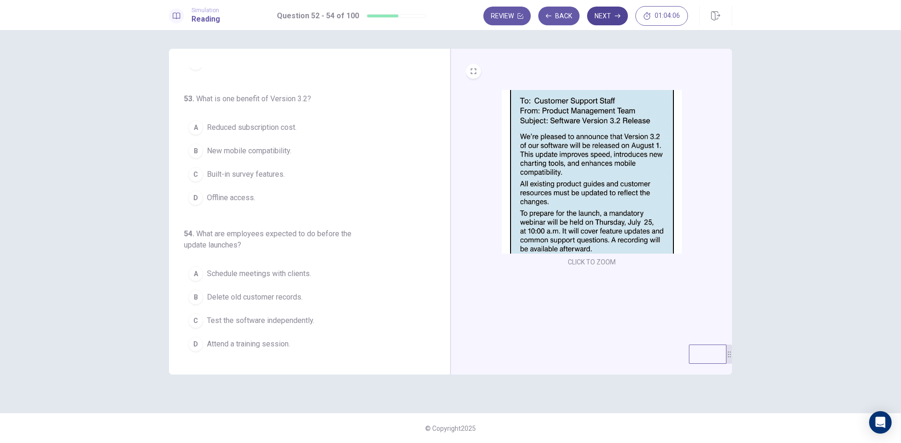
click at [613, 19] on button "Next" at bounding box center [607, 16] width 41 height 19
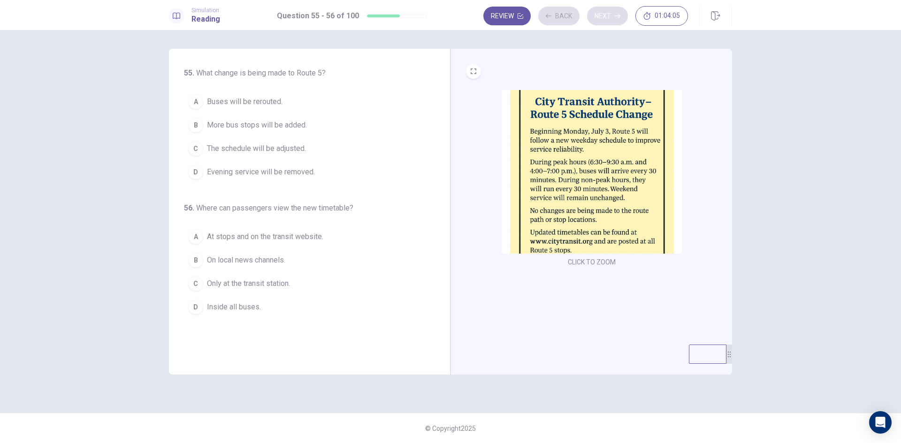
scroll to position [0, 0]
click at [562, 155] on img at bounding box center [591, 172] width 180 height 164
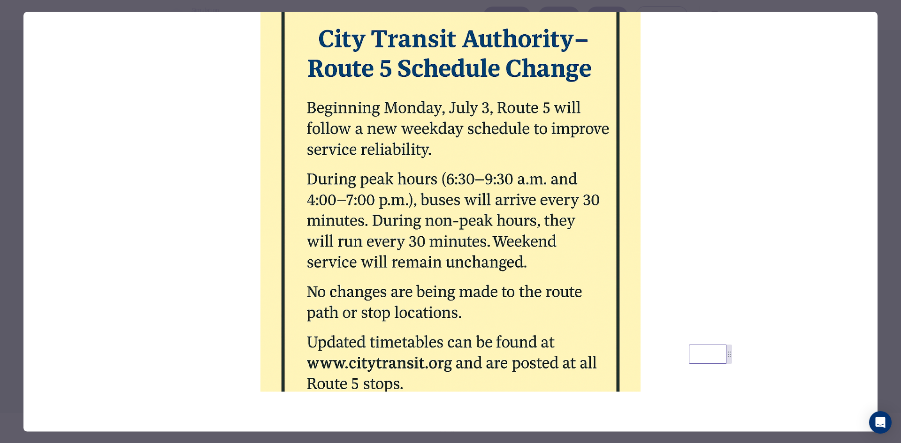
click at [18, 84] on div at bounding box center [450, 221] width 901 height 443
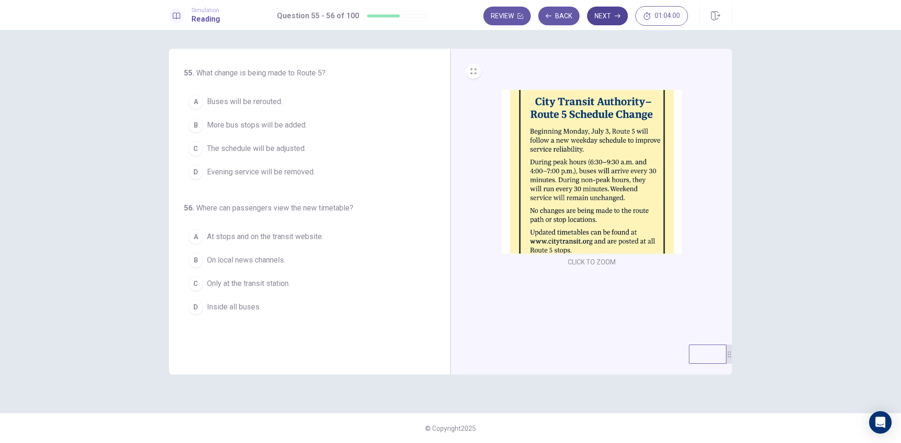
click at [611, 16] on button "Next" at bounding box center [607, 16] width 41 height 19
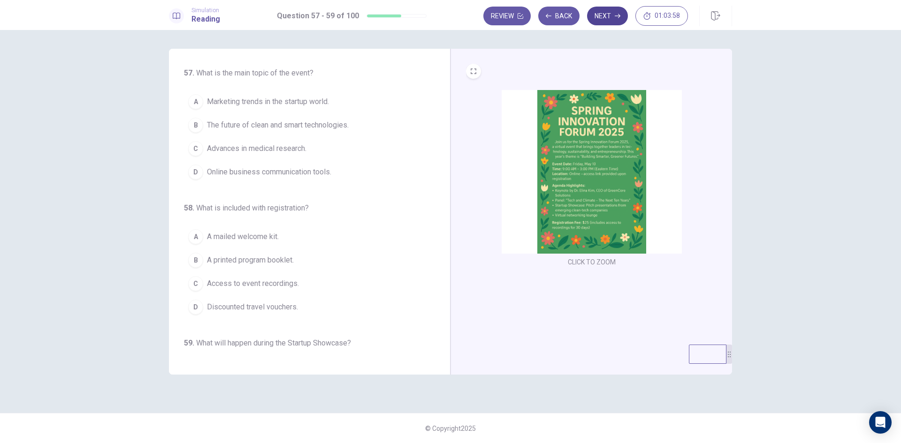
click at [602, 23] on button "Next" at bounding box center [607, 16] width 41 height 19
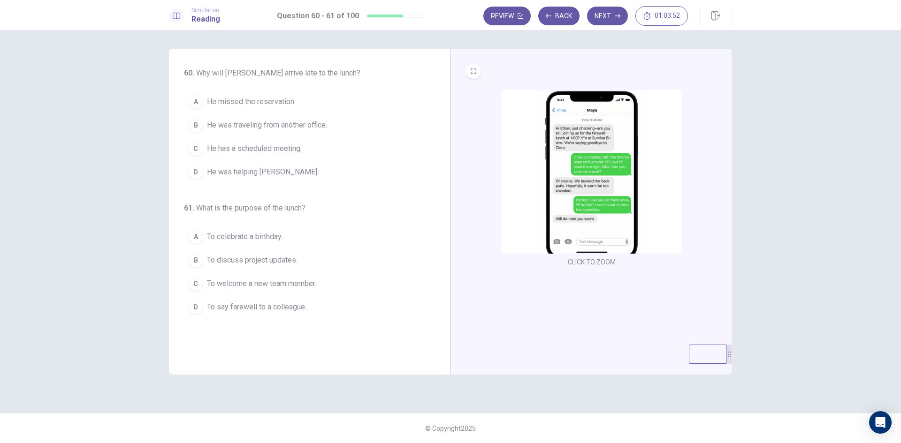
click at [617, 189] on img at bounding box center [591, 172] width 180 height 164
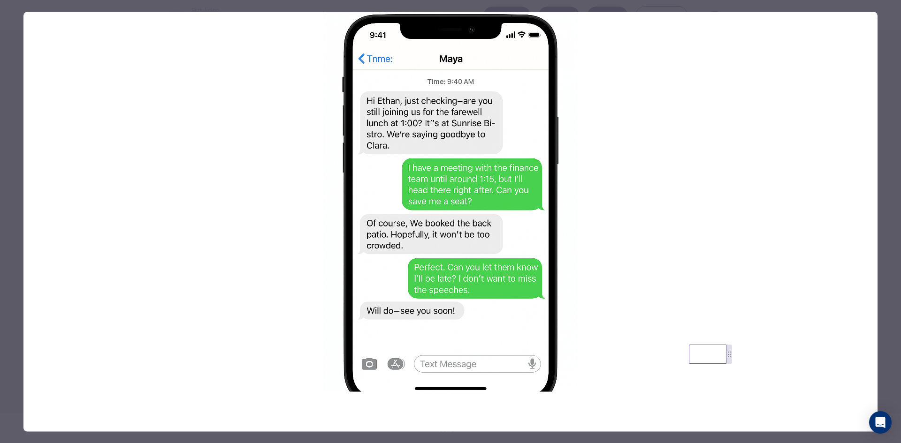
click at [14, 84] on div at bounding box center [450, 221] width 901 height 443
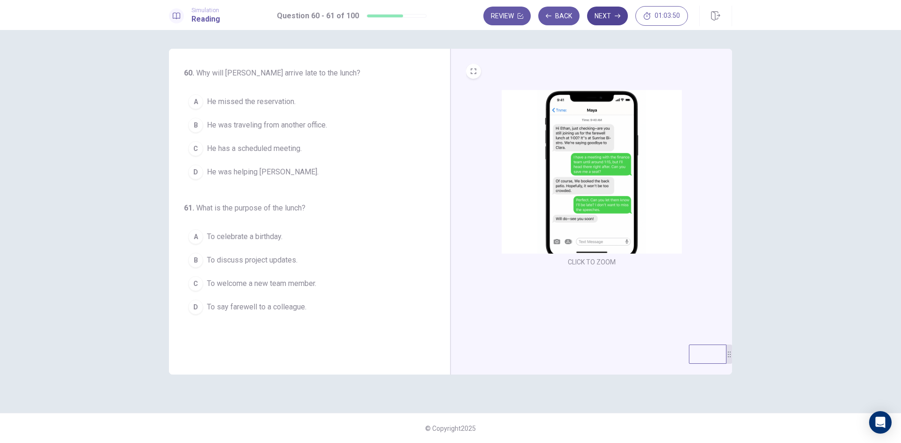
click at [606, 23] on button "Next" at bounding box center [607, 16] width 41 height 19
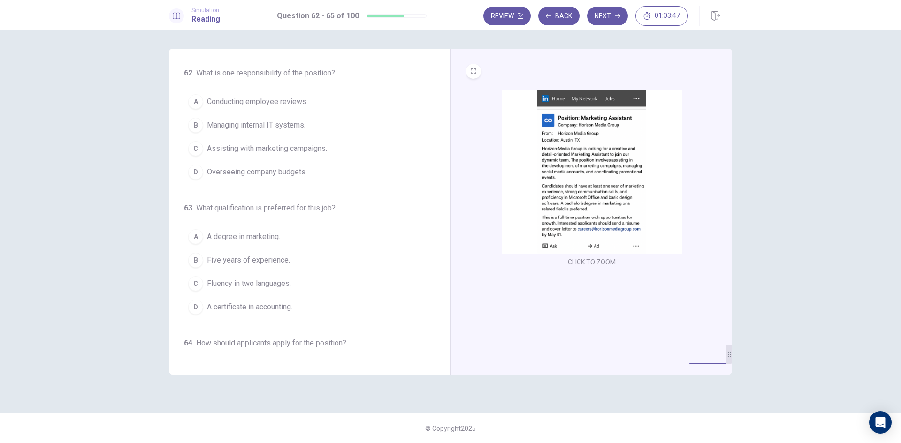
scroll to position [233, 0]
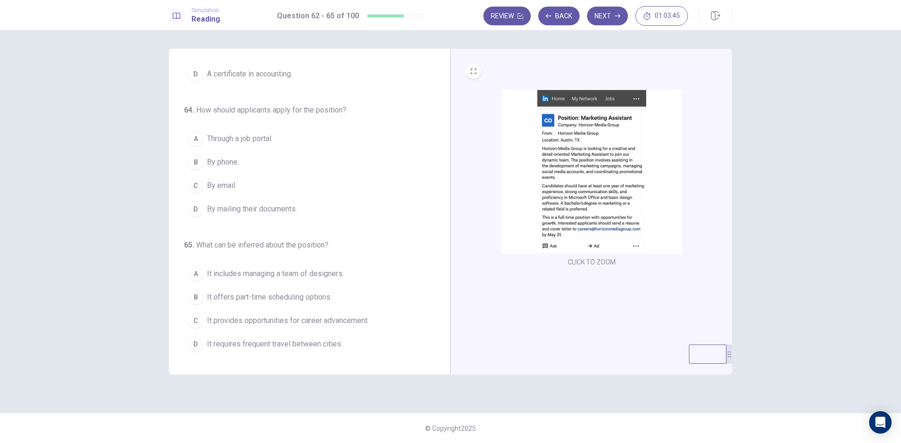
click at [642, 221] on img at bounding box center [591, 172] width 180 height 164
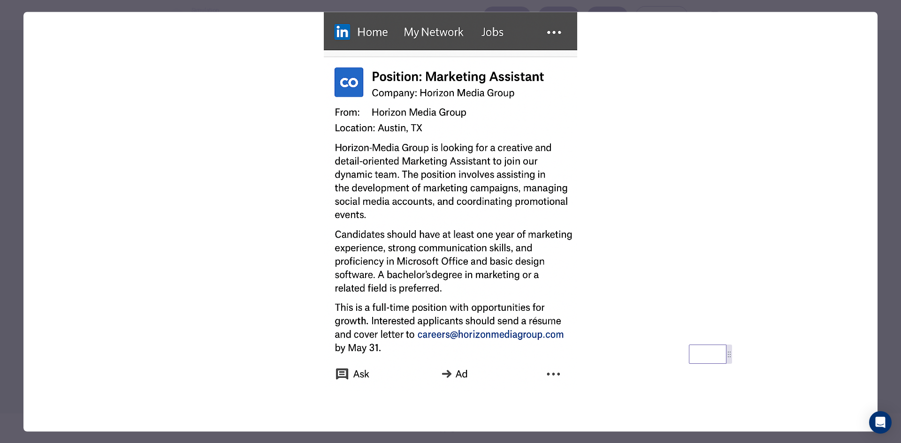
click at [10, 67] on div at bounding box center [450, 221] width 901 height 443
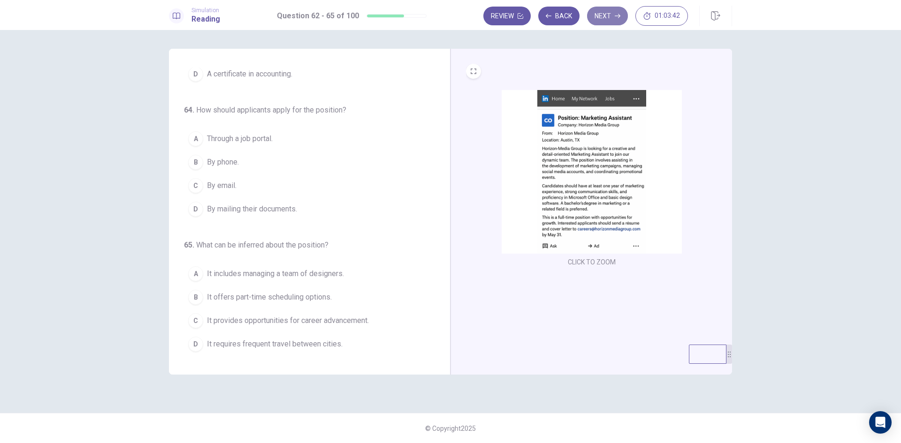
click at [619, 16] on icon "button" at bounding box center [618, 16] width 6 height 4
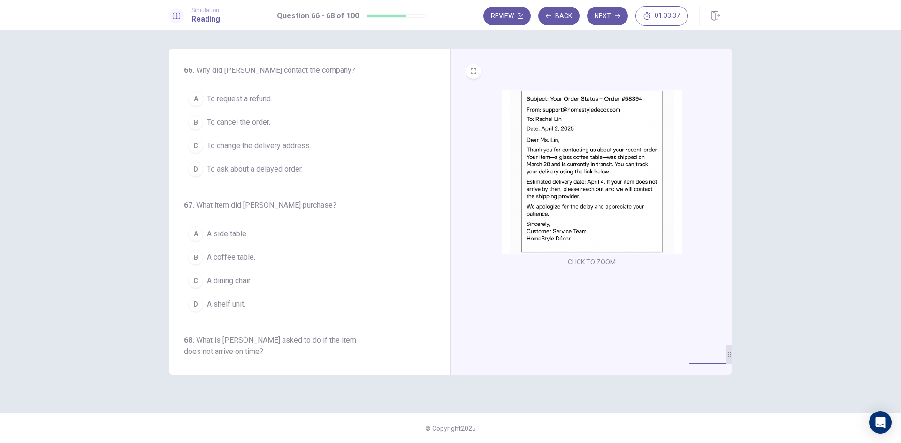
scroll to position [0, 0]
click at [562, 187] on img at bounding box center [591, 172] width 180 height 164
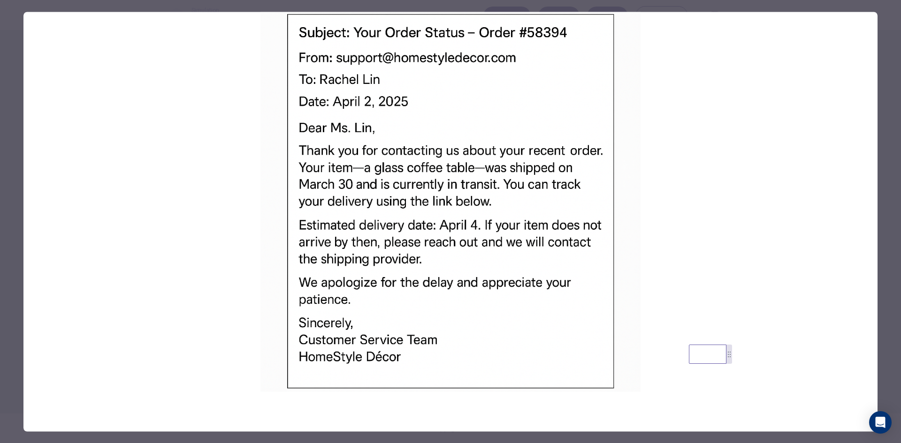
click at [426, 184] on img at bounding box center [450, 202] width 854 height 380
click at [410, 208] on img at bounding box center [450, 202] width 854 height 380
click at [410, 209] on img at bounding box center [450, 202] width 854 height 380
click at [14, 215] on div at bounding box center [450, 221] width 901 height 443
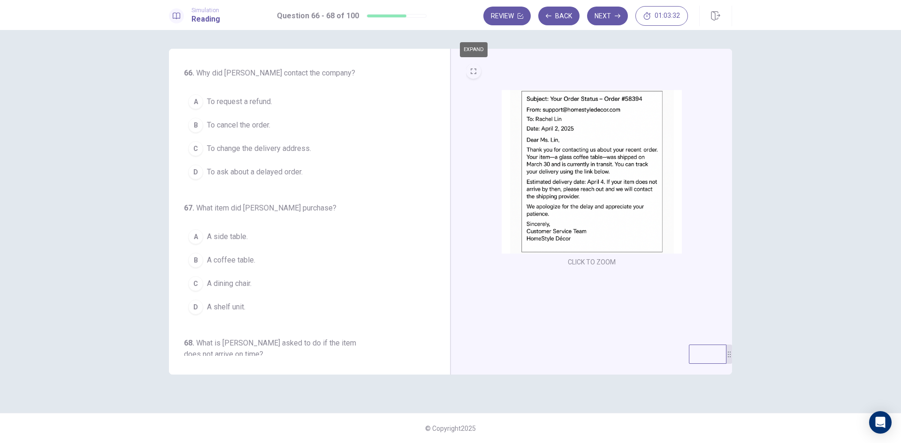
click at [474, 72] on icon "EXPAND" at bounding box center [474, 71] width 6 height 6
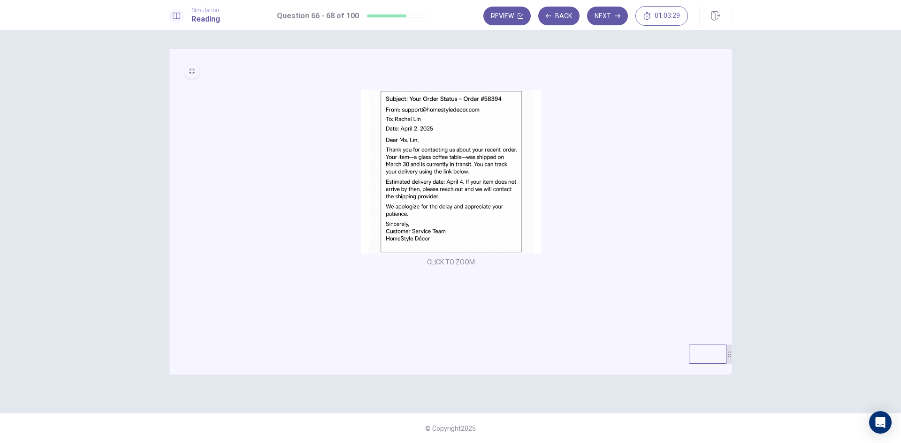
click at [189, 72] on icon "MINIMIZE" at bounding box center [192, 71] width 6 height 6
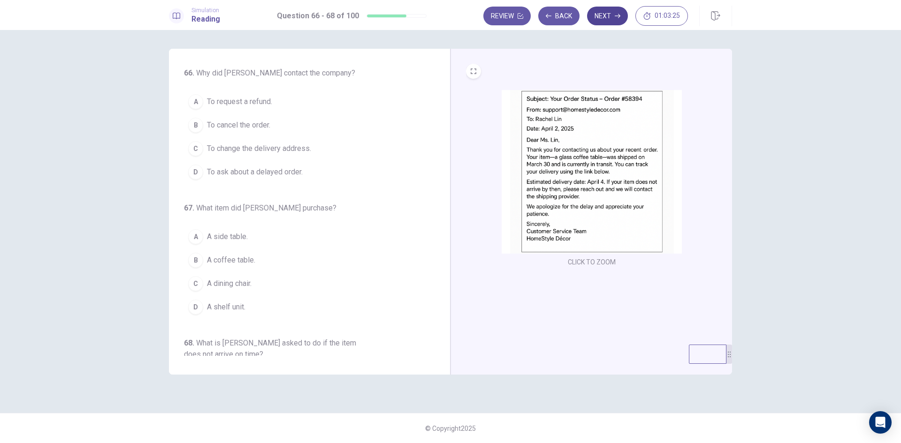
click at [610, 17] on button "Next" at bounding box center [607, 16] width 41 height 19
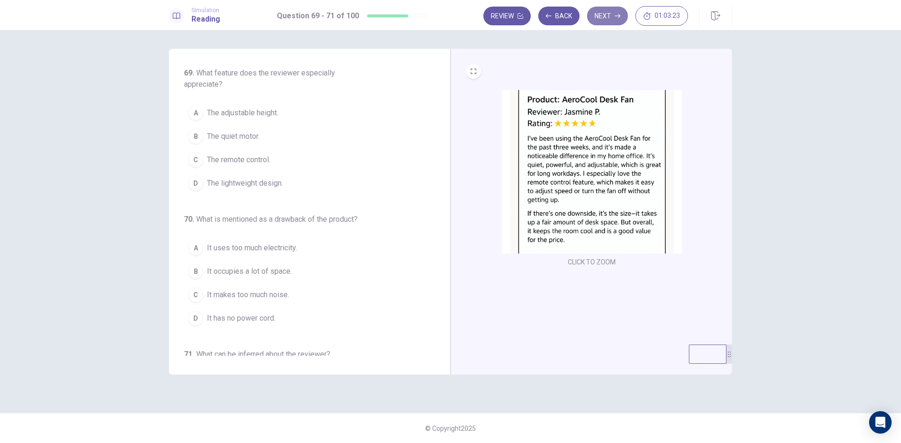
click at [623, 12] on button "Next" at bounding box center [607, 16] width 41 height 19
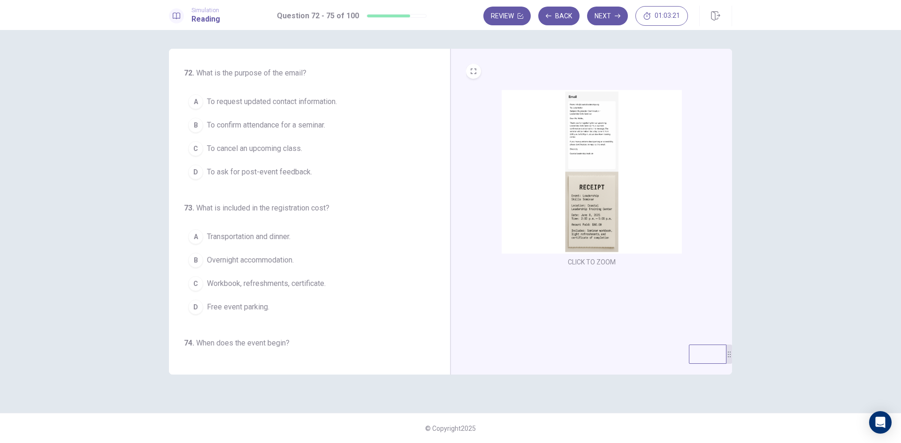
click at [580, 205] on img at bounding box center [591, 172] width 180 height 164
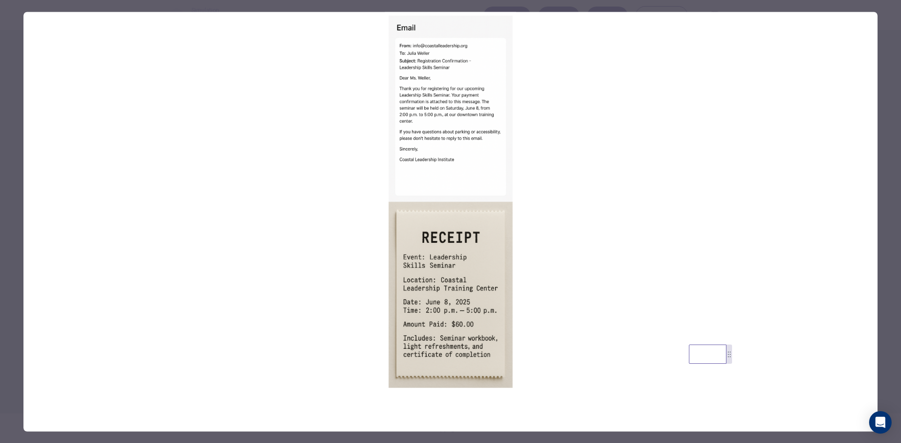
click at [407, 150] on img at bounding box center [450, 202] width 854 height 380
click at [187, 148] on img at bounding box center [450, 202] width 854 height 380
click at [14, 134] on div at bounding box center [450, 221] width 901 height 443
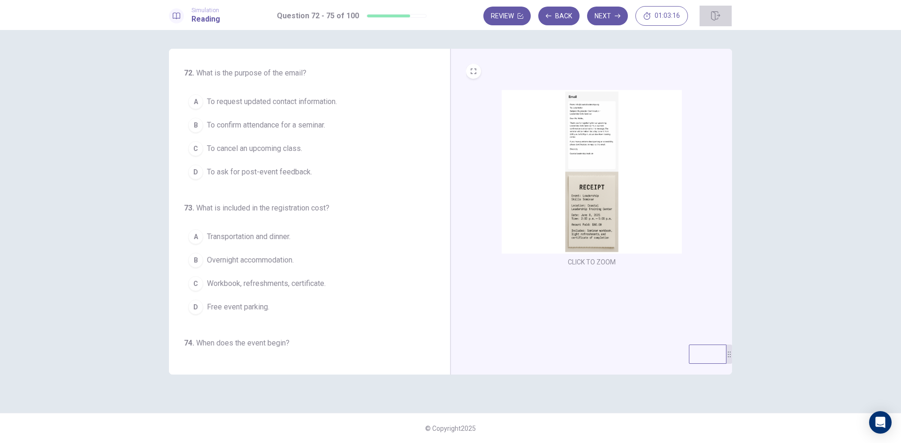
click at [714, 16] on icon "button" at bounding box center [715, 15] width 9 height 9
click at [517, 17] on icon "button" at bounding box center [520, 16] width 6 height 6
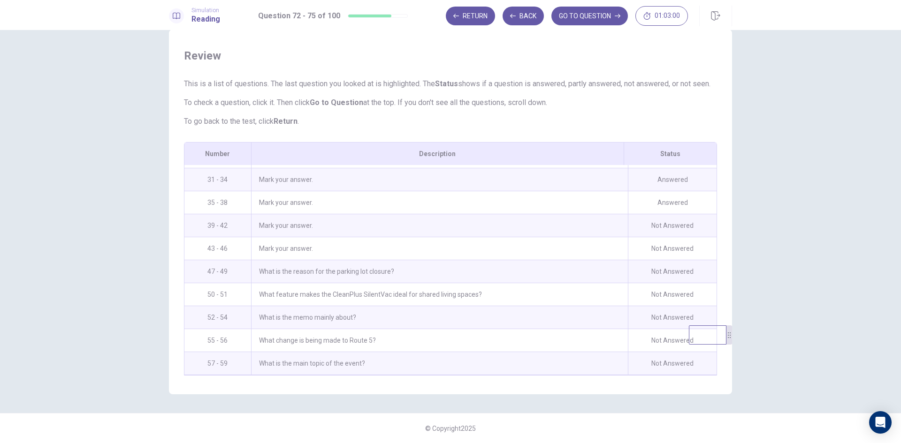
scroll to position [693, 0]
click at [304, 228] on div "Mark your answer." at bounding box center [439, 226] width 377 height 23
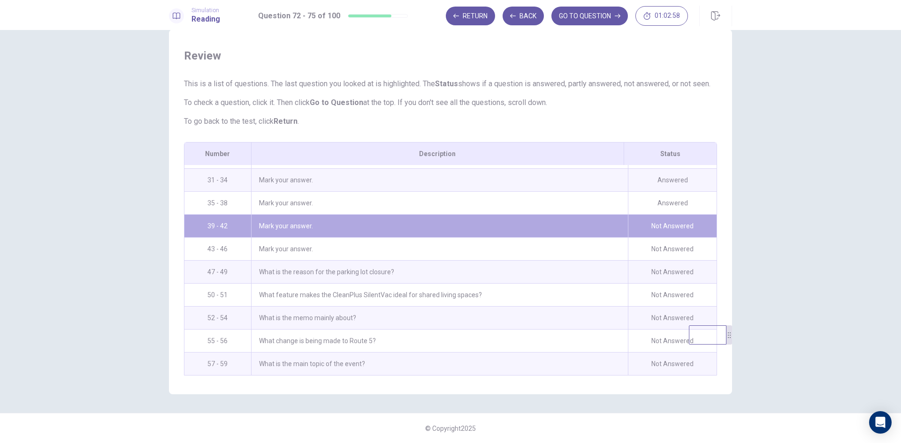
click at [304, 228] on div "Mark your answer." at bounding box center [439, 226] width 377 height 23
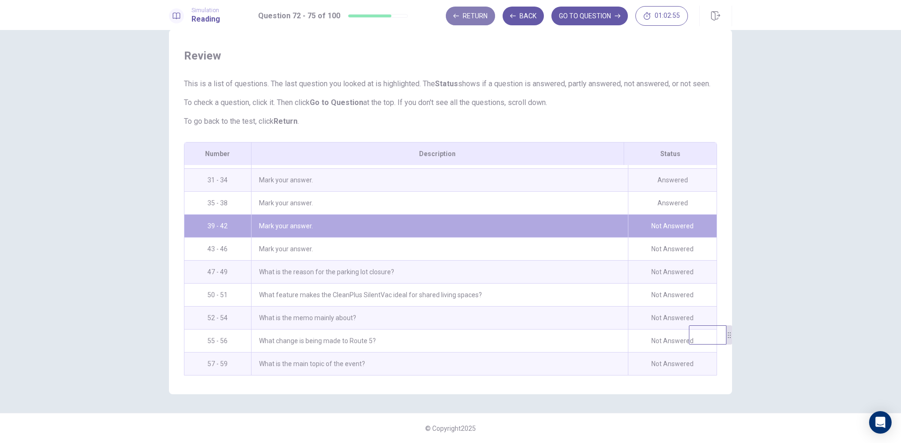
click at [476, 13] on button "Return" at bounding box center [470, 16] width 49 height 19
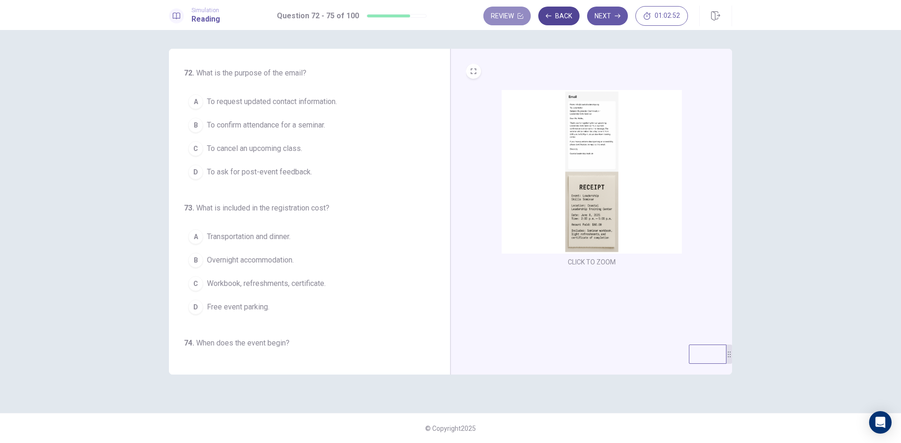
click at [506, 22] on button "Review" at bounding box center [506, 16] width 47 height 19
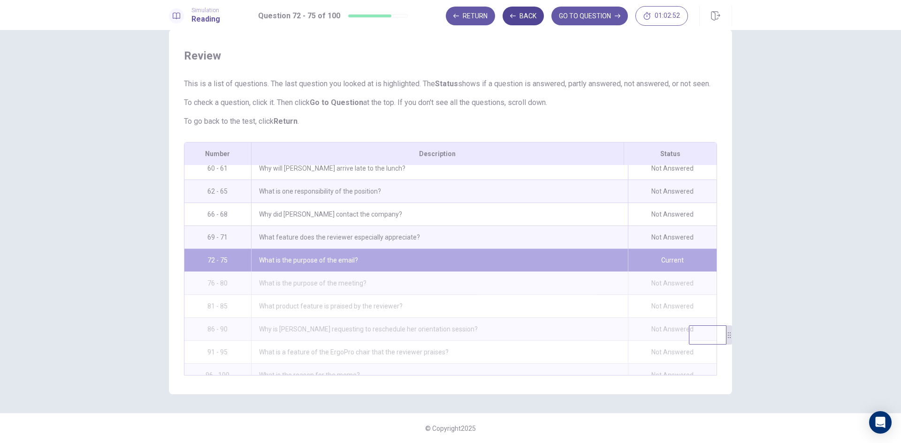
scroll to position [928, 0]
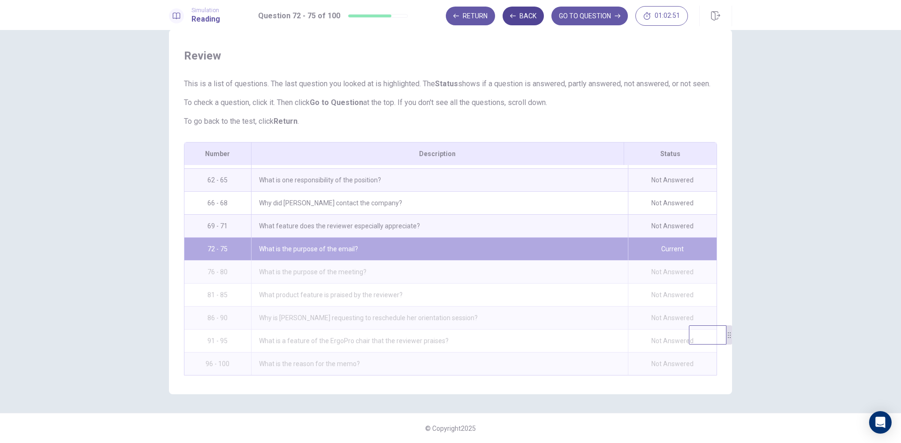
click at [521, 17] on button "Back" at bounding box center [522, 16] width 41 height 19
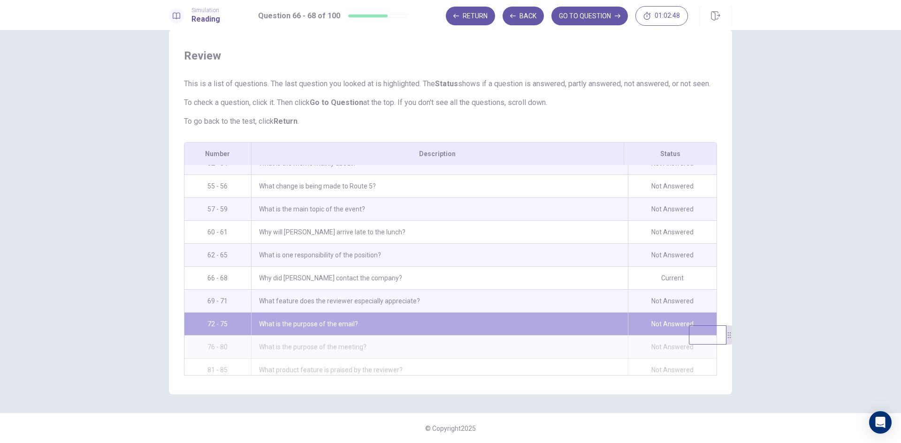
scroll to position [834, 0]
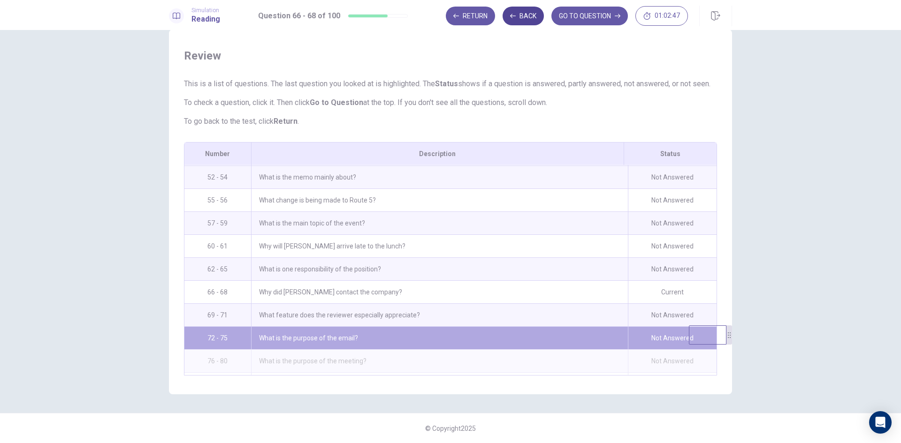
click at [519, 19] on button "Back" at bounding box center [522, 16] width 41 height 19
click at [565, 16] on button "GO TO QUESTION" at bounding box center [589, 16] width 76 height 19
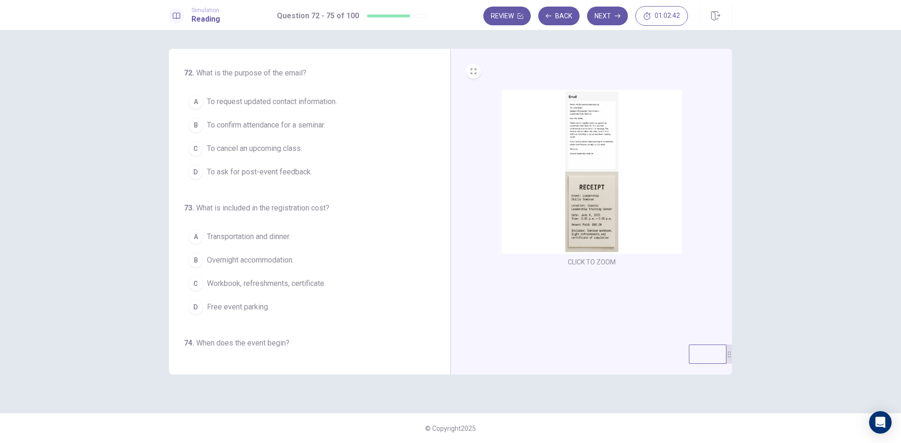
scroll to position [0, 0]
click at [519, 20] on button "Review" at bounding box center [506, 16] width 47 height 19
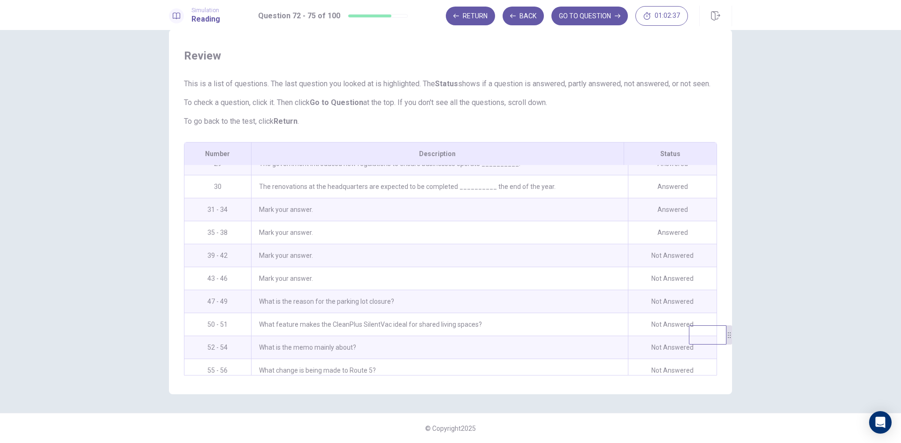
scroll to position [640, 0]
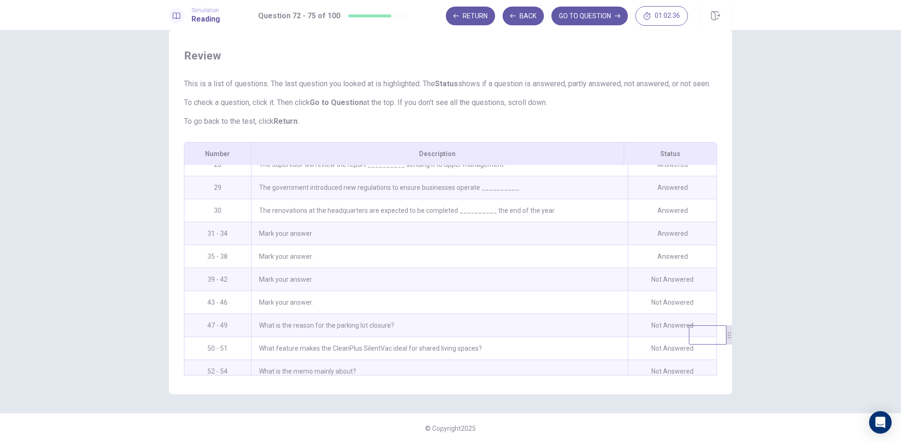
click at [488, 268] on div "Mark your answer." at bounding box center [439, 279] width 377 height 23
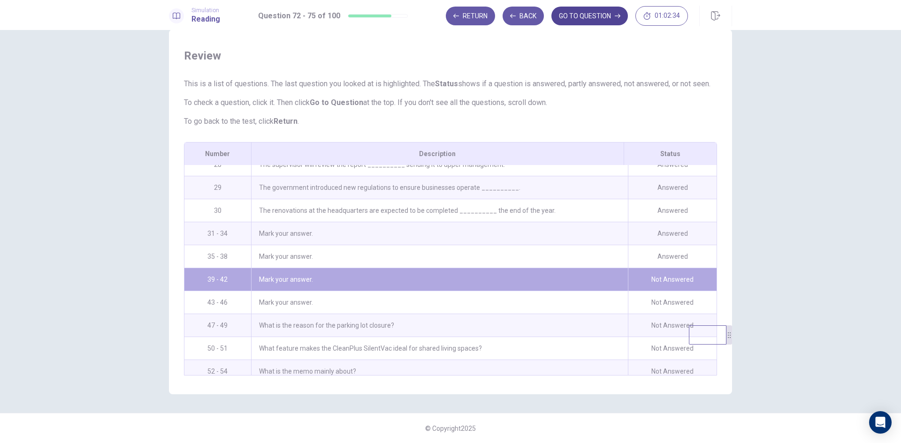
click at [582, 11] on button "GO TO QUESTION" at bounding box center [589, 16] width 76 height 19
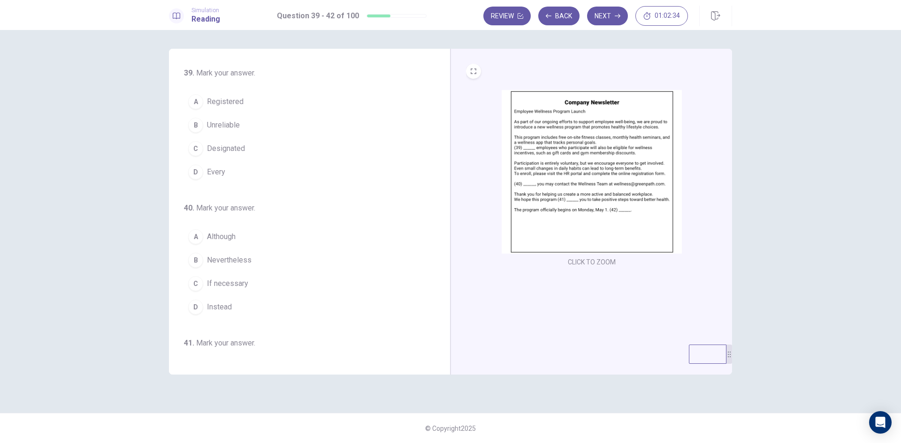
scroll to position [0, 0]
click at [606, 16] on button "Next" at bounding box center [607, 16] width 41 height 19
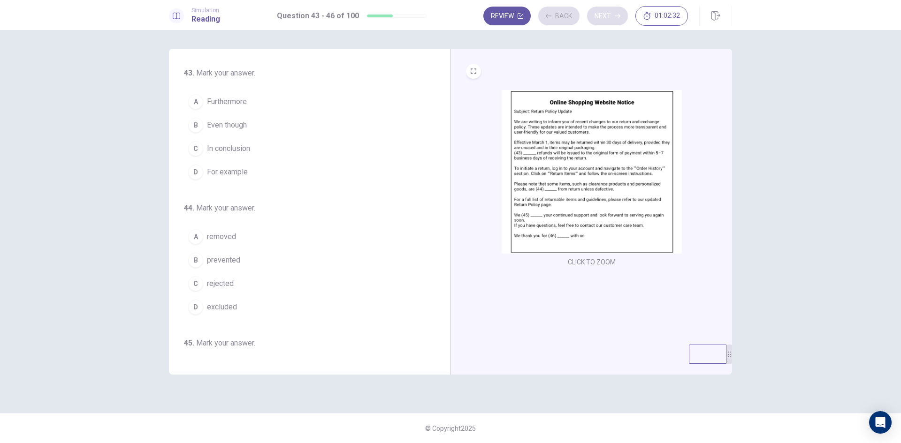
click at [606, 16] on div "Review Back Next 01:02:32" at bounding box center [585, 16] width 205 height 20
click at [606, 16] on button "Next" at bounding box center [607, 16] width 41 height 19
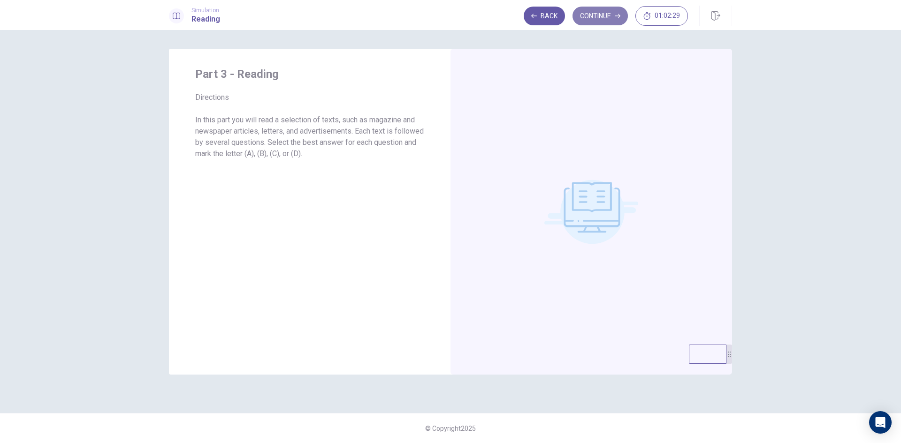
click at [607, 23] on button "Continue" at bounding box center [599, 16] width 55 height 19
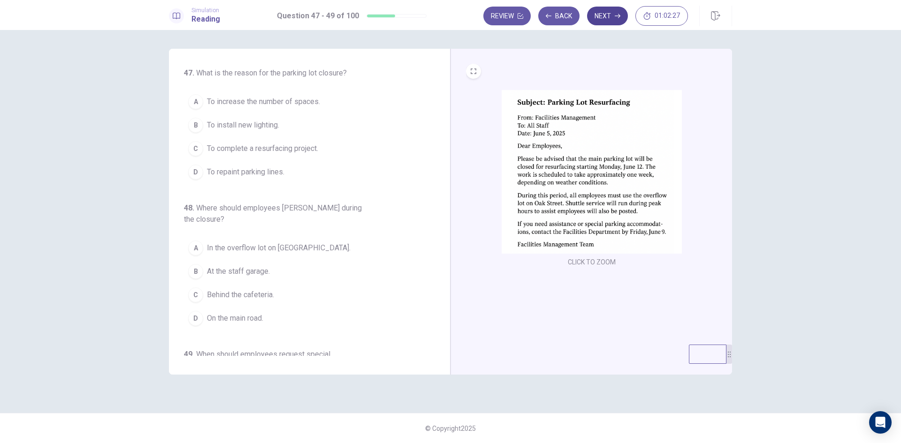
click at [603, 17] on button "Next" at bounding box center [607, 16] width 41 height 19
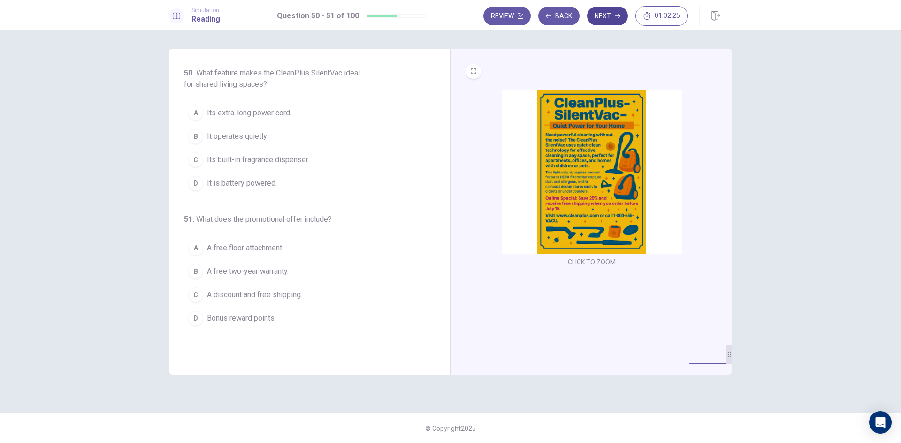
click at [598, 23] on button "Next" at bounding box center [607, 16] width 41 height 19
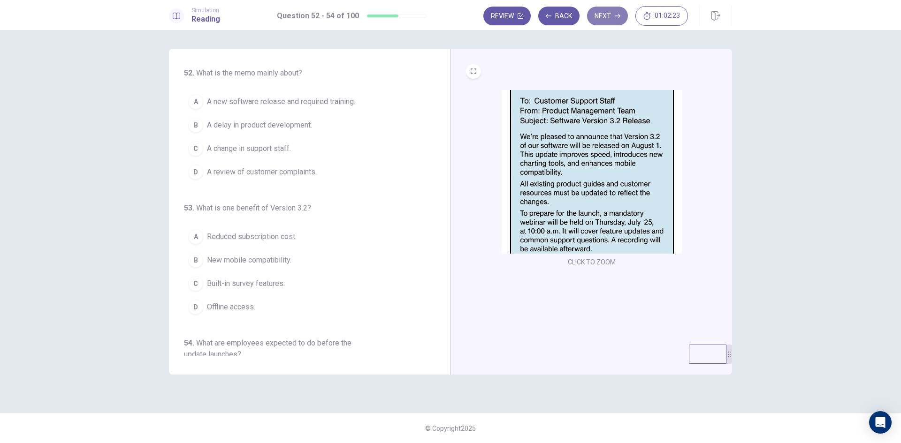
click at [608, 21] on button "Next" at bounding box center [607, 16] width 41 height 19
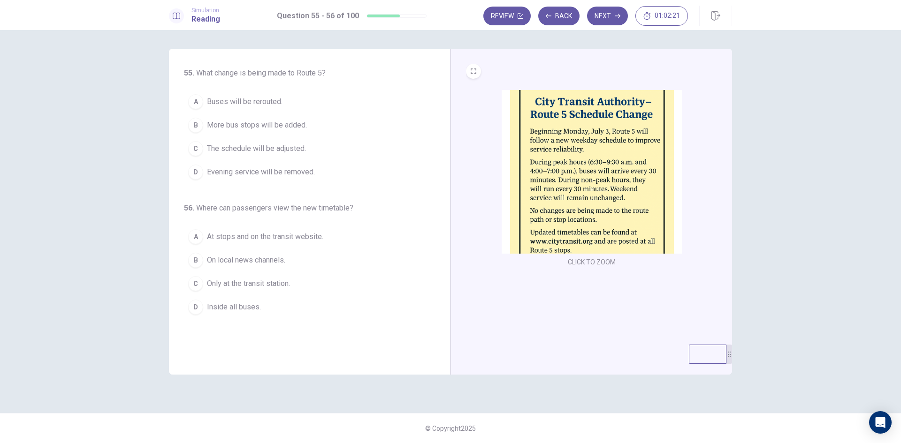
click at [577, 139] on img at bounding box center [591, 172] width 180 height 164
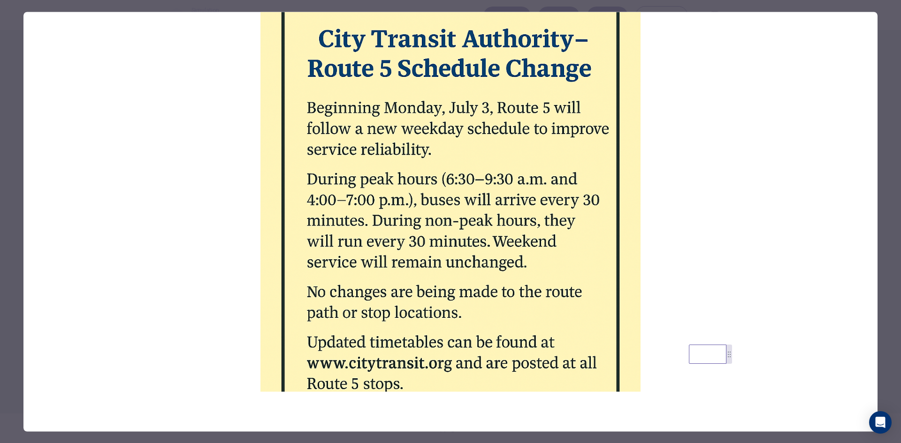
click at [15, 18] on div at bounding box center [450, 221] width 901 height 443
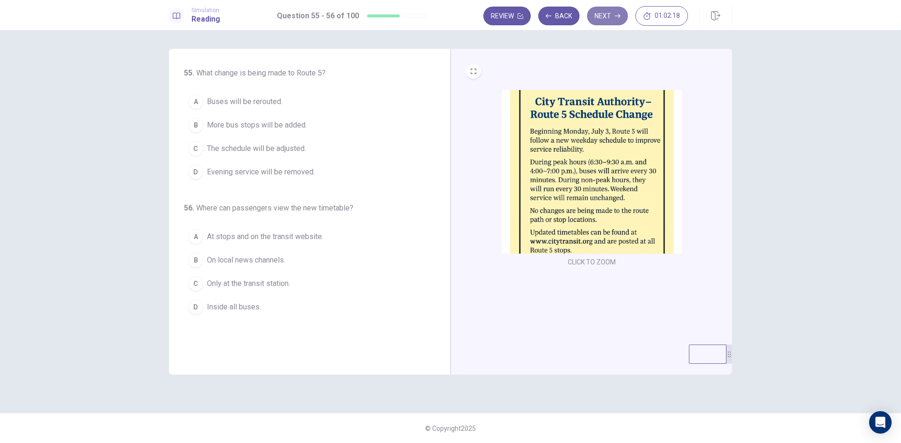
click at [602, 12] on button "Next" at bounding box center [607, 16] width 41 height 19
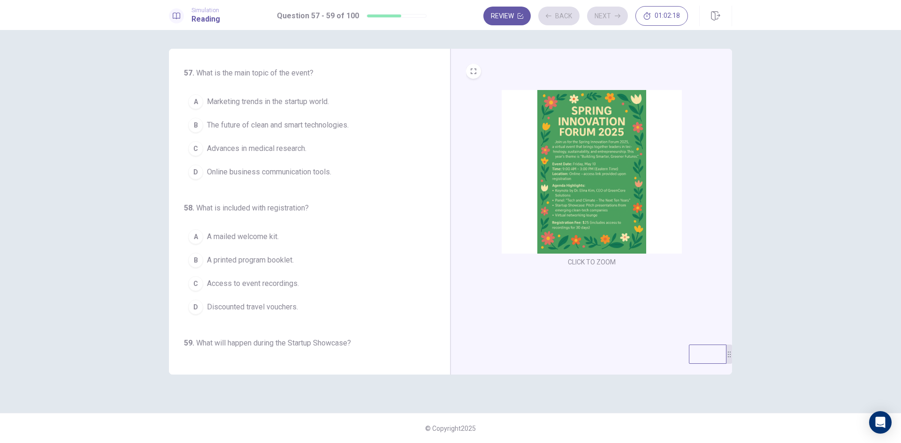
click at [587, 155] on img at bounding box center [591, 172] width 180 height 164
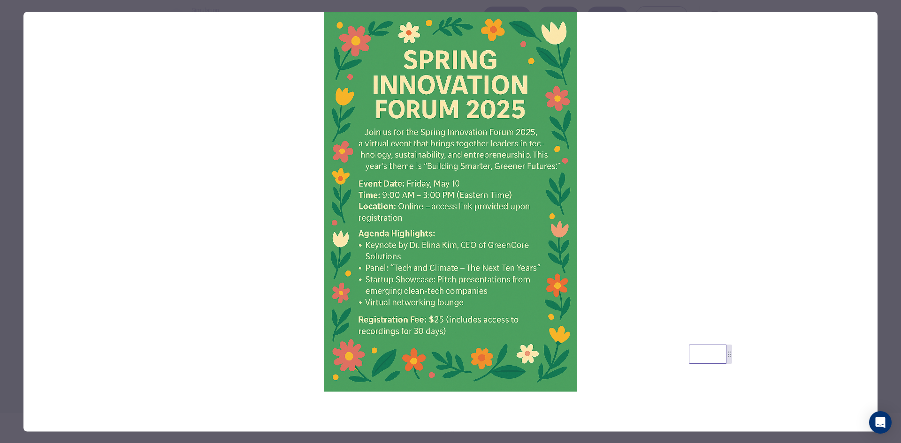
click at [16, 93] on div at bounding box center [450, 221] width 901 height 443
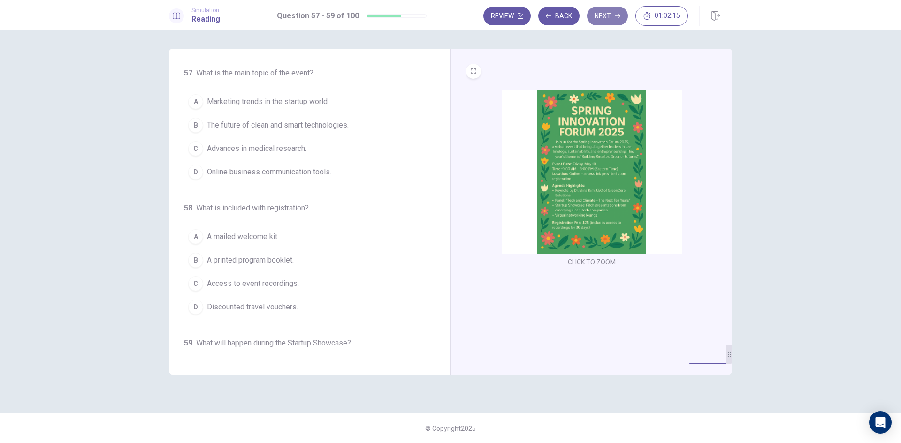
click at [601, 14] on button "Next" at bounding box center [607, 16] width 41 height 19
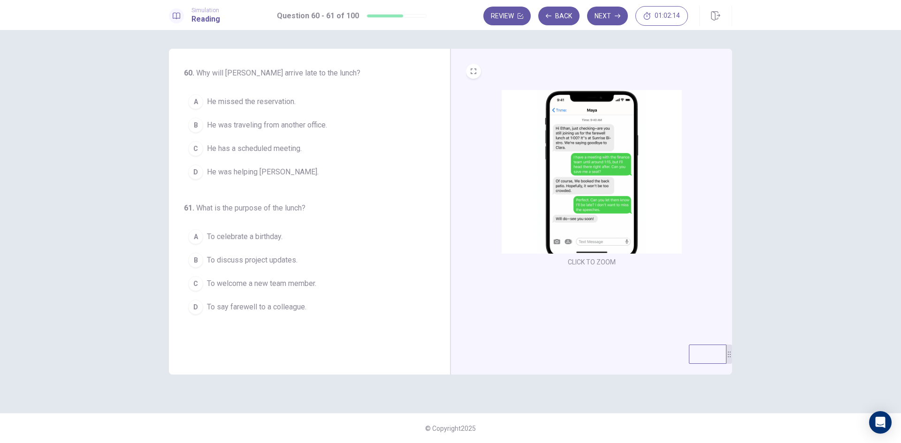
click at [600, 138] on img at bounding box center [591, 172] width 180 height 164
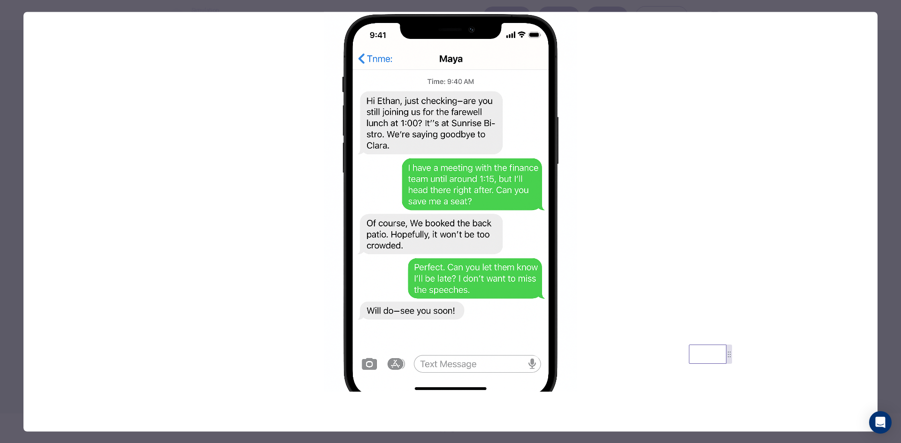
click at [9, 117] on div at bounding box center [450, 221] width 901 height 443
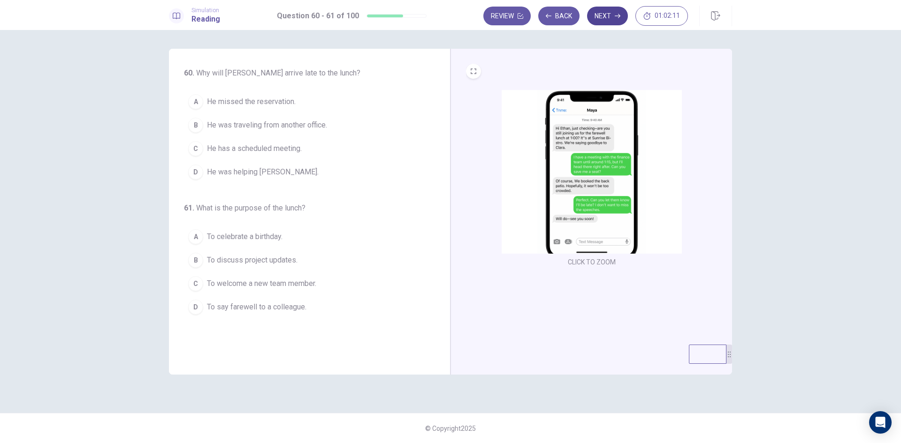
click at [602, 15] on button "Next" at bounding box center [607, 16] width 41 height 19
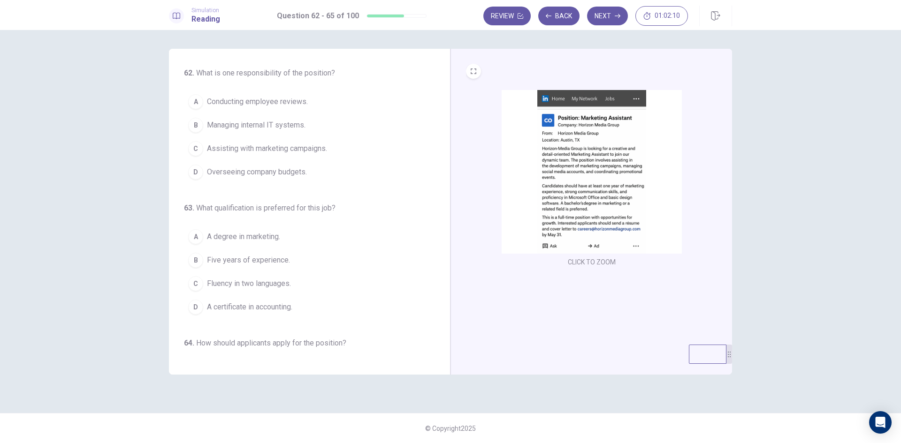
click at [591, 107] on img at bounding box center [591, 172] width 180 height 164
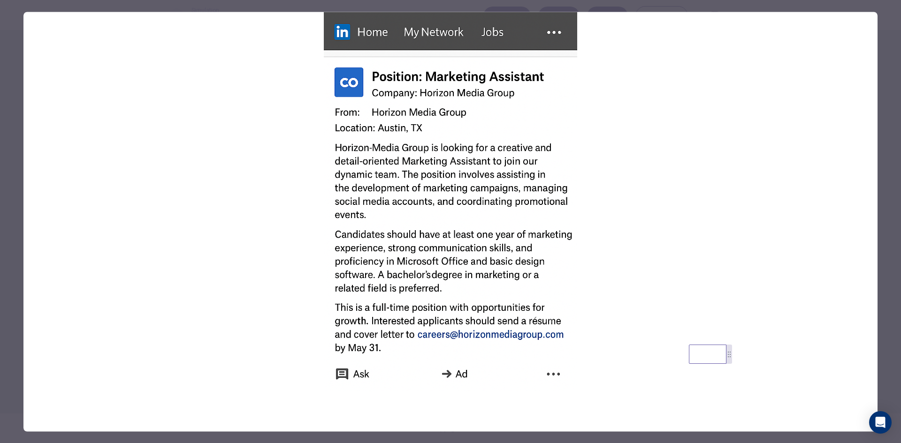
drag, startPoint x: 9, startPoint y: 60, endPoint x: 54, endPoint y: 59, distance: 45.1
click at [10, 60] on div at bounding box center [450, 221] width 901 height 443
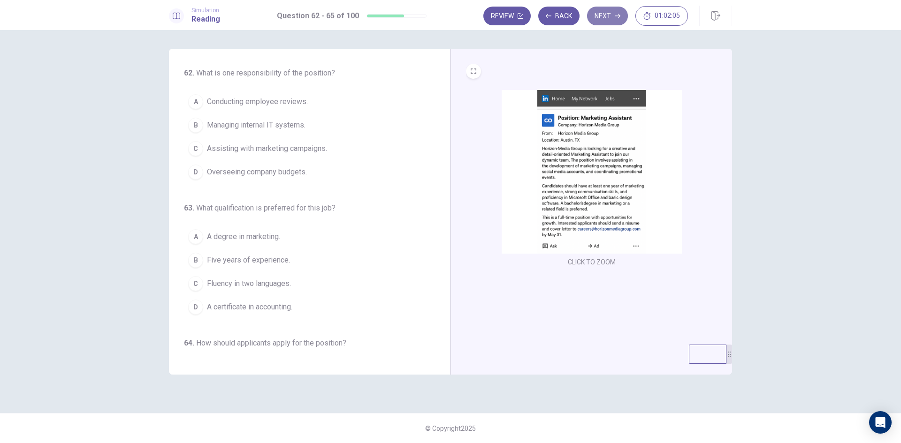
click at [606, 13] on button "Next" at bounding box center [607, 16] width 41 height 19
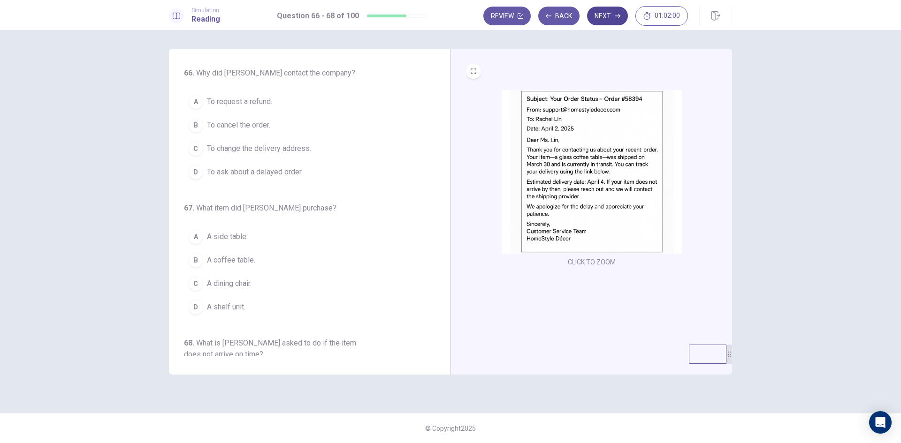
click at [604, 22] on button "Next" at bounding box center [607, 16] width 41 height 19
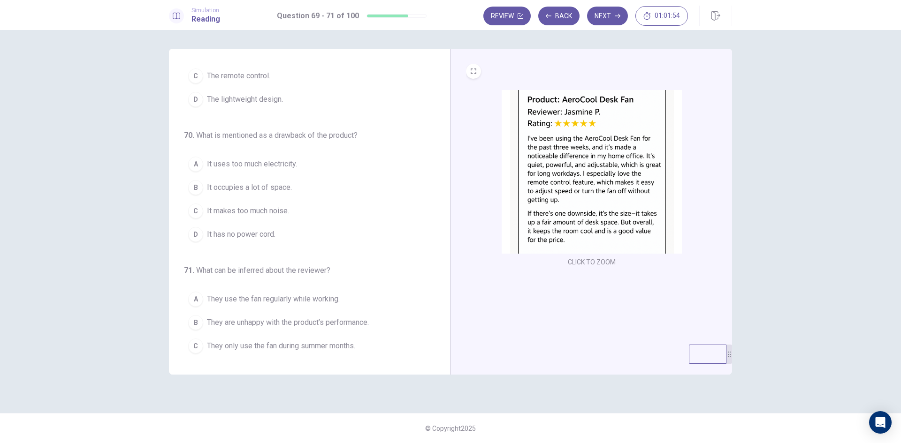
scroll to position [109, 0]
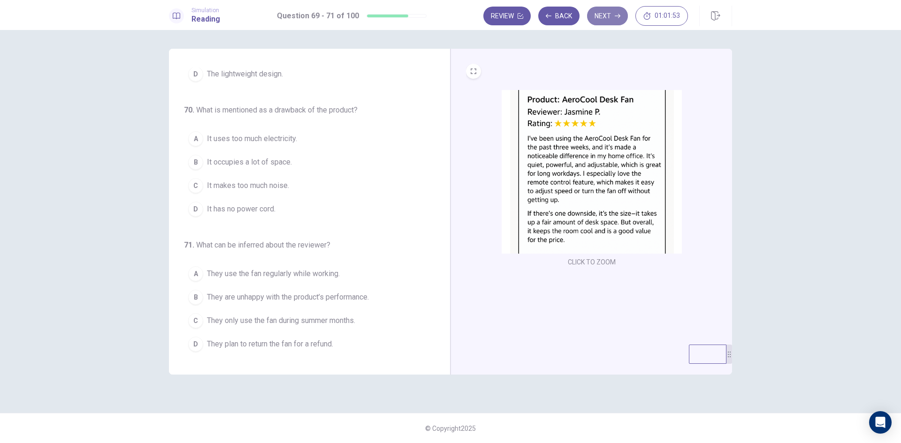
click at [612, 7] on button "Next" at bounding box center [607, 16] width 41 height 19
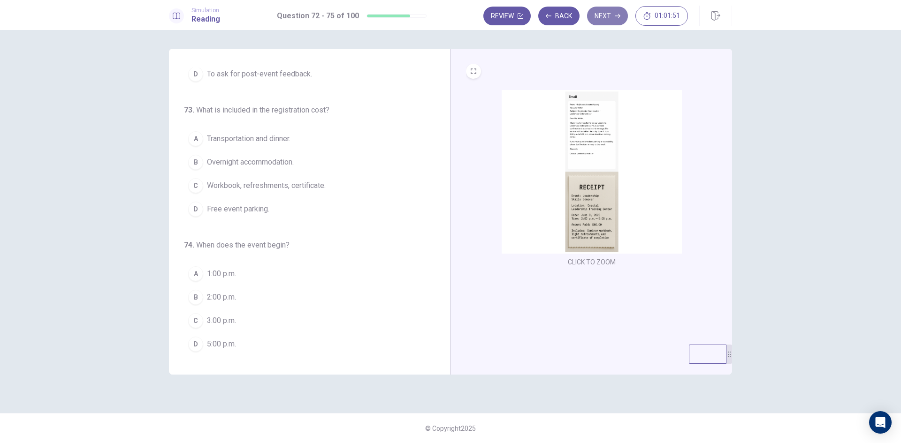
click at [615, 14] on icon "button" at bounding box center [618, 16] width 6 height 6
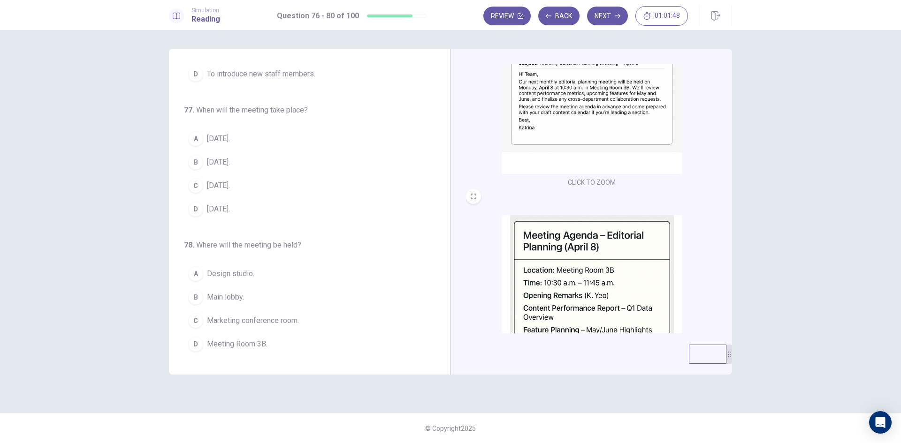
scroll to position [0, 0]
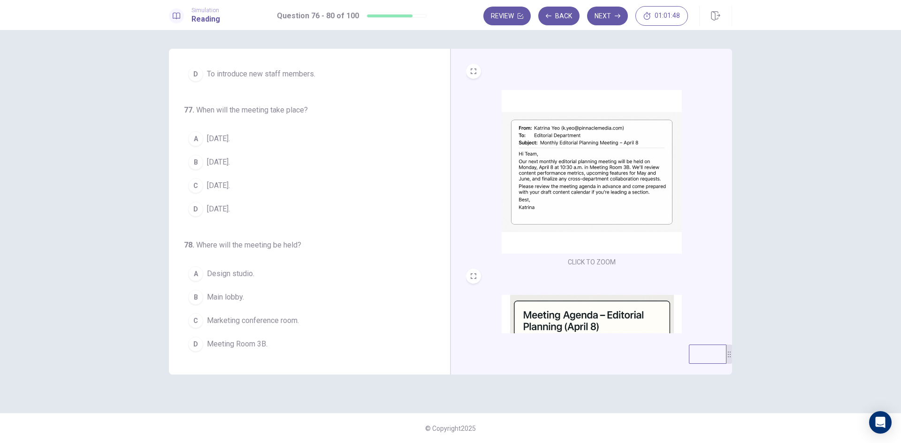
click at [600, 190] on img at bounding box center [591, 172] width 180 height 164
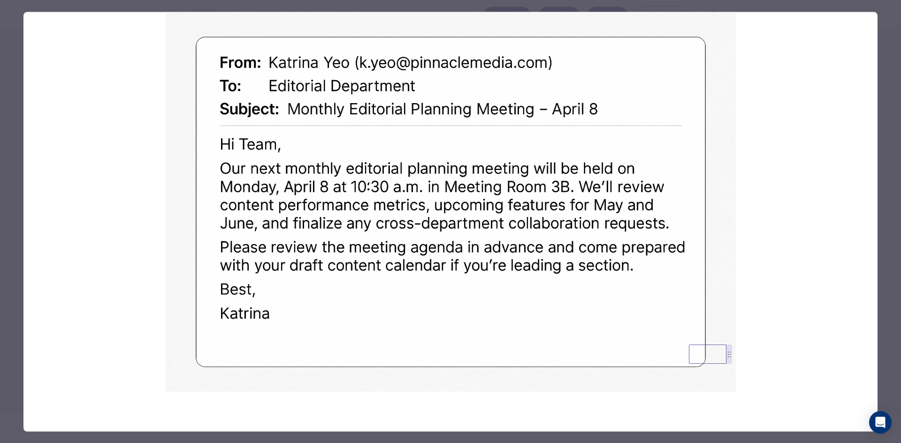
click at [3, 37] on div at bounding box center [450, 221] width 901 height 443
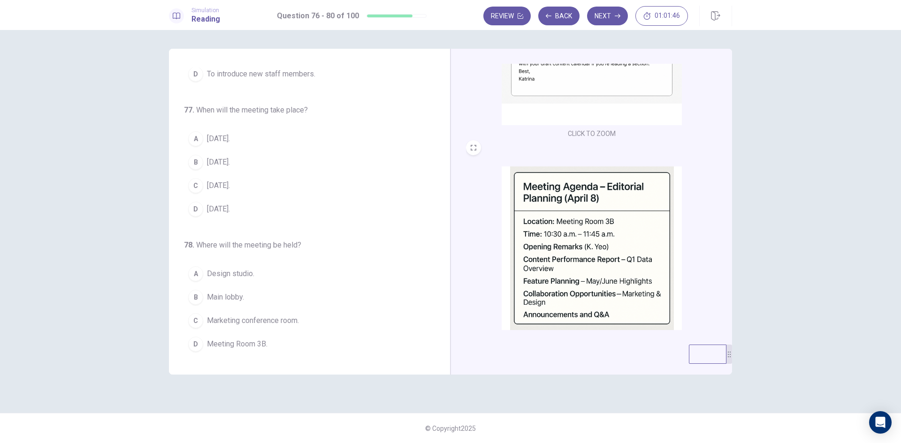
scroll to position [140, 0]
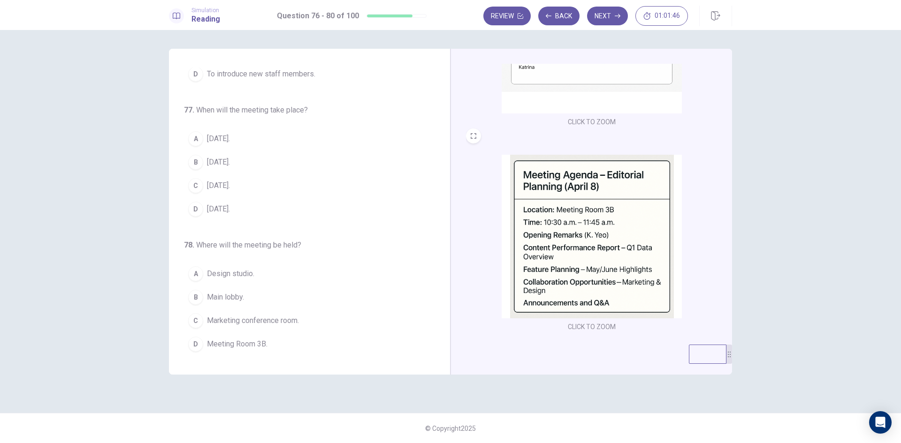
click at [570, 230] on img at bounding box center [591, 237] width 180 height 164
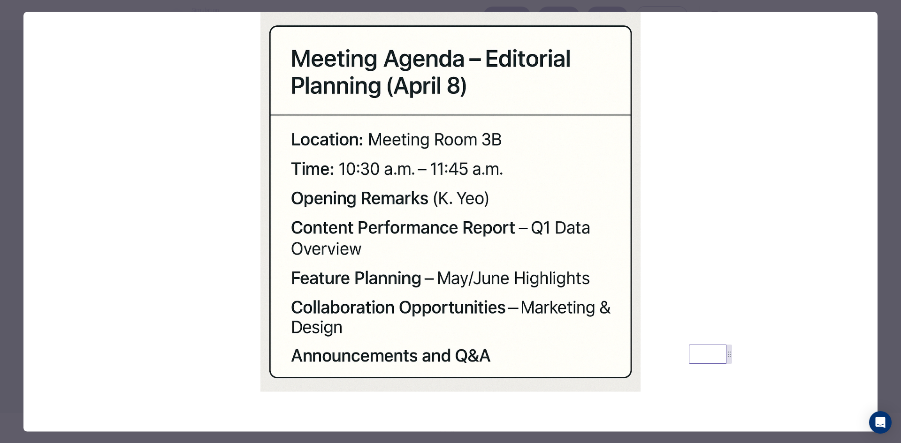
click at [6, 42] on div at bounding box center [450, 221] width 901 height 443
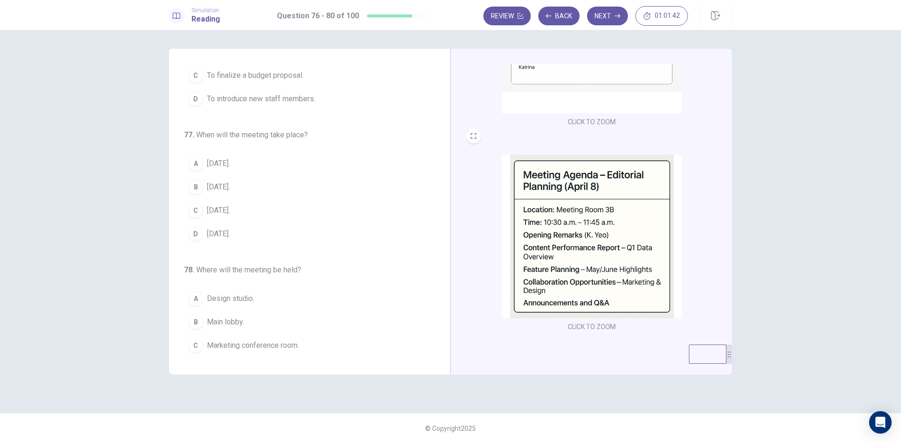
scroll to position [0, 0]
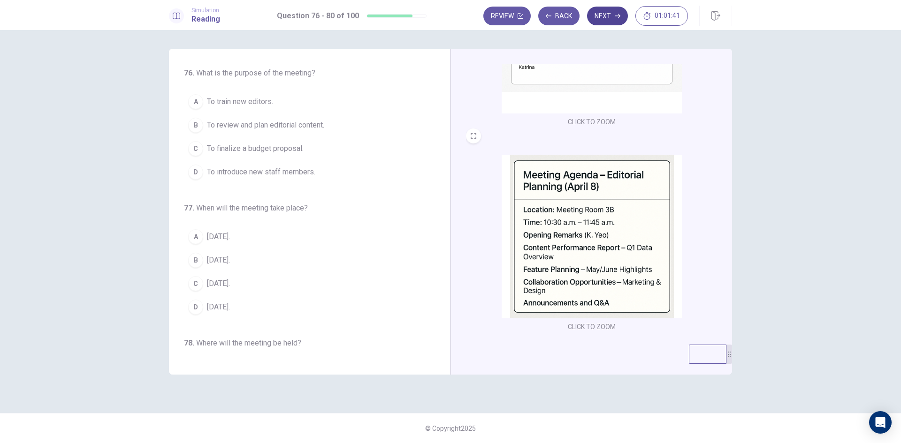
click at [618, 17] on icon "button" at bounding box center [618, 16] width 6 height 4
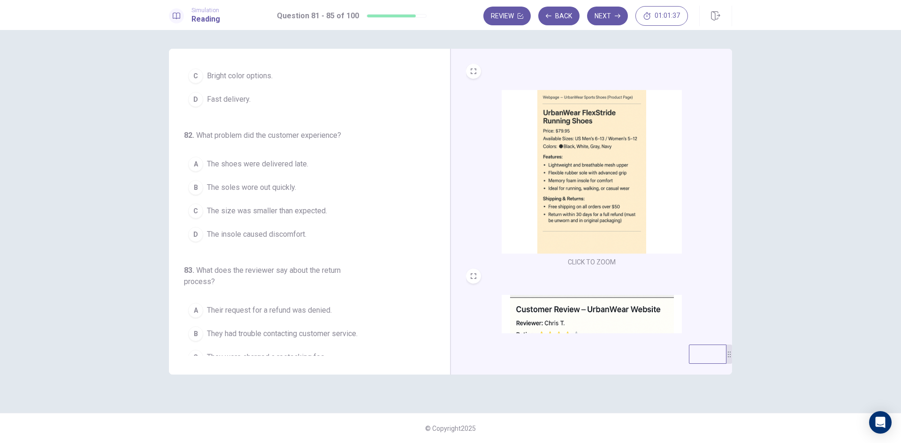
scroll to position [62, 0]
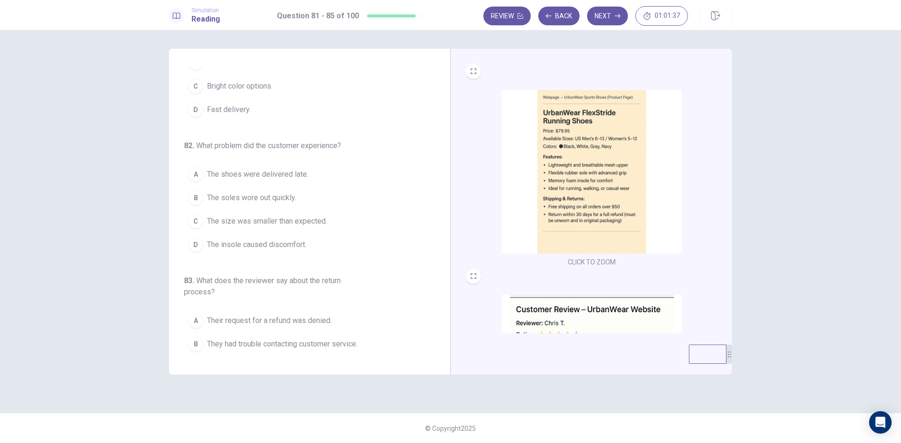
click at [601, 161] on img at bounding box center [591, 172] width 180 height 164
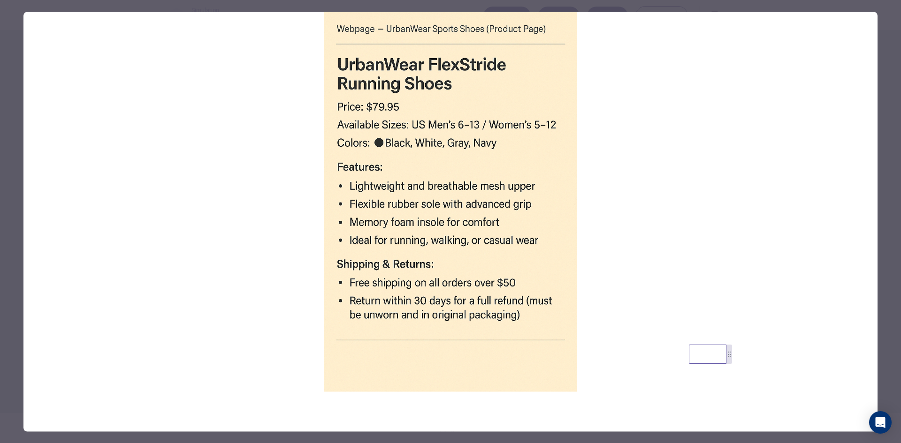
click at [15, 79] on div at bounding box center [450, 221] width 901 height 443
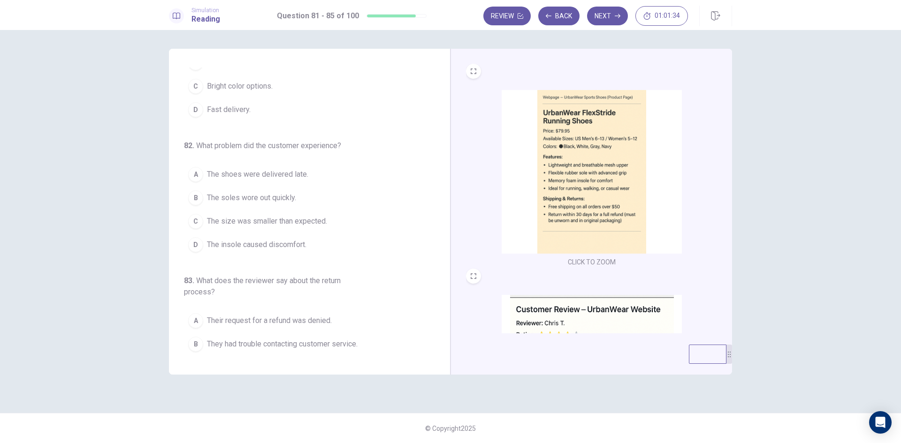
click at [550, 308] on img at bounding box center [591, 377] width 180 height 164
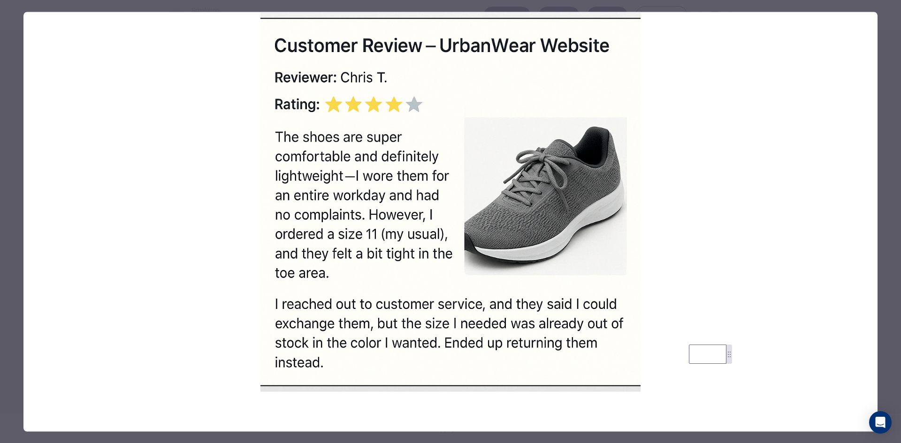
click at [12, 161] on div at bounding box center [450, 221] width 901 height 443
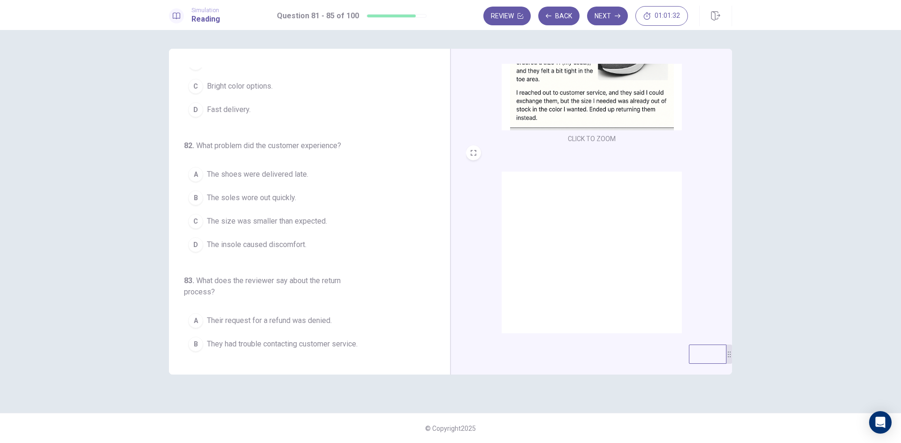
scroll to position [345, 0]
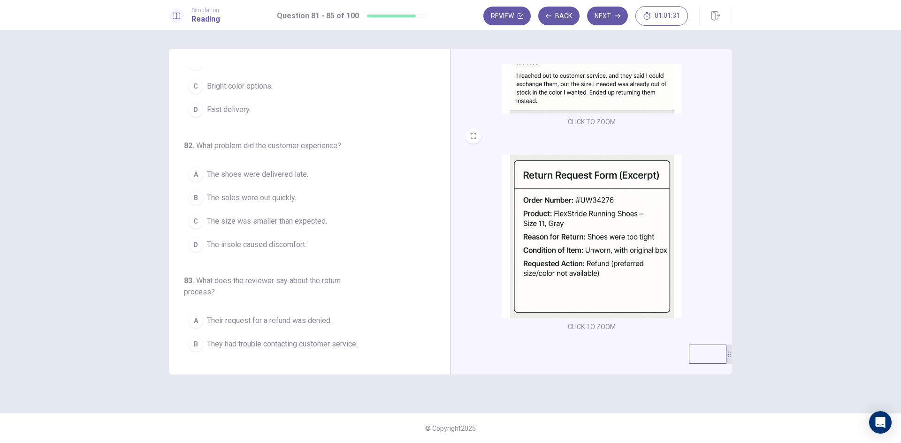
click at [616, 195] on img at bounding box center [591, 237] width 180 height 164
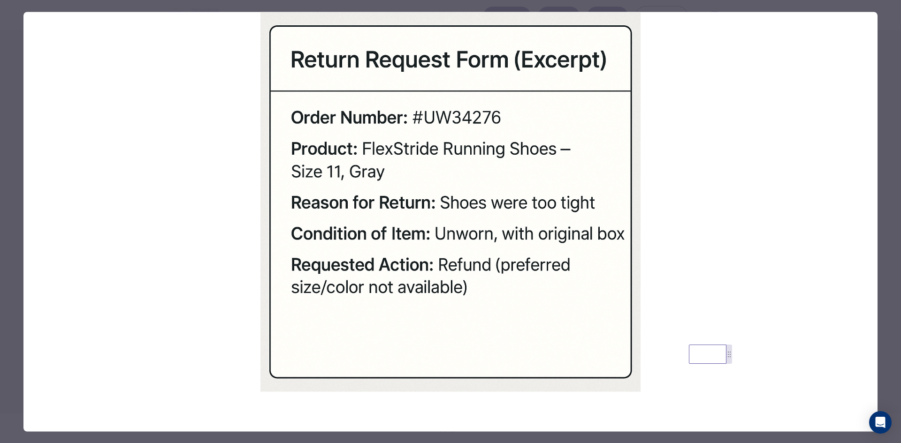
click at [17, 115] on div at bounding box center [450, 221] width 901 height 443
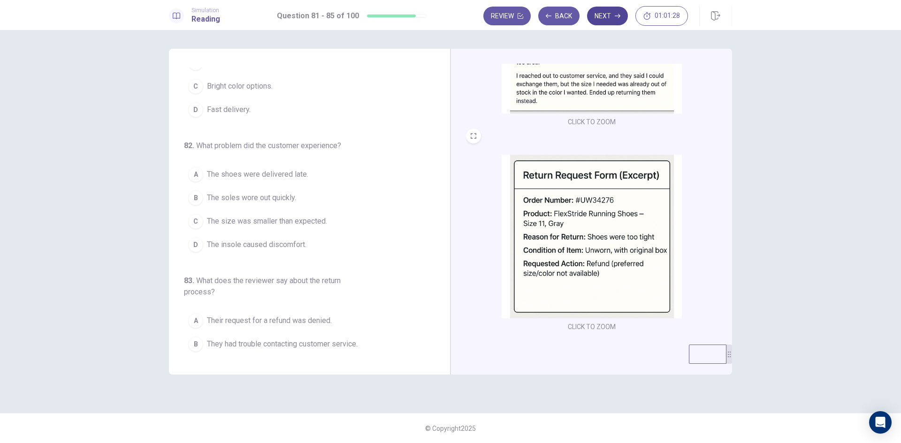
click at [610, 19] on button "Next" at bounding box center [607, 16] width 41 height 19
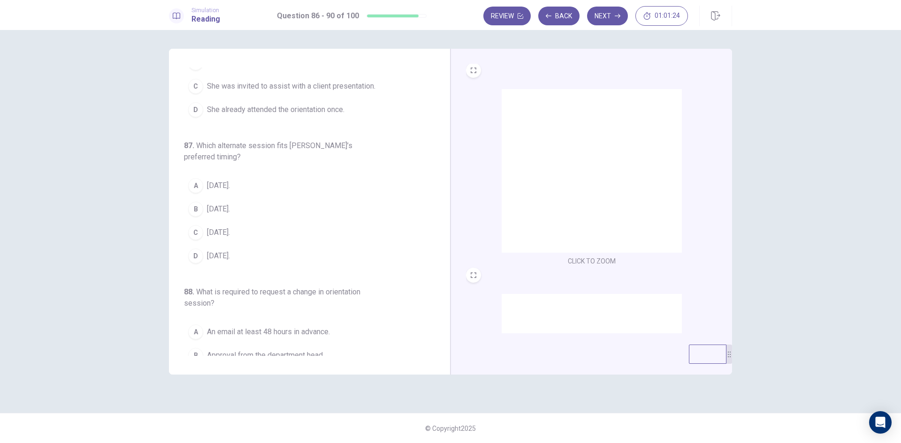
scroll to position [0, 0]
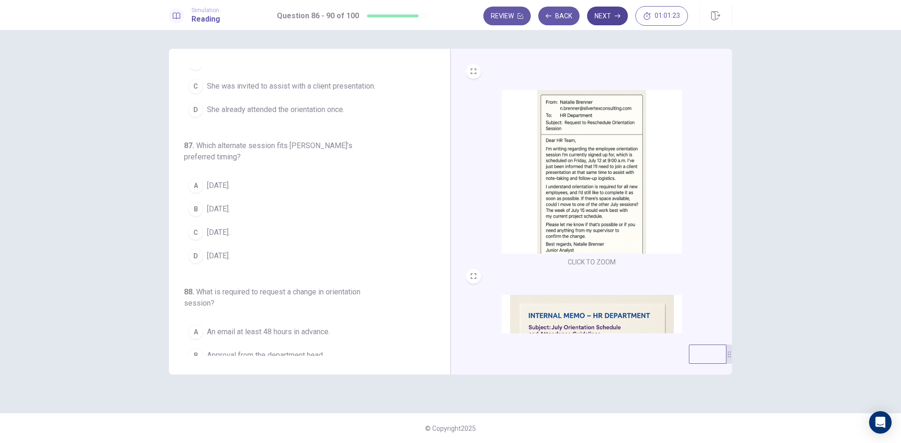
click at [606, 15] on button "Next" at bounding box center [607, 16] width 41 height 19
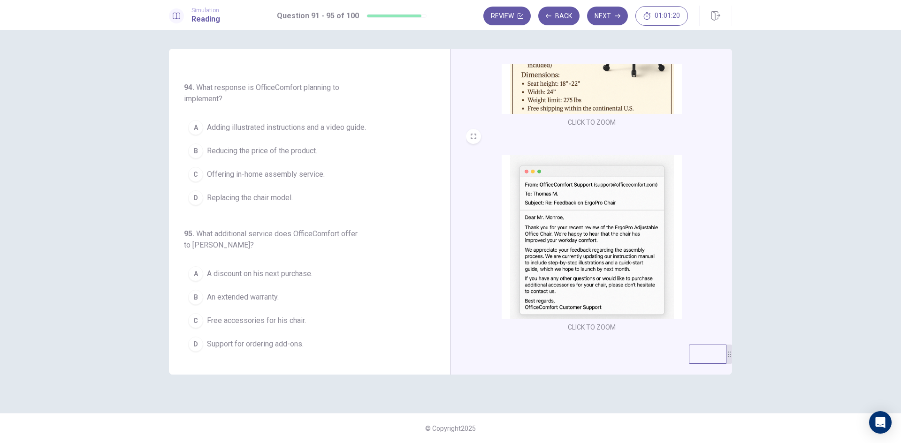
scroll to position [345, 0]
click at [617, 14] on icon "button" at bounding box center [618, 16] width 6 height 6
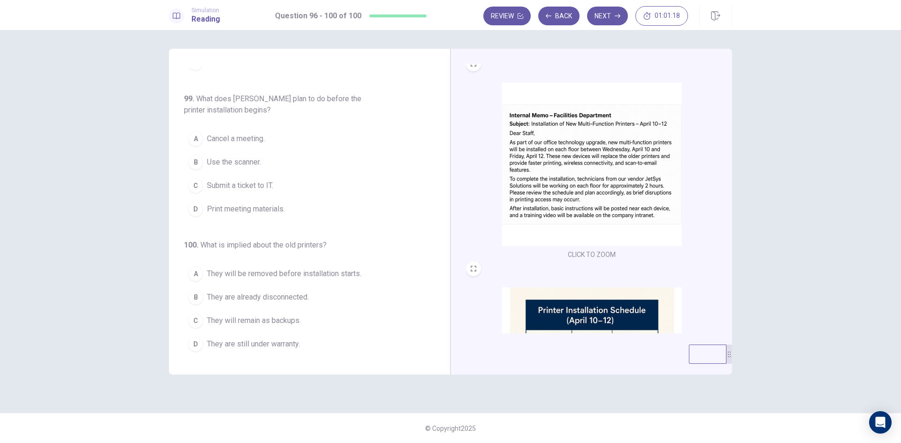
scroll to position [0, 0]
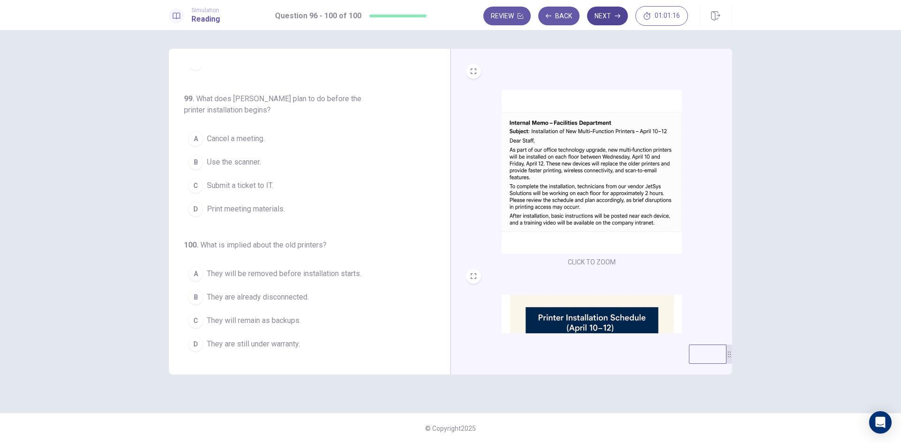
click at [608, 19] on button "Next" at bounding box center [607, 16] width 41 height 19
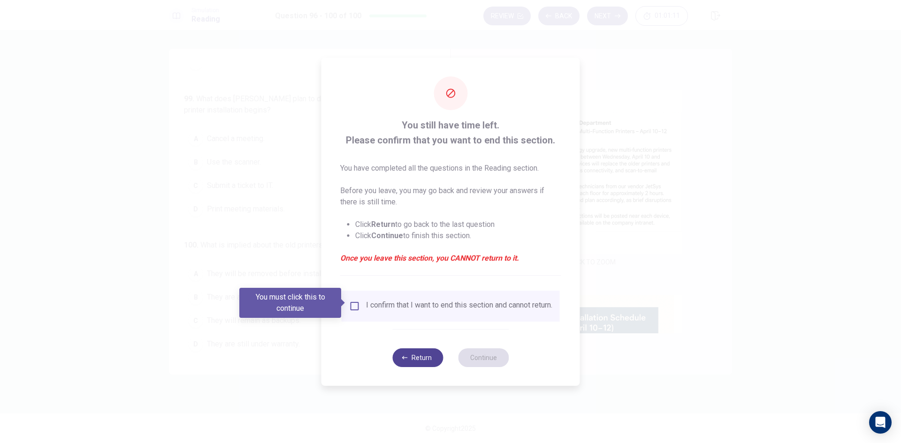
click at [406, 356] on button "Return" at bounding box center [417, 358] width 51 height 19
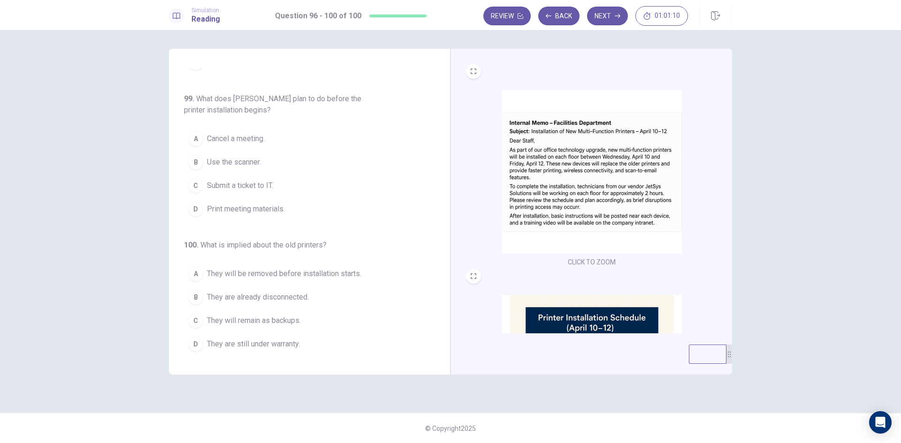
click at [591, 170] on img at bounding box center [591, 172] width 180 height 164
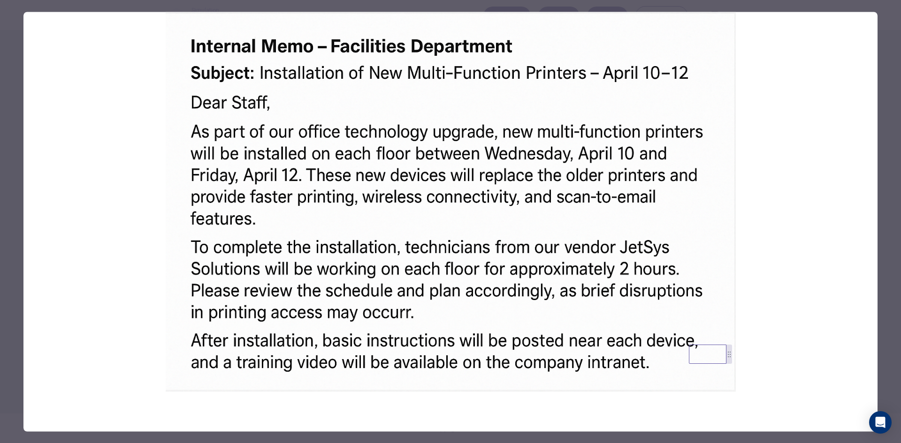
click at [15, 231] on div at bounding box center [450, 221] width 901 height 443
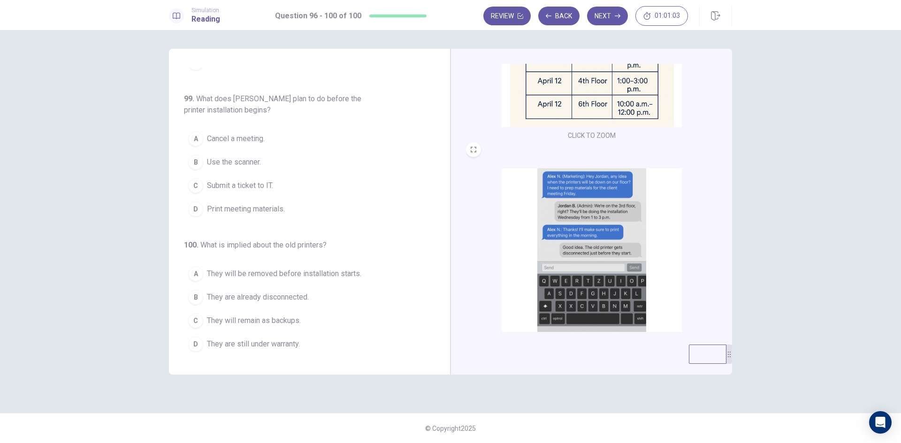
scroll to position [345, 0]
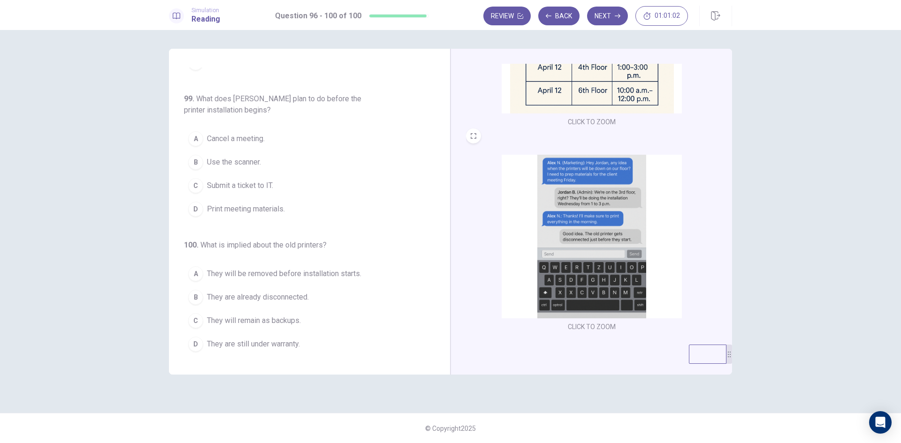
click at [612, 206] on img at bounding box center [591, 237] width 180 height 164
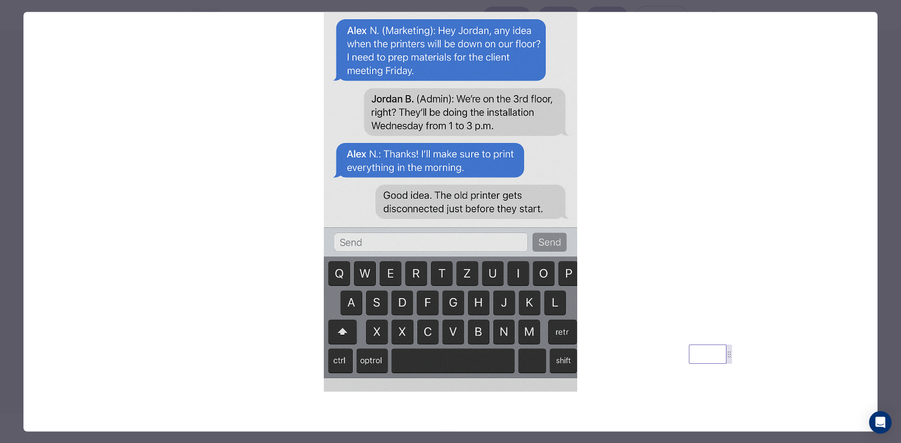
click at [10, 215] on div at bounding box center [450, 221] width 901 height 443
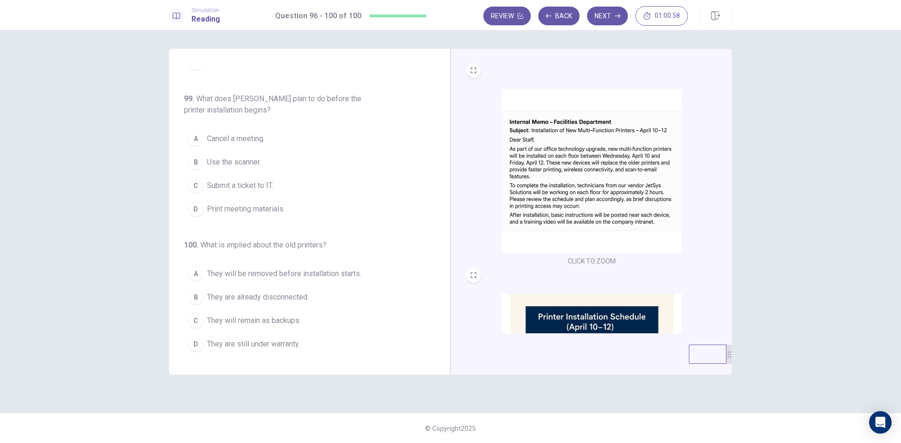
scroll to position [0, 0]
click at [599, 199] on img at bounding box center [591, 172] width 180 height 164
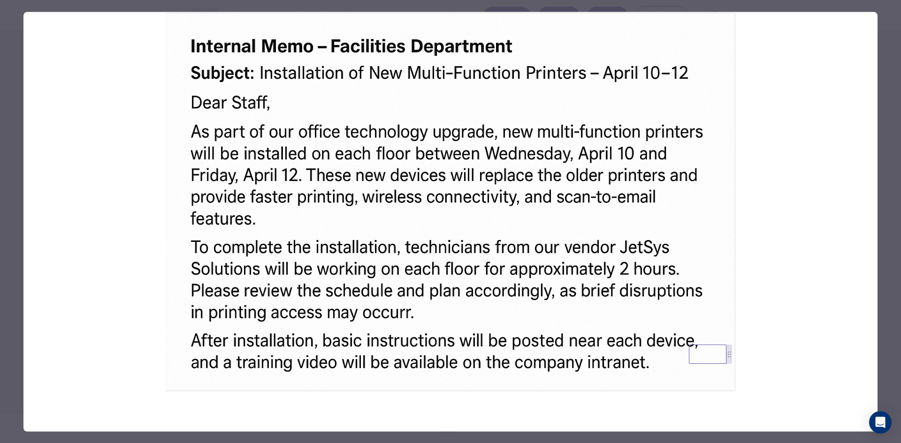
click at [6, 180] on div at bounding box center [450, 221] width 901 height 443
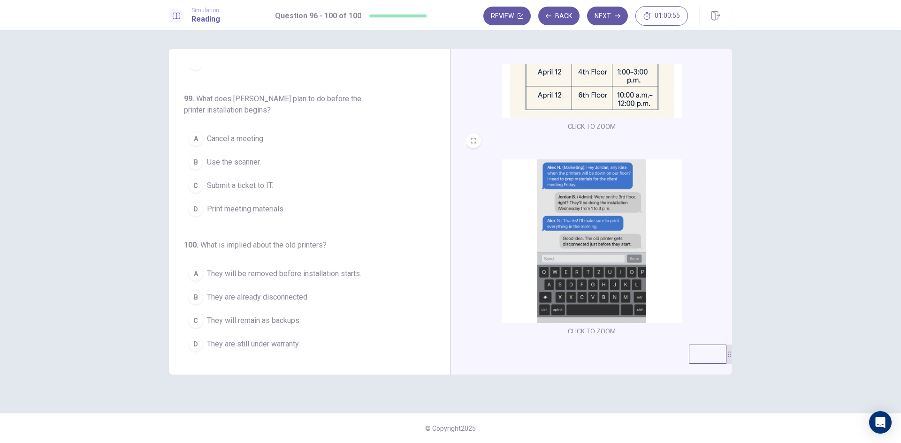
scroll to position [345, 0]
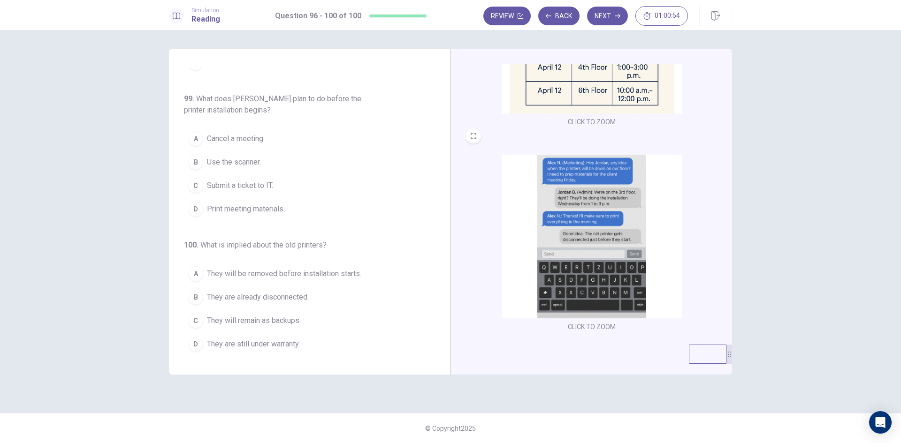
click at [582, 208] on img at bounding box center [591, 237] width 180 height 164
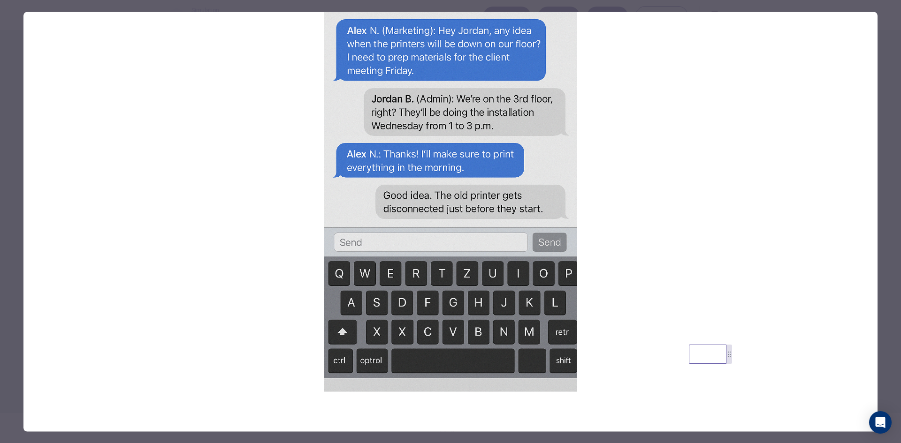
click at [13, 181] on div at bounding box center [450, 221] width 901 height 443
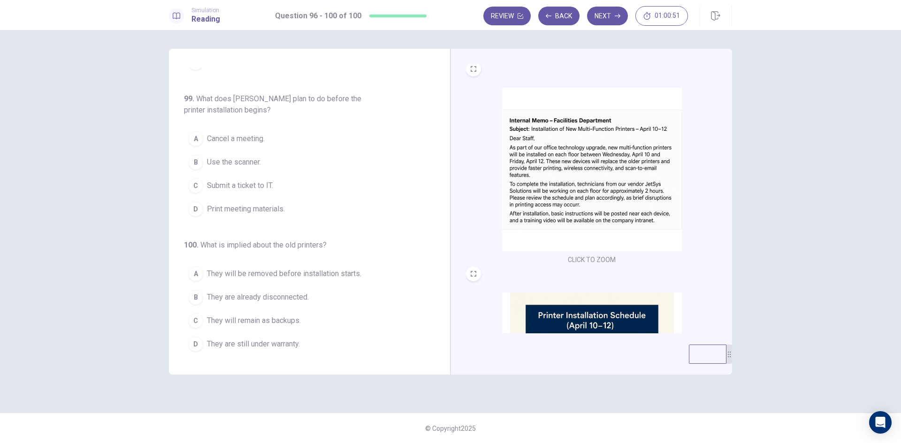
scroll to position [0, 0]
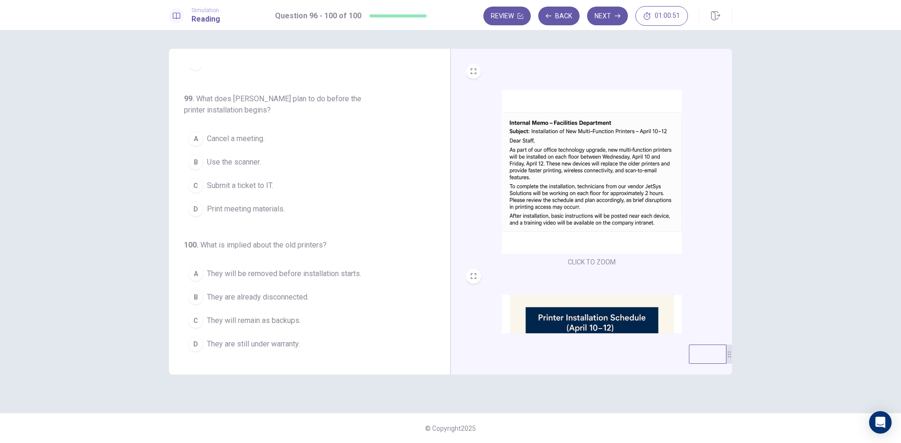
click at [597, 184] on img at bounding box center [591, 172] width 180 height 164
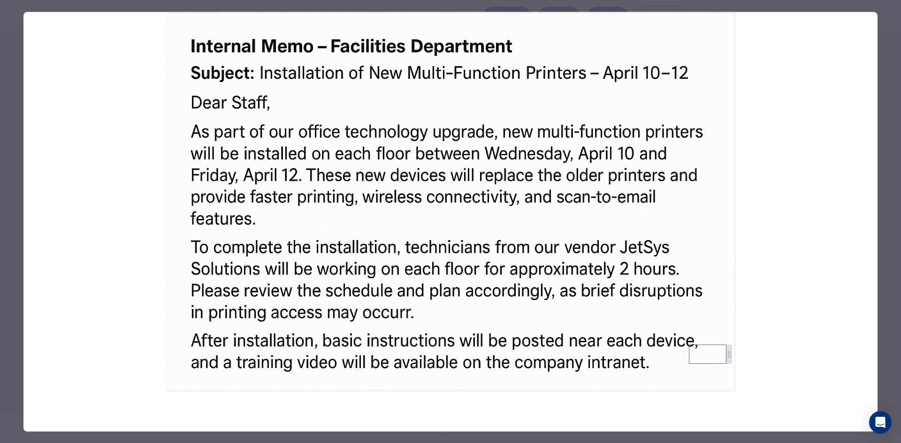
click at [10, 167] on div at bounding box center [450, 221] width 901 height 443
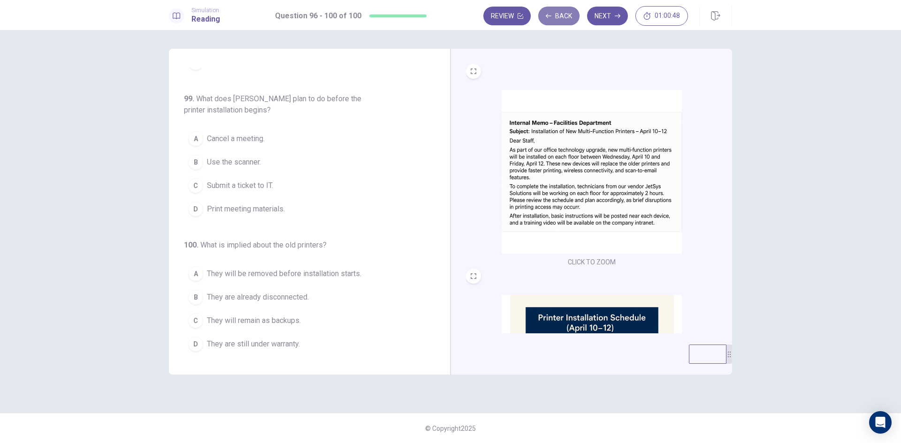
click at [561, 18] on button "Back" at bounding box center [558, 16] width 41 height 19
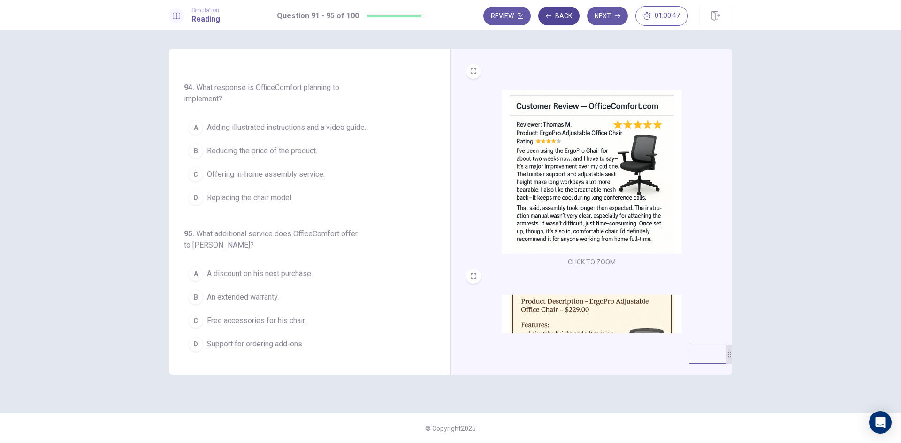
click at [519, 16] on icon "button" at bounding box center [520, 16] width 6 height 6
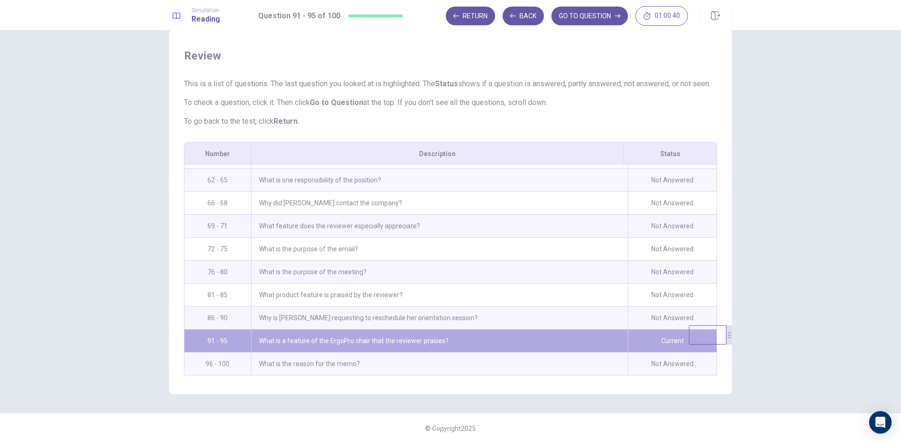
scroll to position [928, 0]
click at [430, 277] on div "What is the purpose of the meeting?" at bounding box center [439, 272] width 377 height 23
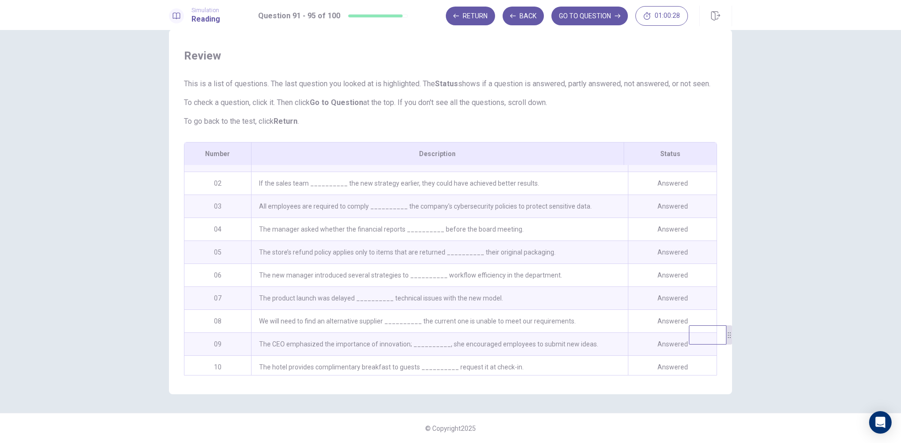
scroll to position [0, 0]
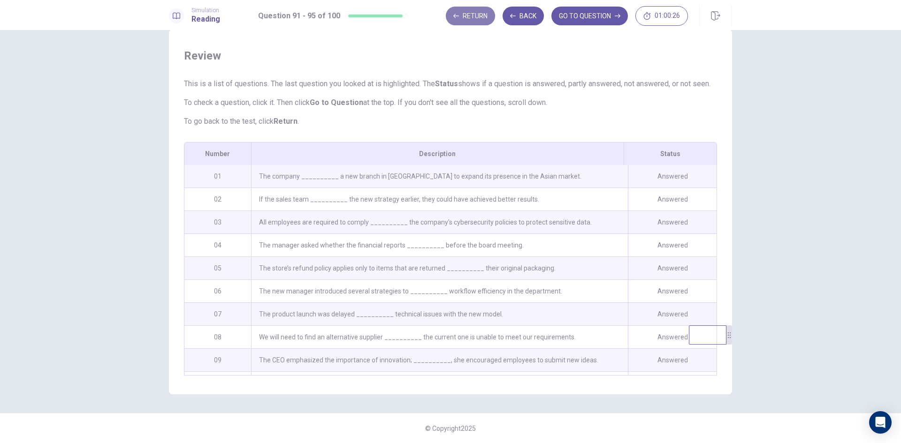
click at [479, 20] on button "Return" at bounding box center [470, 16] width 49 height 19
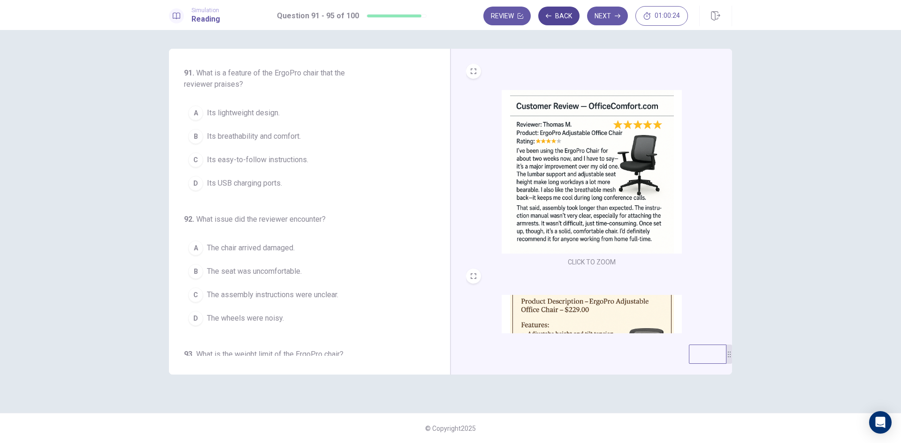
click at [559, 18] on button "Back" at bounding box center [558, 16] width 41 height 19
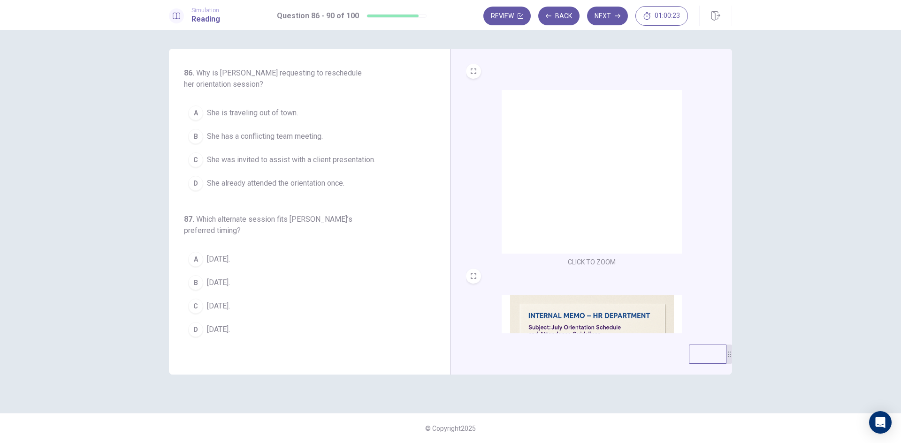
click at [598, 191] on img at bounding box center [591, 172] width 180 height 164
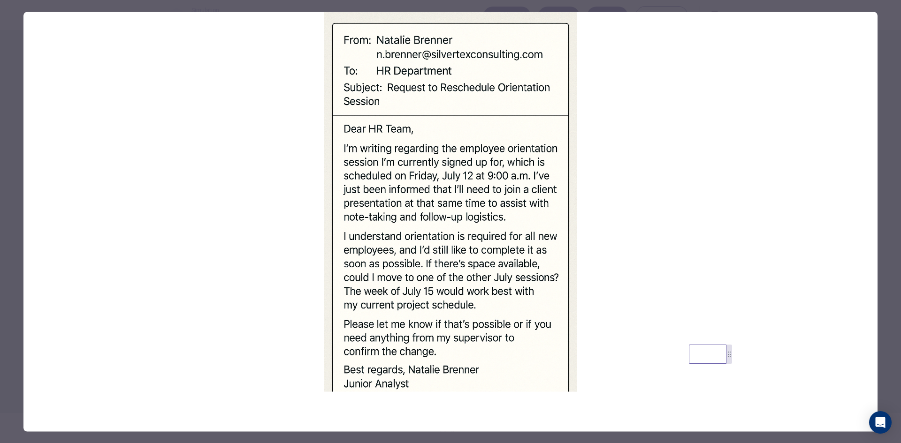
click at [13, 300] on div at bounding box center [450, 221] width 901 height 443
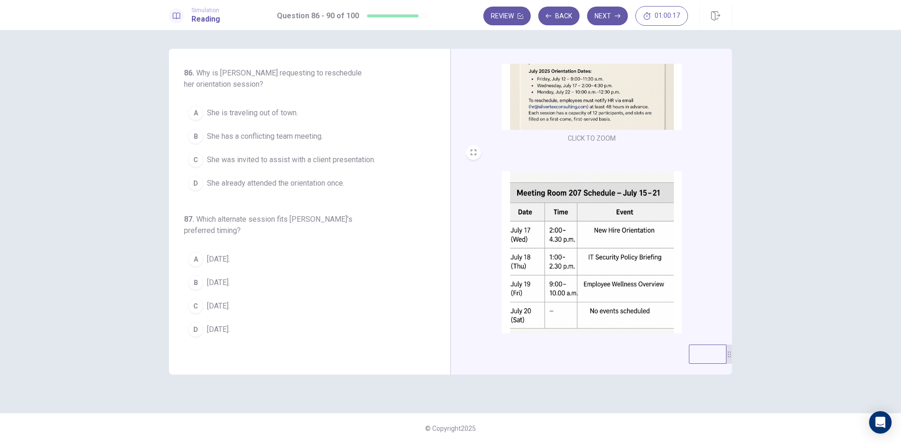
scroll to position [345, 0]
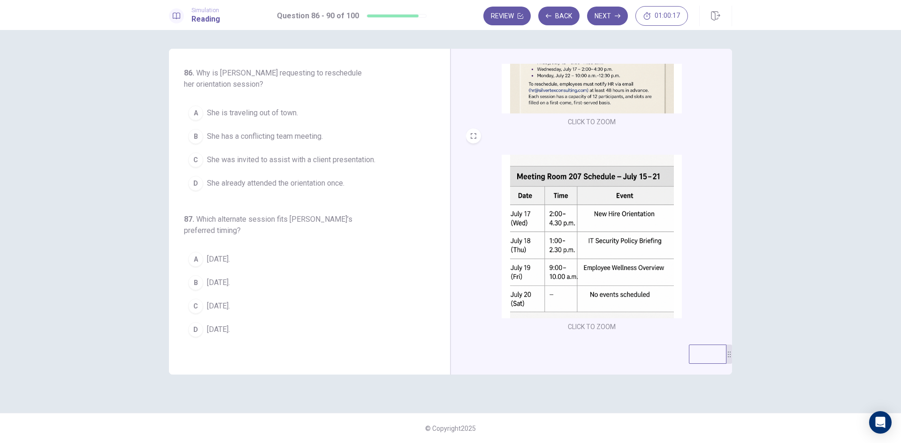
click at [595, 184] on img at bounding box center [591, 237] width 180 height 164
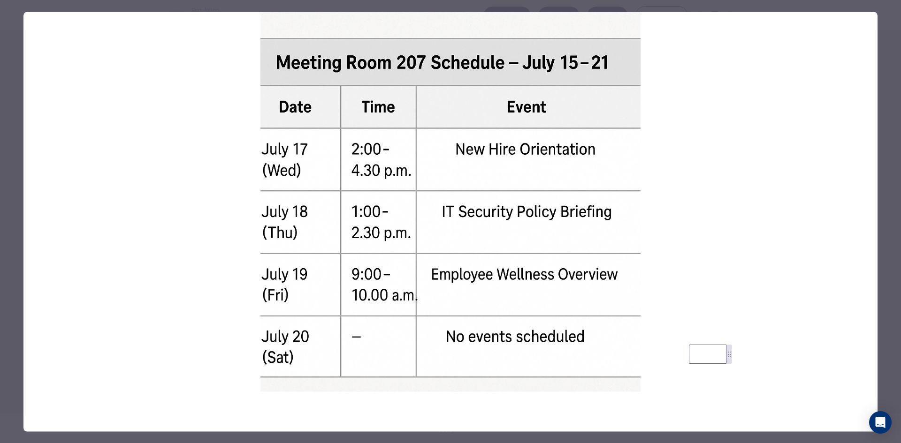
click at [15, 203] on div at bounding box center [450, 221] width 901 height 443
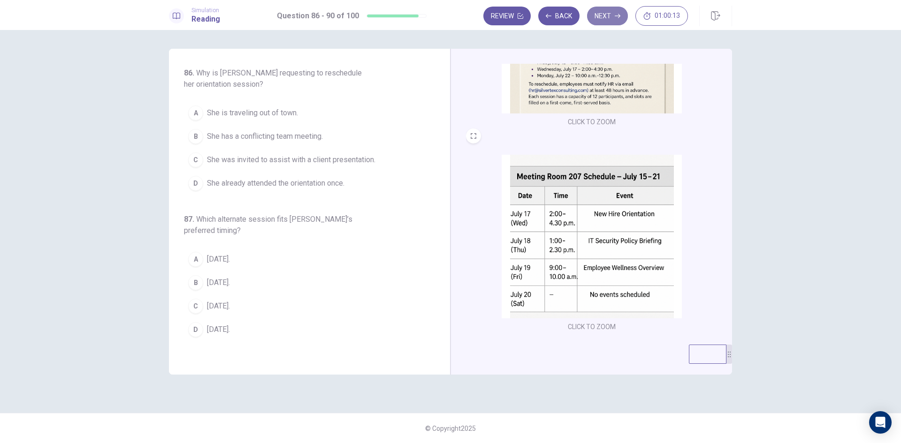
click at [608, 17] on button "Next" at bounding box center [607, 16] width 41 height 19
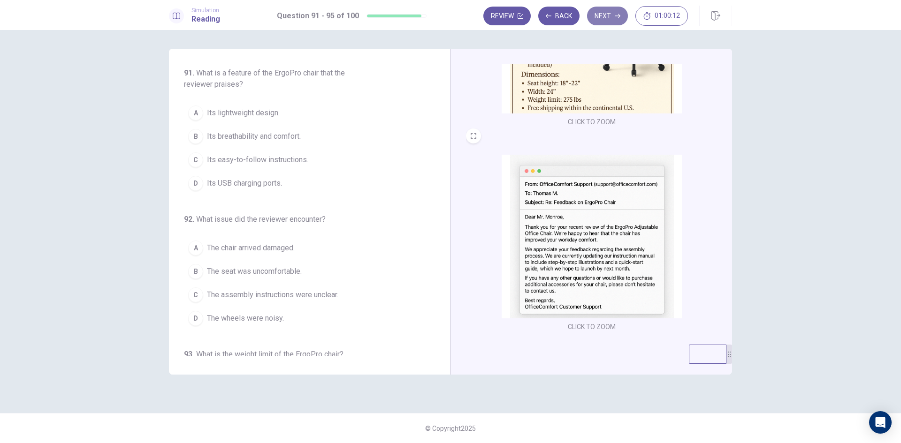
click at [608, 17] on button "Next" at bounding box center [607, 16] width 41 height 19
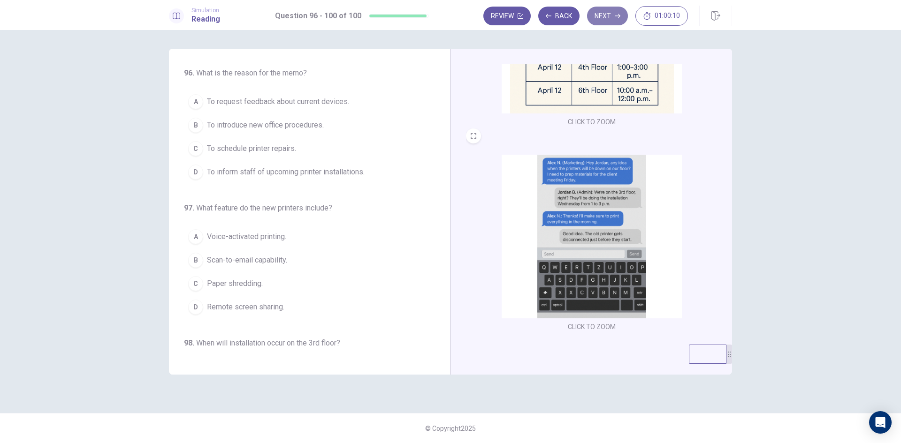
click at [608, 17] on button "Next" at bounding box center [607, 16] width 41 height 19
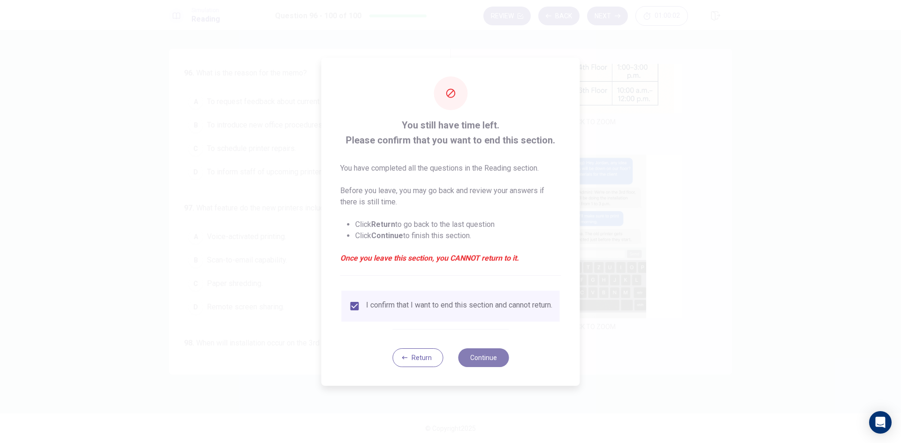
click at [484, 363] on button "Continue" at bounding box center [483, 358] width 51 height 19
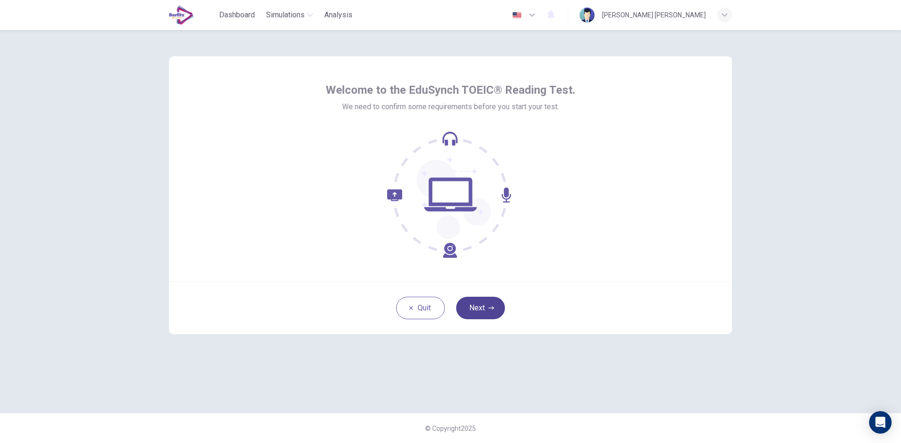
click at [487, 303] on button "Next" at bounding box center [480, 308] width 49 height 23
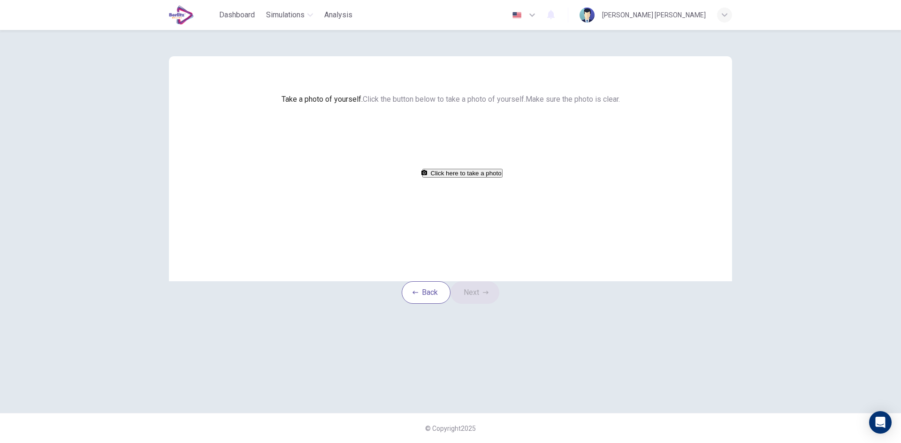
click at [473, 178] on button "Click here to take a photo" at bounding box center [462, 173] width 80 height 9
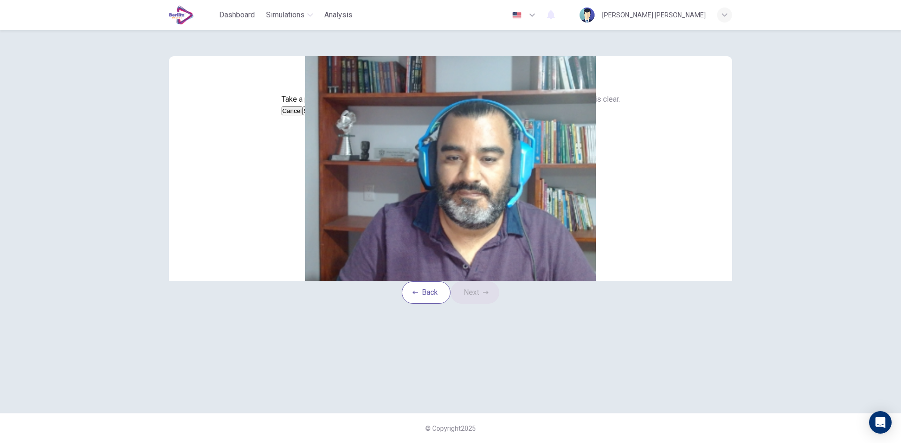
click at [319, 115] on button "Save" at bounding box center [311, 110] width 16 height 9
click at [488, 304] on button "Next" at bounding box center [474, 292] width 49 height 23
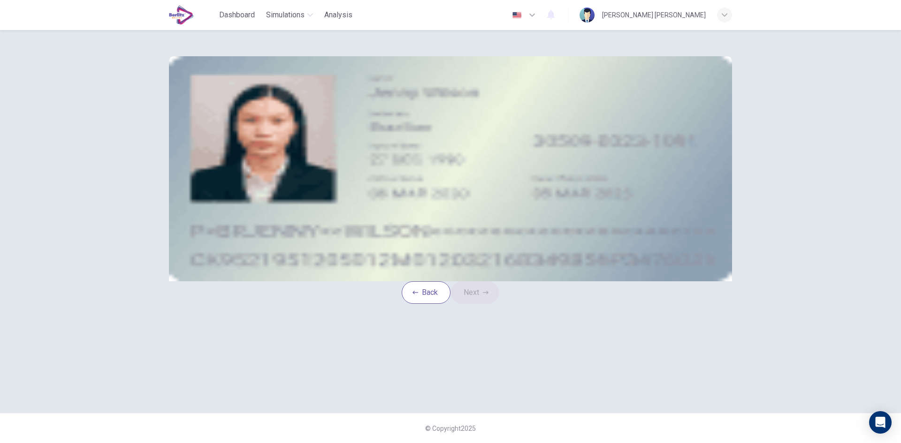
click at [248, 139] on button "take photo" at bounding box center [242, 133] width 9 height 11
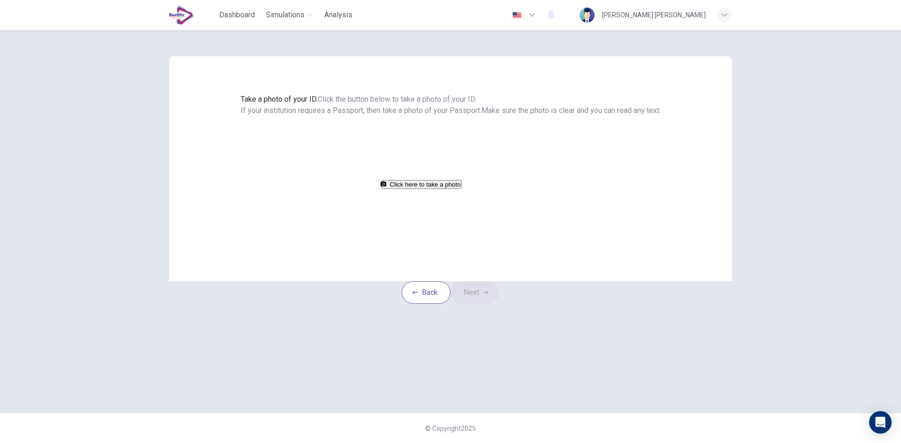
click at [462, 189] on button "Click here to take a photo" at bounding box center [421, 184] width 80 height 9
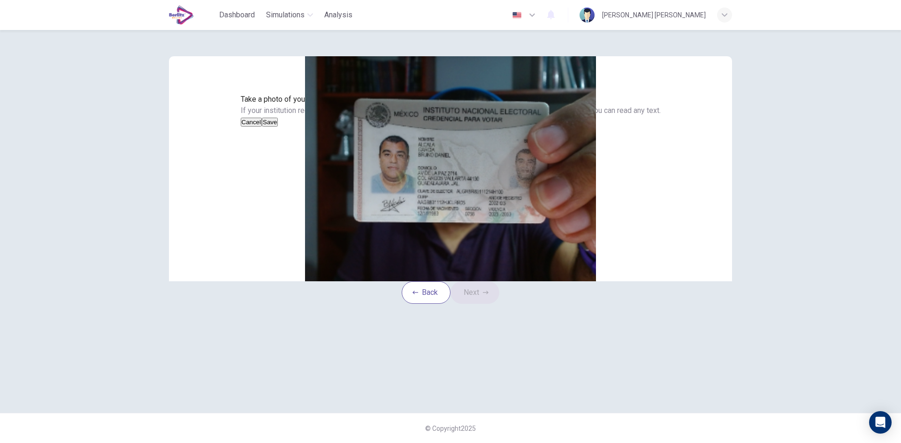
click at [278, 127] on button "Save" at bounding box center [270, 122] width 16 height 9
click at [490, 304] on button "Next" at bounding box center [474, 292] width 49 height 23
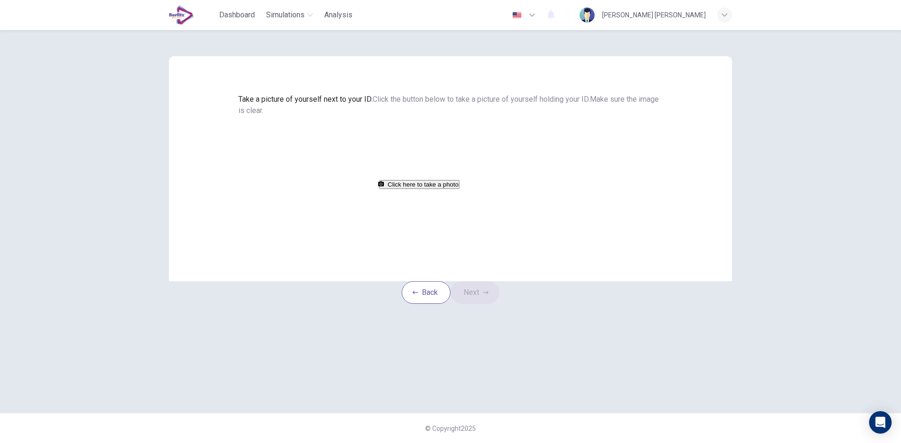
click at [449, 189] on button "Click here to take a photo" at bounding box center [419, 184] width 80 height 9
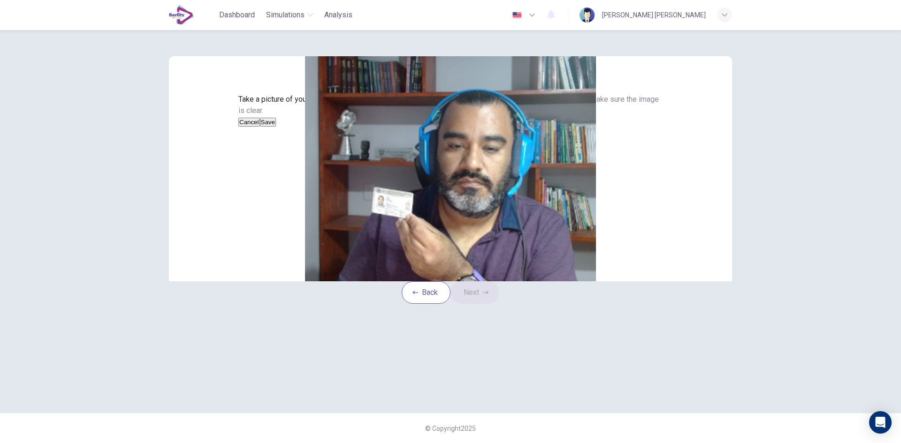
click at [276, 127] on button "Save" at bounding box center [268, 122] width 16 height 9
click at [489, 304] on button "Next" at bounding box center [474, 292] width 49 height 23
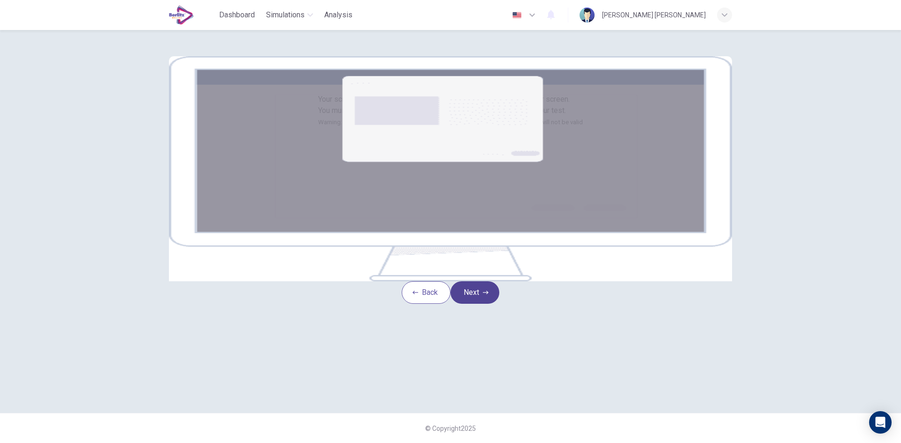
click at [485, 304] on button "Next" at bounding box center [474, 292] width 49 height 23
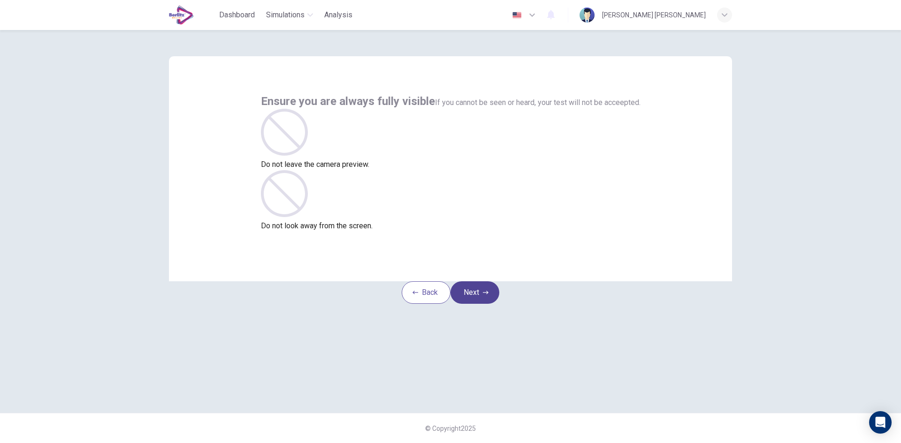
click at [488, 296] on icon "button" at bounding box center [486, 293] width 6 height 6
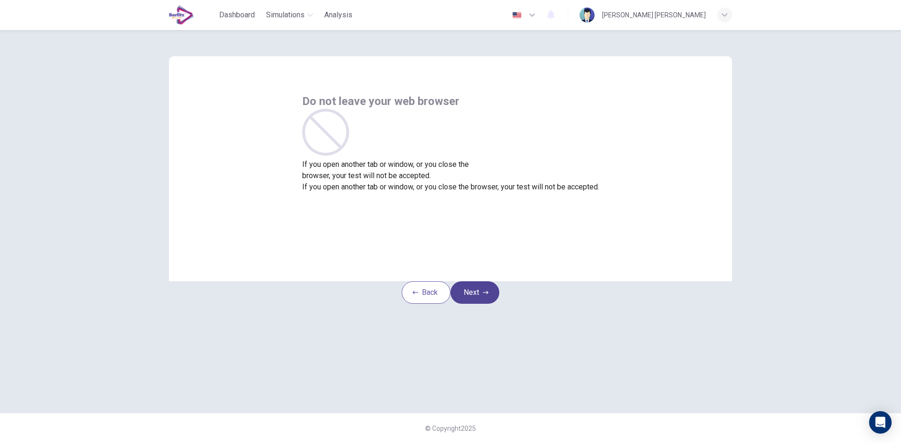
click at [488, 296] on icon "button" at bounding box center [486, 293] width 6 height 6
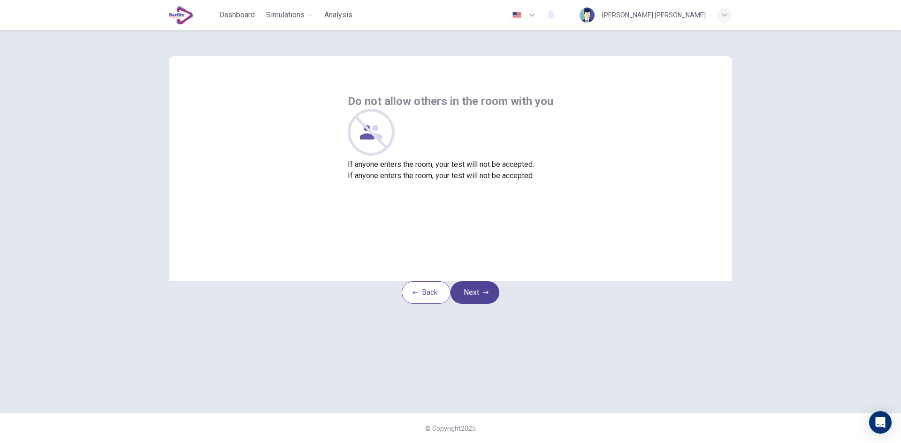
click at [488, 296] on icon "button" at bounding box center [486, 293] width 6 height 6
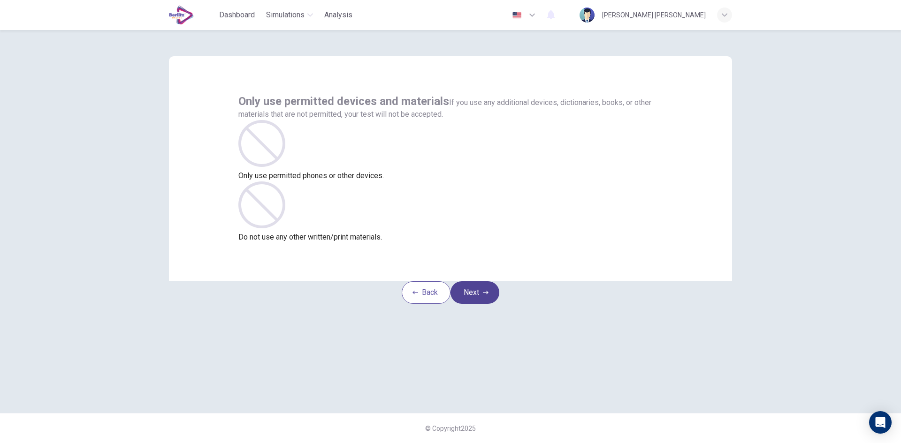
click at [488, 296] on icon "button" at bounding box center [486, 293] width 6 height 6
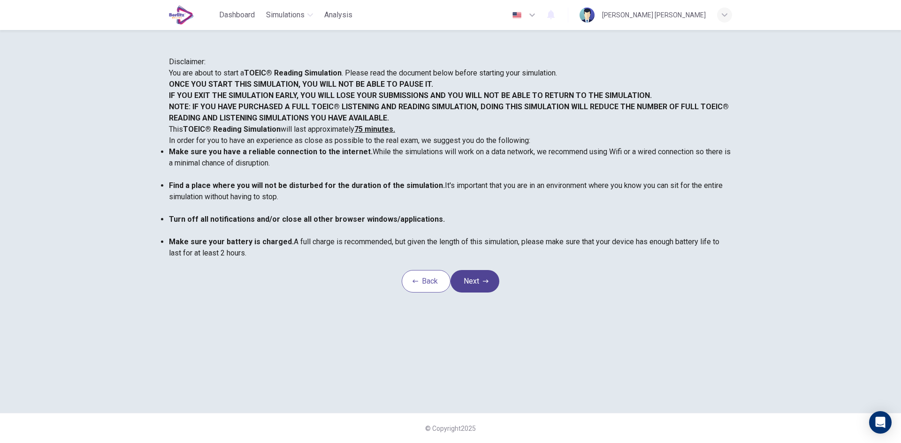
click at [492, 293] on button "Next" at bounding box center [474, 281] width 49 height 23
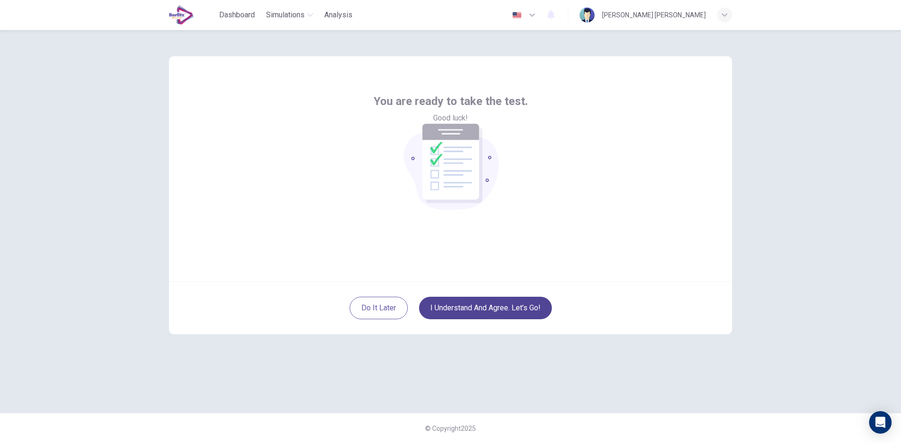
click at [514, 312] on button "I understand and agree. Let’s go!" at bounding box center [485, 308] width 133 height 23
